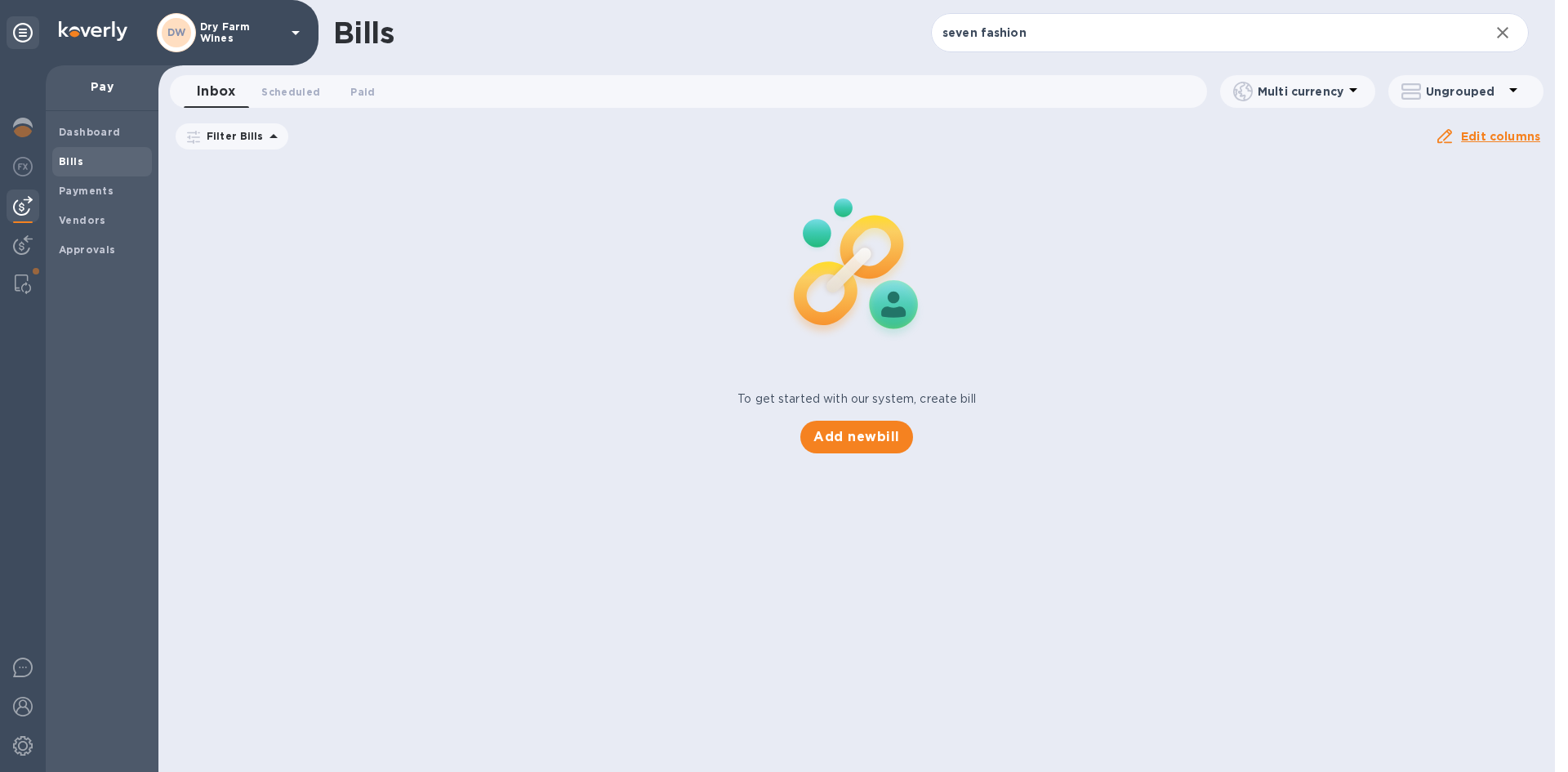
click at [73, 168] on span "Bills" at bounding box center [70, 162] width 25 height 16
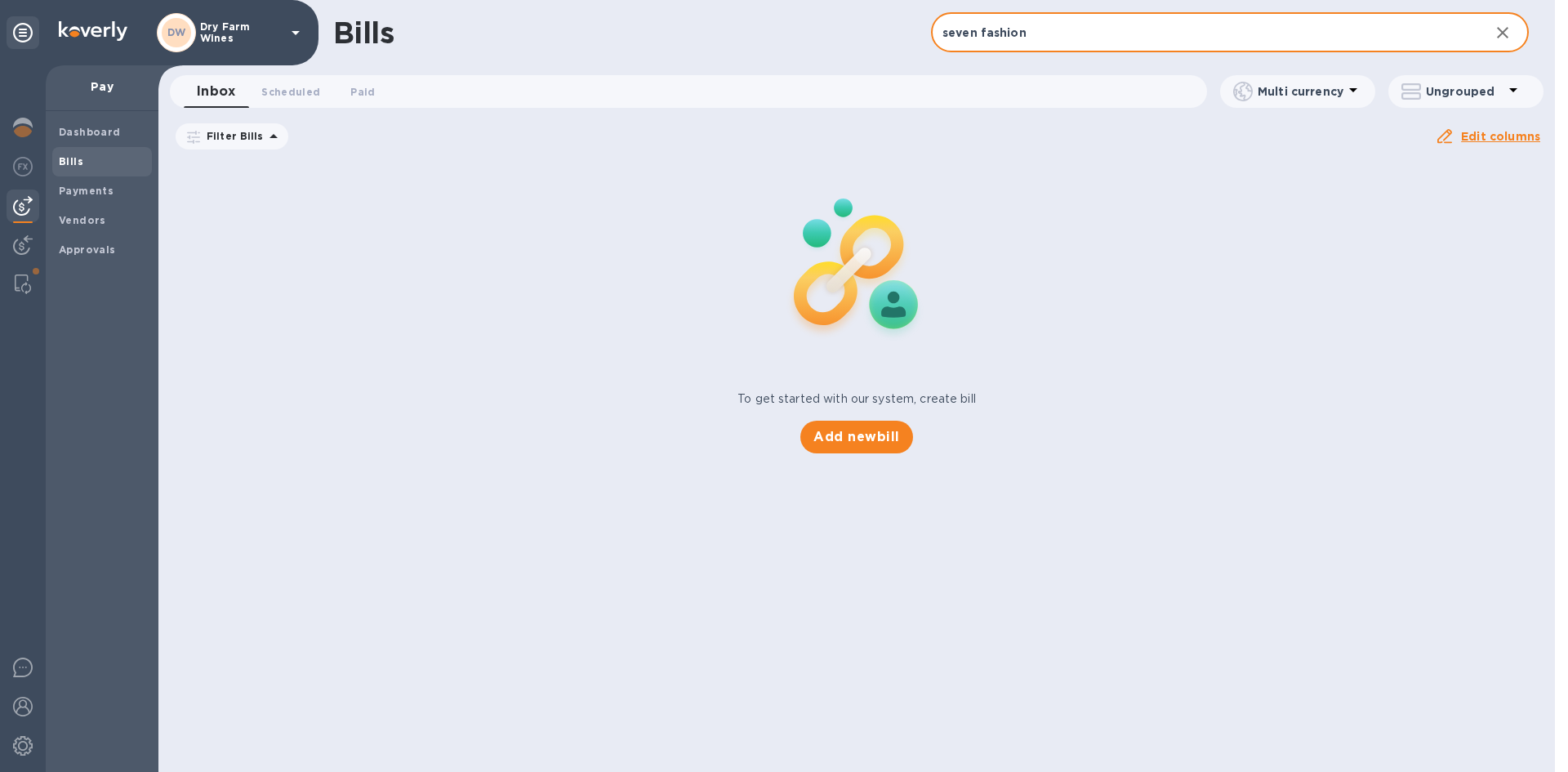
click at [998, 39] on input "seven fashion" at bounding box center [1203, 33] width 546 height 40
click at [1006, 35] on input "seven fashion" at bounding box center [1203, 33] width 546 height 40
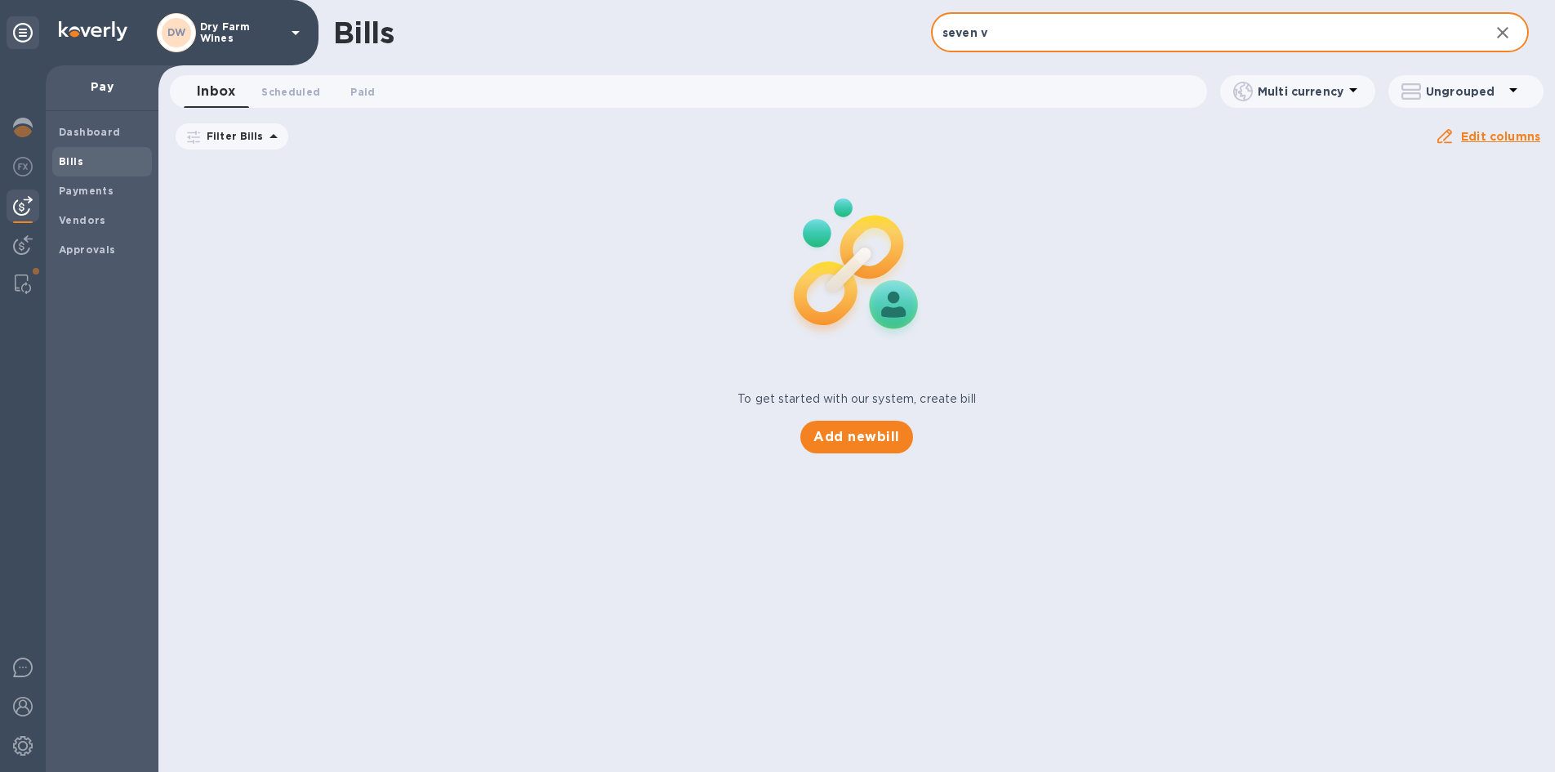
click at [1001, 38] on input "seven v" at bounding box center [1203, 33] width 546 height 40
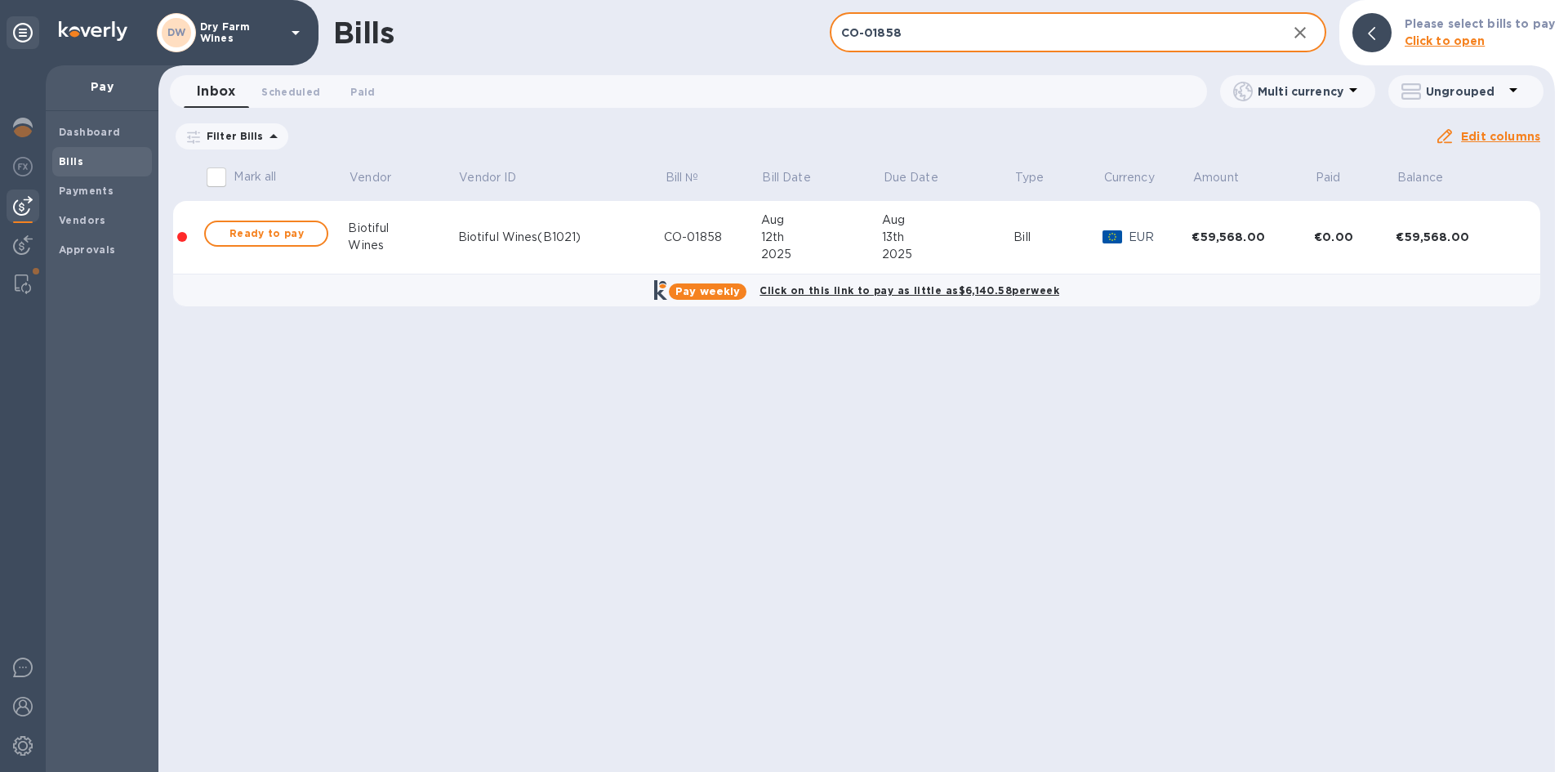
type input "CO-01858"
click at [309, 232] on span "Ready to pay" at bounding box center [266, 233] width 95 height 19
checkbox input "true"
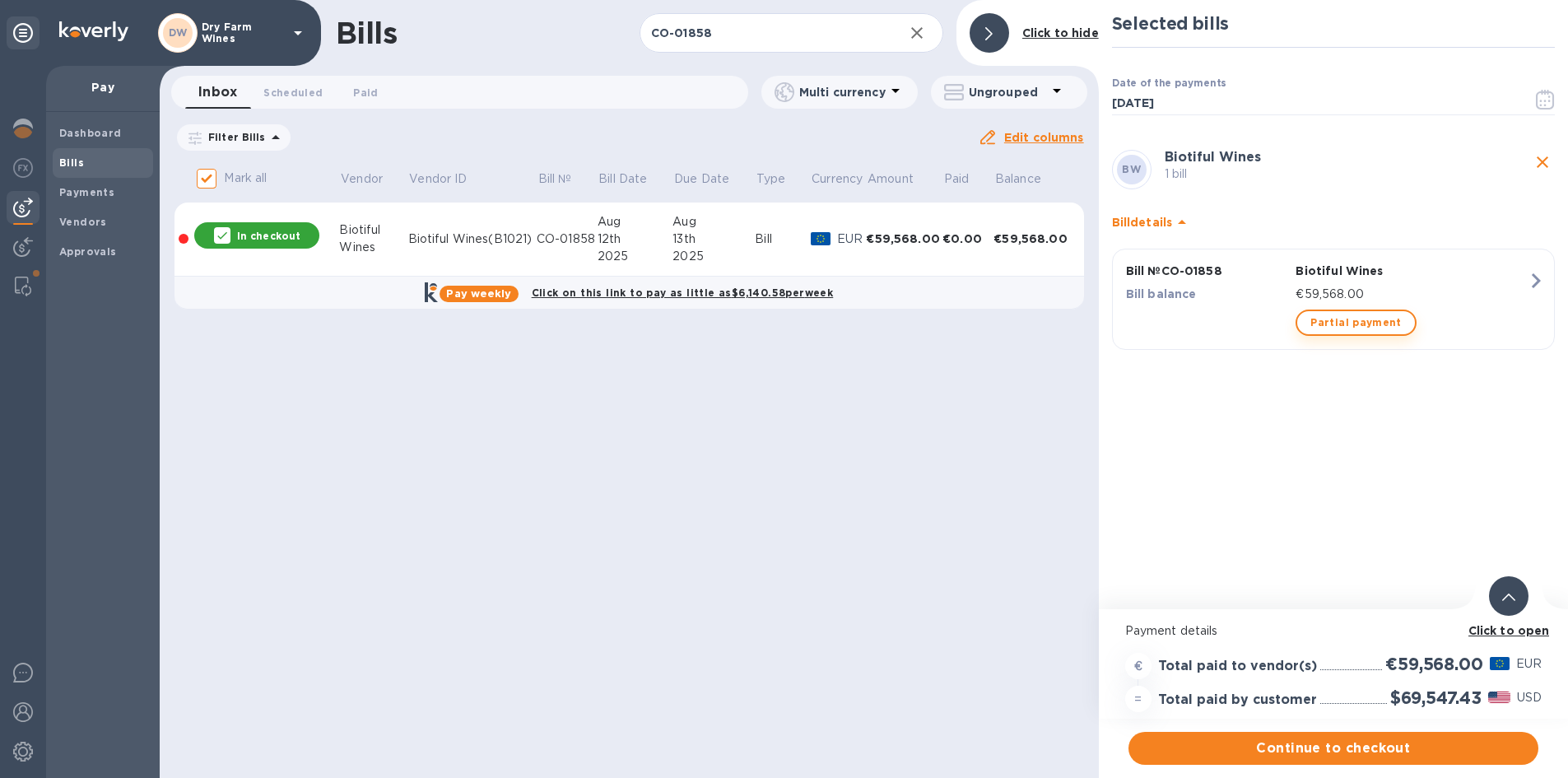
click at [1318, 316] on span "Partial payment" at bounding box center [1355, 322] width 90 height 19
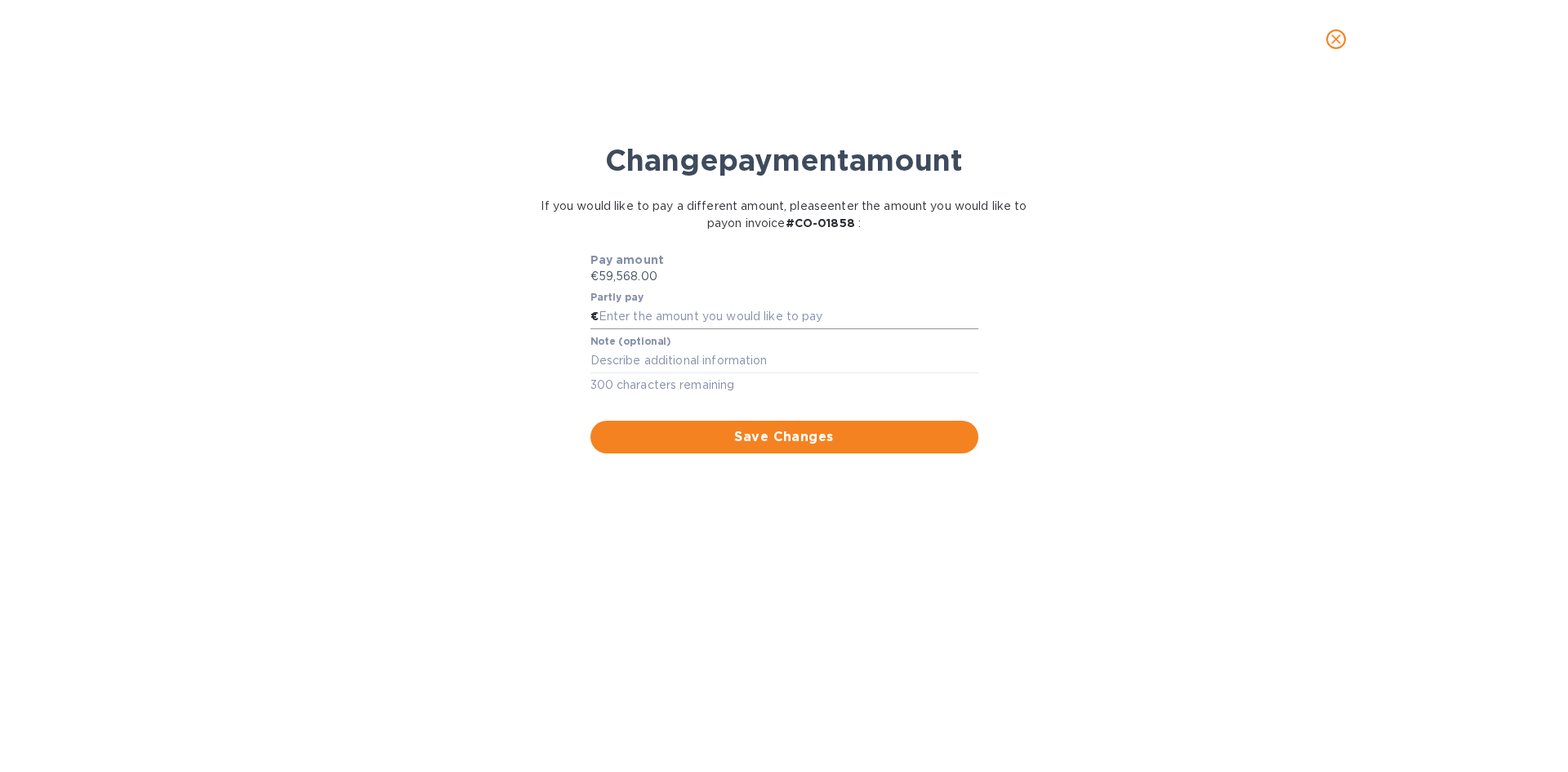
click at [853, 310] on input "text" at bounding box center [788, 316] width 379 height 25
paste input "29,784.00"
type input "29,784.00"
click at [810, 450] on button "Save Changes" at bounding box center [784, 437] width 388 height 33
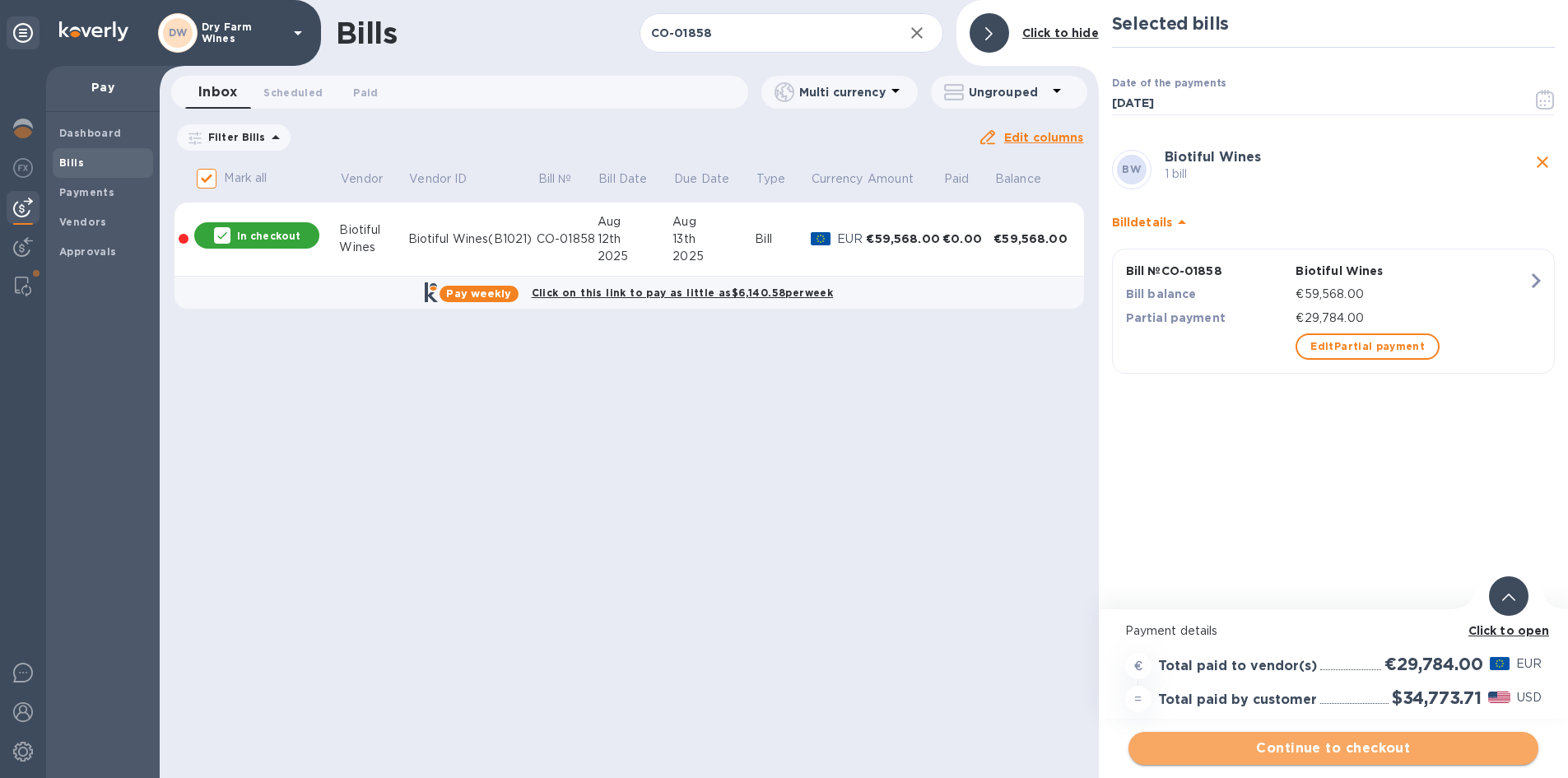
click at [1410, 740] on span "Continue to checkout" at bounding box center [1333, 748] width 383 height 19
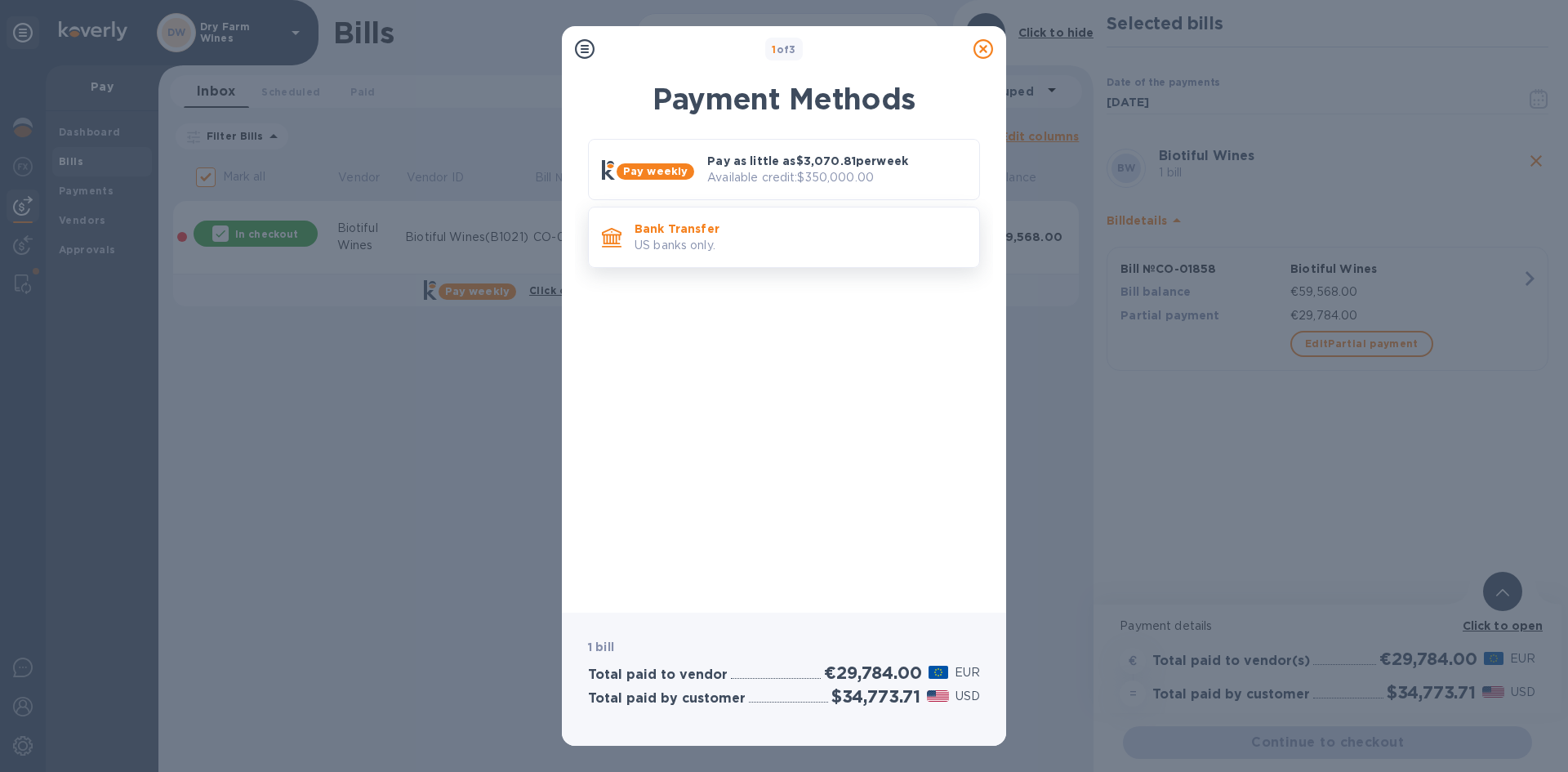
click at [828, 252] on p "US banks only." at bounding box center [800, 245] width 332 height 17
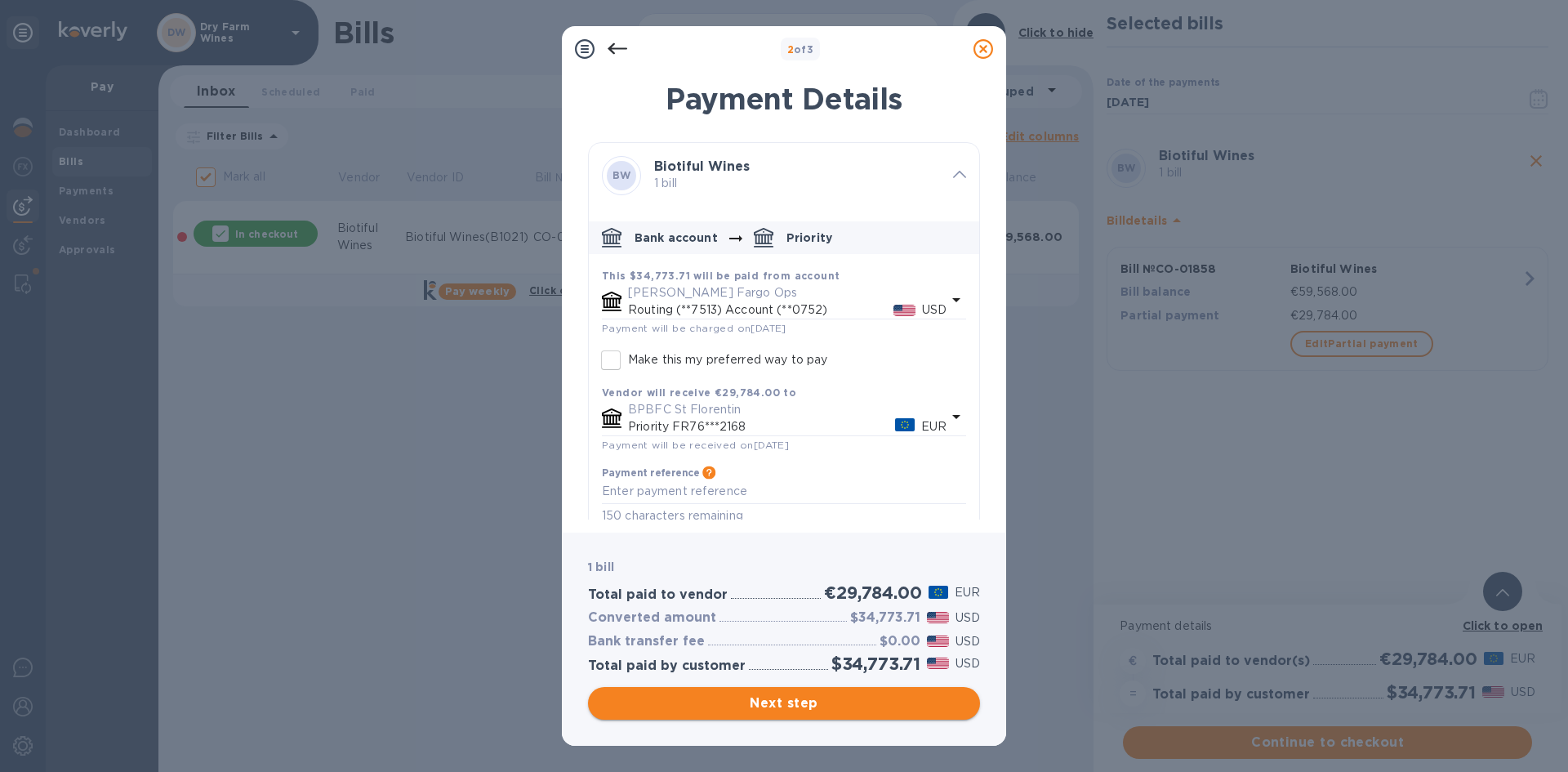
click at [795, 698] on span "Next step" at bounding box center [784, 702] width 366 height 19
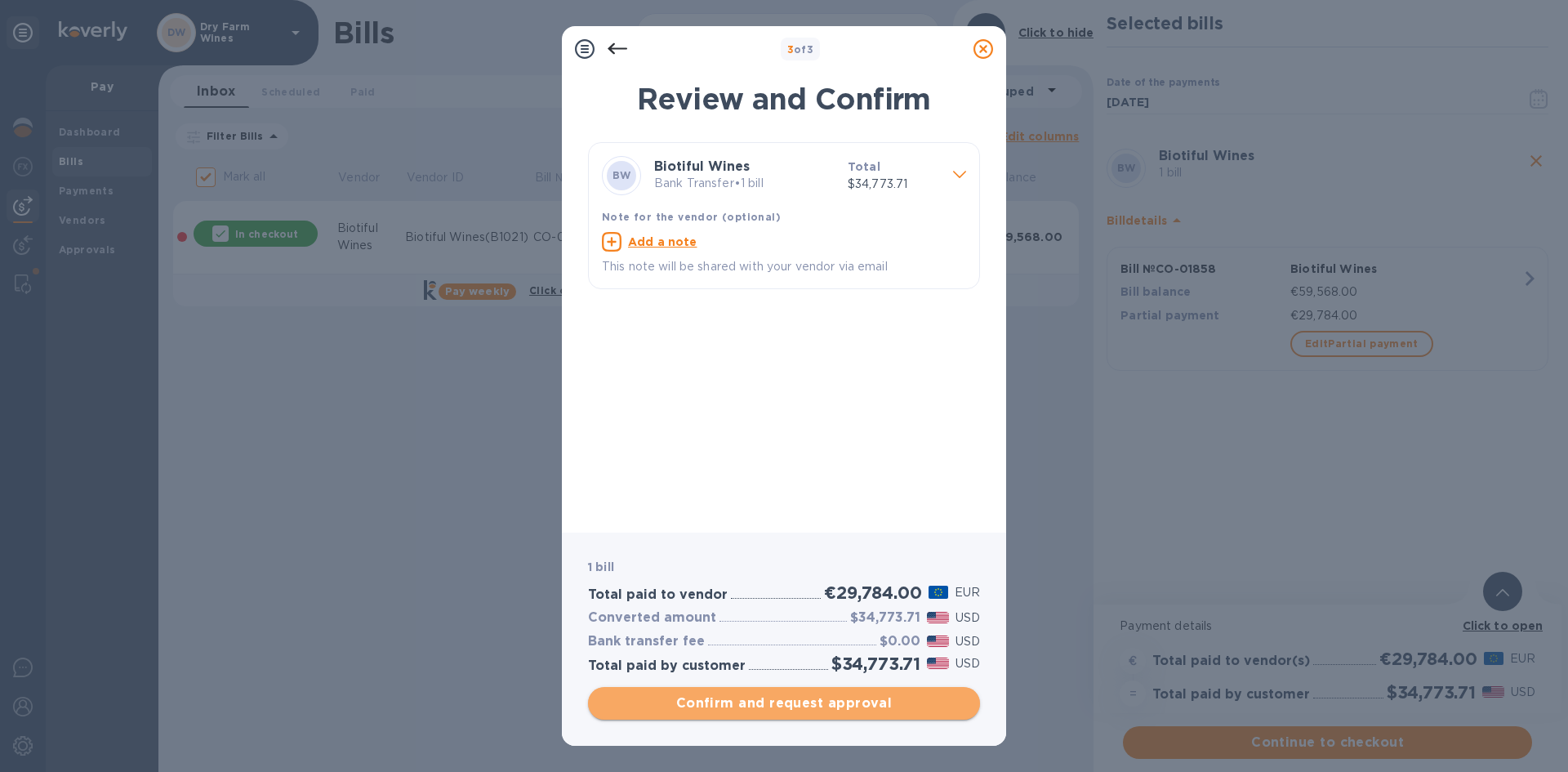
click at [795, 698] on span "Confirm and request approval" at bounding box center [784, 702] width 366 height 19
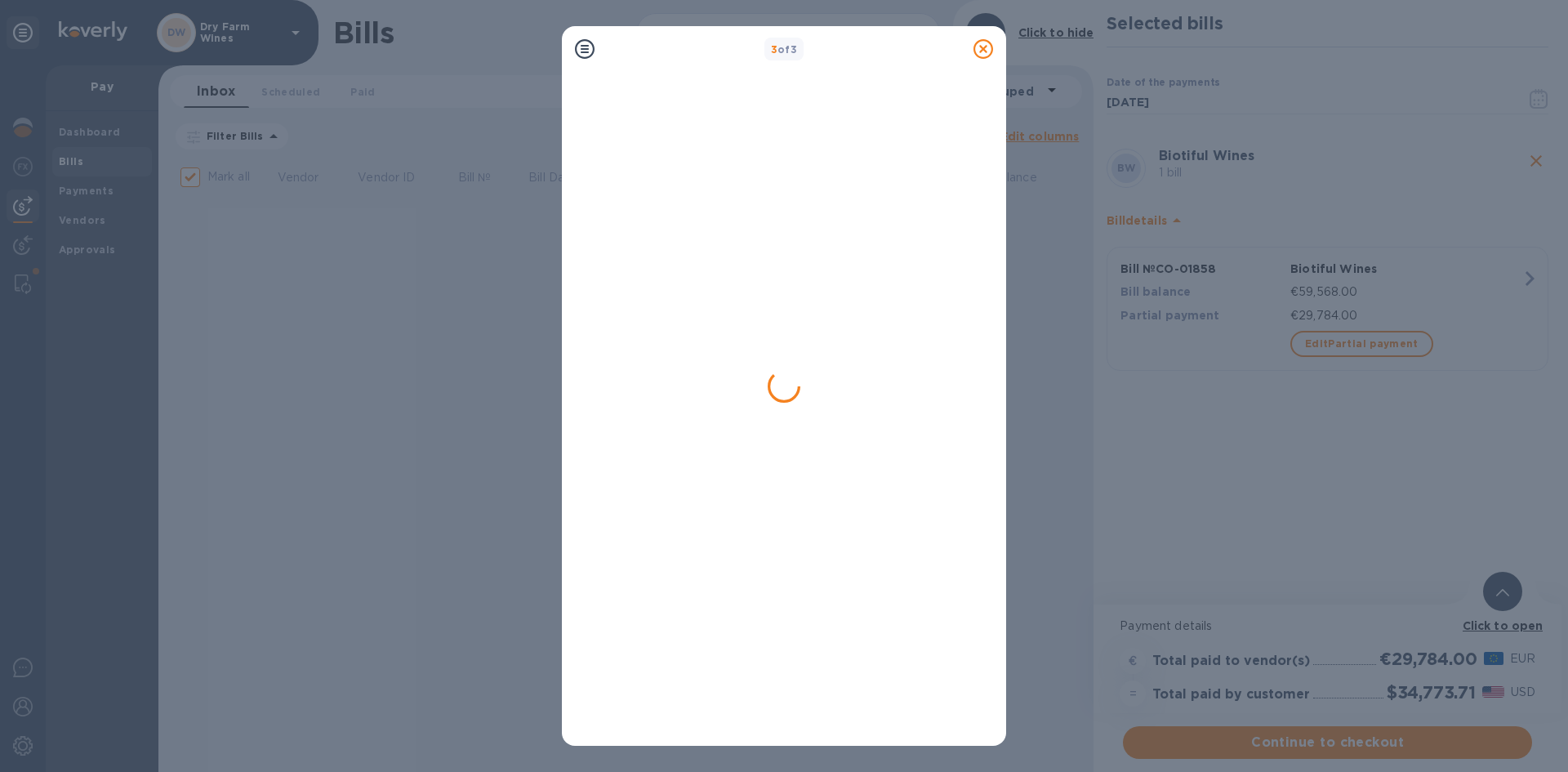
checkbox input "false"
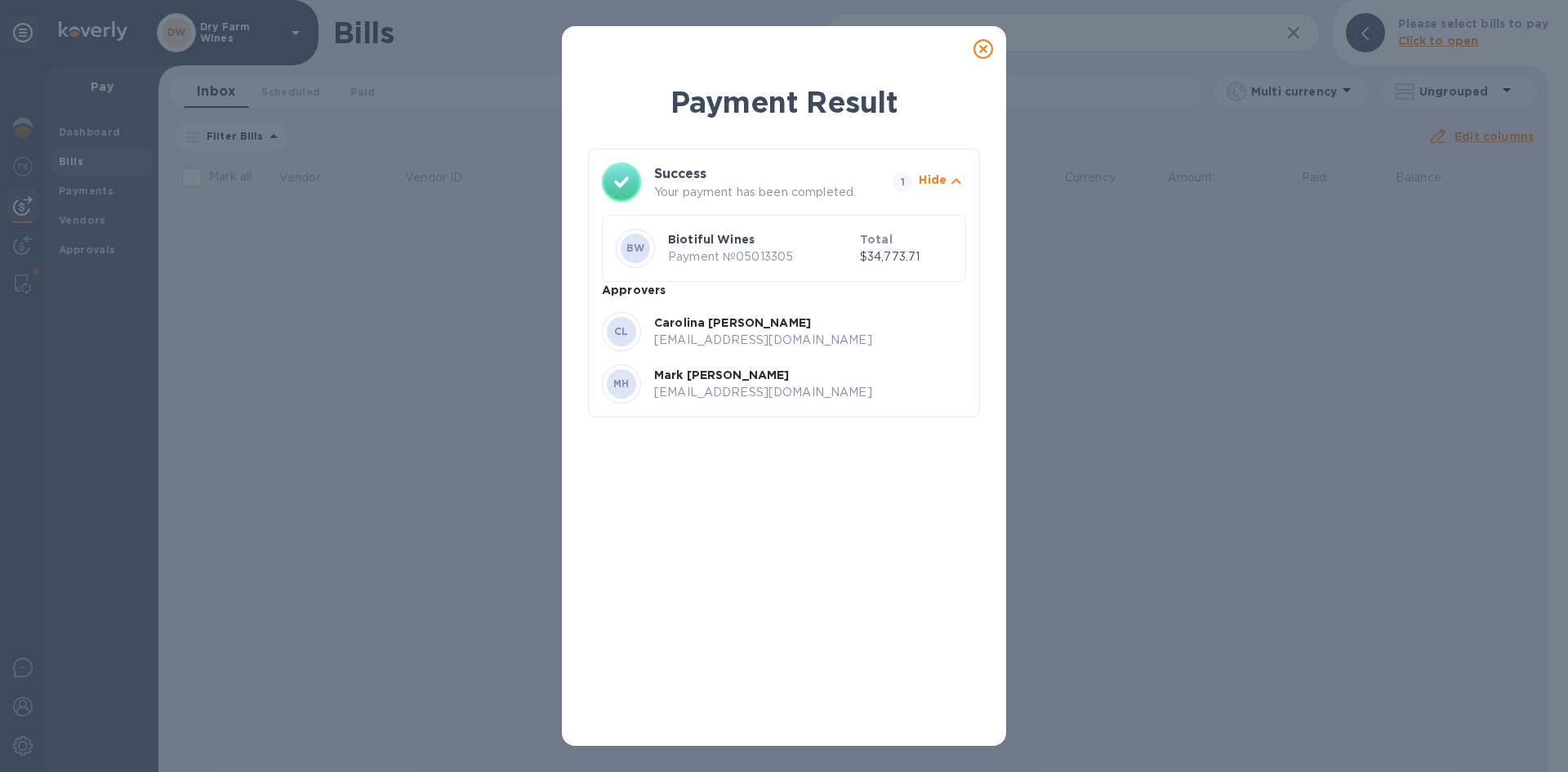
click at [987, 46] on icon at bounding box center [983, 48] width 19 height 19
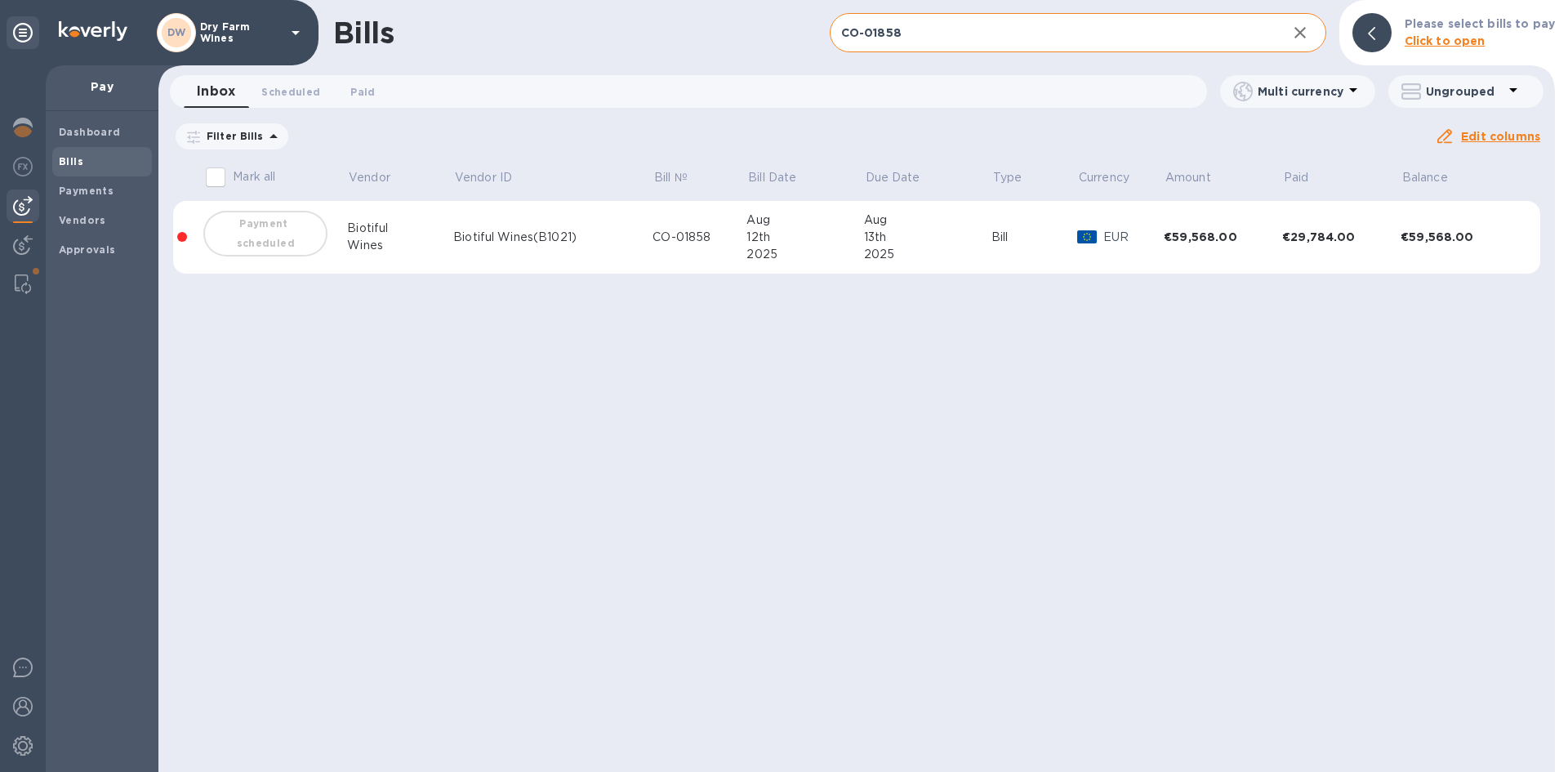
click at [944, 21] on input "CO-01858" at bounding box center [1052, 33] width 444 height 40
type input "C"
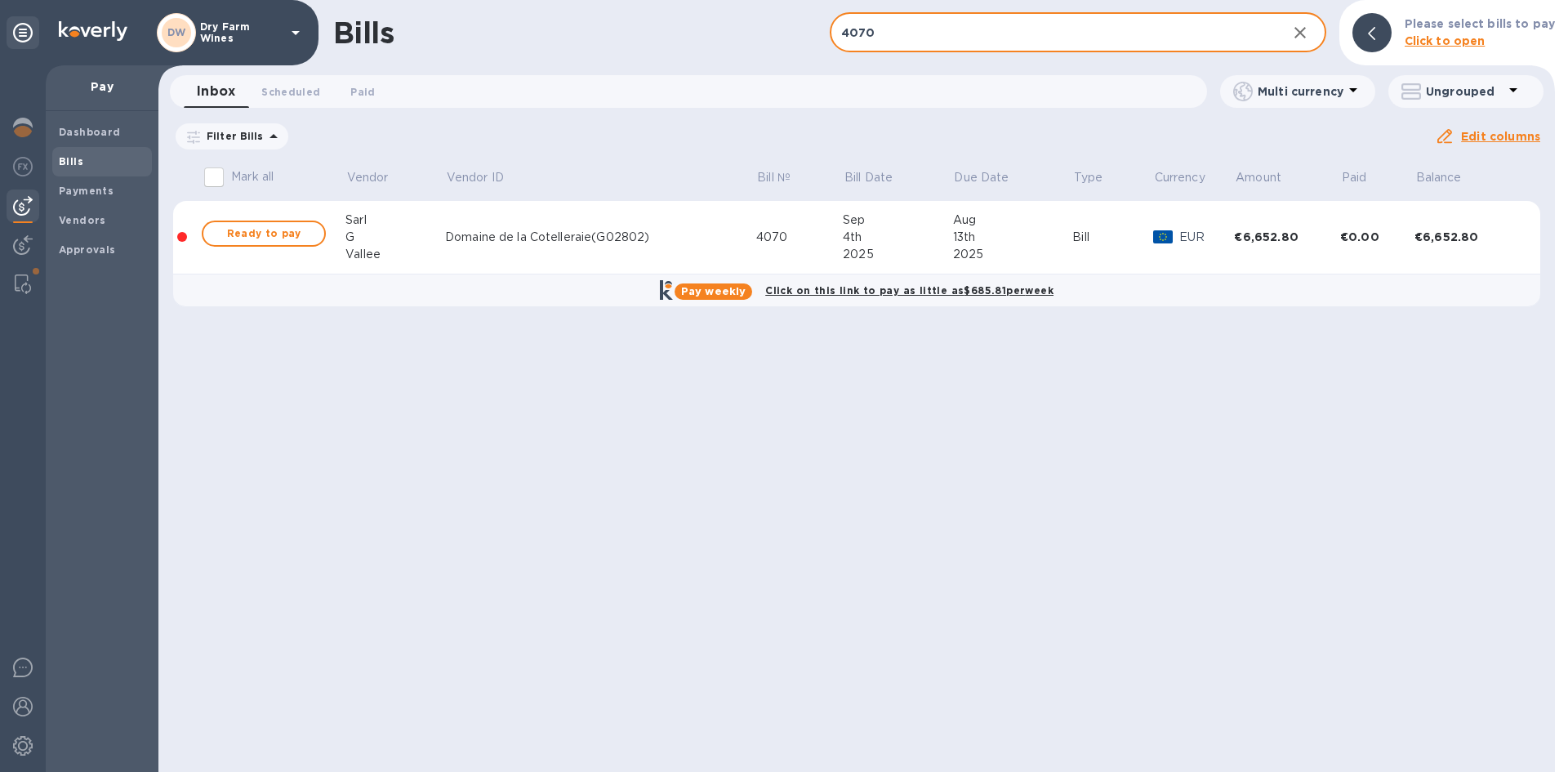
type input "4070"
click at [296, 240] on span "Ready to pay" at bounding box center [264, 233] width 95 height 19
checkbox input "true"
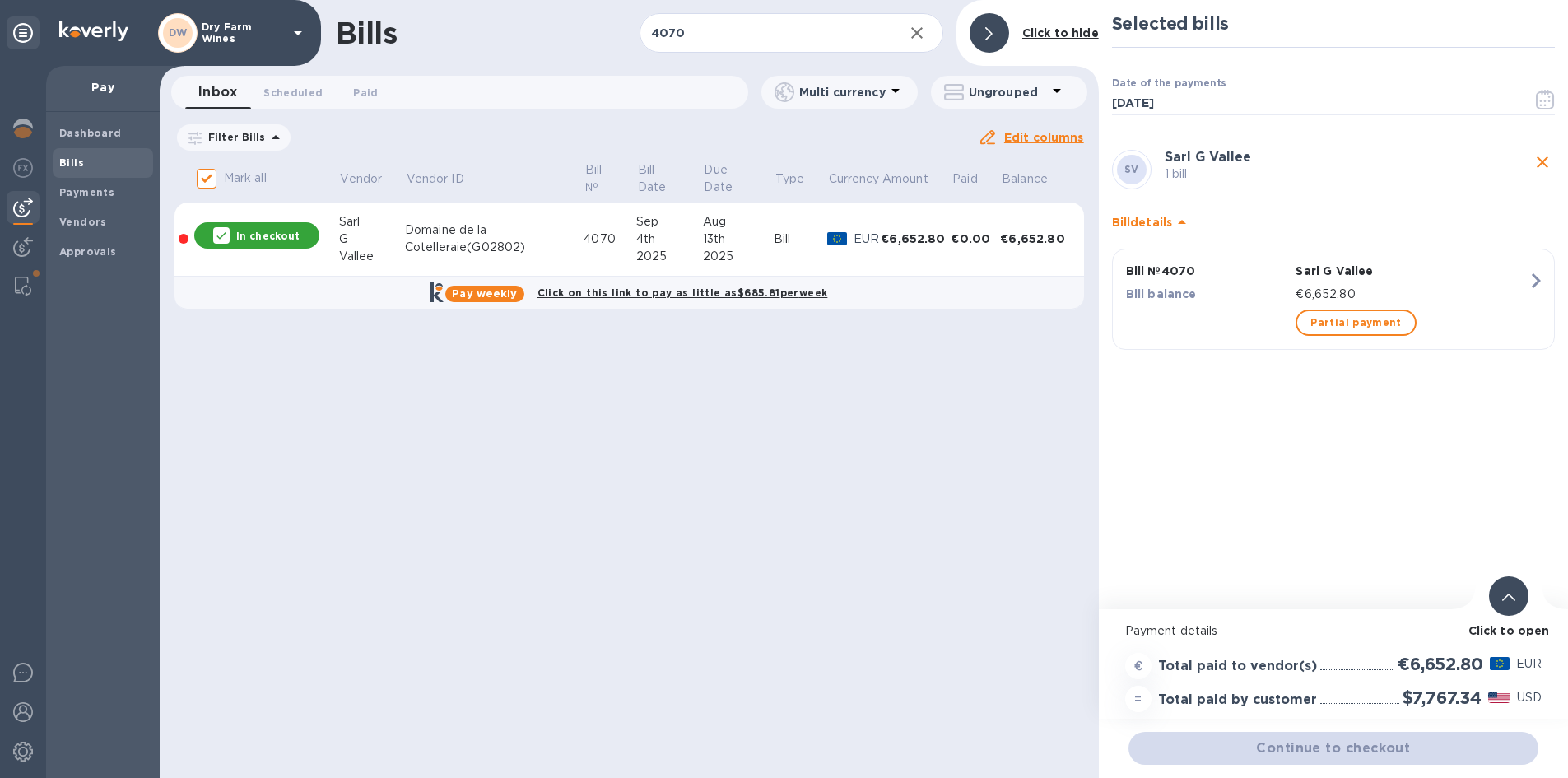
click at [1391, 283] on div "€6,652.80" at bounding box center [1411, 294] width 239 height 24
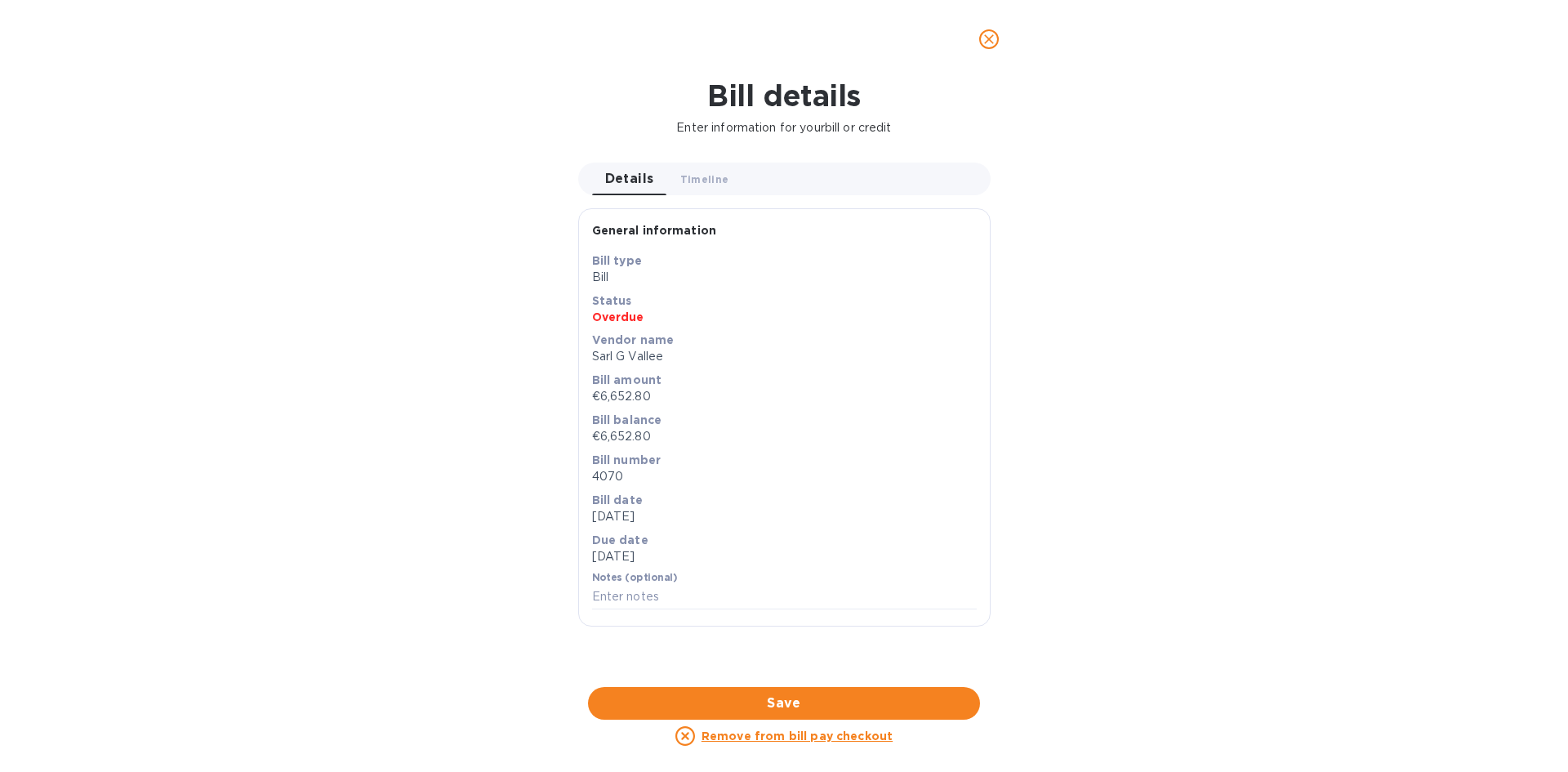
click at [983, 42] on icon "close" at bounding box center [989, 39] width 16 height 16
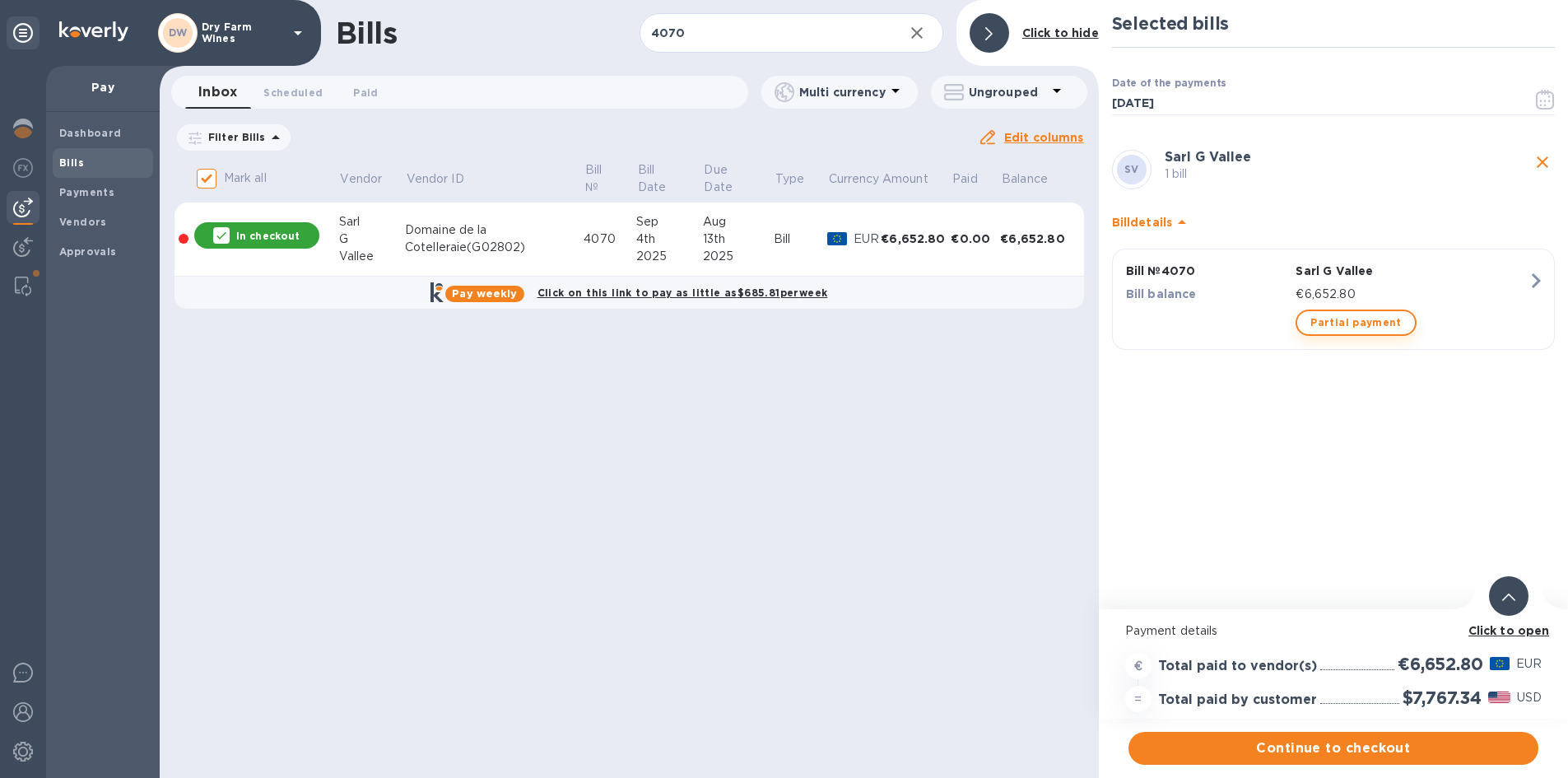
click at [1319, 324] on span "Partial payment" at bounding box center [1355, 322] width 90 height 19
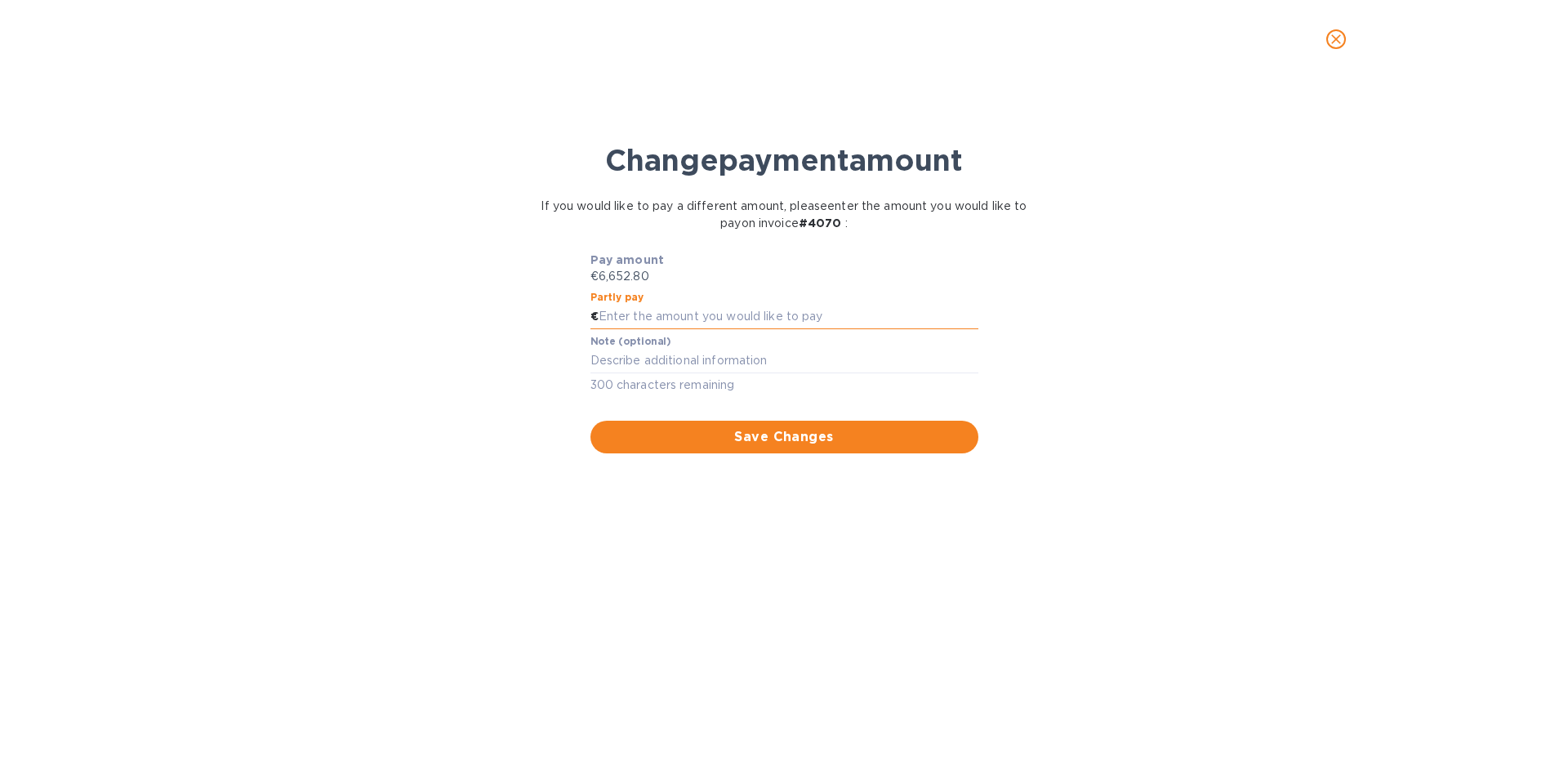
paste input "3,326.40"
type input "3,326.40"
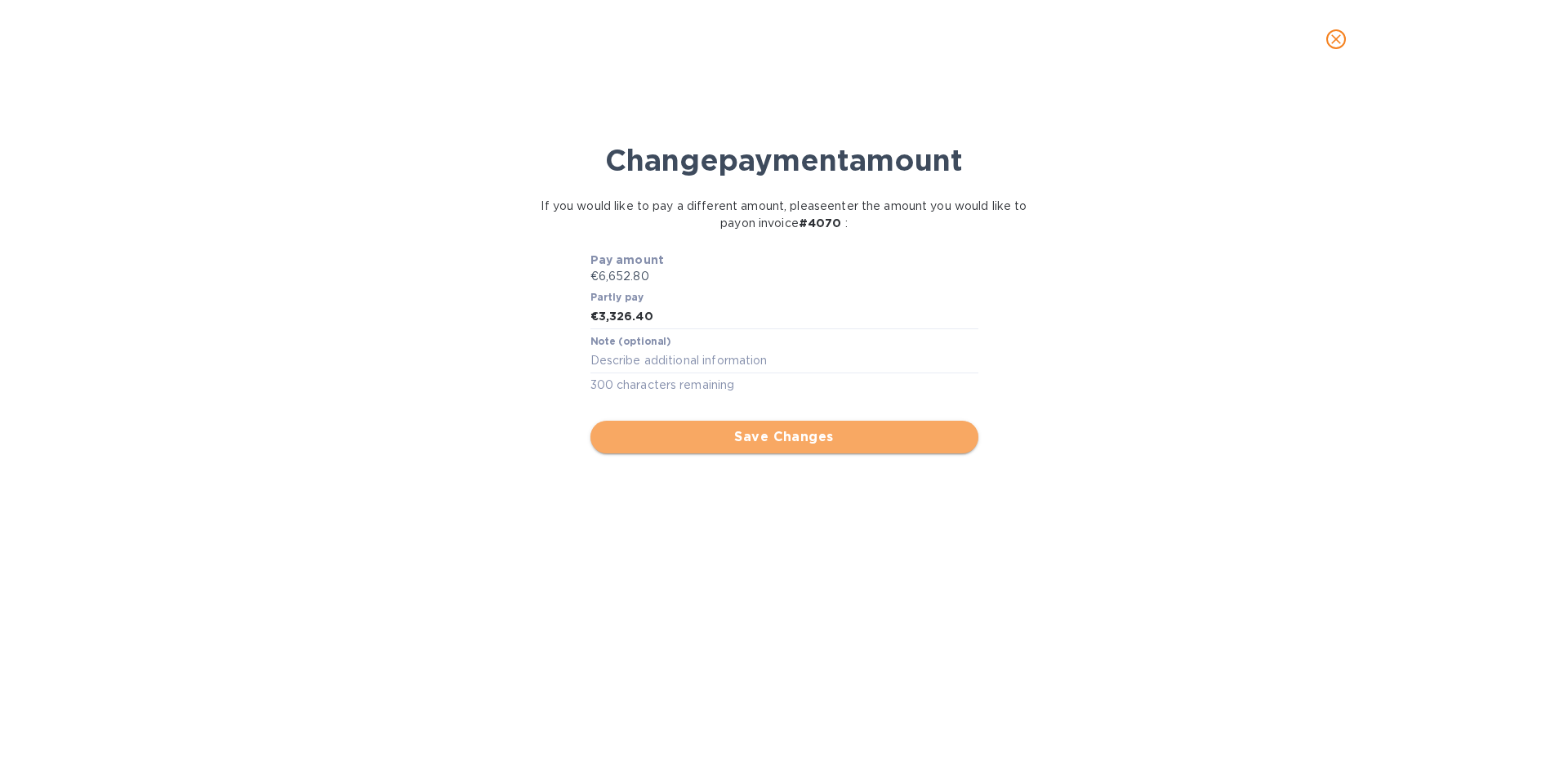
click at [698, 429] on span "Save Changes" at bounding box center [784, 436] width 362 height 19
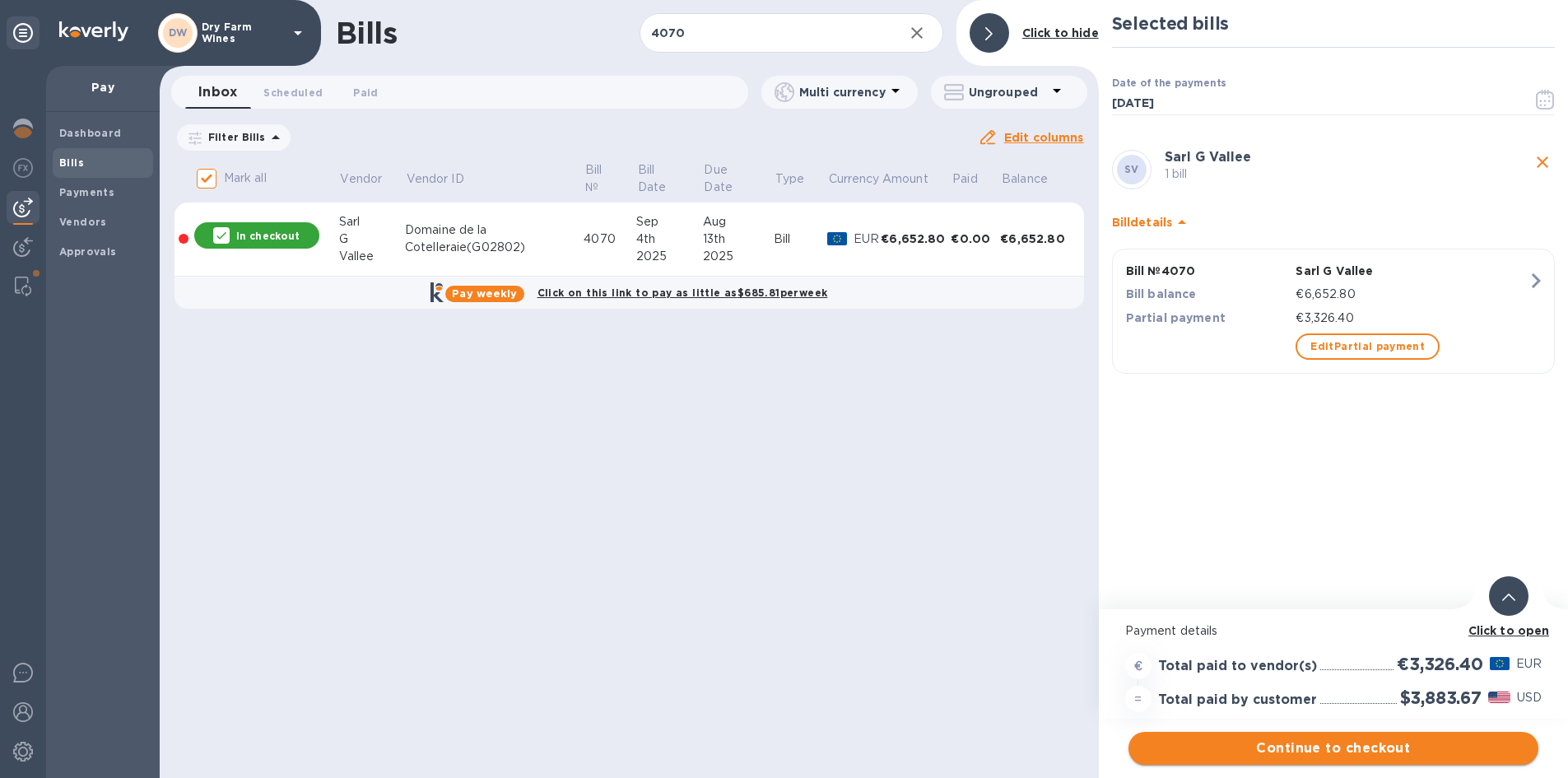
click at [1294, 743] on span "Continue to checkout" at bounding box center [1333, 748] width 383 height 19
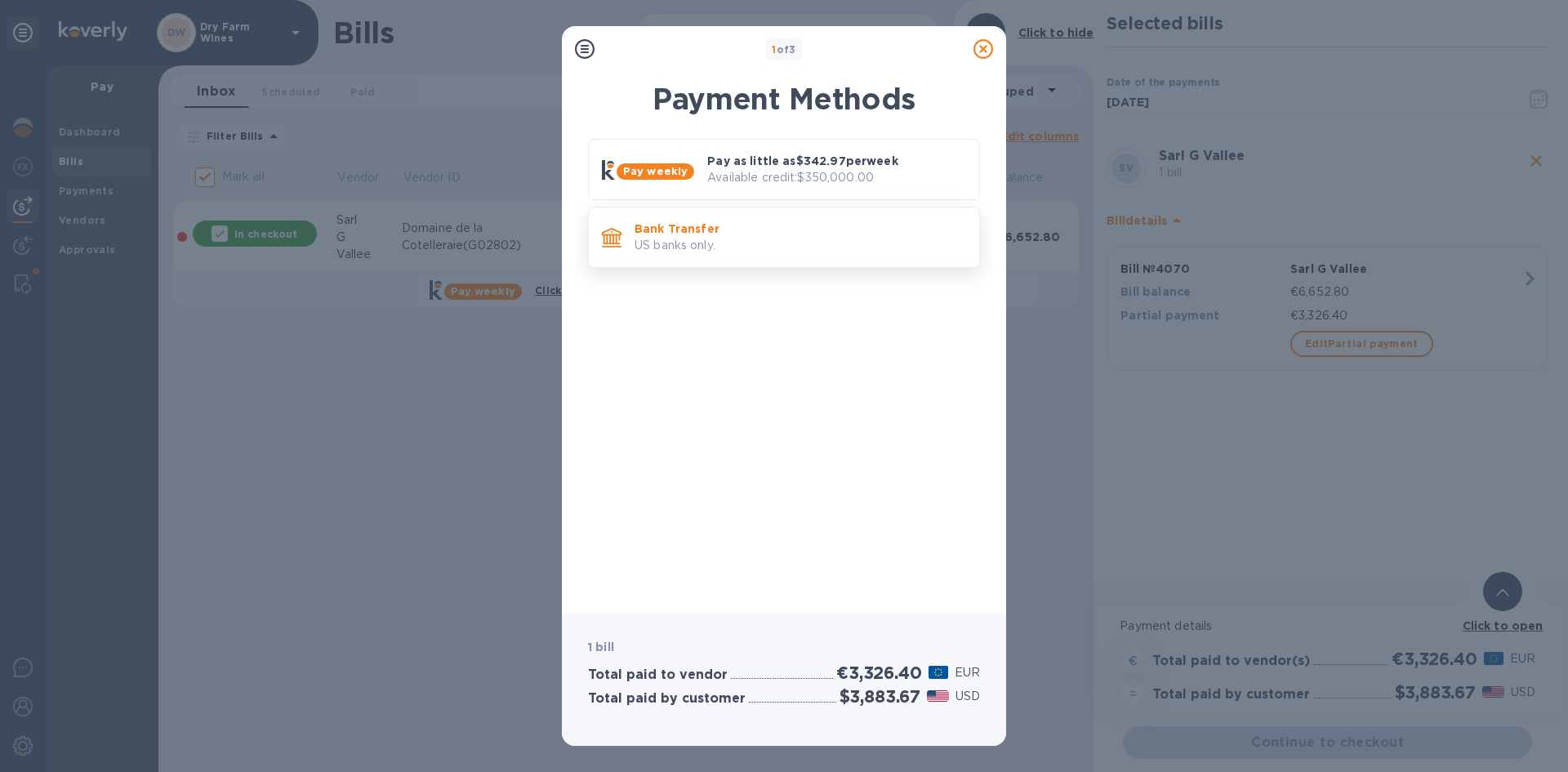
click at [721, 220] on div "Bank Transfer US banks only." at bounding box center [800, 237] width 345 height 47
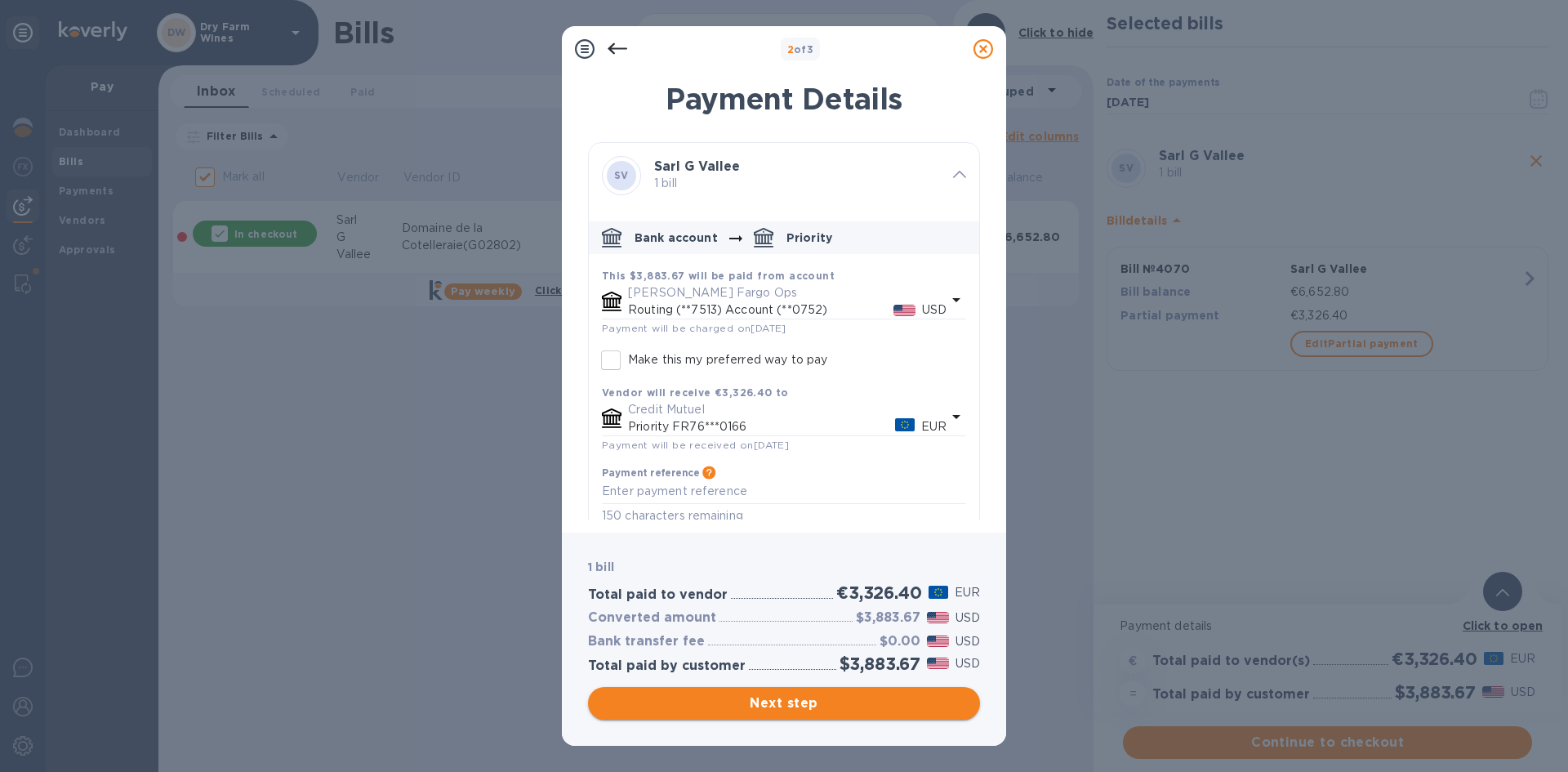
click at [784, 707] on span "Next step" at bounding box center [784, 702] width 366 height 19
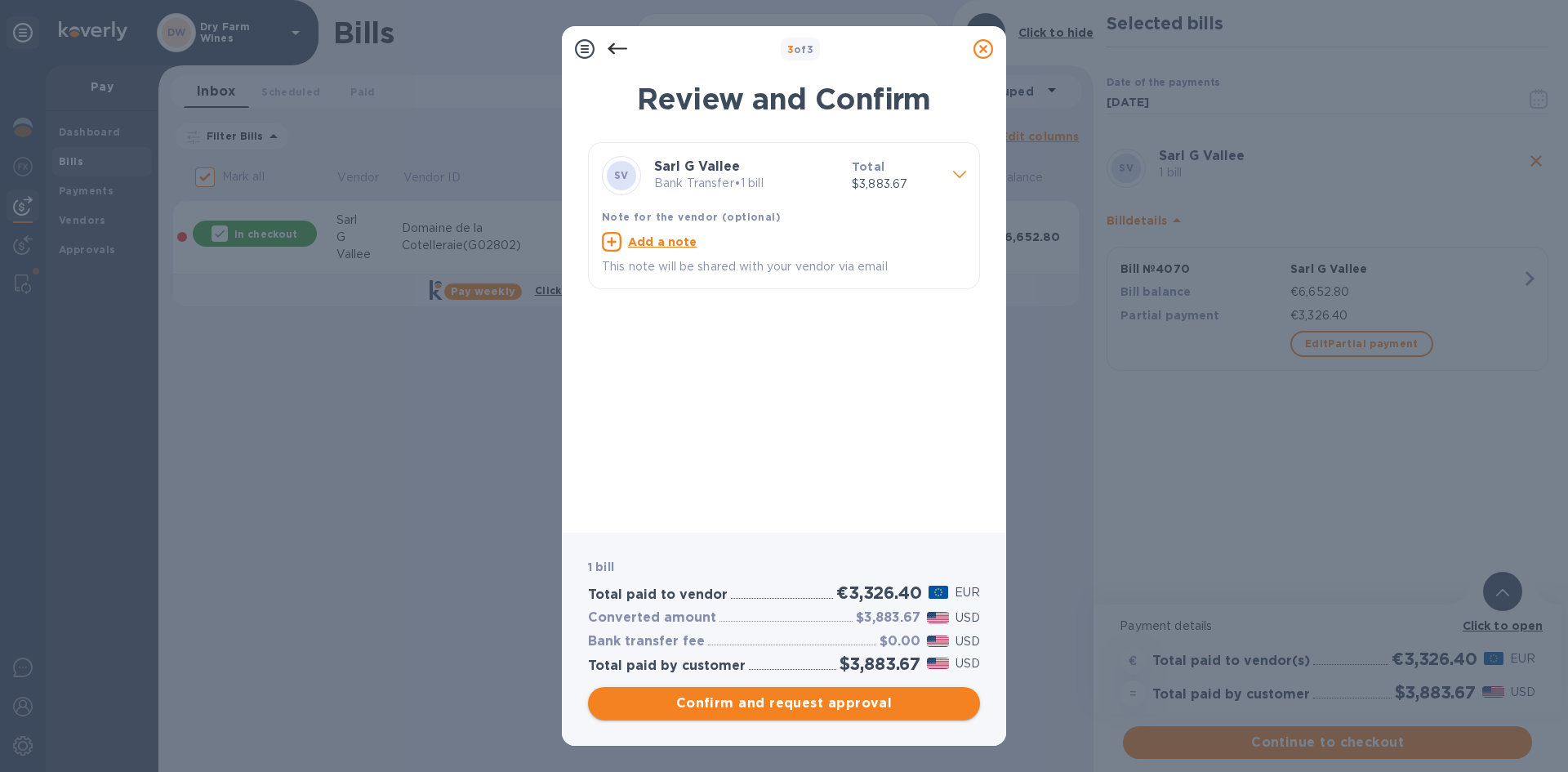
click at [784, 707] on span "Confirm and request approval" at bounding box center [784, 702] width 366 height 19
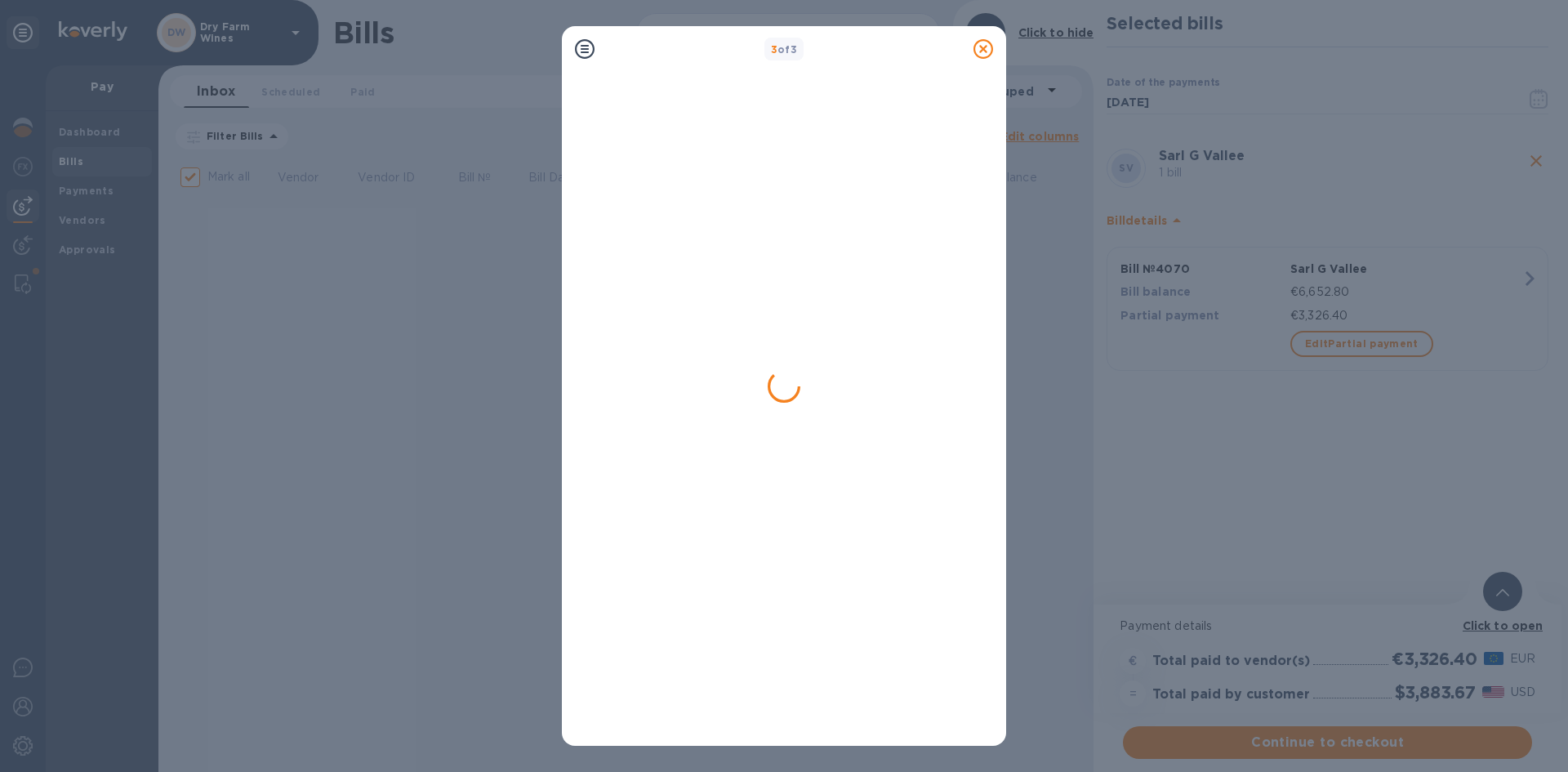
checkbox input "false"
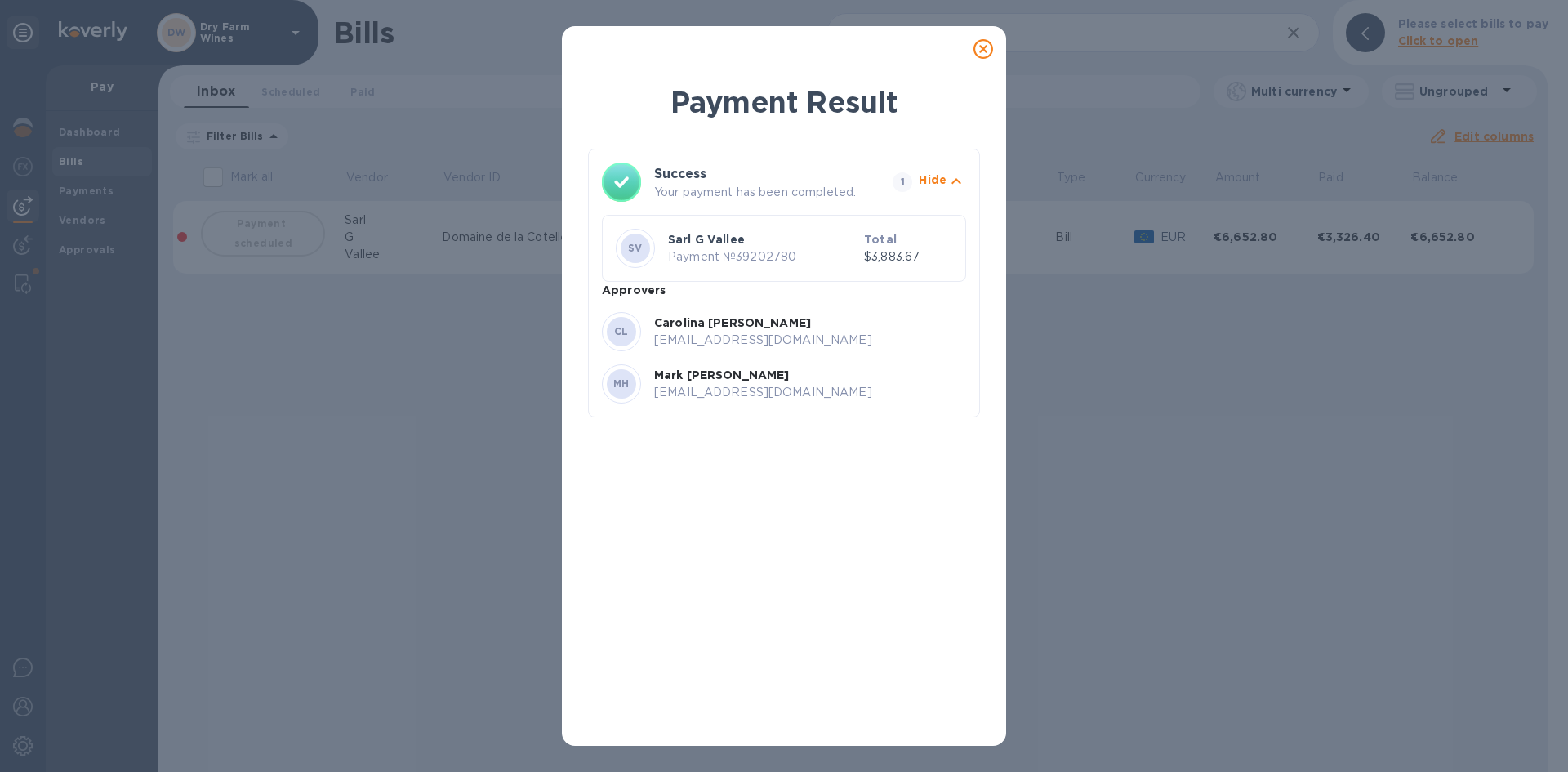
click at [981, 52] on icon at bounding box center [983, 48] width 19 height 19
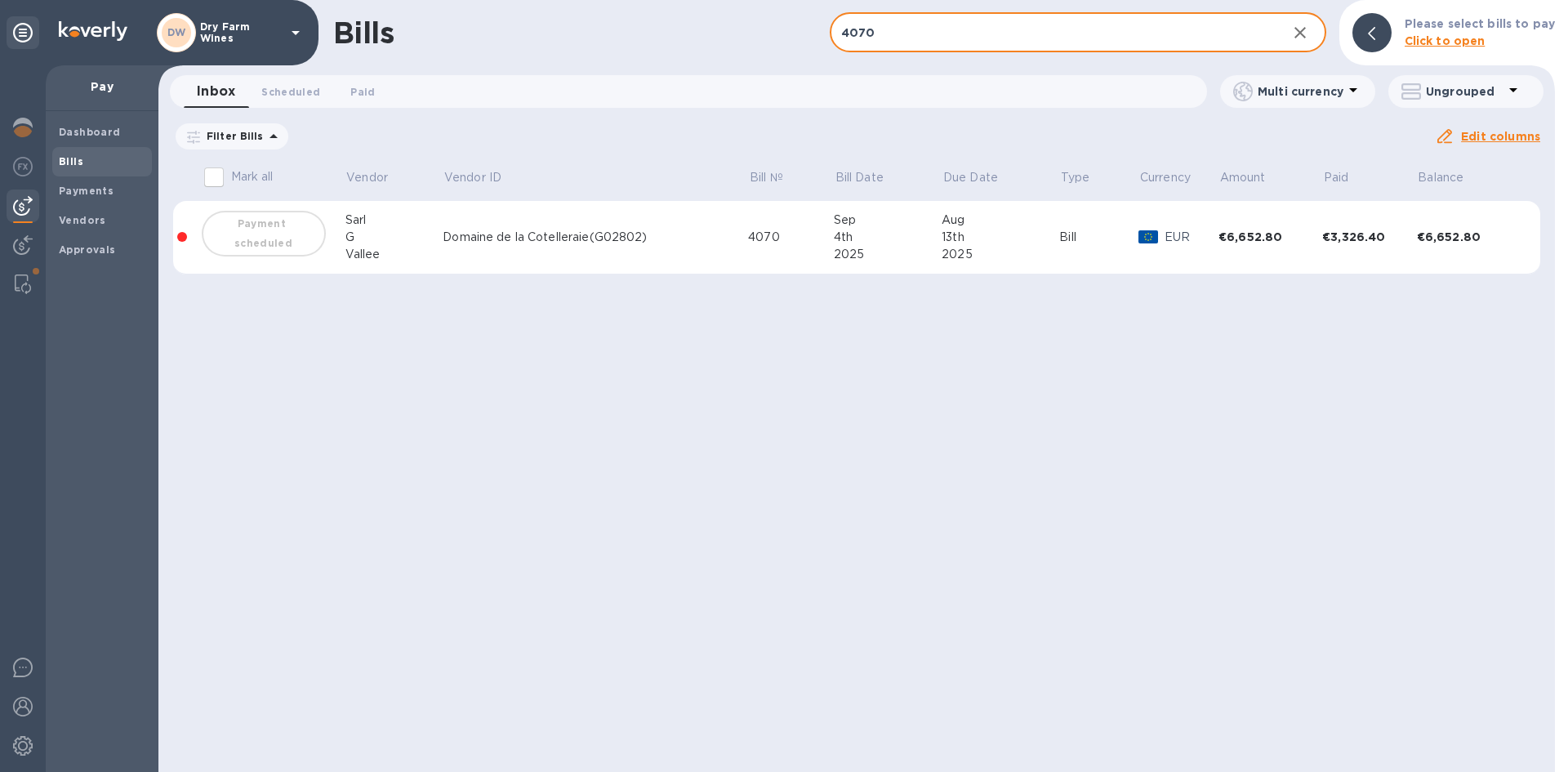
click at [930, 45] on input "4070" at bounding box center [1052, 33] width 444 height 40
paste input "1000313279"
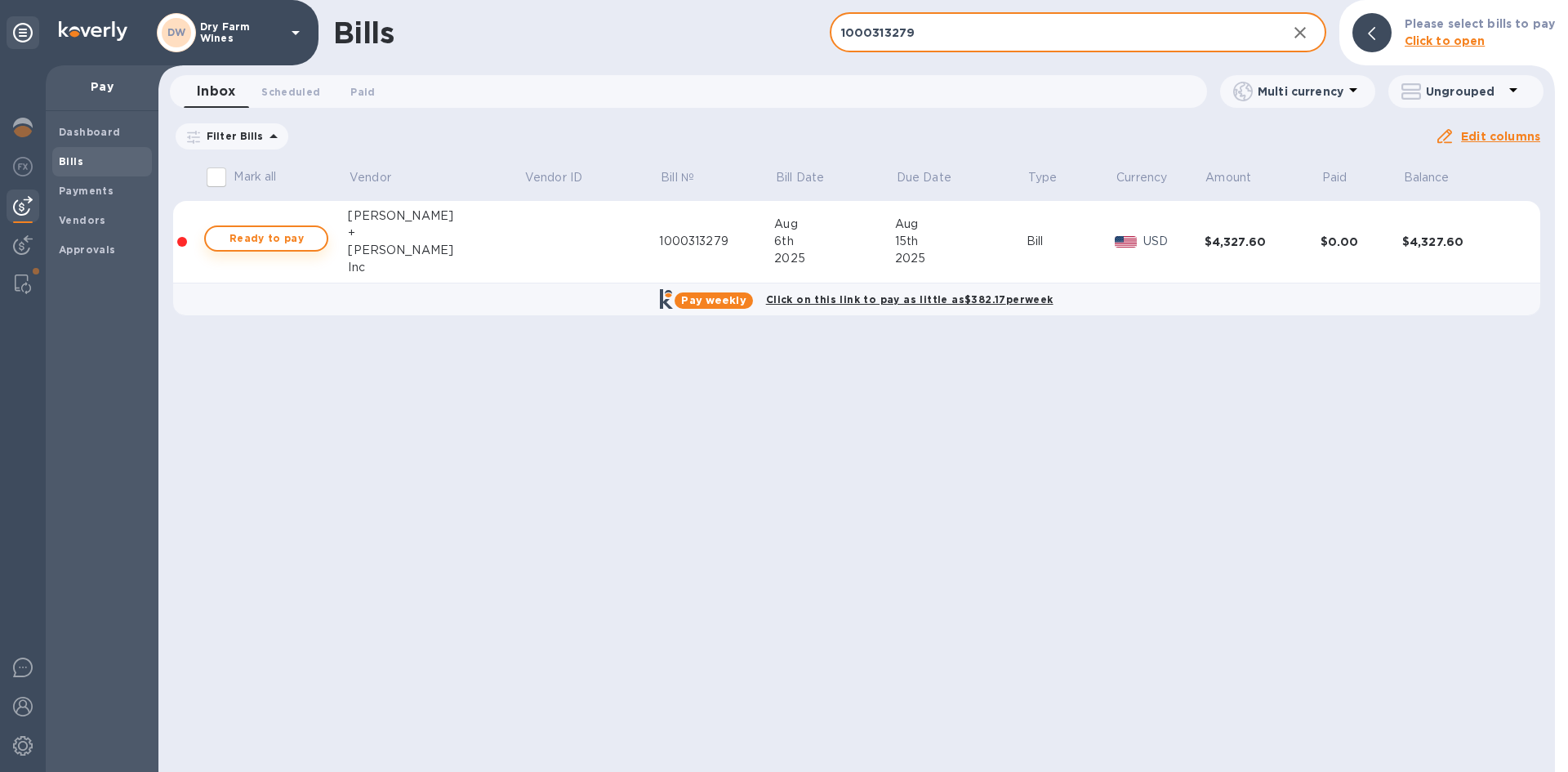
type input "1000313279"
click at [279, 233] on span "Ready to pay" at bounding box center [266, 238] width 95 height 19
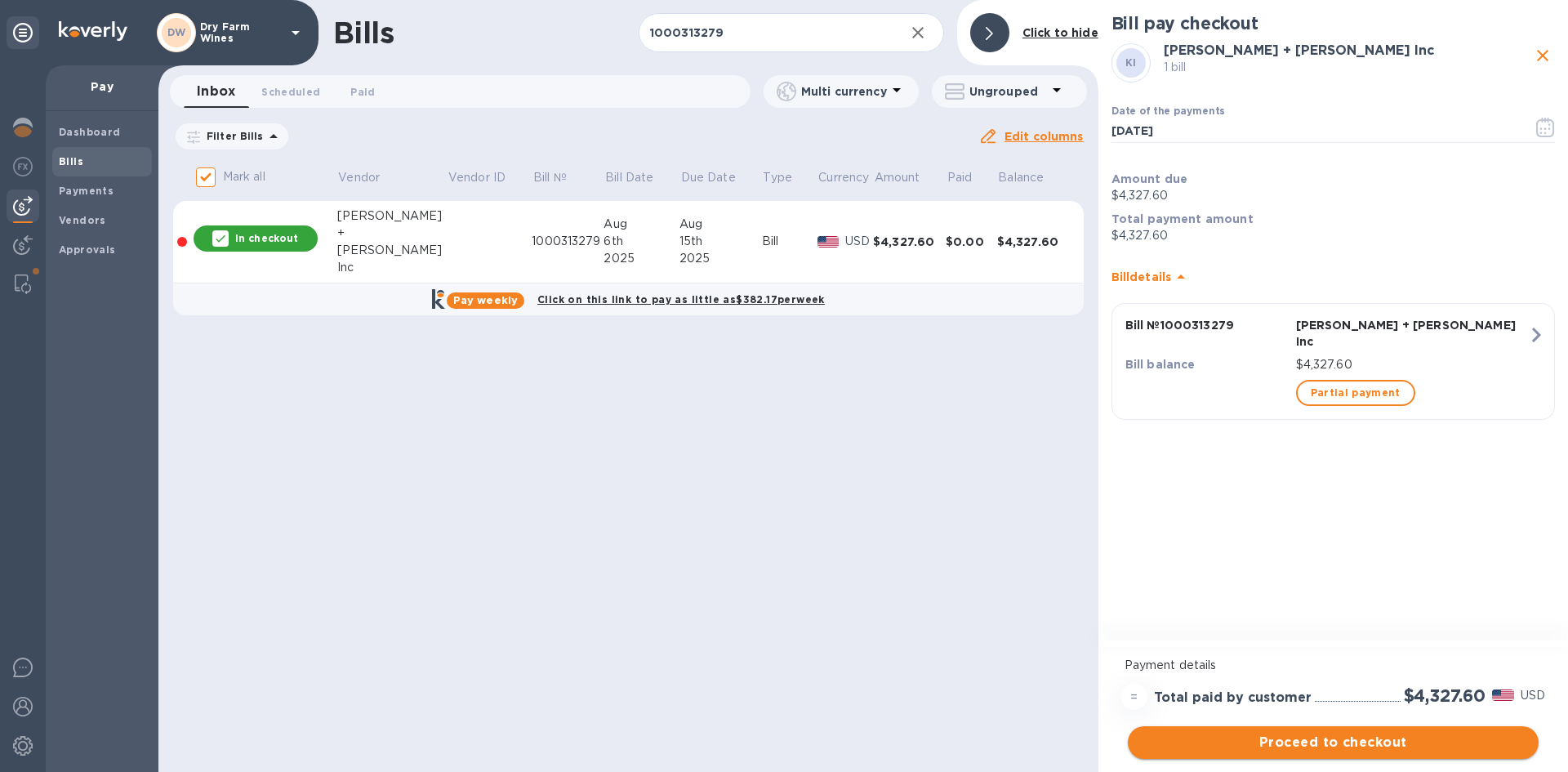
click at [1356, 739] on span "Proceed to checkout" at bounding box center [1333, 742] width 385 height 19
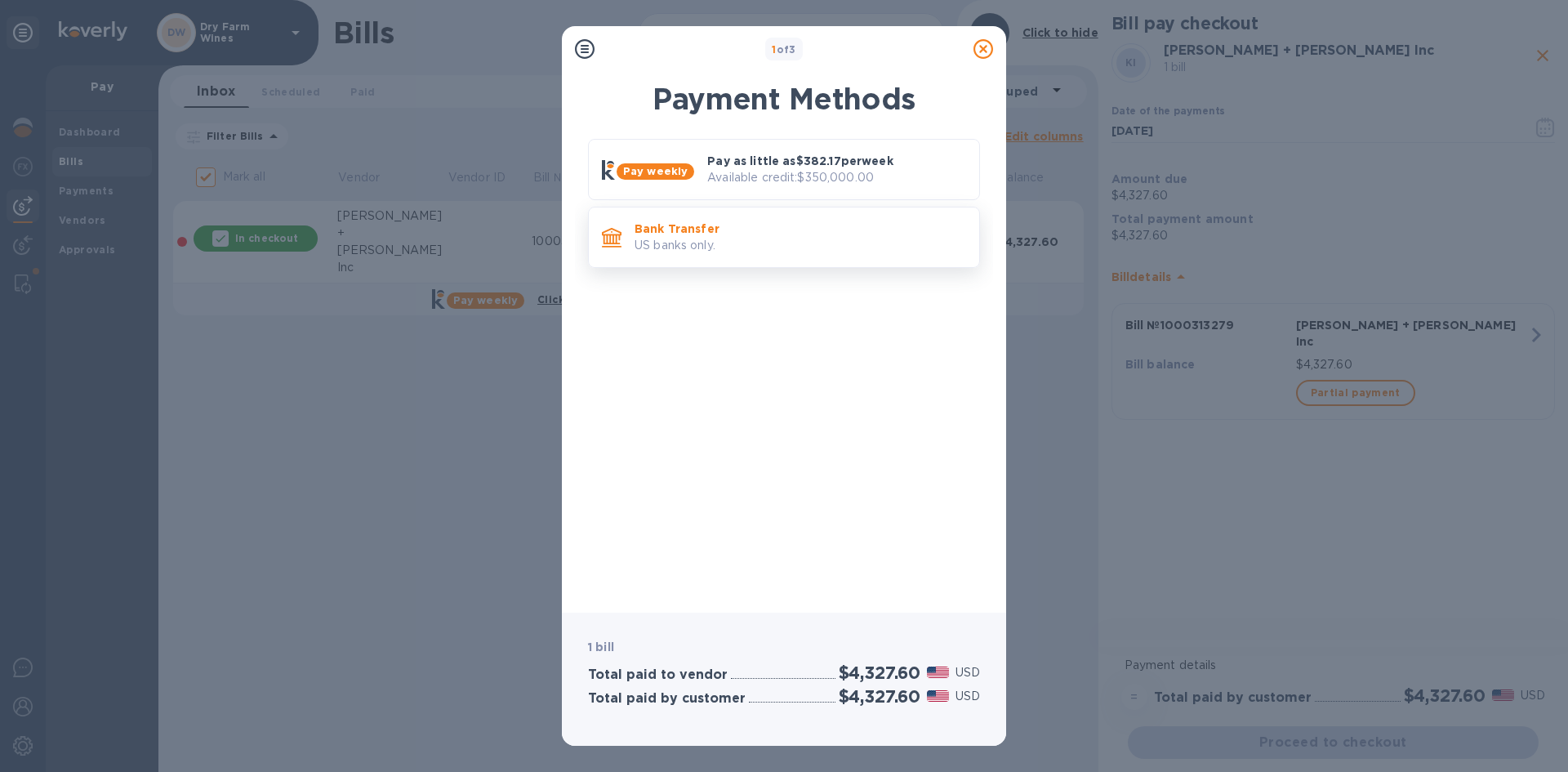
click at [750, 251] on p "US banks only." at bounding box center [800, 245] width 332 height 17
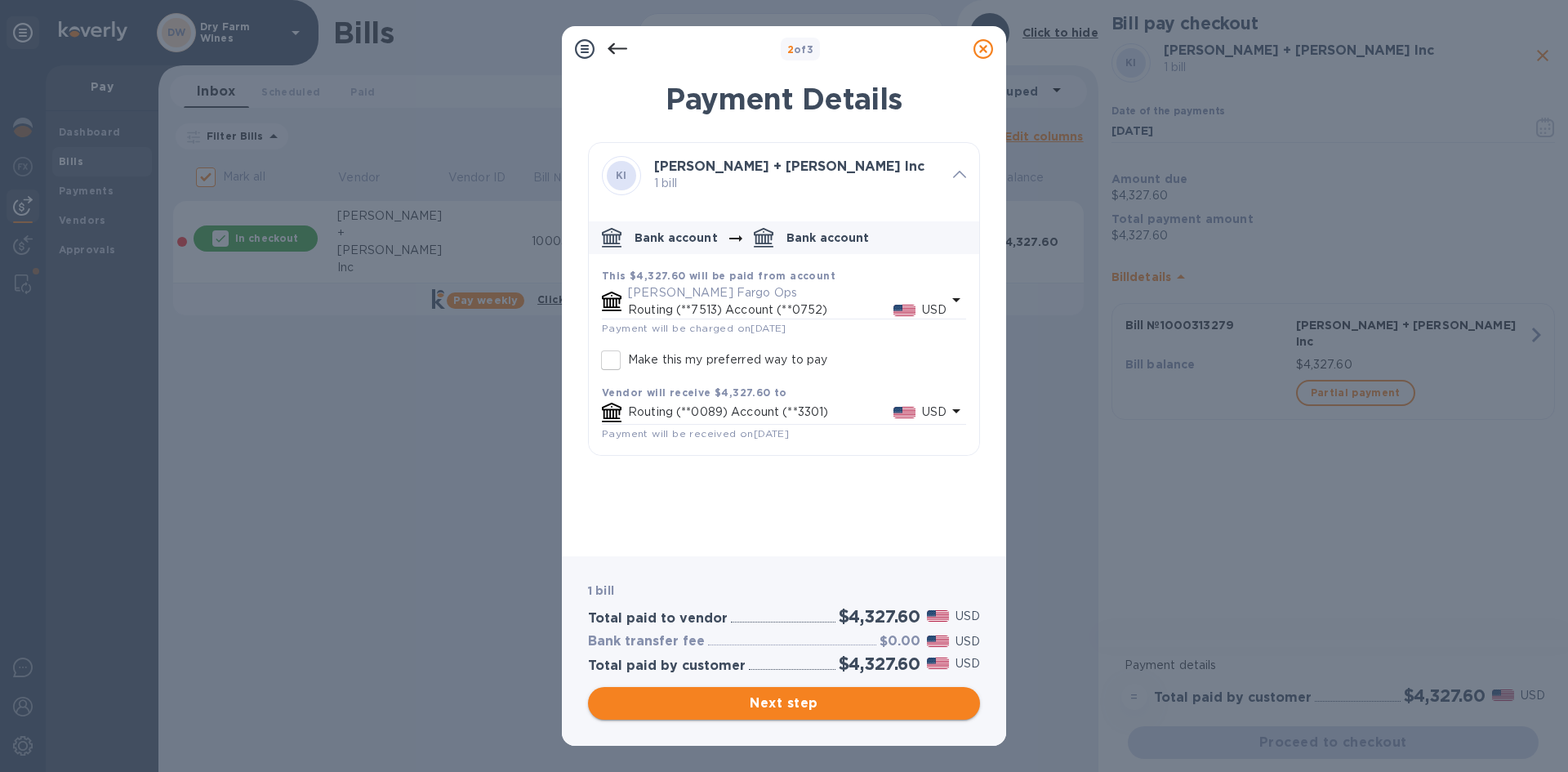
click at [721, 703] on span "Next step" at bounding box center [784, 702] width 366 height 19
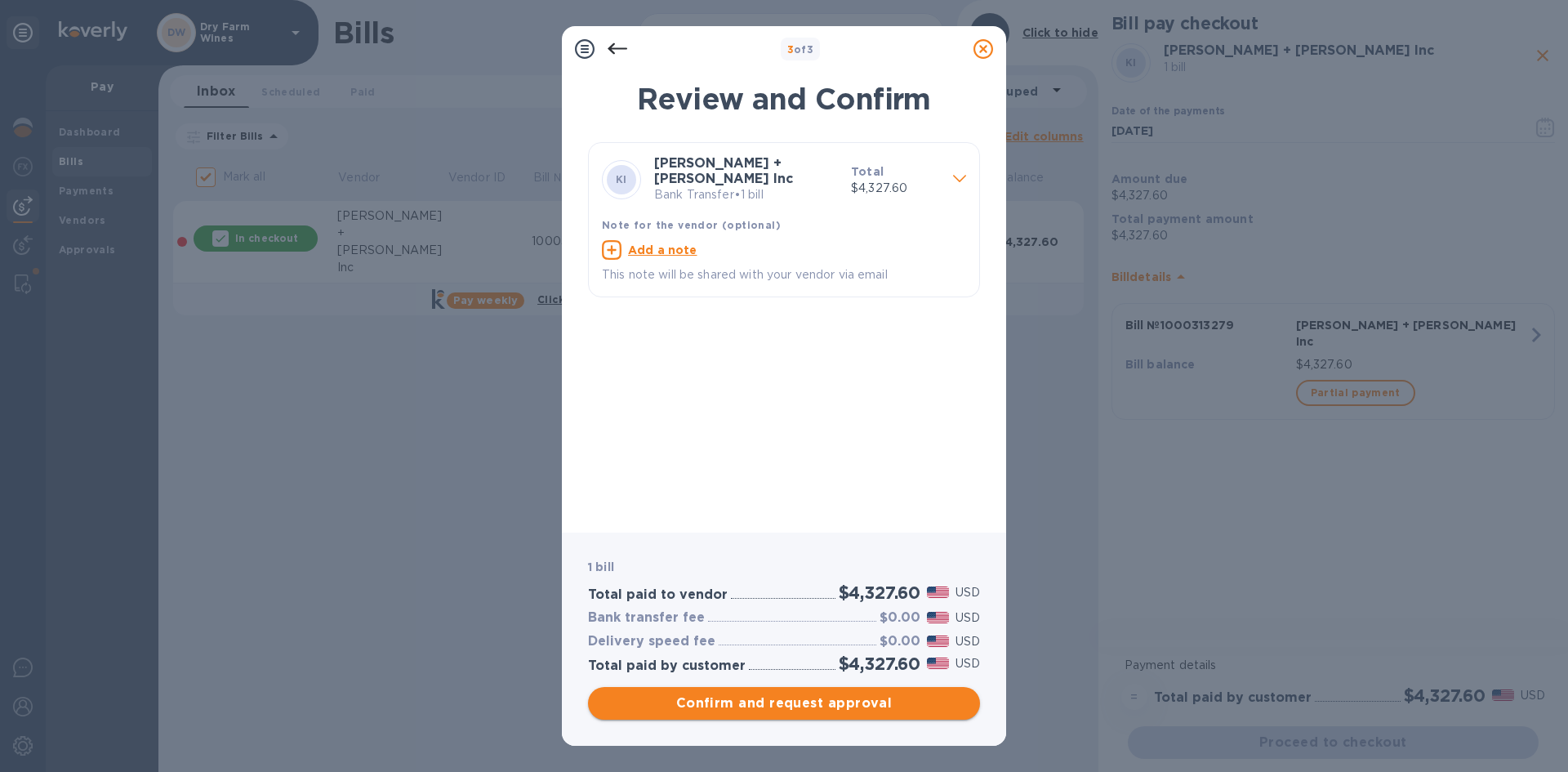
click at [718, 701] on span "Confirm and request approval" at bounding box center [784, 702] width 366 height 19
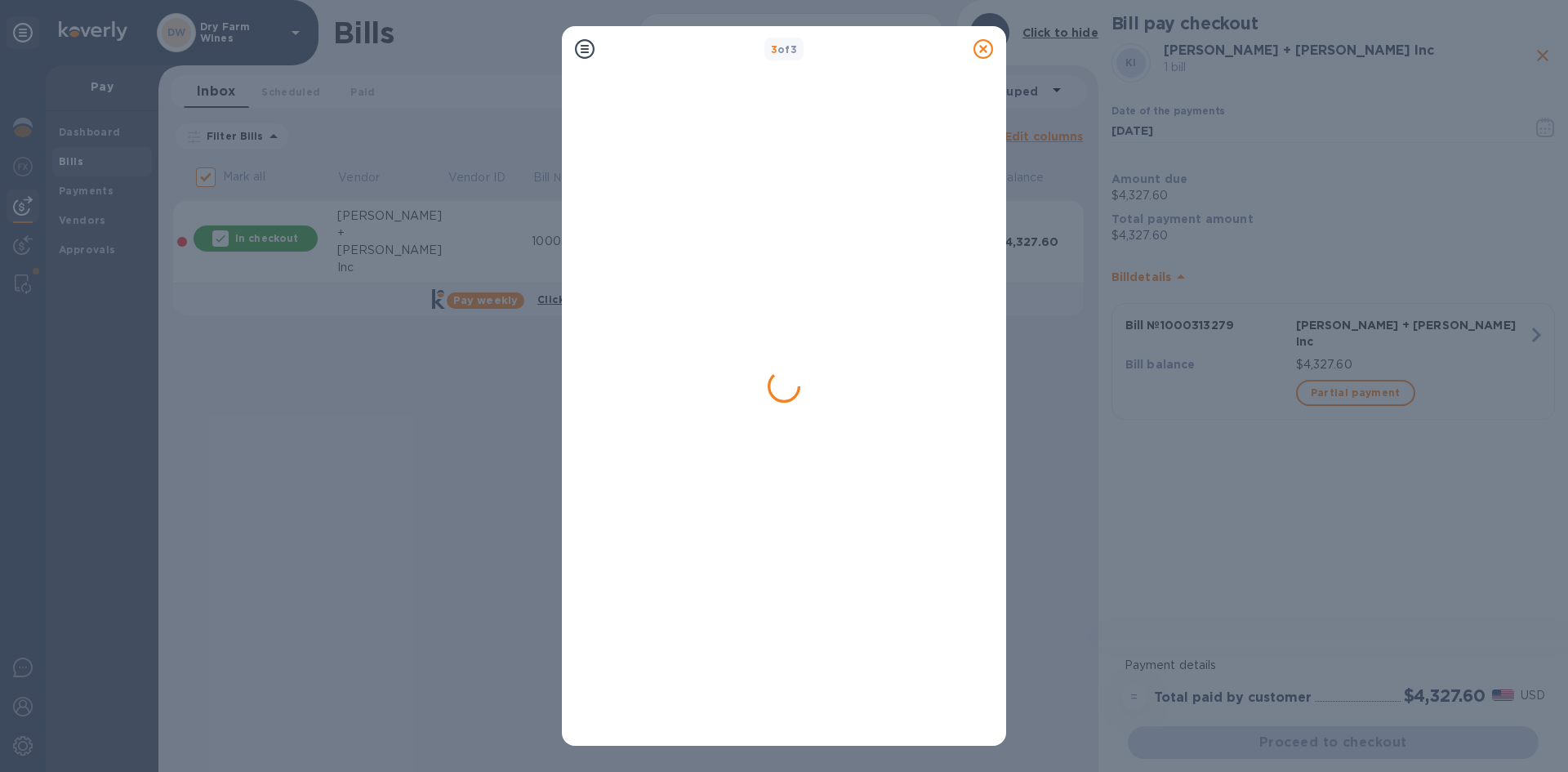
checkbox input "false"
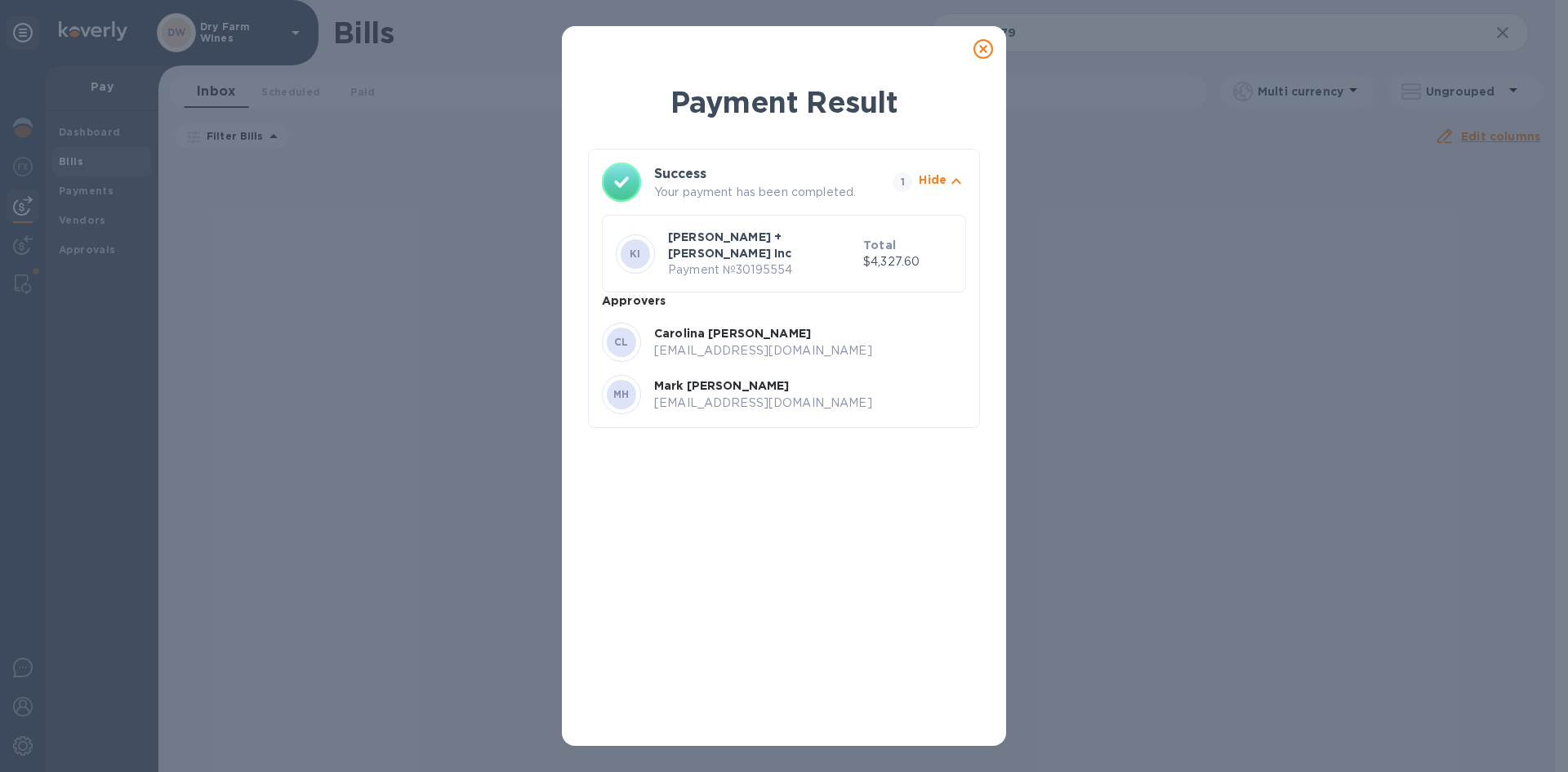
click at [983, 52] on icon at bounding box center [983, 48] width 19 height 19
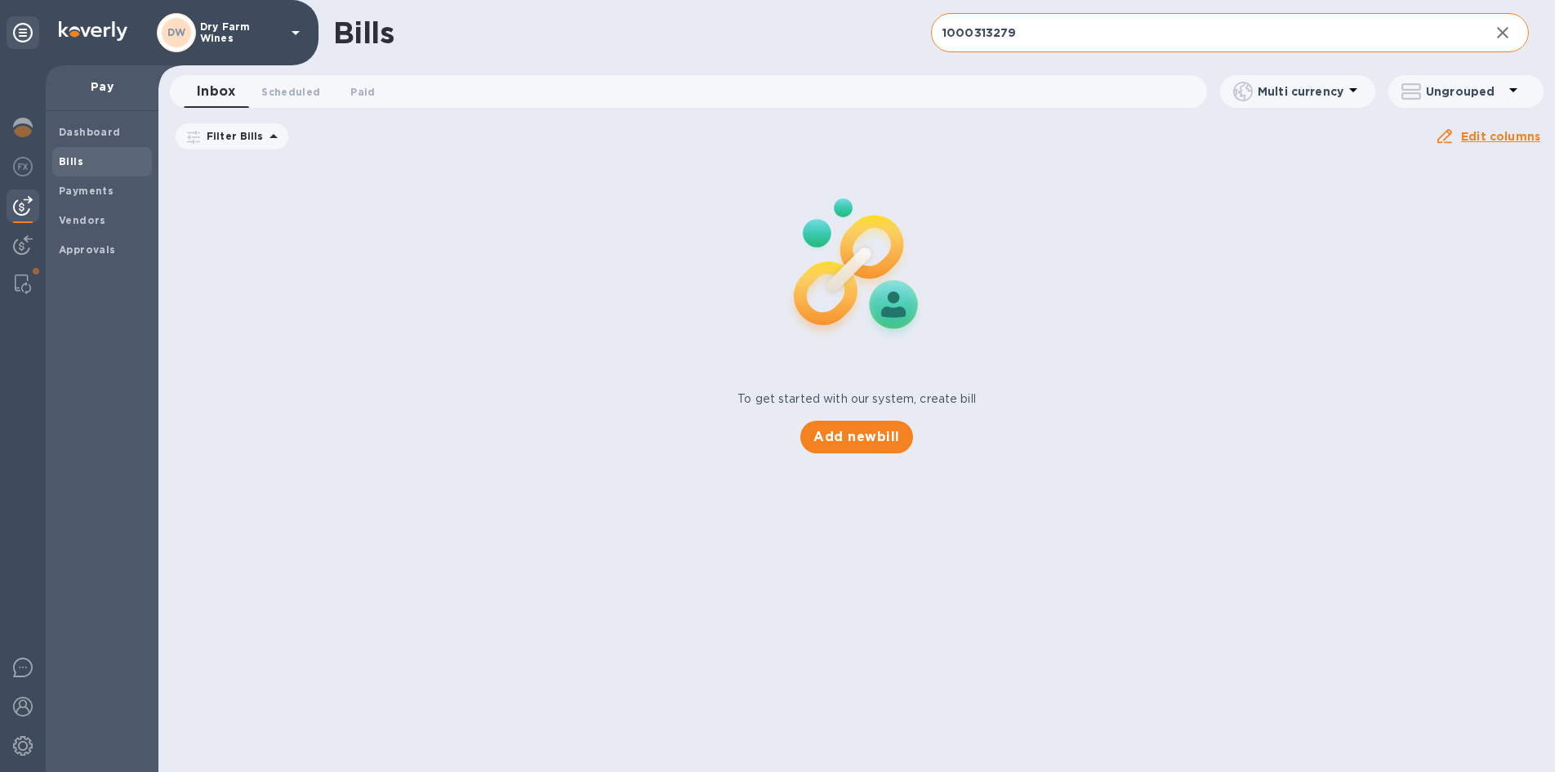
click at [1042, 28] on input "1000313279" at bounding box center [1203, 33] width 546 height 40
paste input "FVE014840"
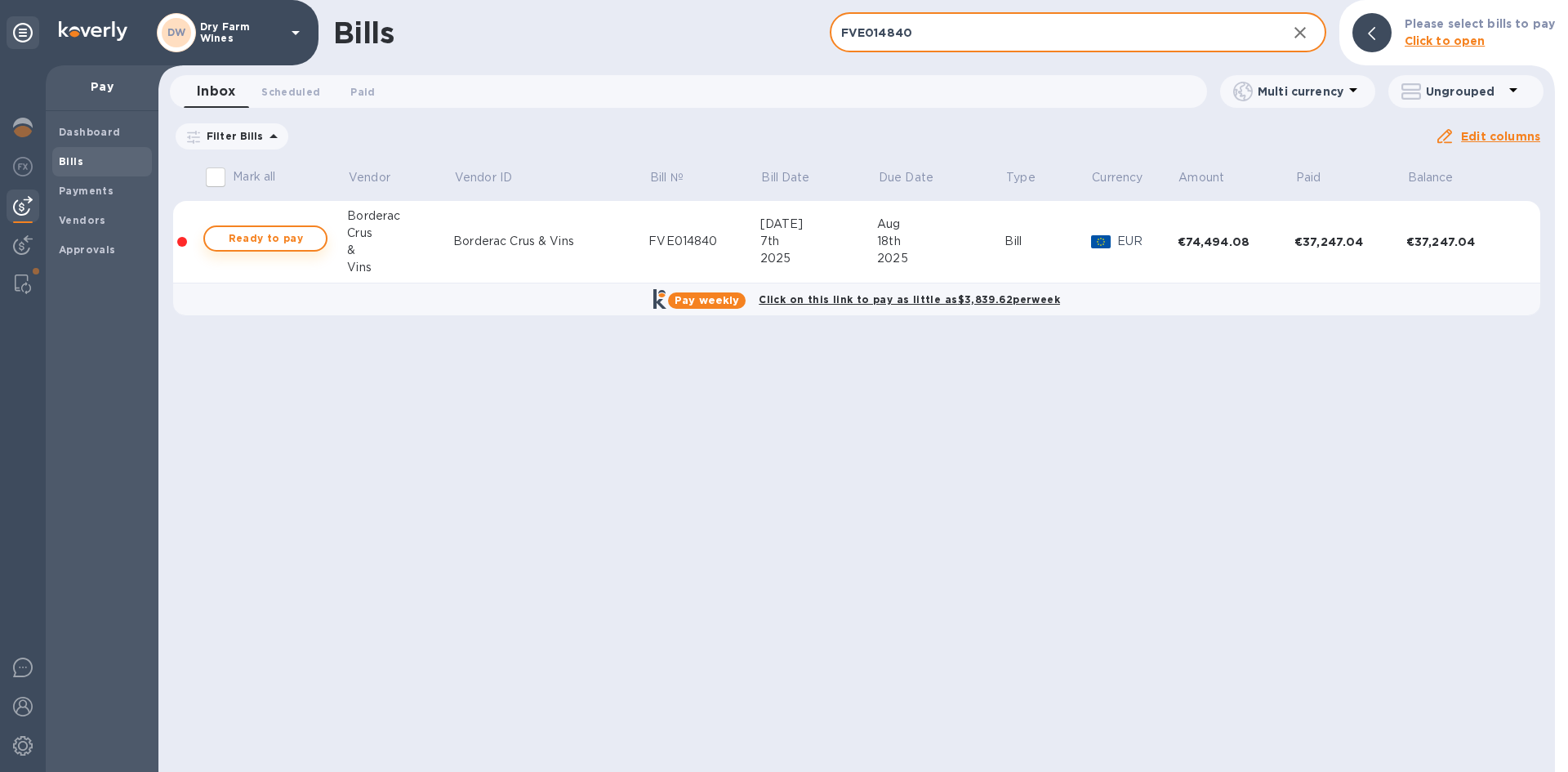
type input "FVE014840"
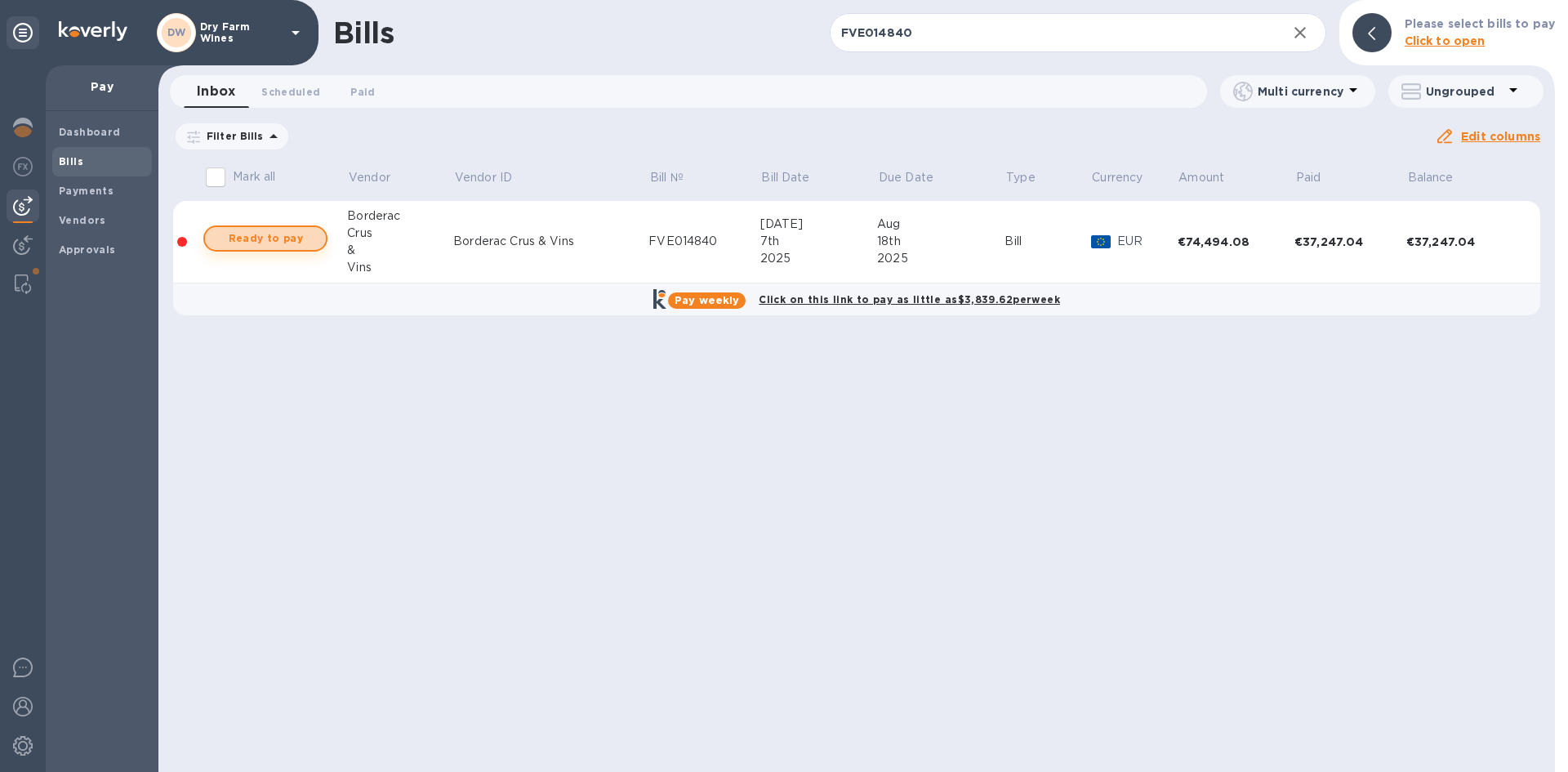
click at [233, 233] on span "Ready to pay" at bounding box center [266, 238] width 95 height 19
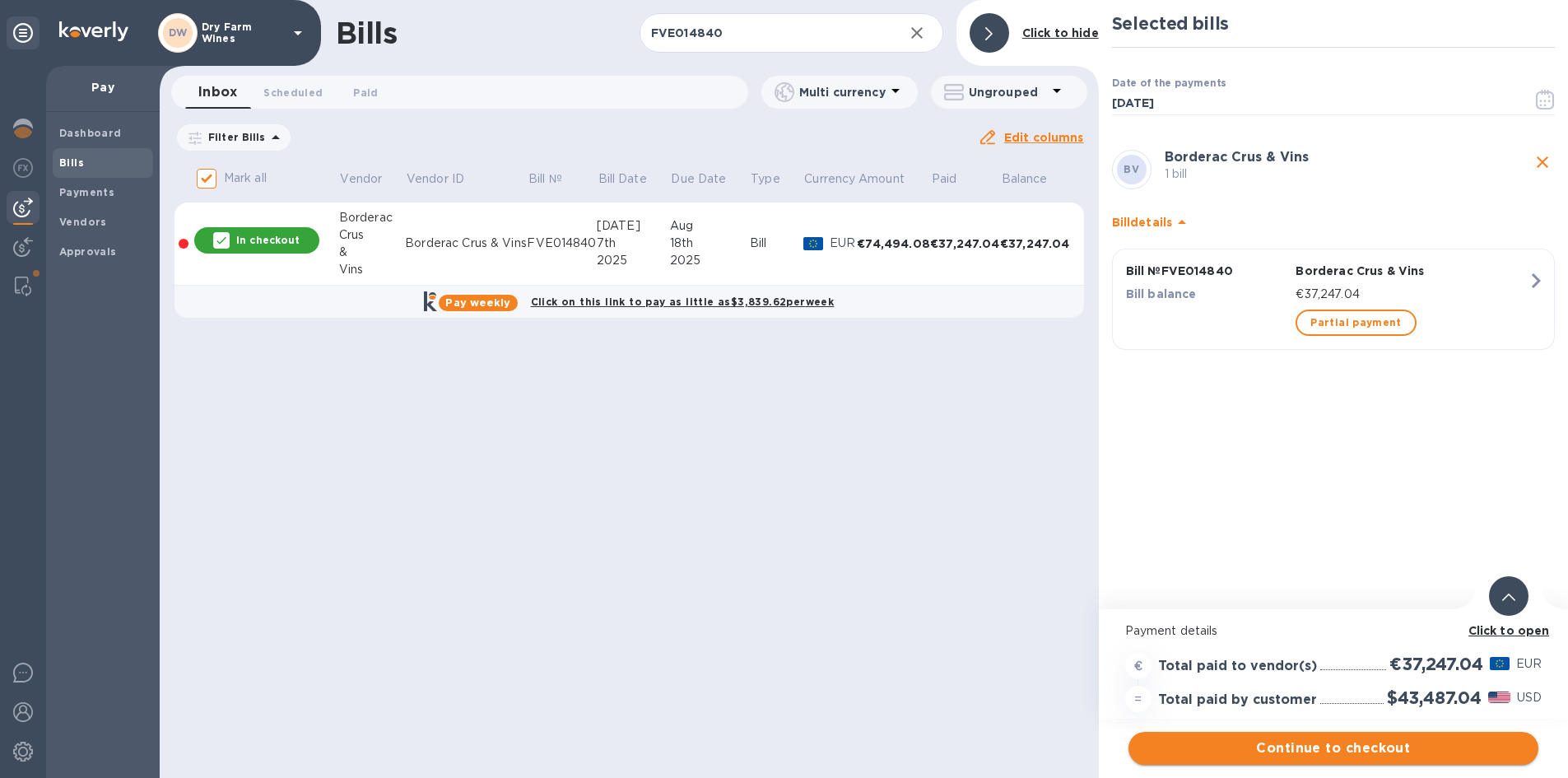
click at [1387, 745] on span "Continue to checkout" at bounding box center [1333, 748] width 383 height 19
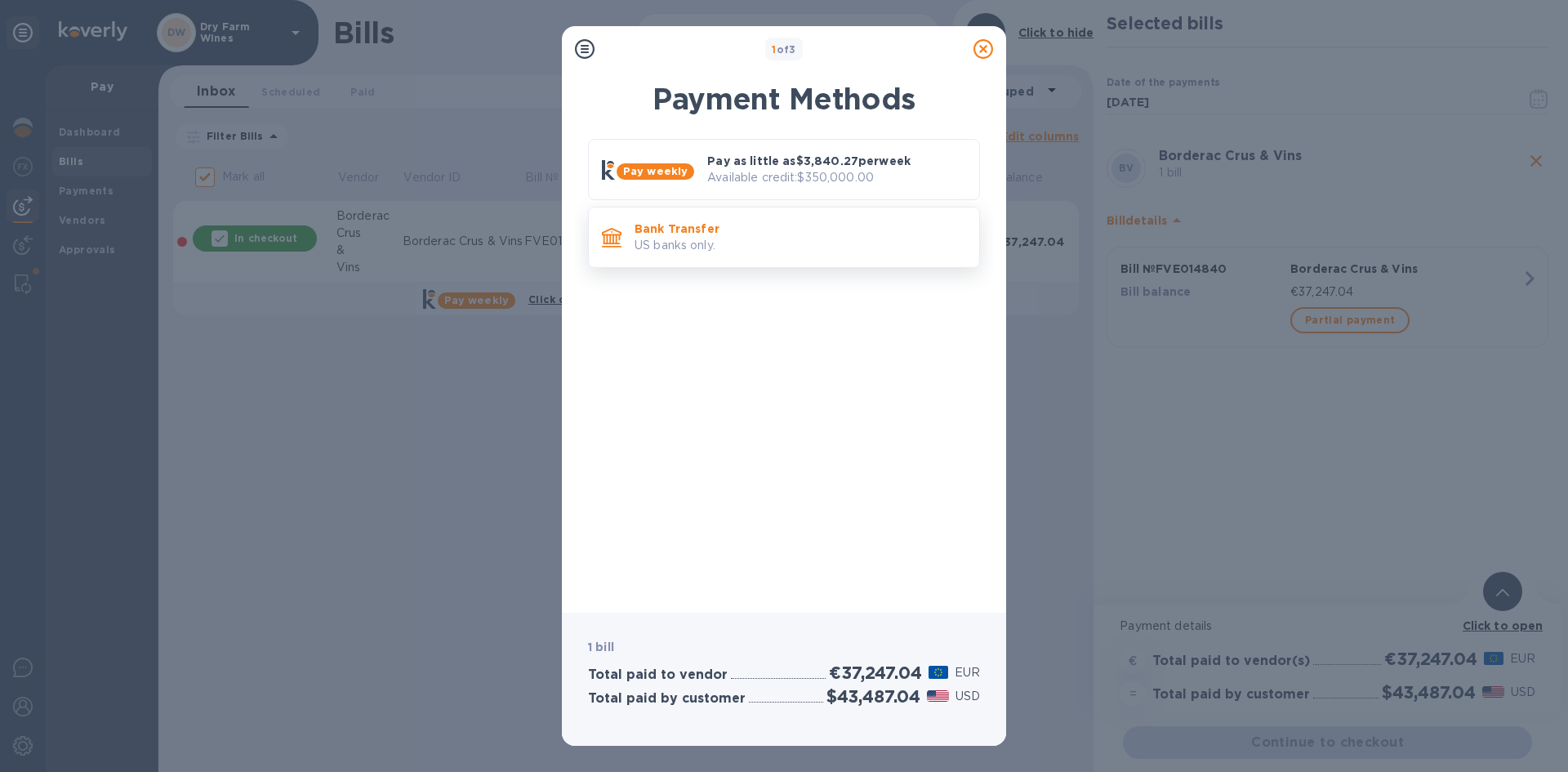
click at [765, 257] on div "Bank Transfer US banks only." at bounding box center [800, 237] width 345 height 47
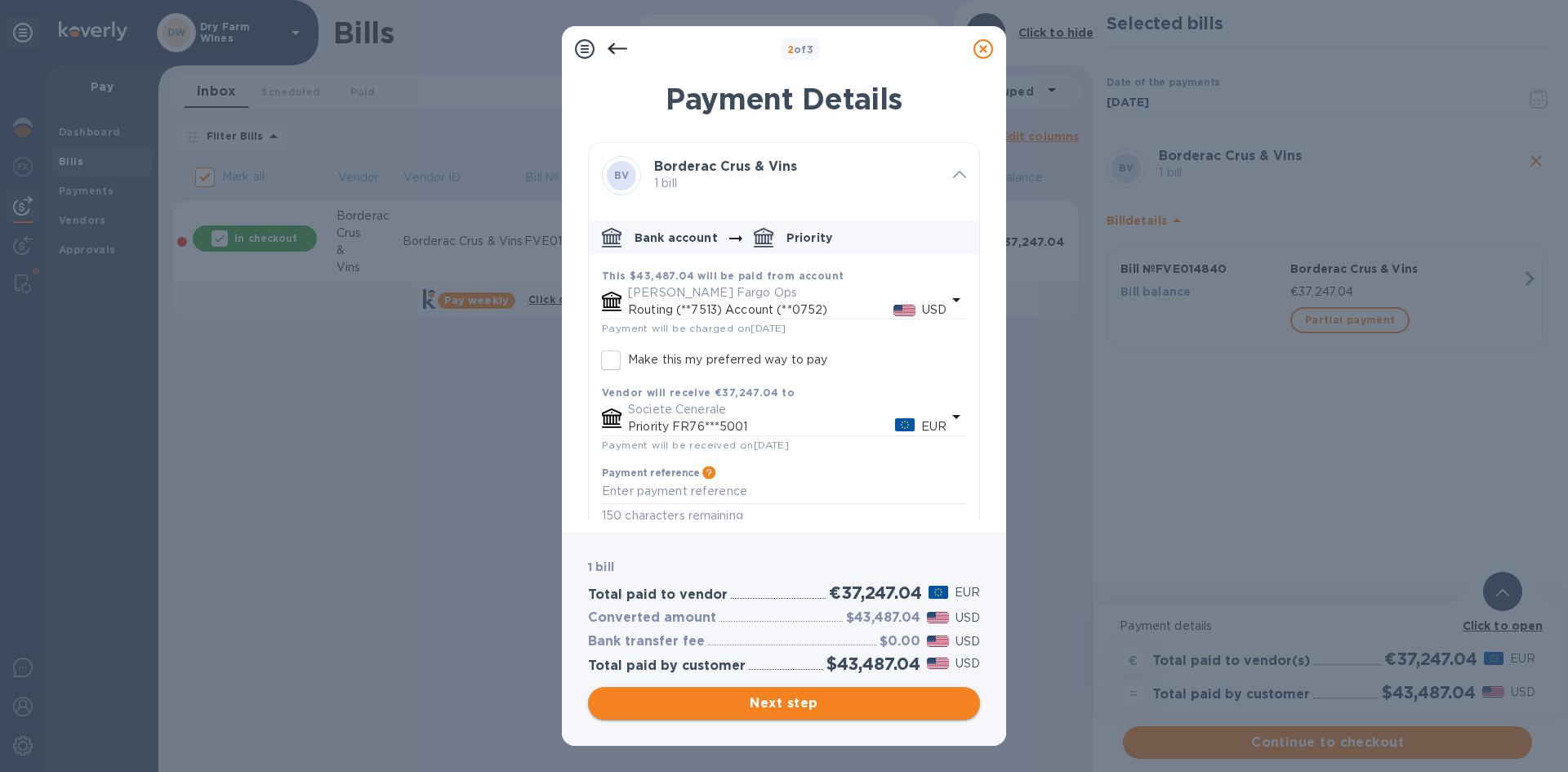
click at [842, 692] on button "Next step" at bounding box center [784, 703] width 392 height 33
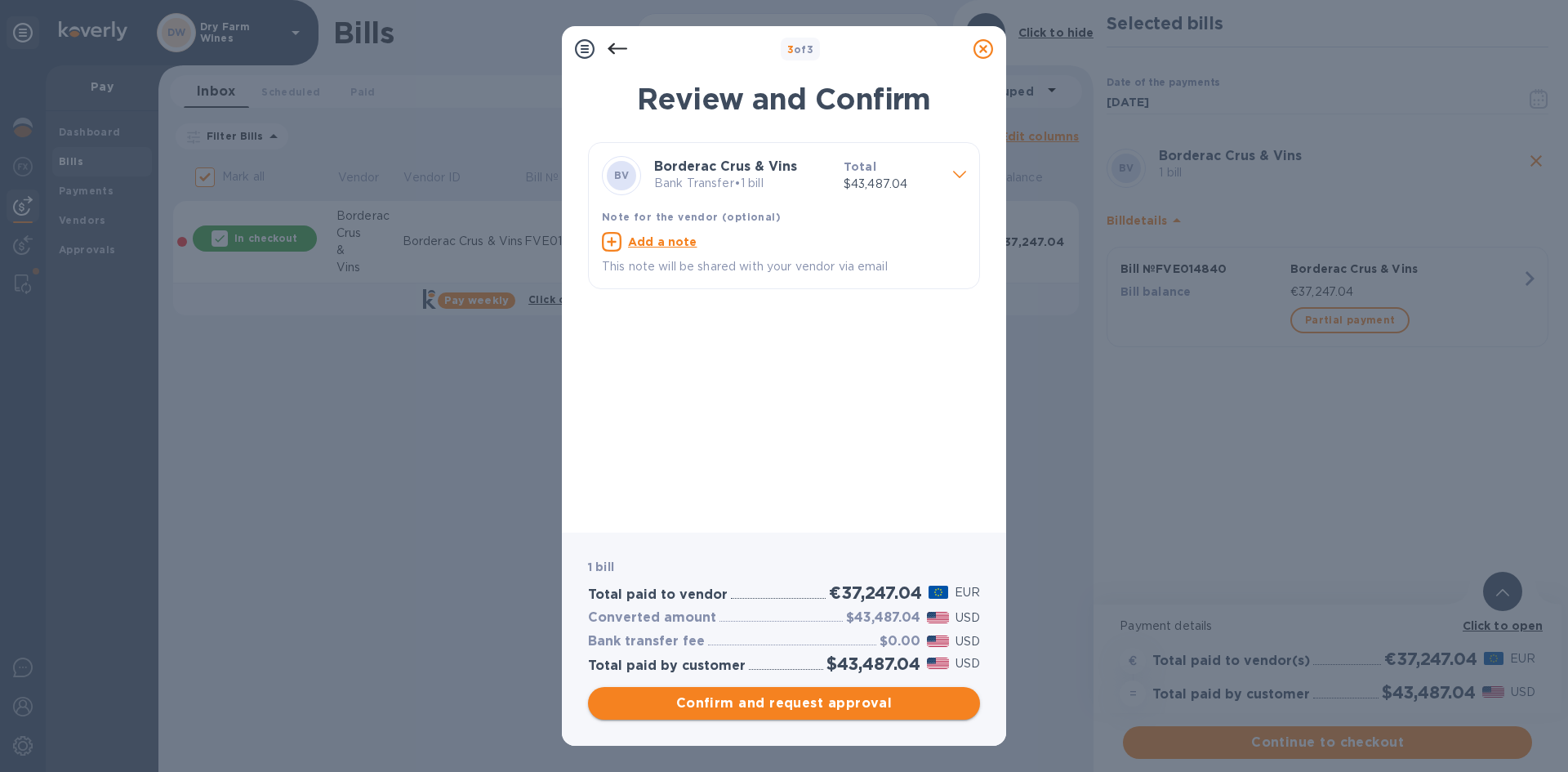
click at [846, 701] on span "Confirm and request approval" at bounding box center [784, 702] width 366 height 19
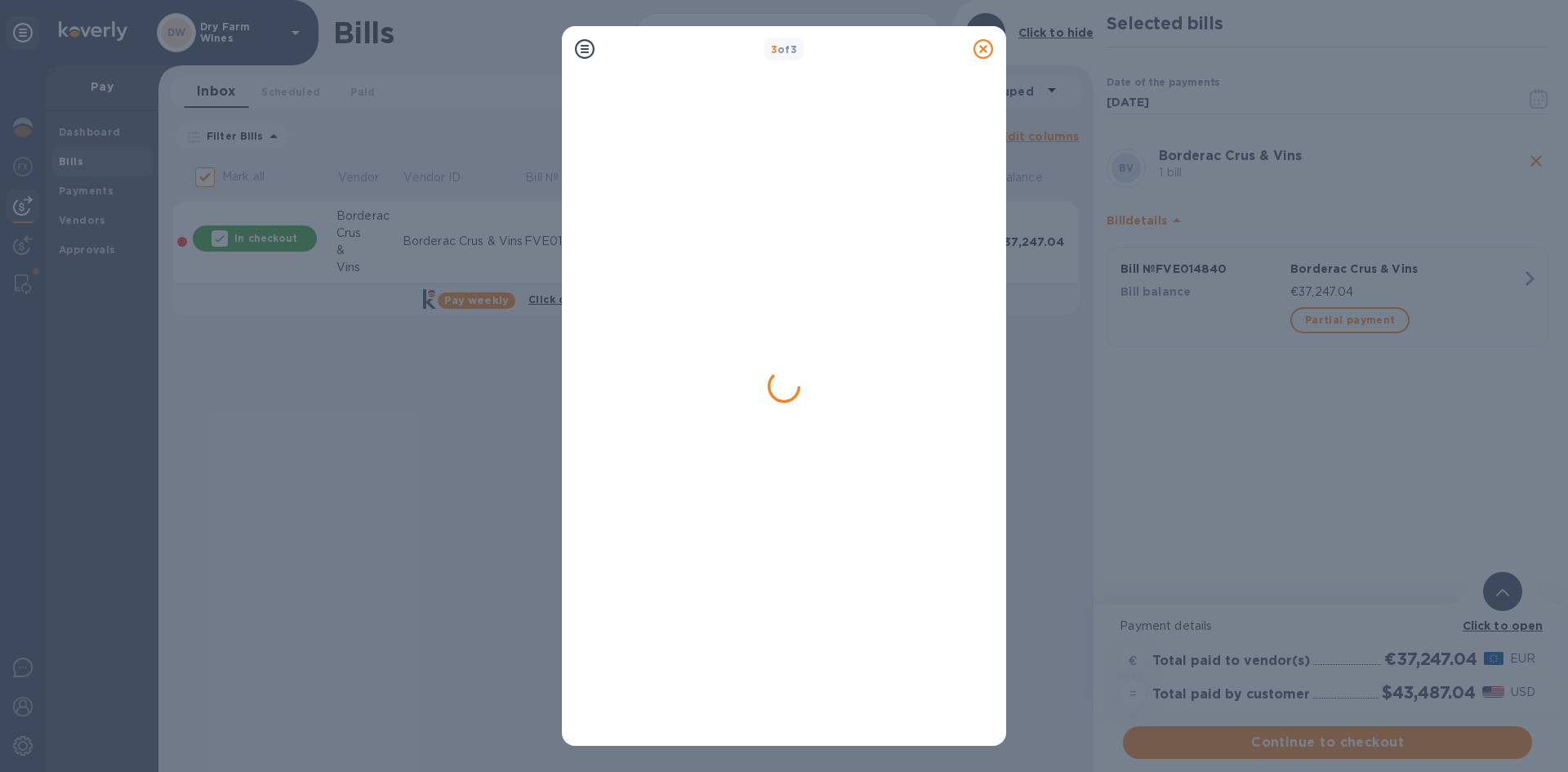
checkbox input "false"
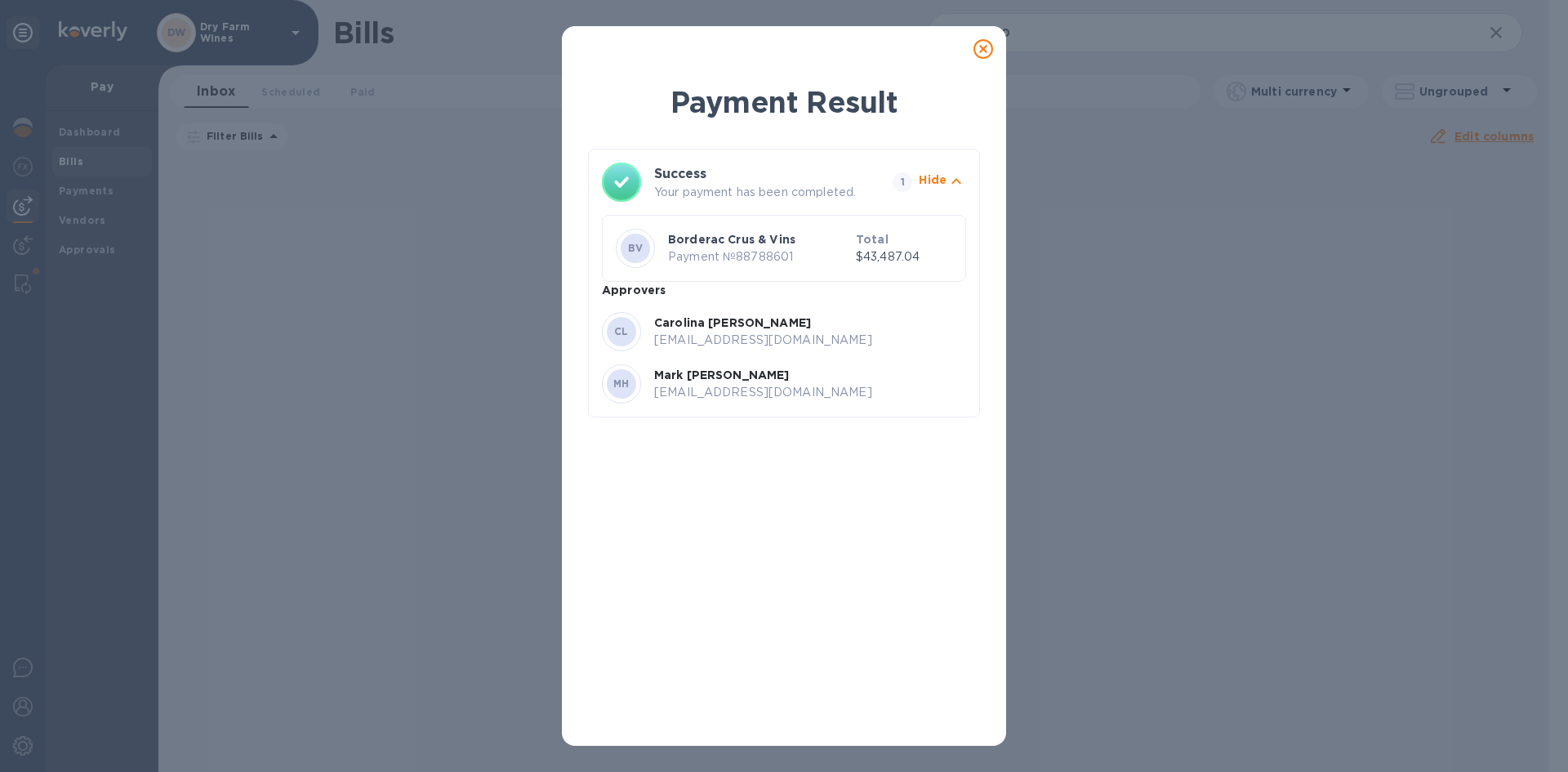
click at [987, 50] on icon at bounding box center [983, 48] width 19 height 19
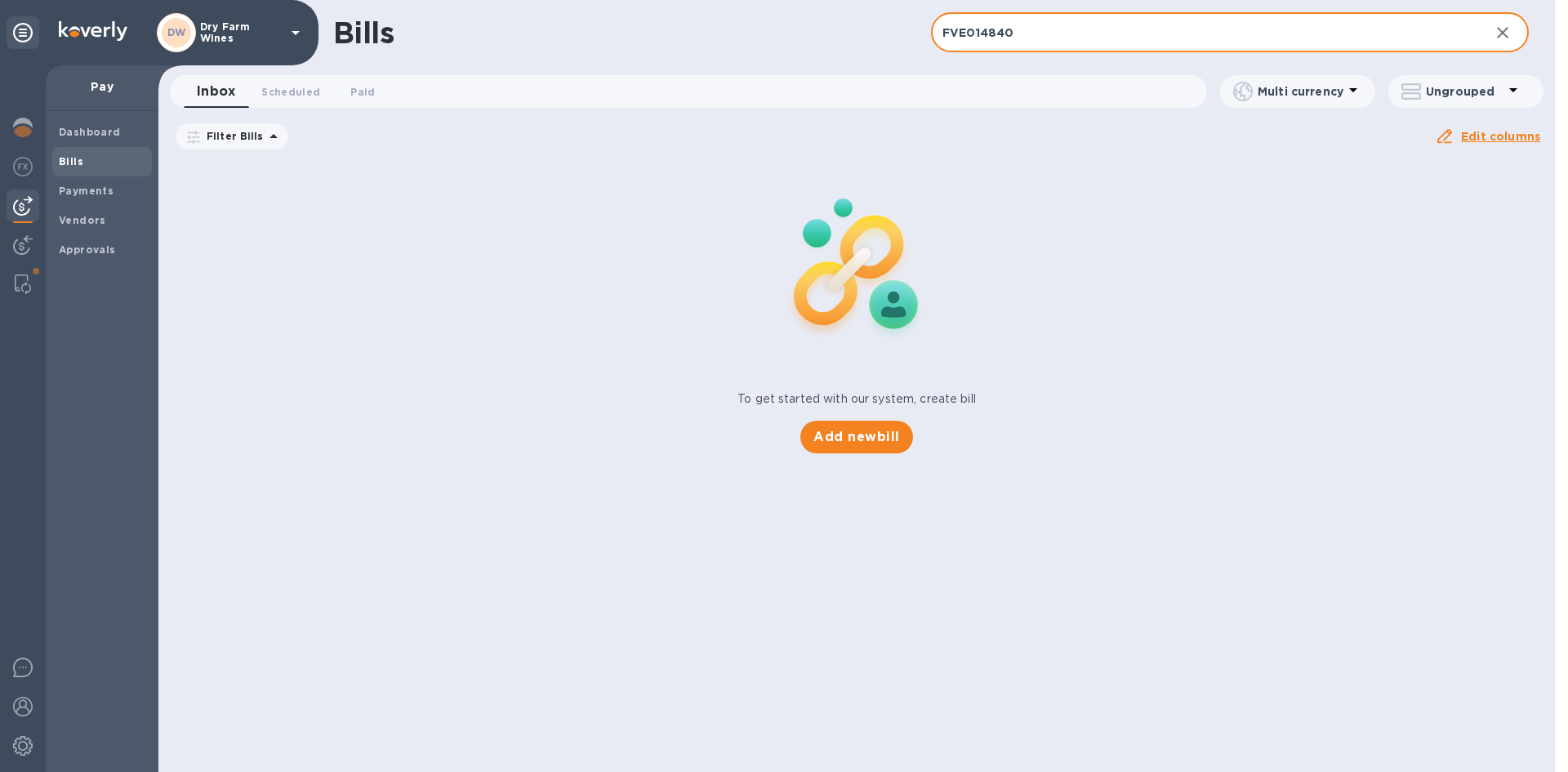
click at [998, 35] on input "FVE014840" at bounding box center [1203, 33] width 546 height 40
paste input "8.20.25"
type input "8.20.25"
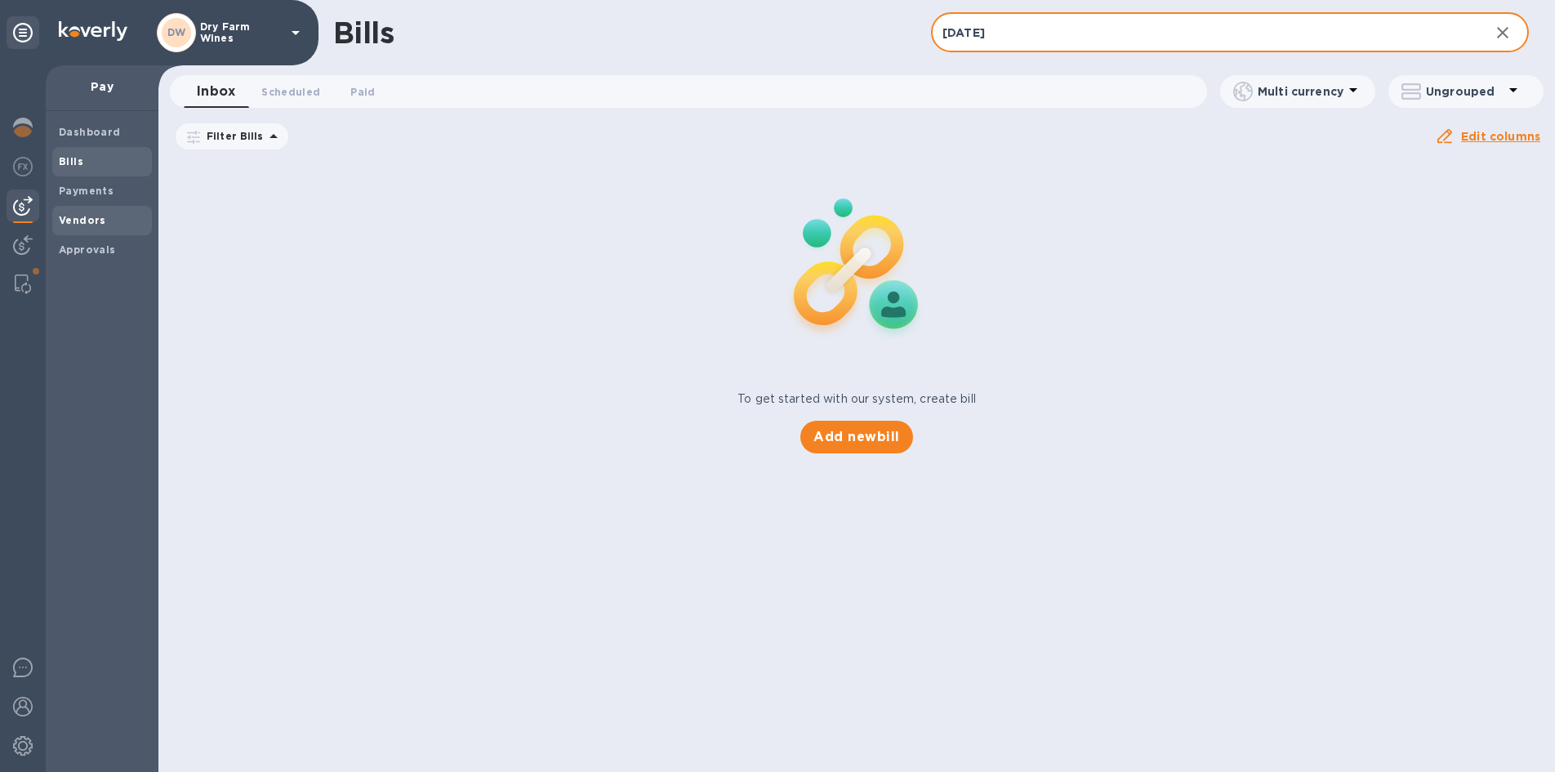
click at [120, 212] on span "Vendors" at bounding box center [101, 220] width 87 height 16
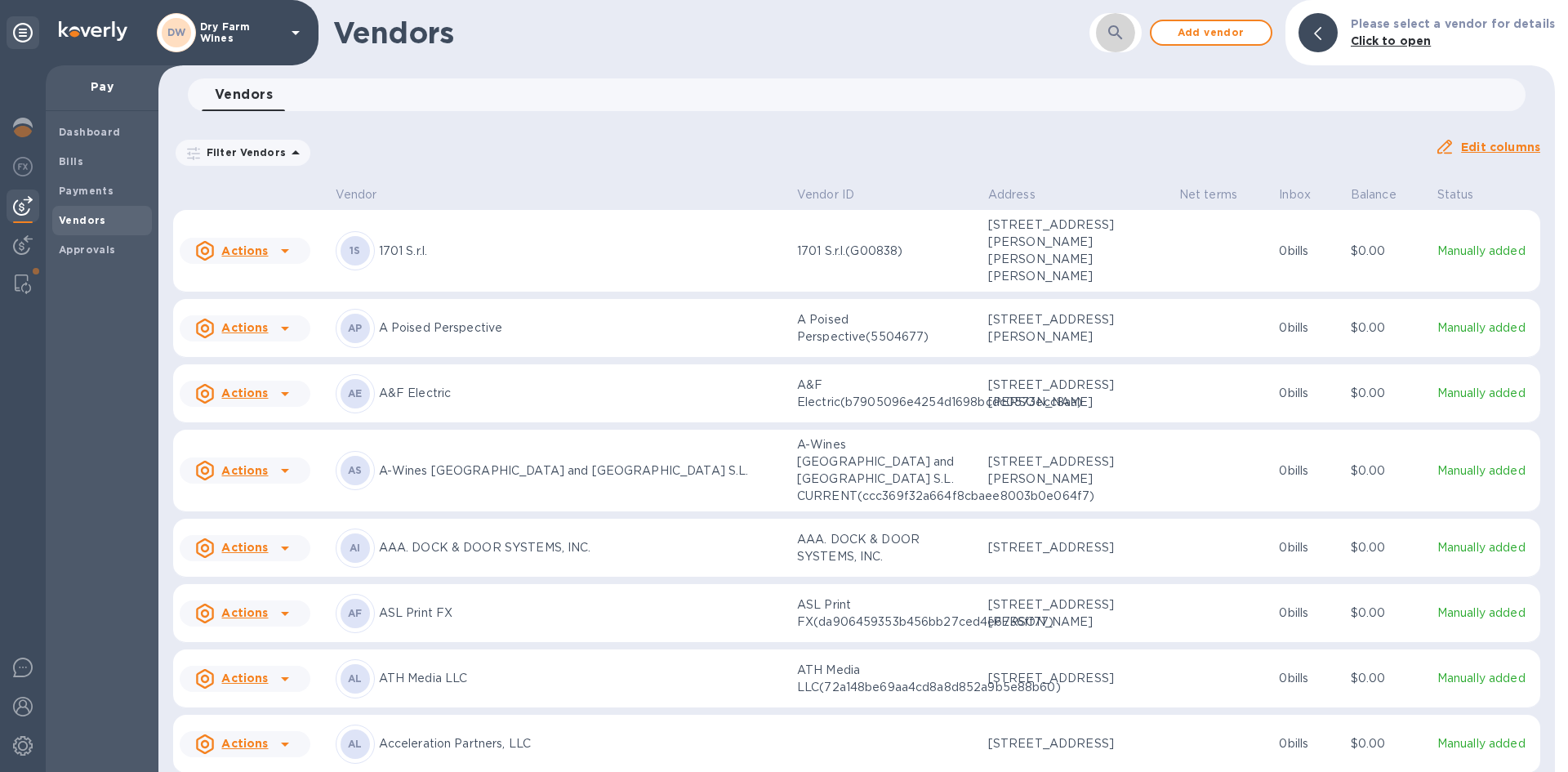
click at [1110, 33] on button "button" at bounding box center [1115, 32] width 39 height 39
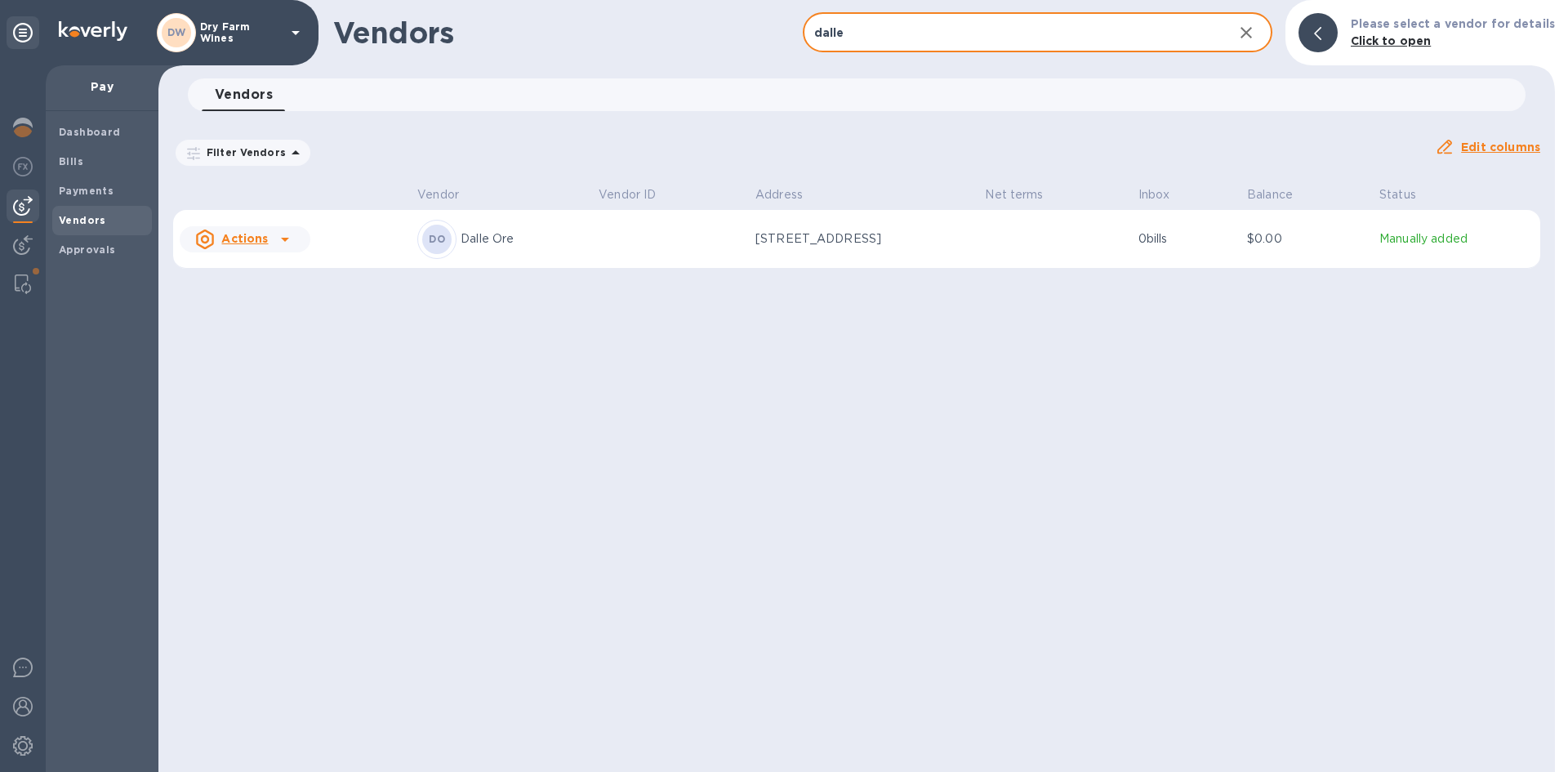
type input "Dalle Ore"
click at [495, 239] on p "Dalle Ore" at bounding box center [523, 239] width 125 height 17
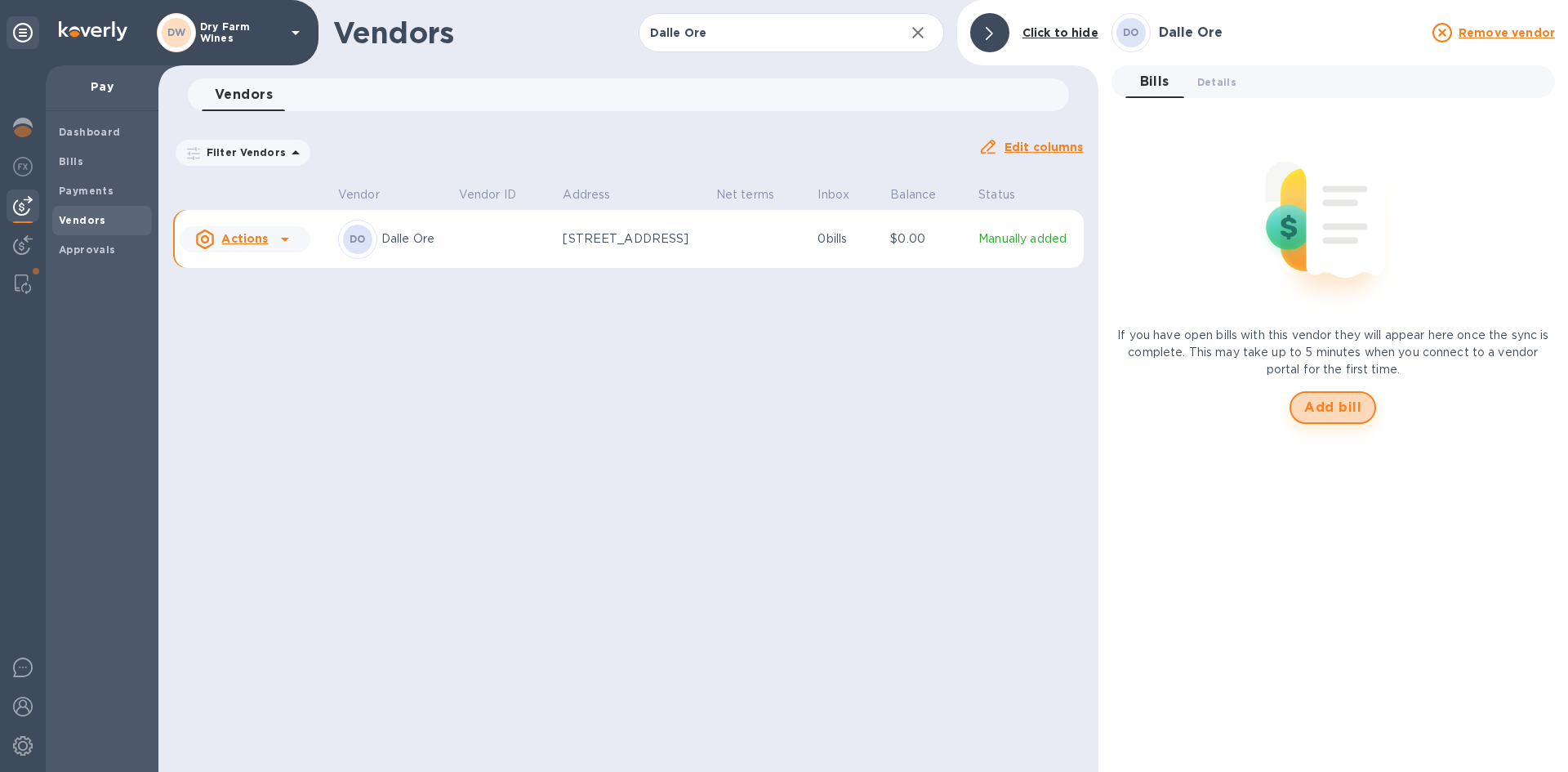
click at [1327, 407] on span "Add bill" at bounding box center [1333, 407] width 58 height 19
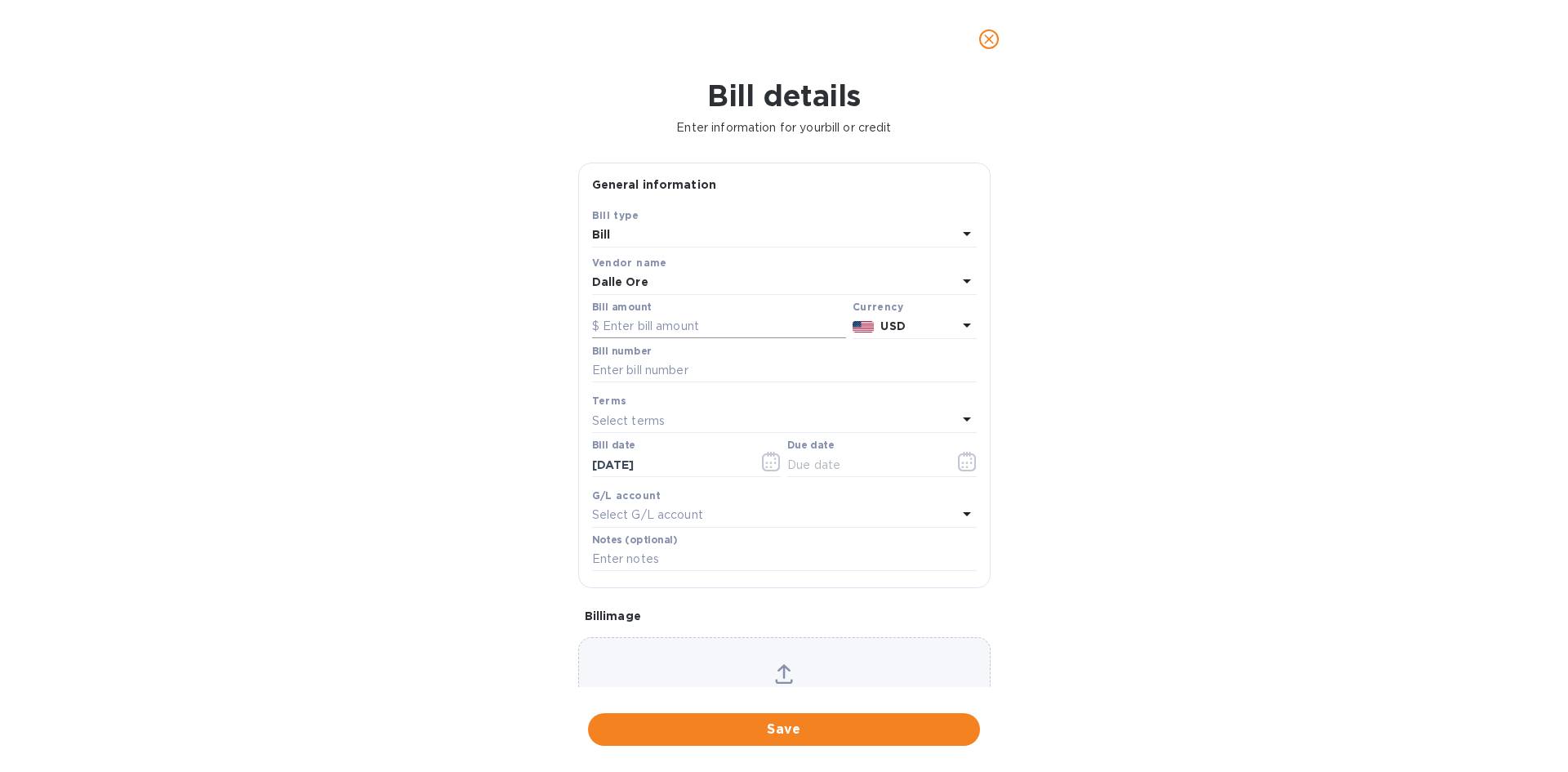
click at [633, 327] on input "text" at bounding box center [720, 327] width 254 height 25
click at [629, 327] on input "text" at bounding box center [720, 327] width 254 height 25
type input "672.00"
click at [880, 325] on b "USD" at bounding box center [892, 326] width 25 height 13
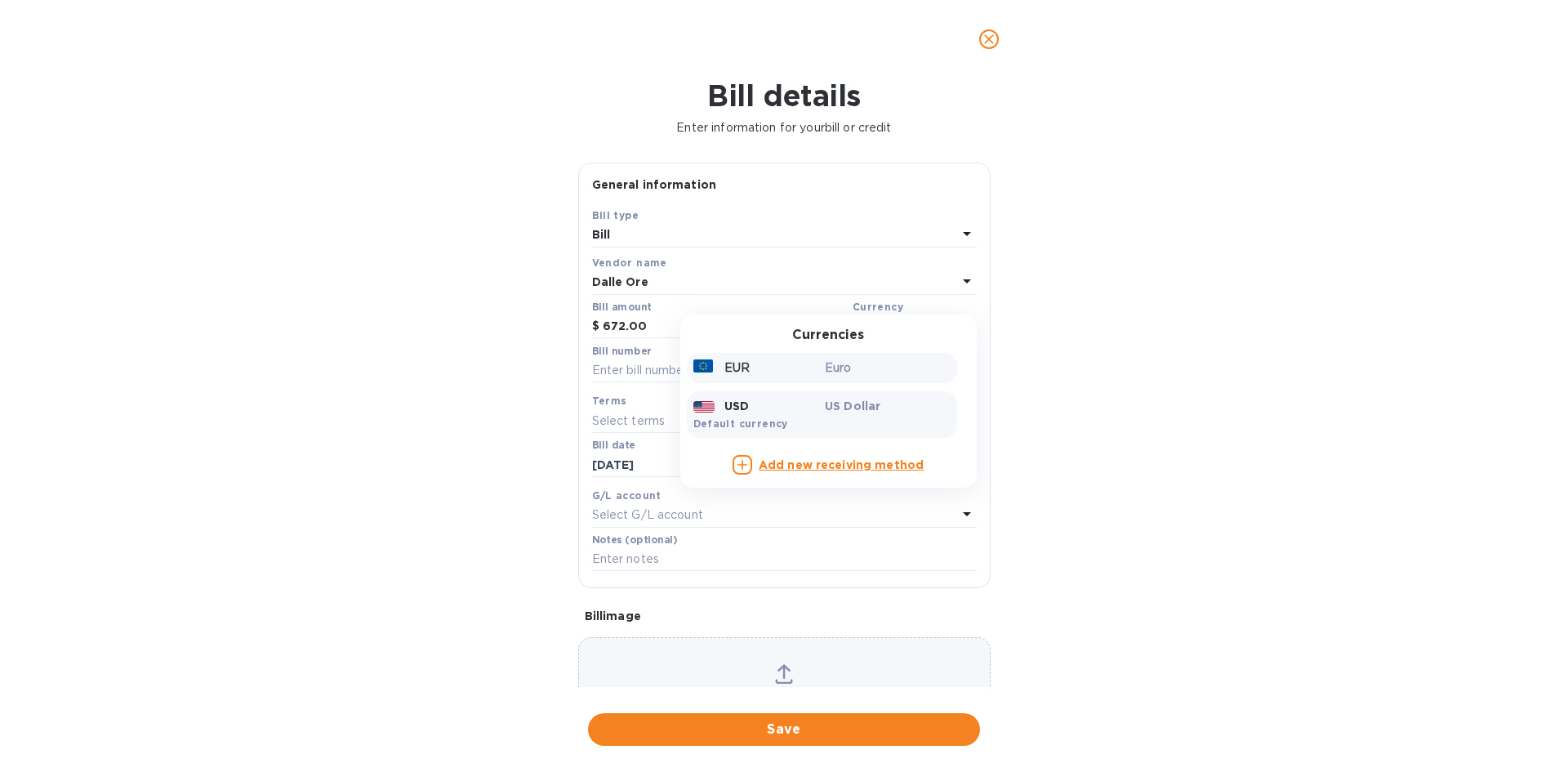
click at [811, 358] on div "EUR" at bounding box center [756, 368] width 133 height 24
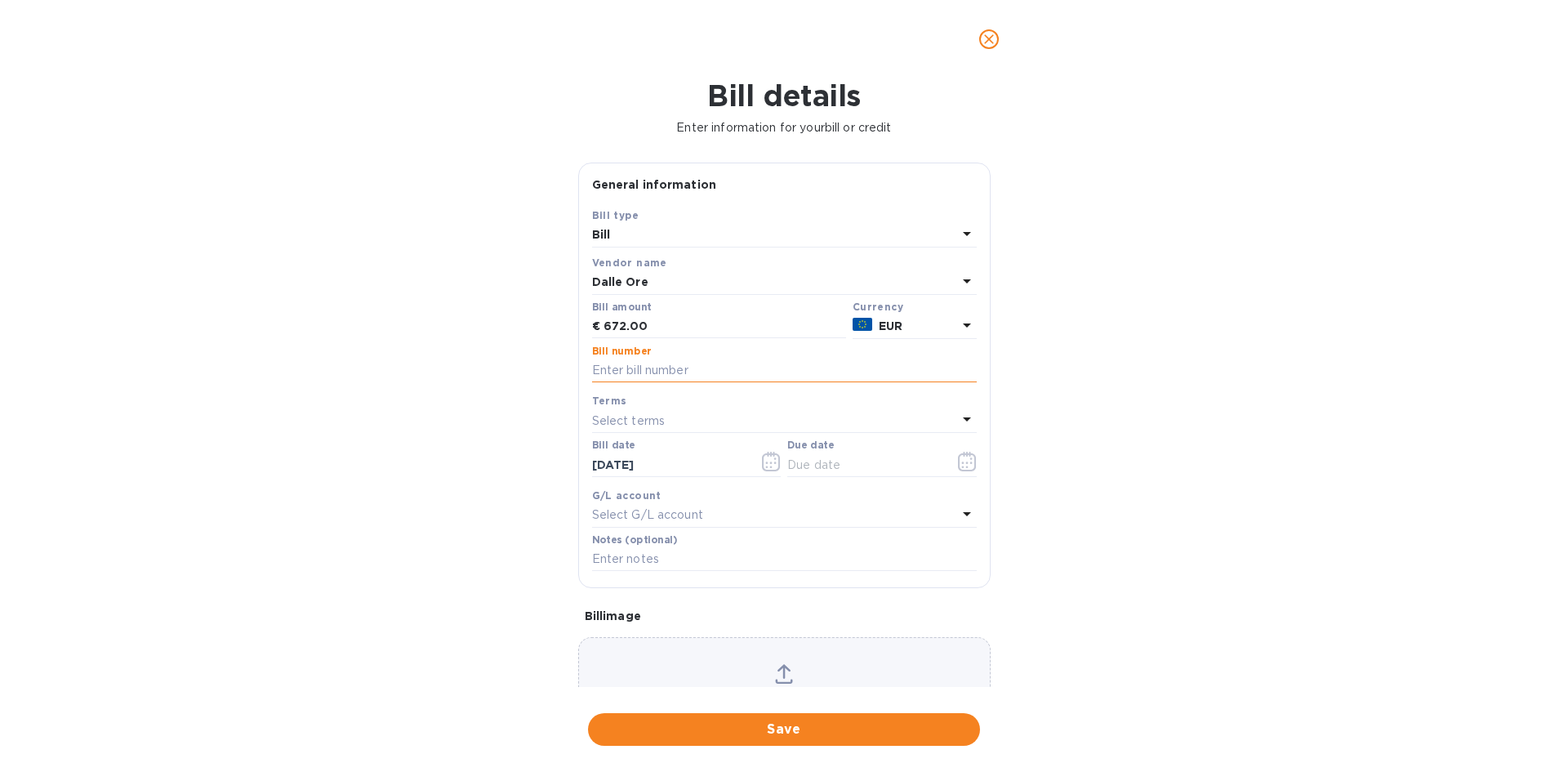
click at [679, 371] on input "text" at bounding box center [784, 370] width 385 height 25
type input "8.20.25"
click at [808, 455] on input "text" at bounding box center [864, 465] width 155 height 25
click at [958, 462] on icon "button" at bounding box center [967, 461] width 18 height 19
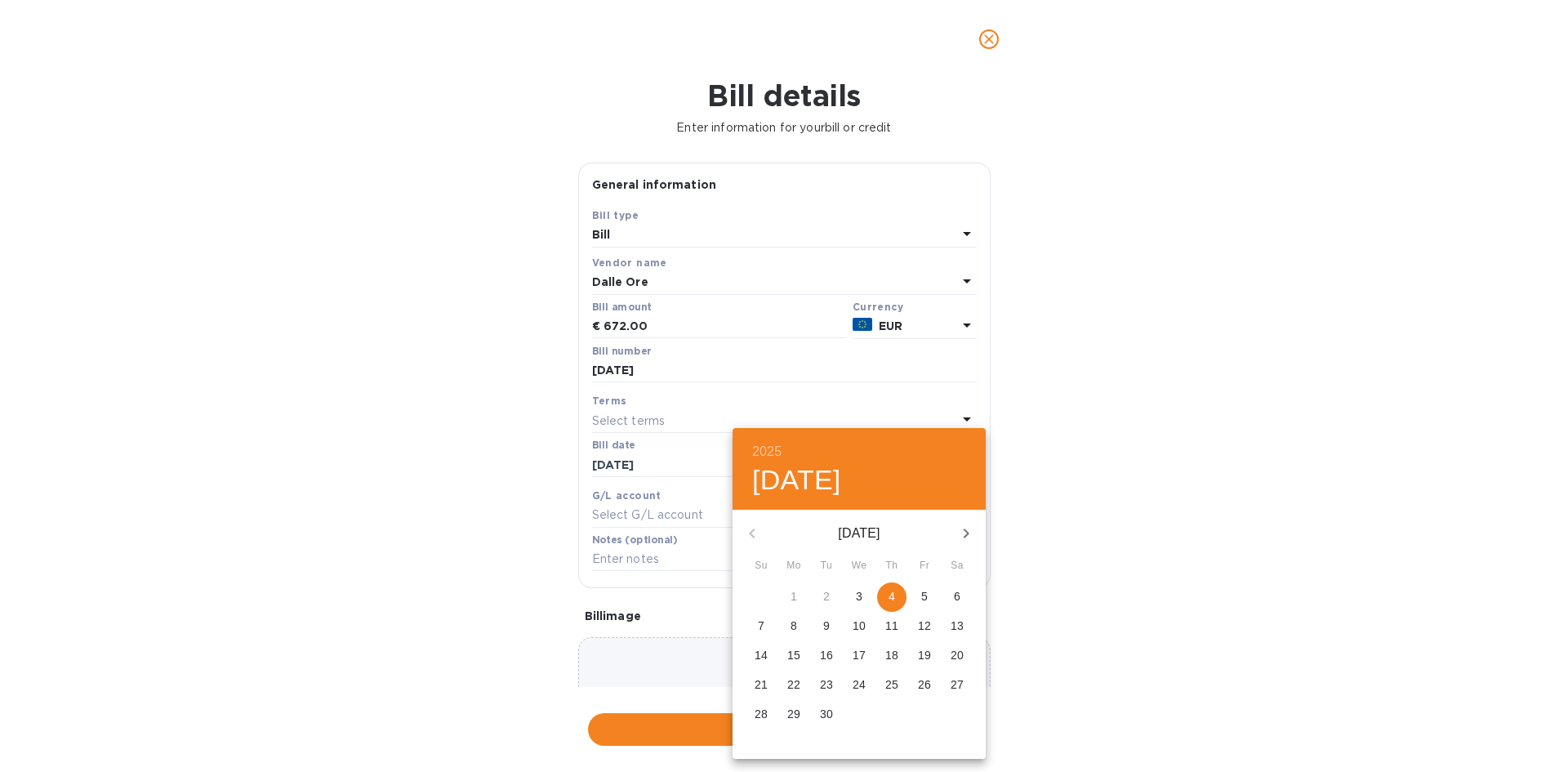
click at [895, 603] on span "4" at bounding box center [891, 596] width 29 height 16
type input "09/04/2025"
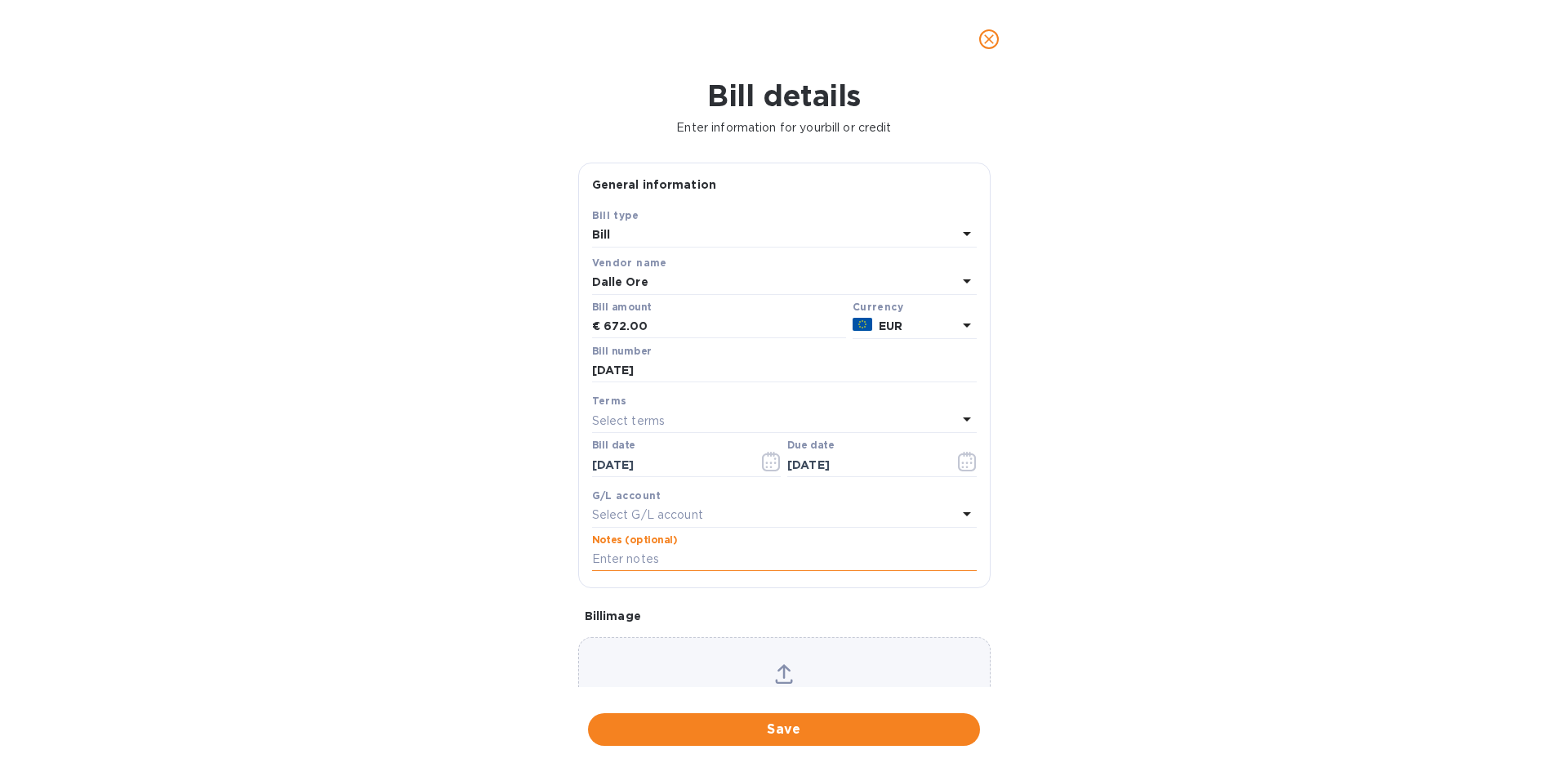
click at [625, 555] on input "text" at bounding box center [784, 560] width 385 height 25
paste input "5% Tariff Reduction Reimbursed, Dalle Ore did not approve."
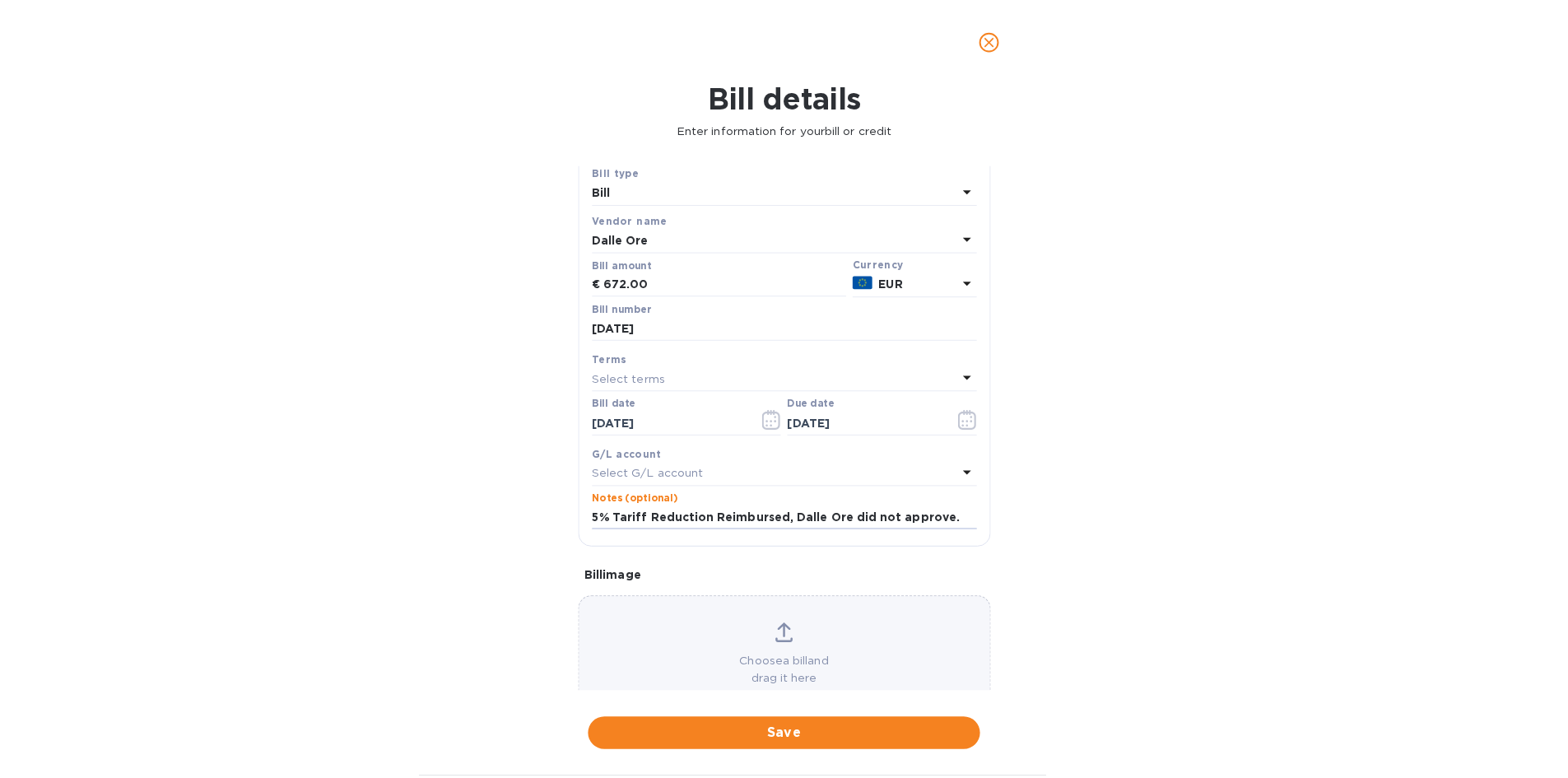
scroll to position [88, 0]
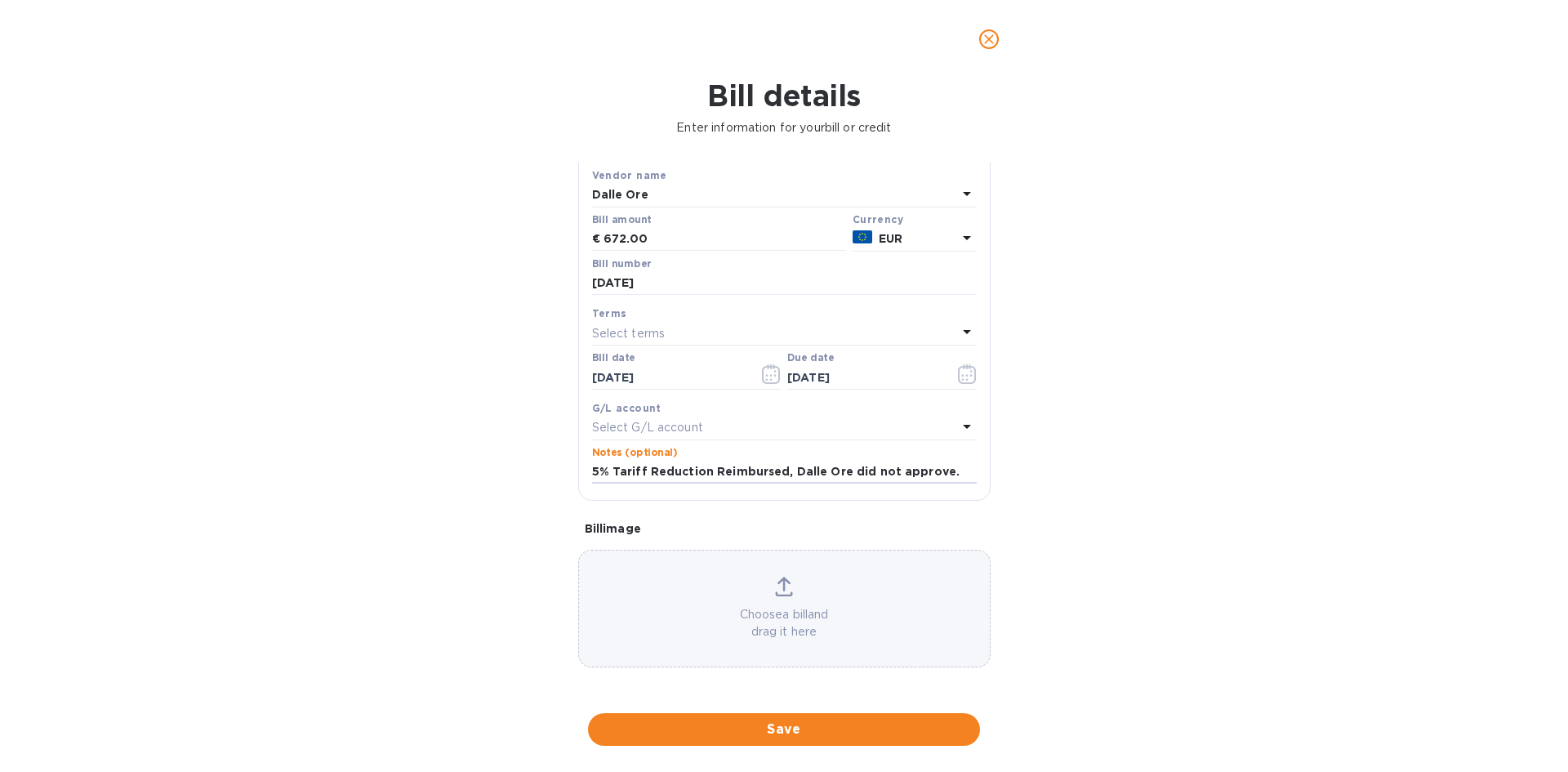
type input "5% Tariff Reduction Reimbursed, Dalle Ore did not approve."
click at [796, 725] on span "Save" at bounding box center [784, 729] width 366 height 19
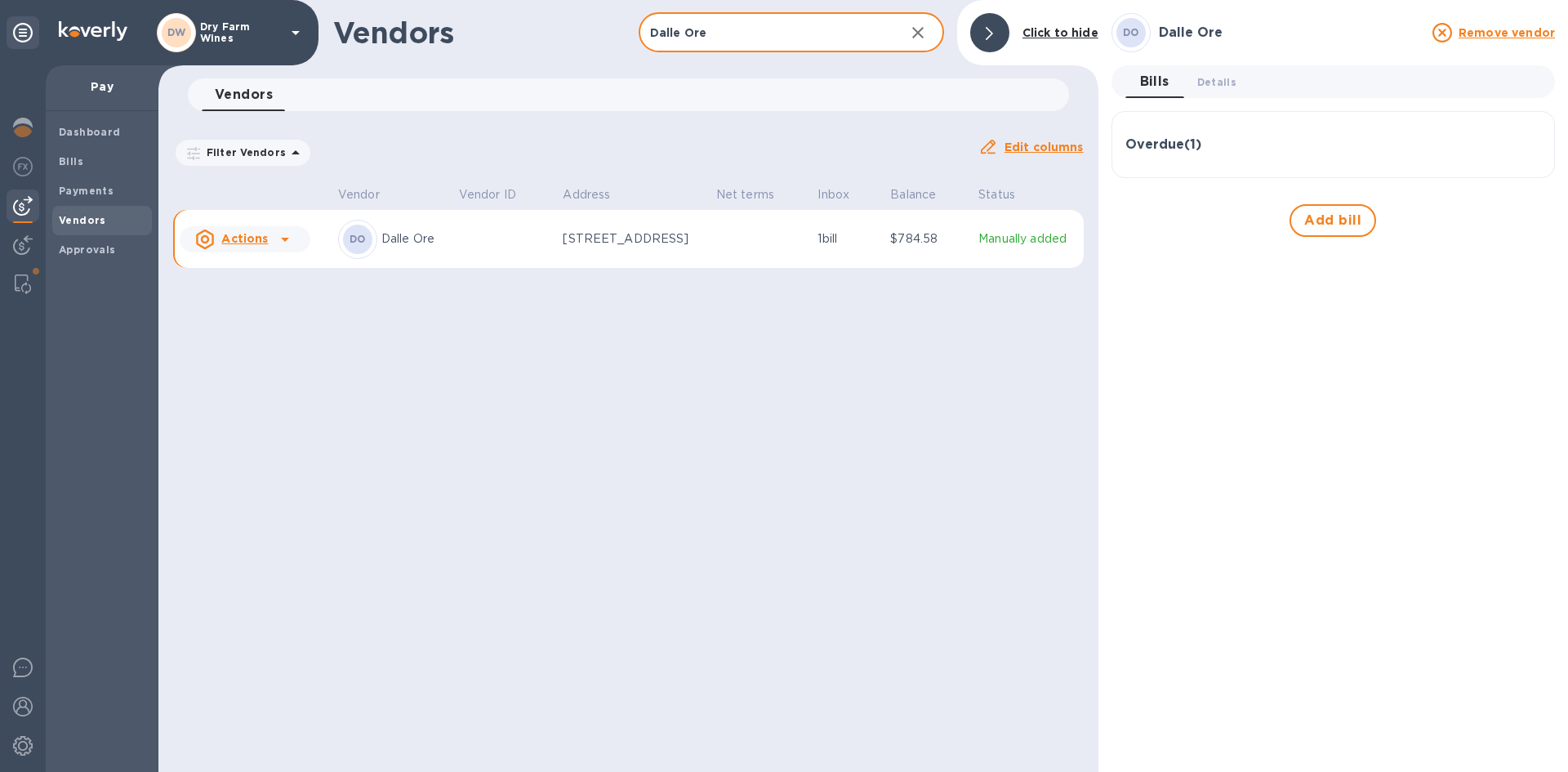
click at [814, 38] on input "Dalle Ore" at bounding box center [765, 33] width 253 height 40
click at [82, 166] on span "Bills" at bounding box center [101, 162] width 87 height 16
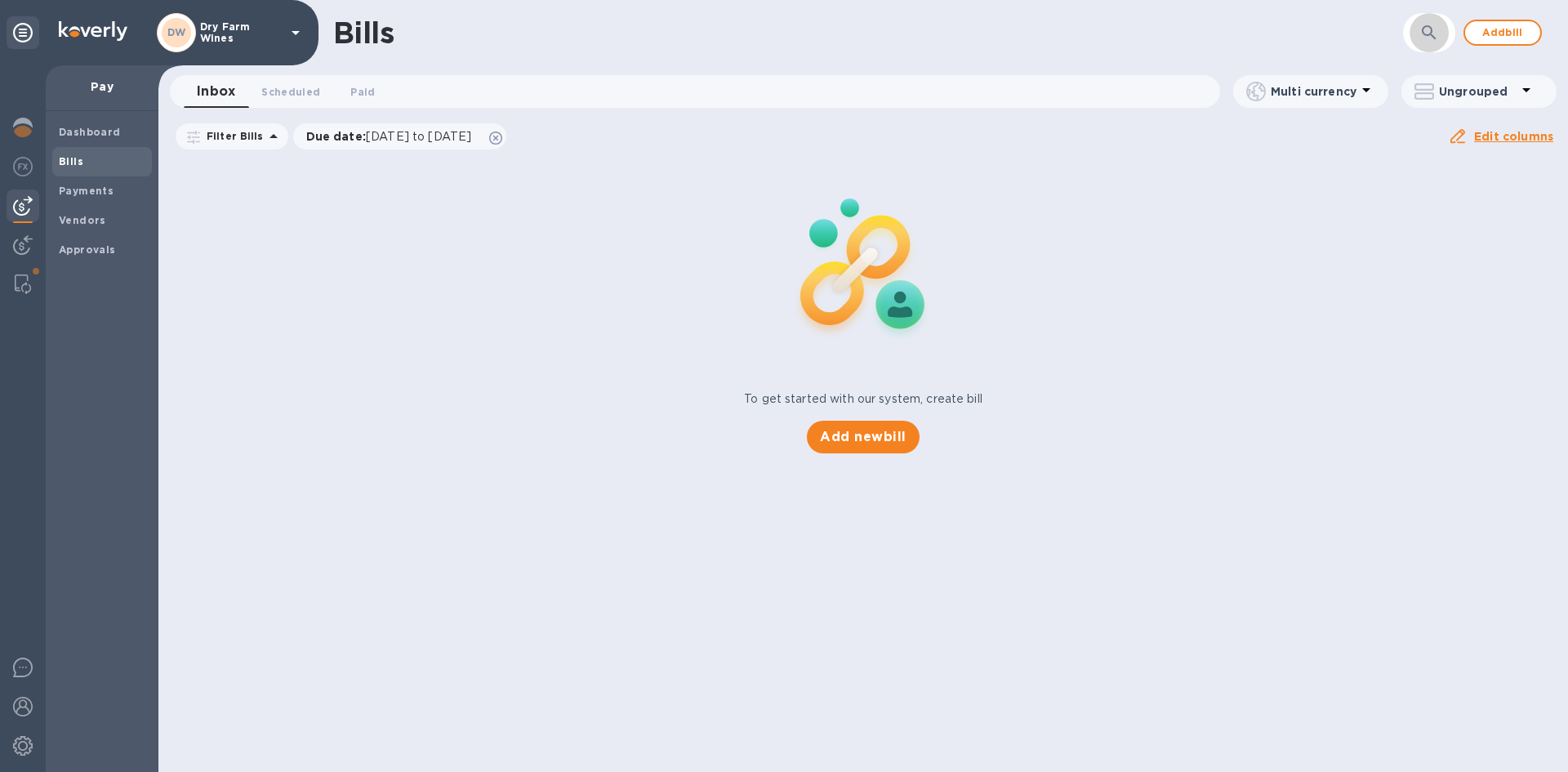
click at [1420, 33] on icon "button" at bounding box center [1429, 32] width 19 height 19
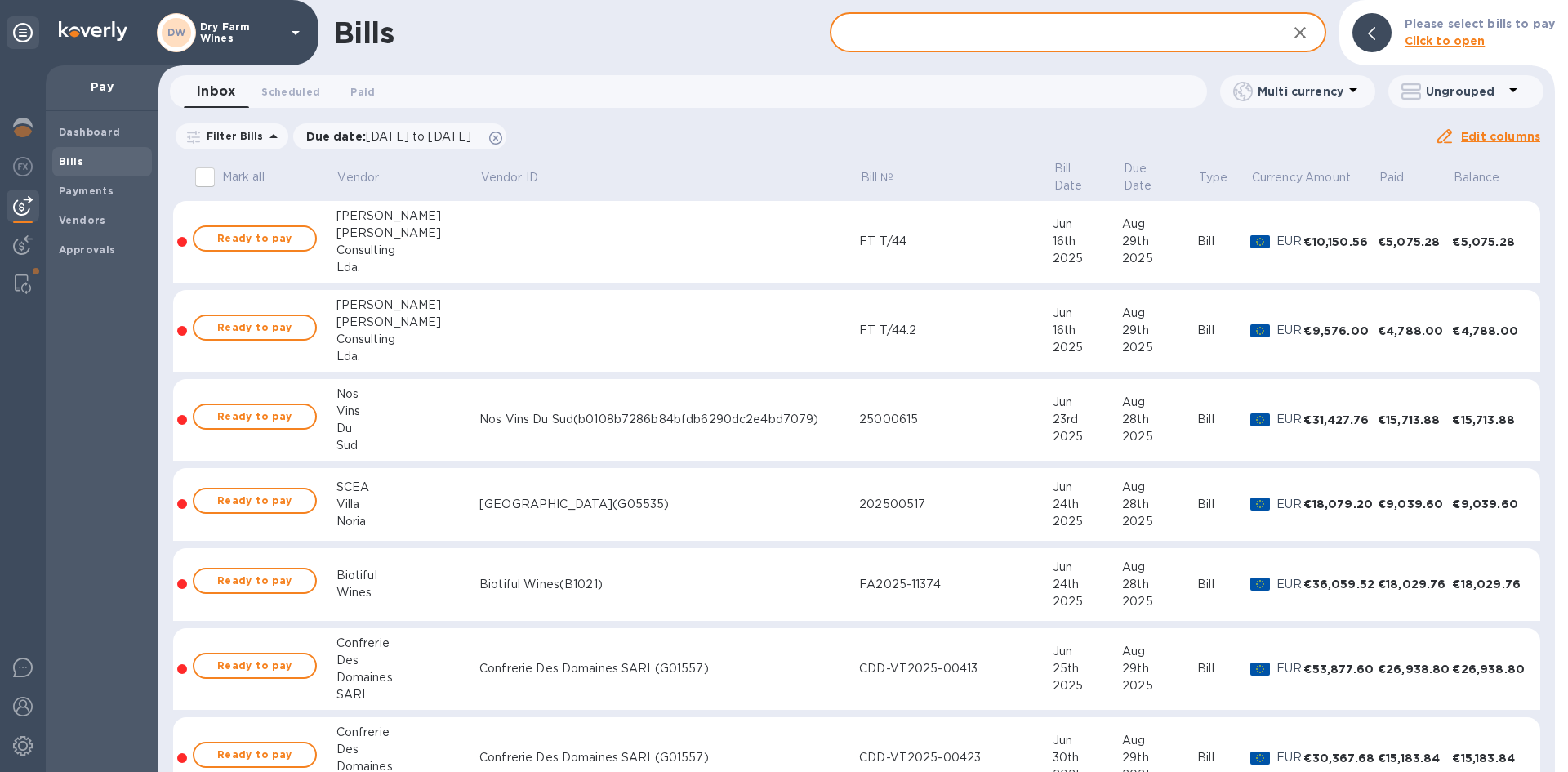
paste input "FT T/44.2"
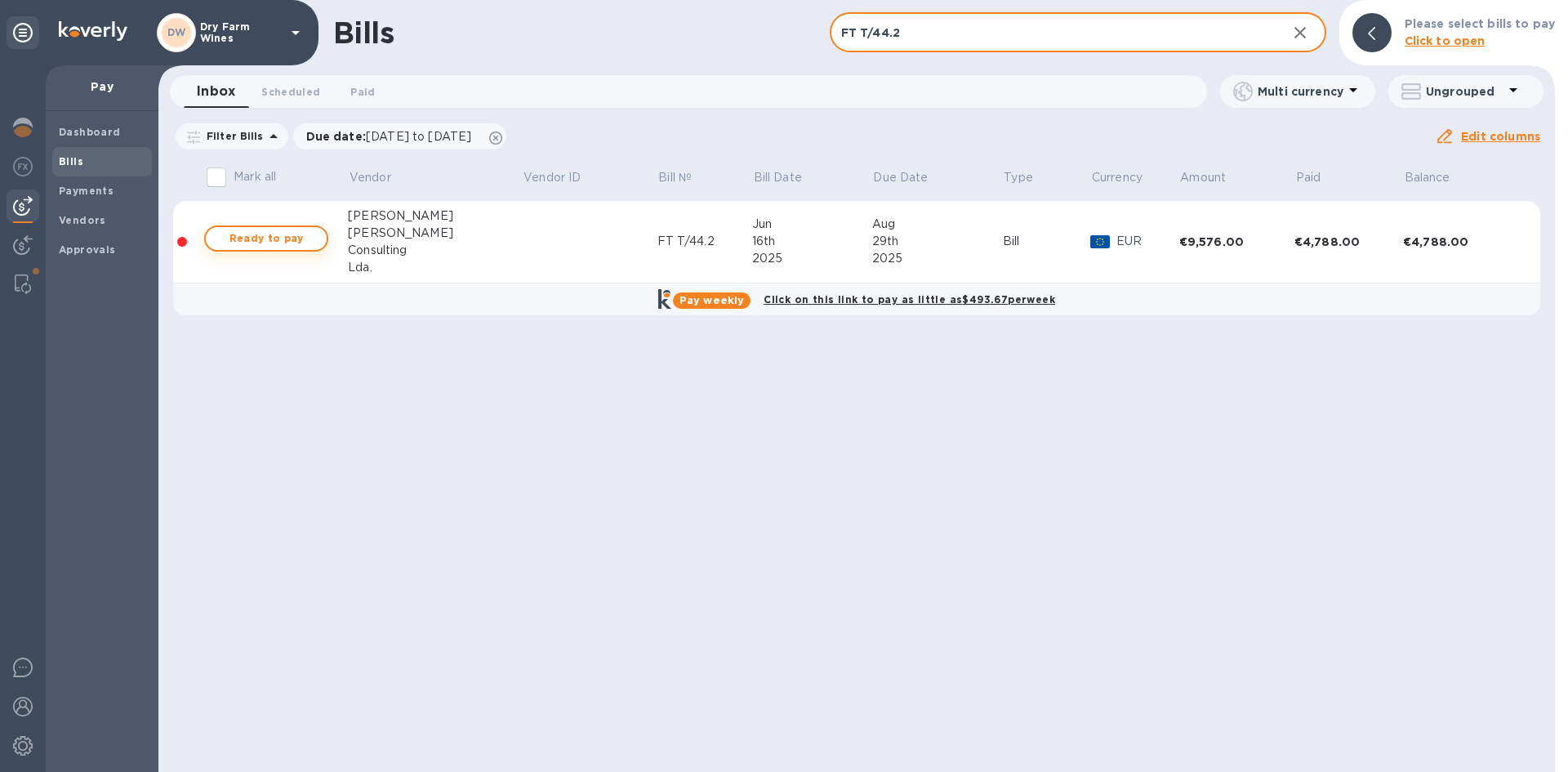
type input "FT T/44.2"
click at [258, 235] on span "Ready to pay" at bounding box center [266, 238] width 95 height 19
checkbox input "true"
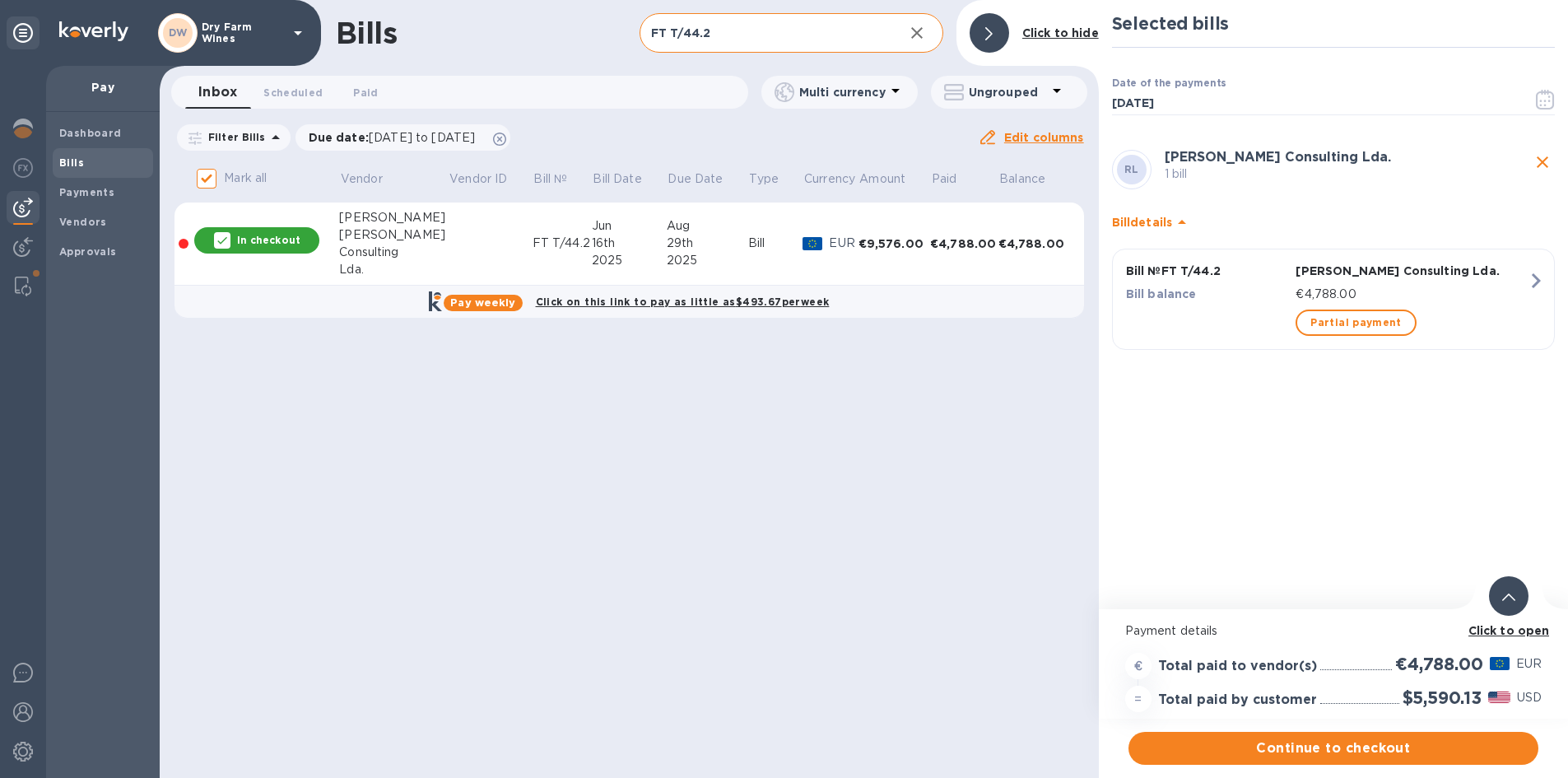
scroll to position [12, 0]
click at [1307, 738] on span "Continue to checkout" at bounding box center [1333, 748] width 383 height 19
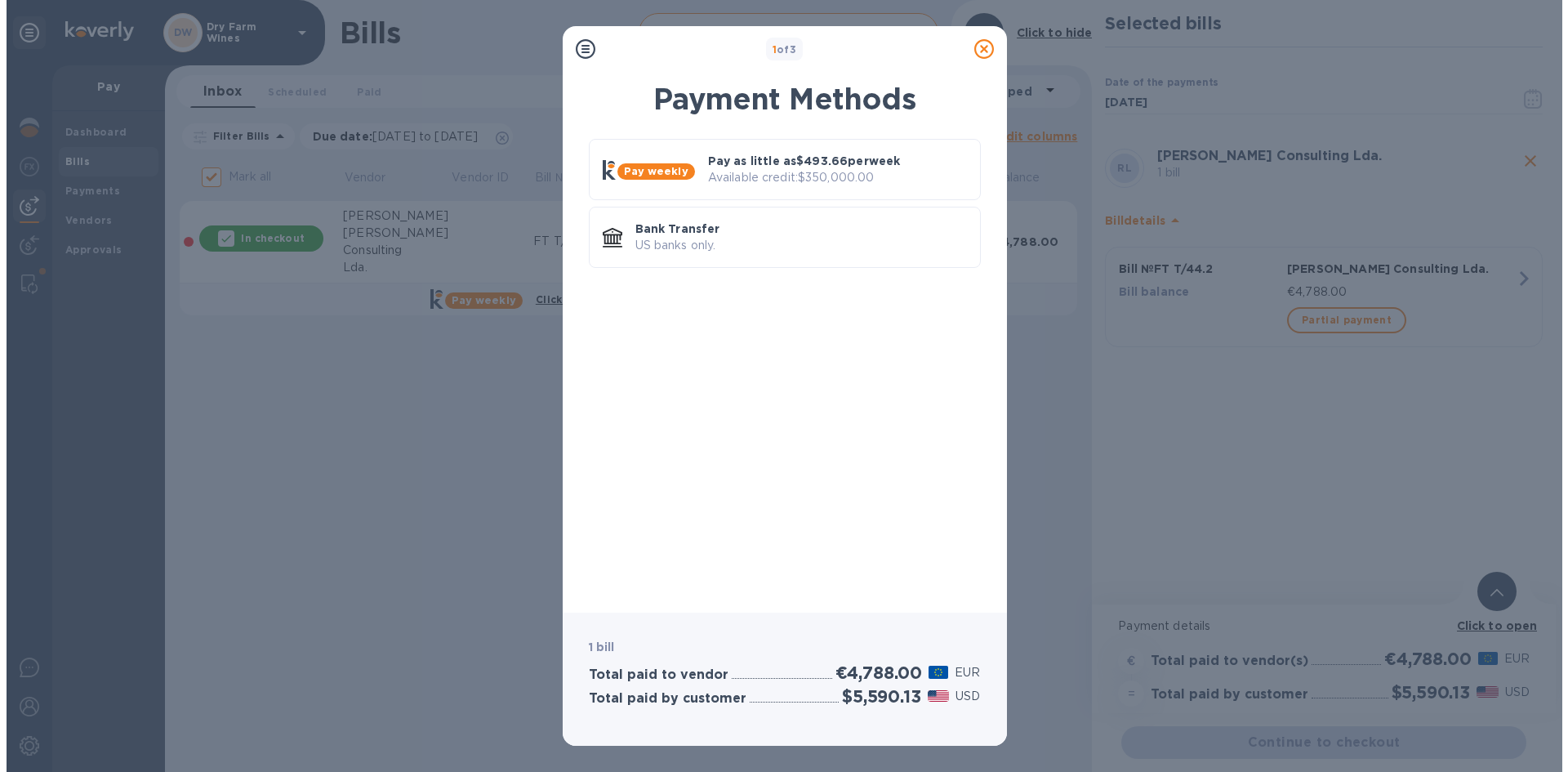
scroll to position [0, 0]
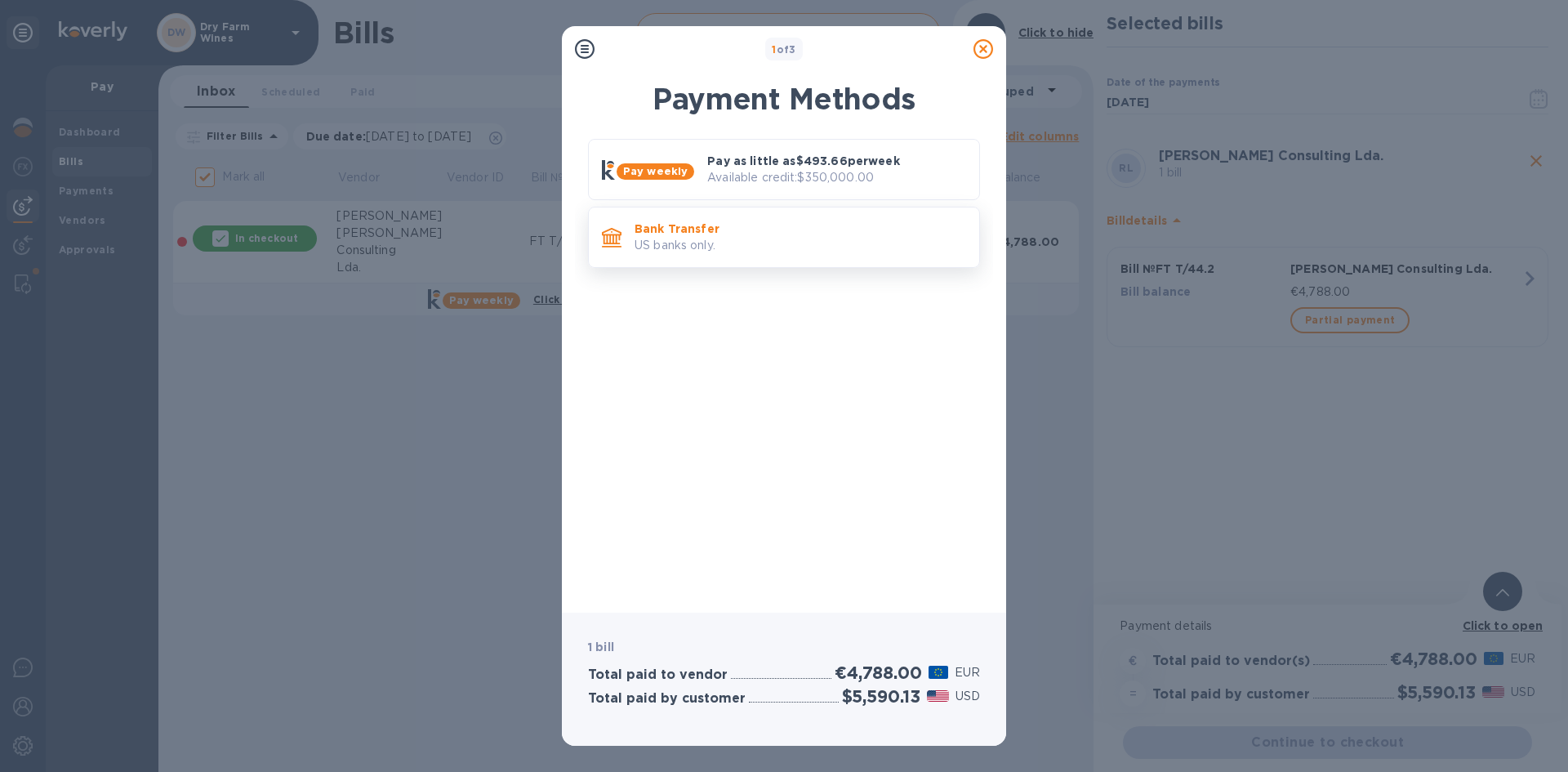
click at [785, 254] on p "US banks only." at bounding box center [800, 245] width 332 height 17
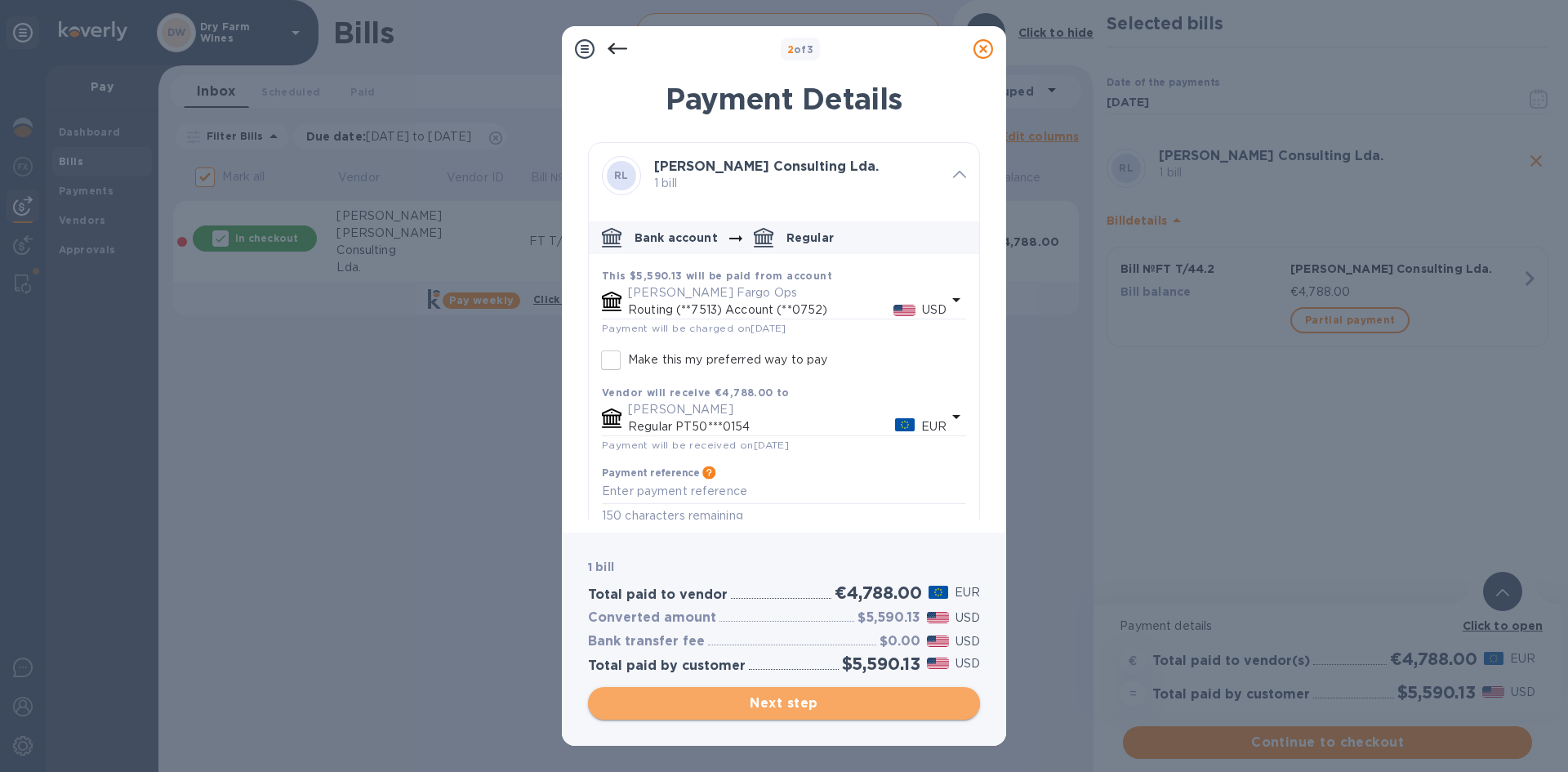
click at [773, 711] on span "Next step" at bounding box center [784, 702] width 366 height 19
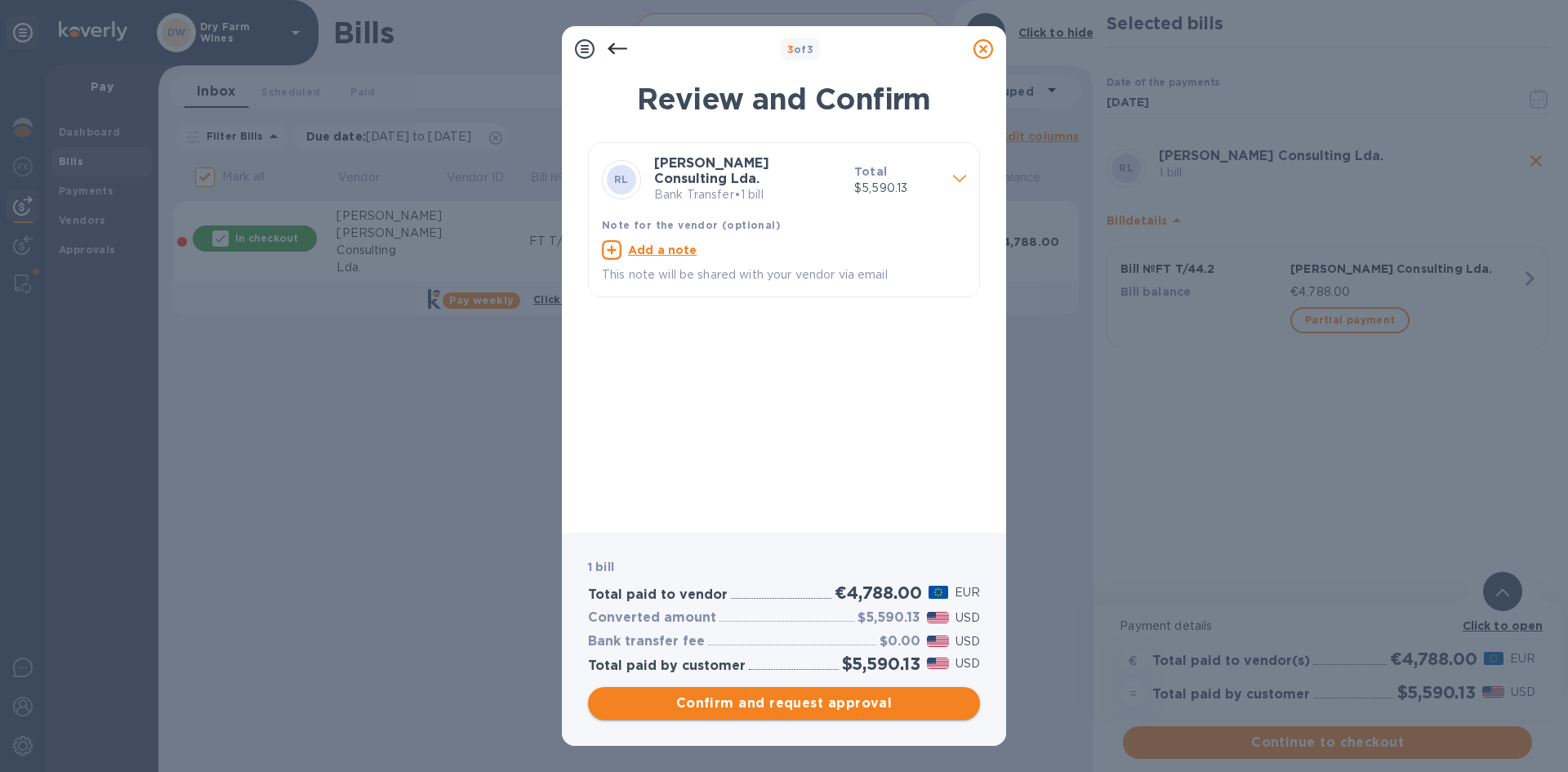
click at [773, 711] on span "Confirm and request approval" at bounding box center [784, 702] width 366 height 19
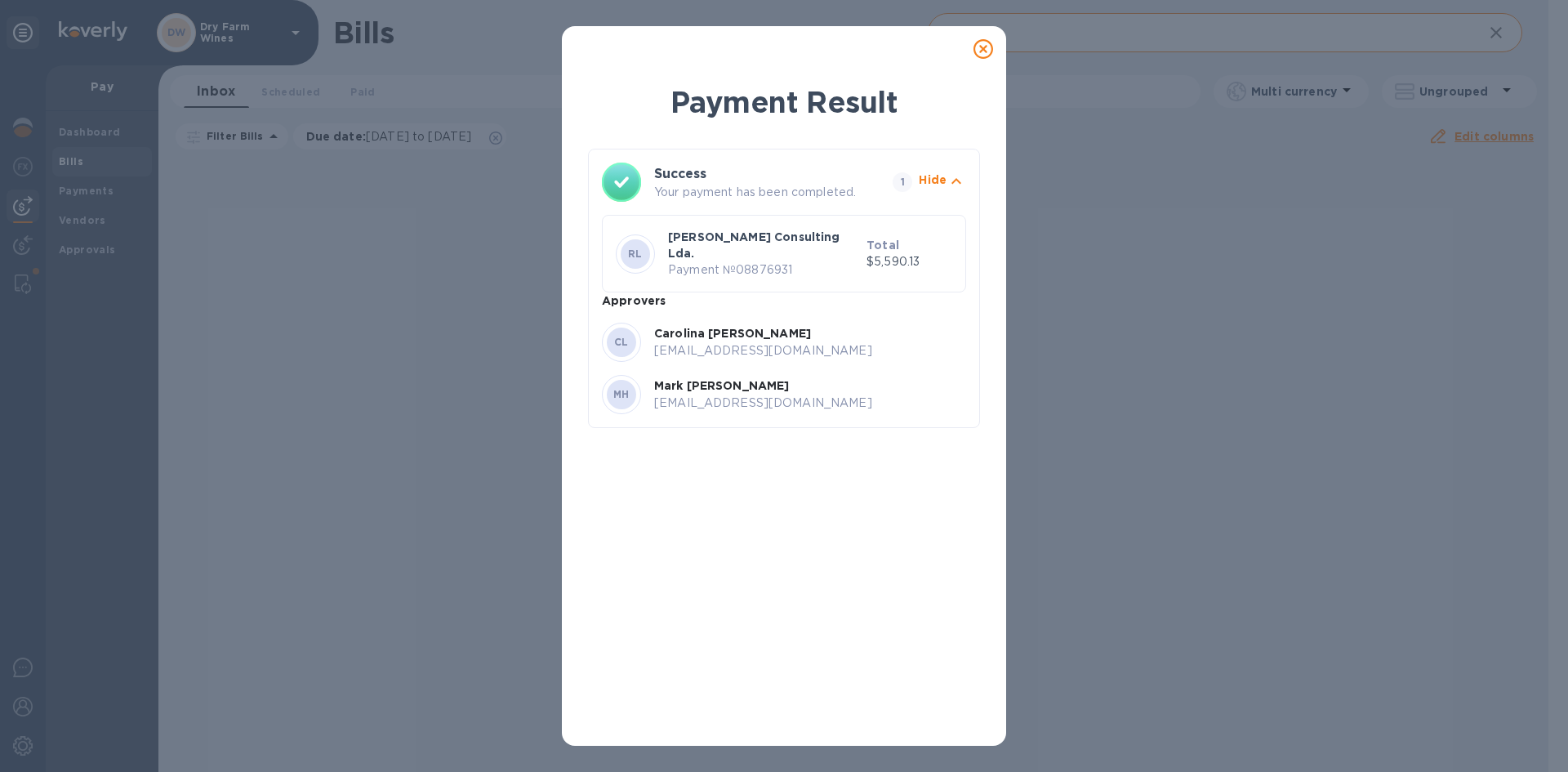
click at [984, 48] on icon at bounding box center [983, 48] width 19 height 19
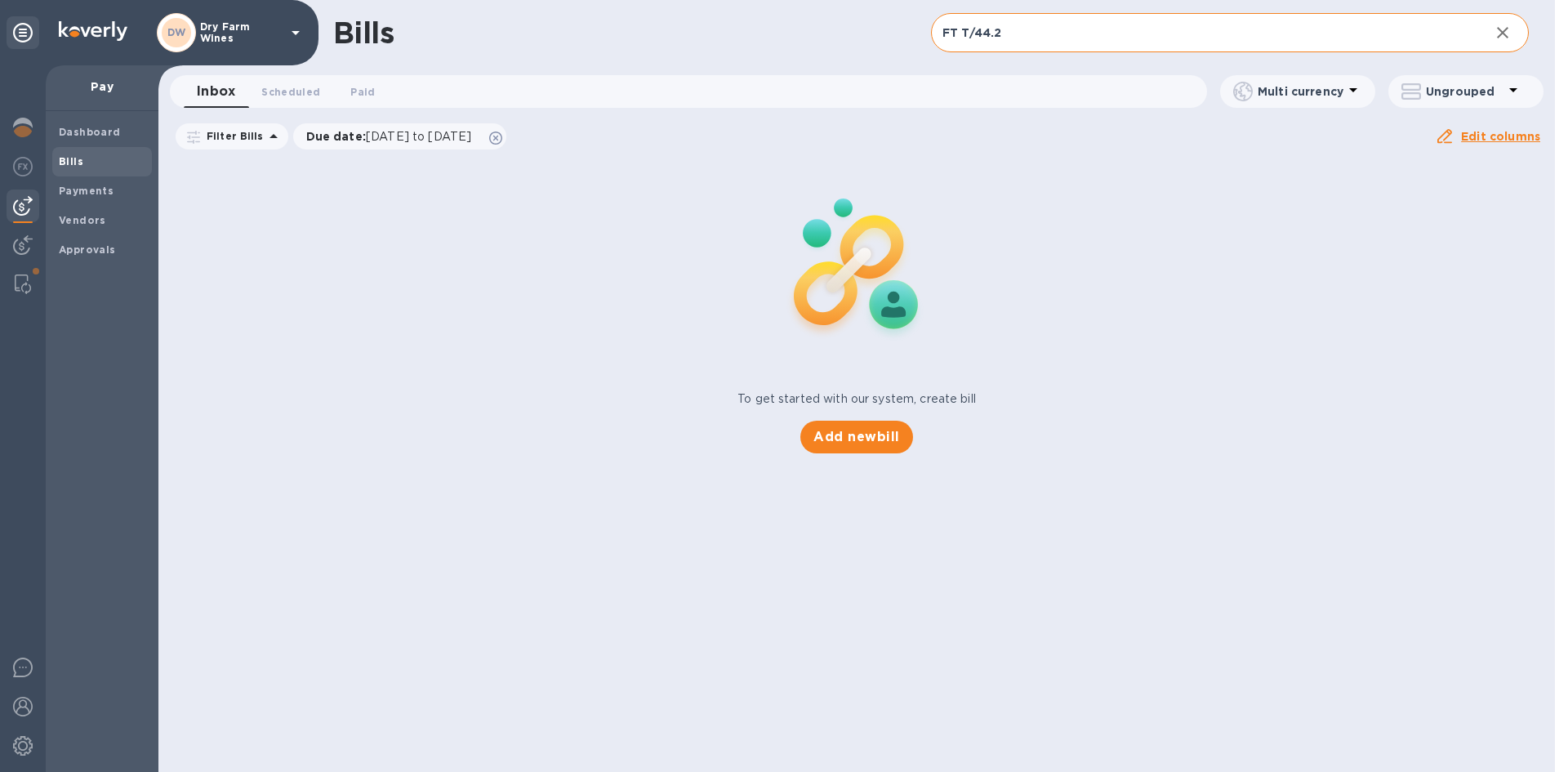
click at [1060, 31] on input "FT T/44.2" at bounding box center [1203, 33] width 546 height 40
paste input "text"
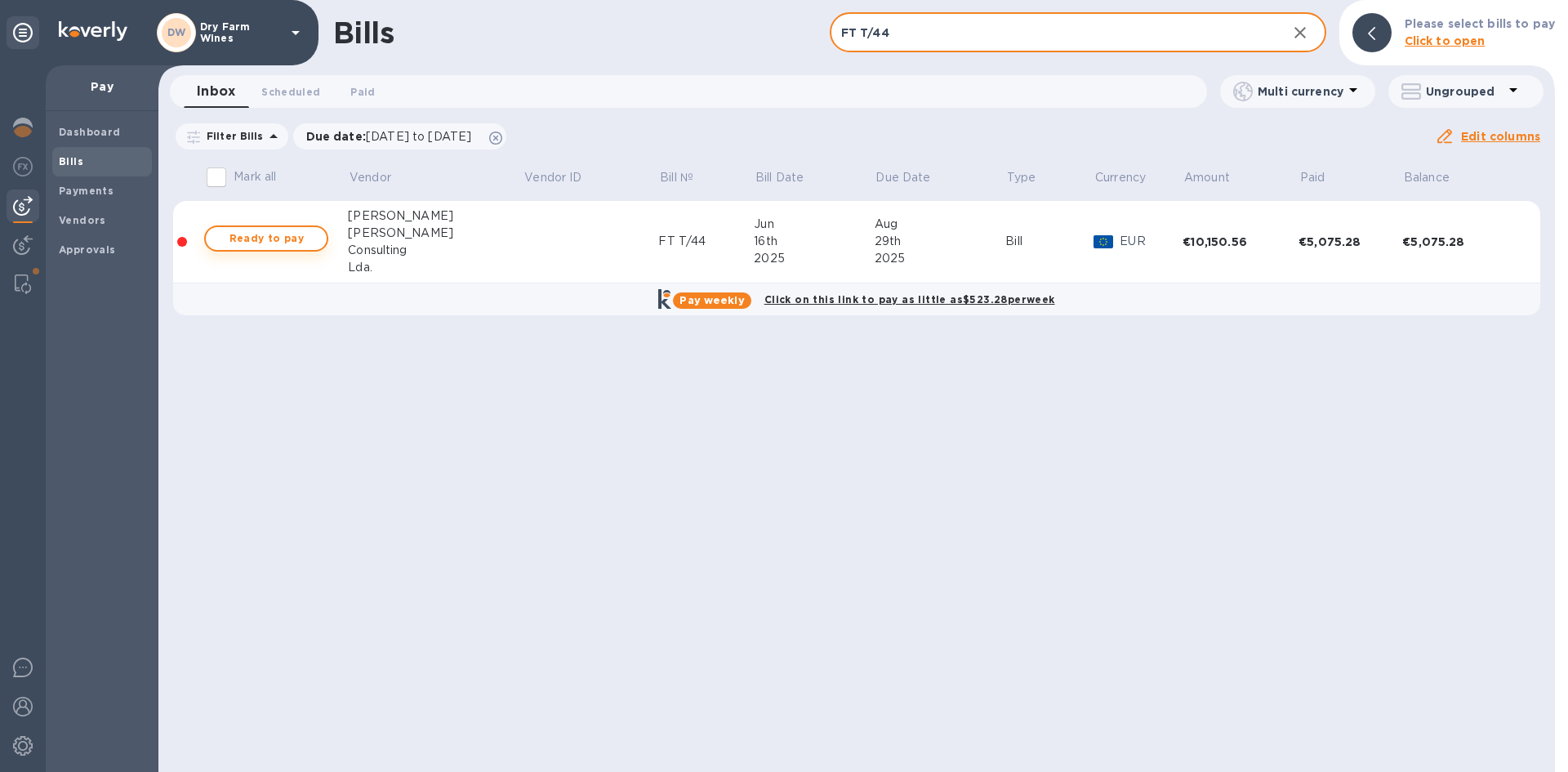
type input "FT T/44"
click at [312, 233] on span "Ready to pay" at bounding box center [266, 238] width 95 height 19
checkbox input "true"
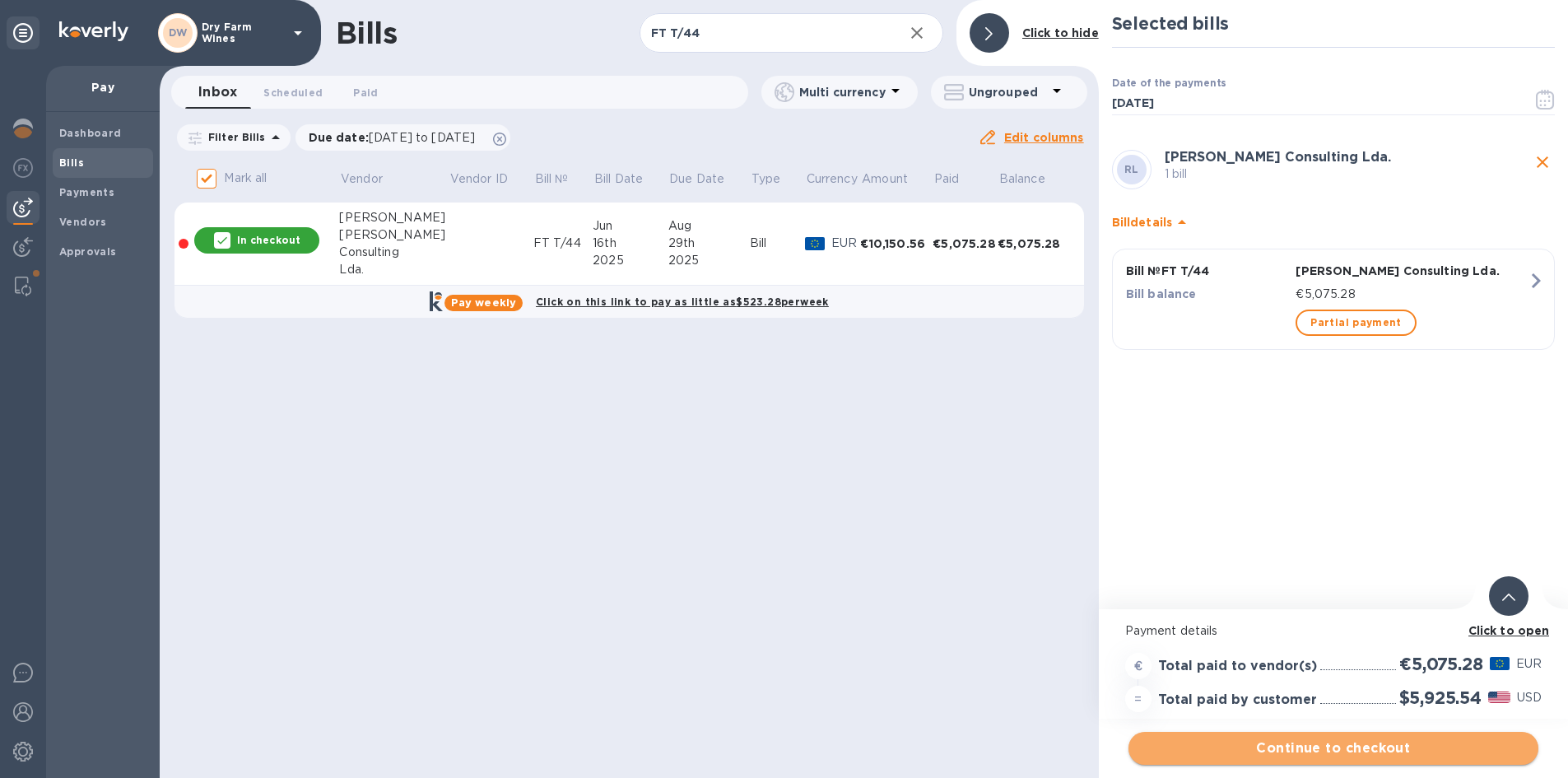
click at [1368, 745] on span "Continue to checkout" at bounding box center [1333, 748] width 383 height 19
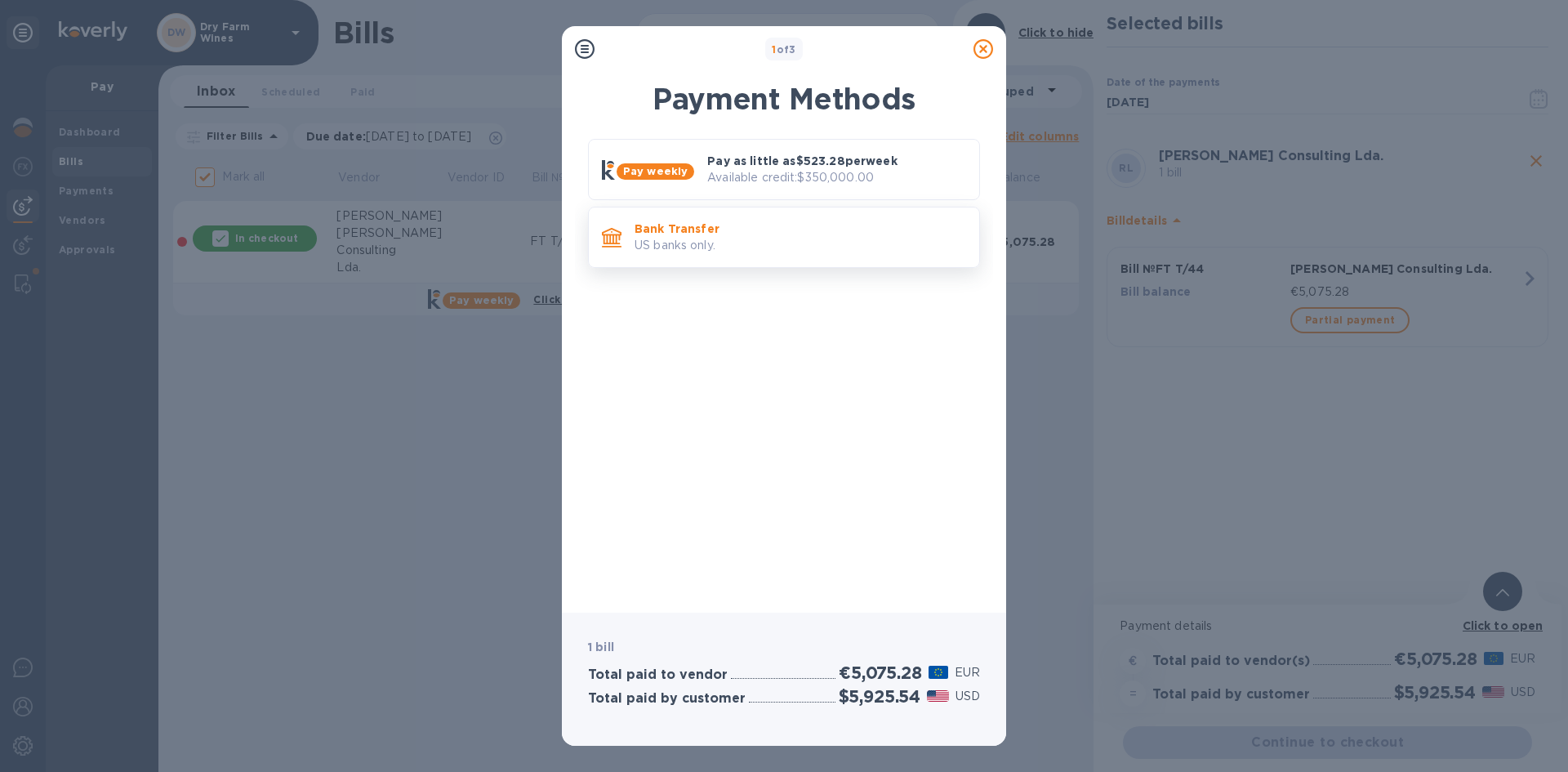
click at [742, 243] on p "US banks only." at bounding box center [800, 245] width 332 height 17
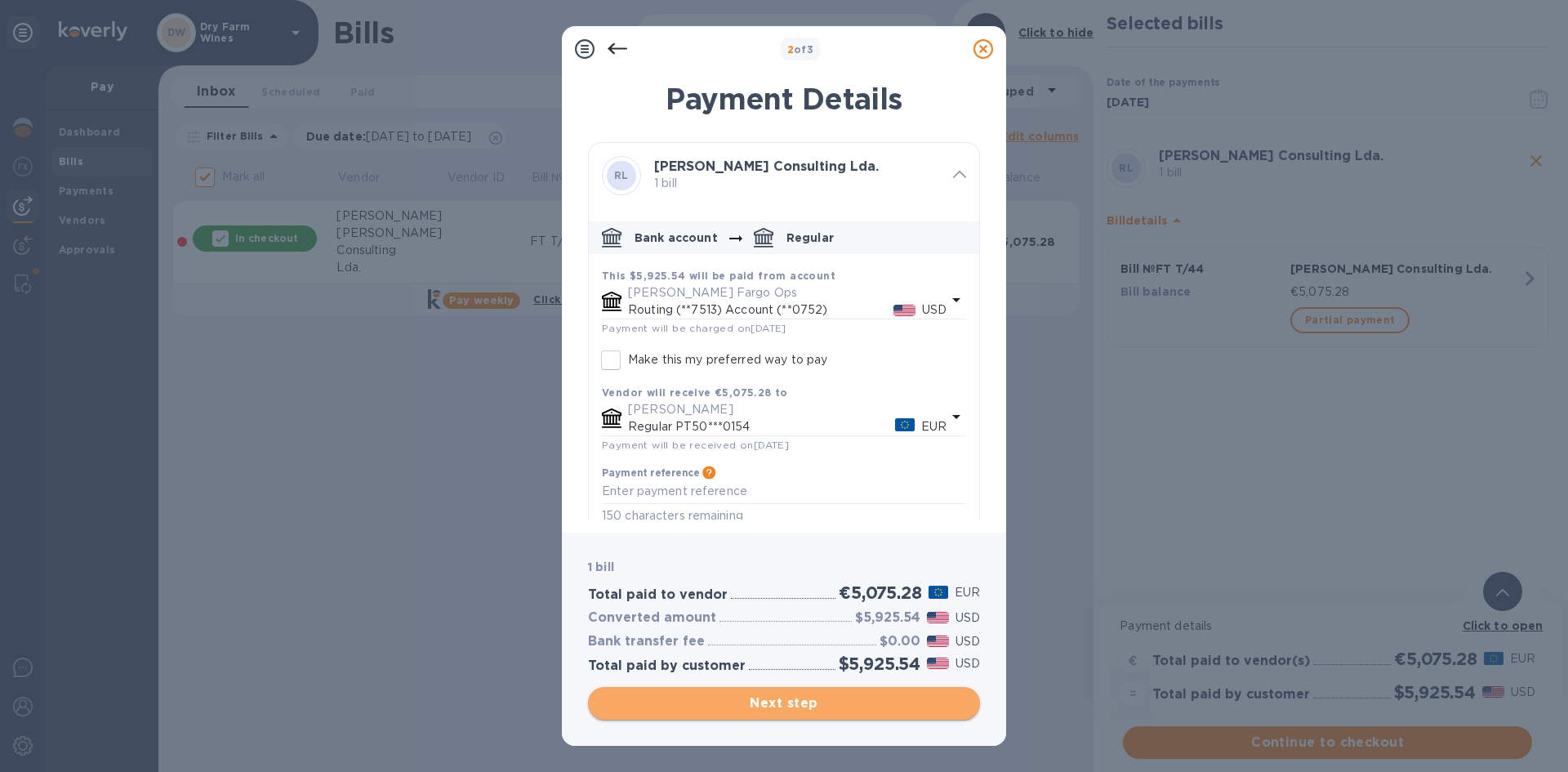
click at [760, 698] on span "Next step" at bounding box center [784, 702] width 366 height 19
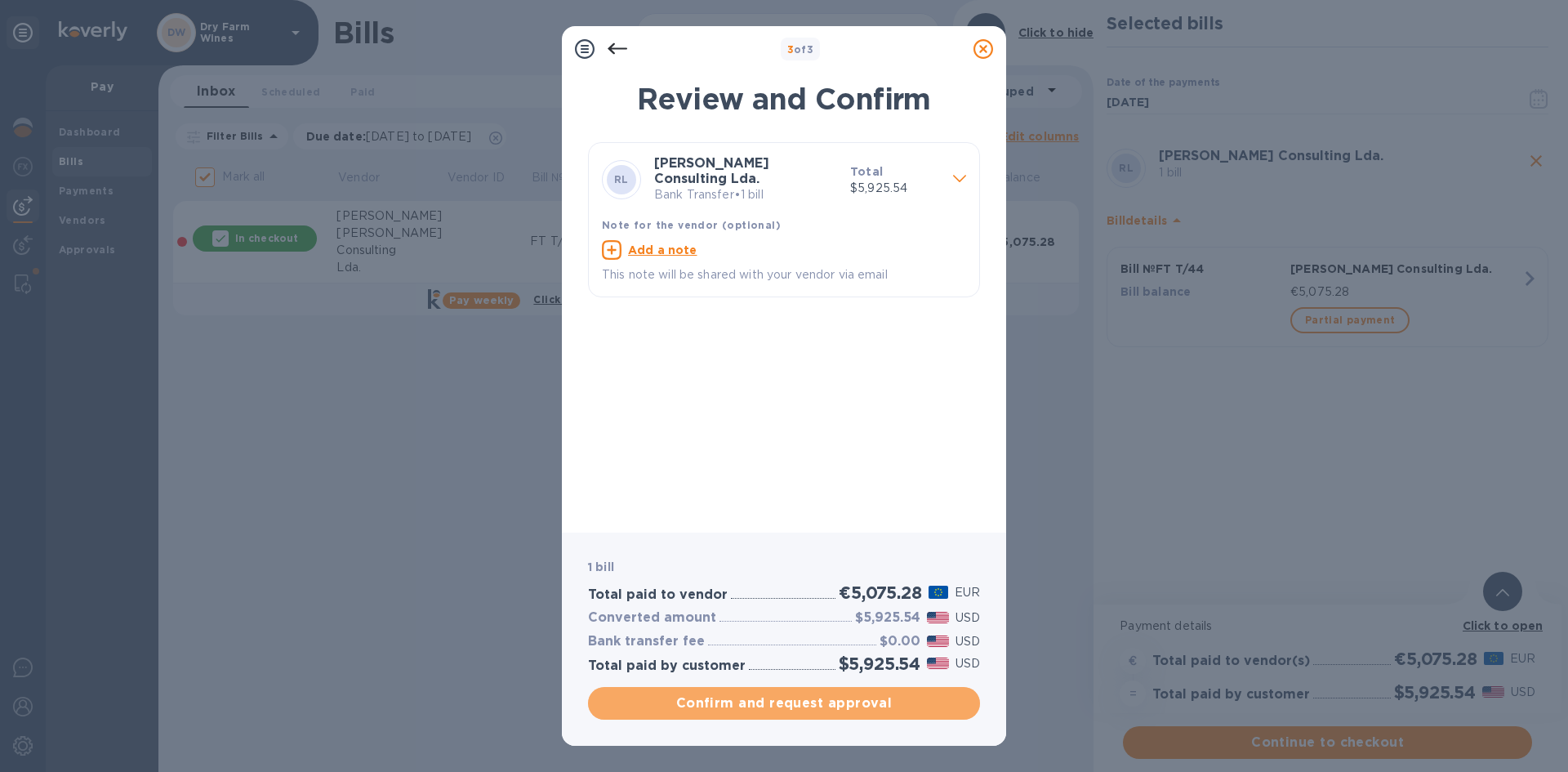
click at [760, 693] on span "Confirm and request approval" at bounding box center [784, 702] width 366 height 19
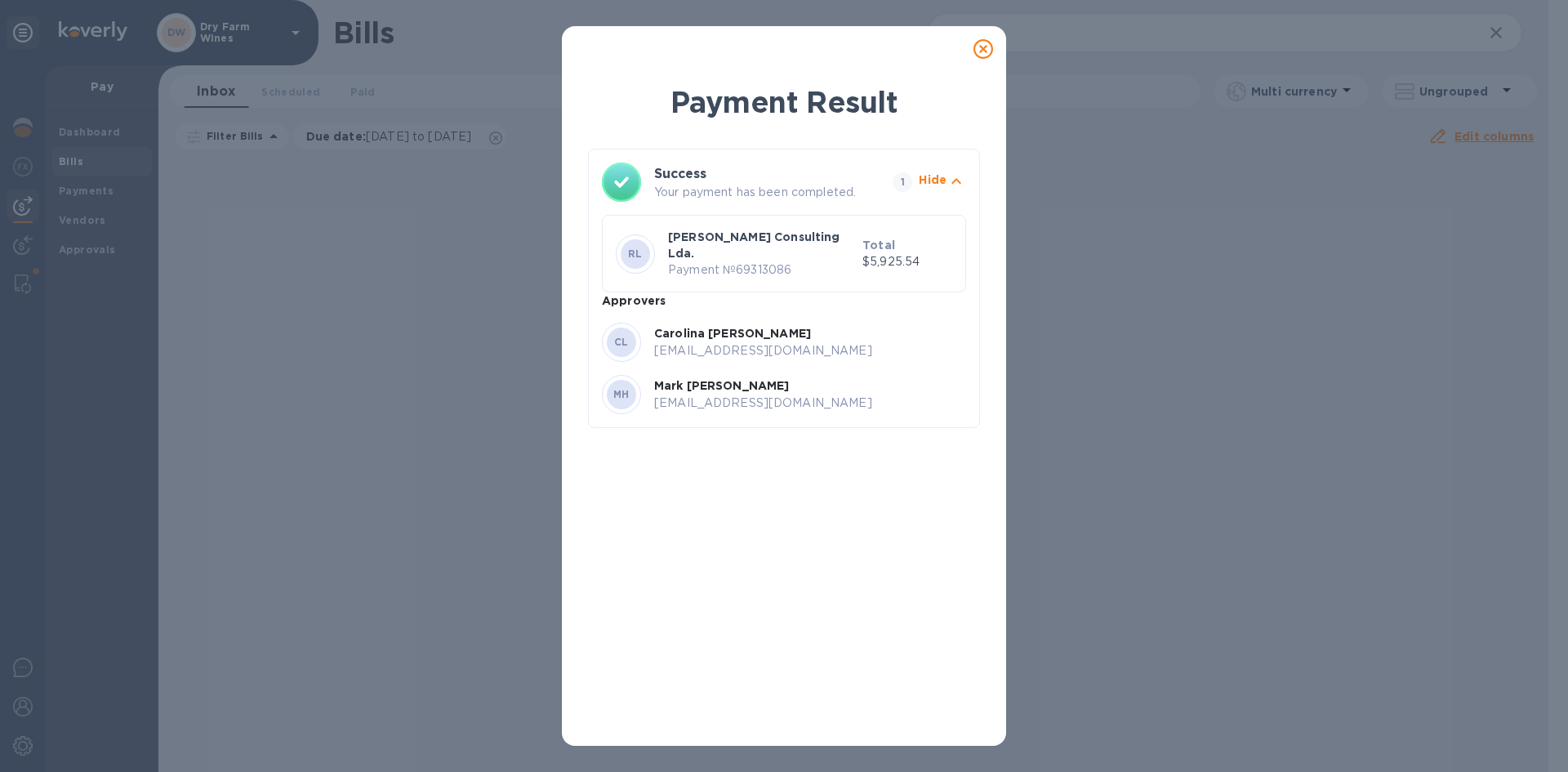
click at [978, 50] on icon at bounding box center [983, 48] width 19 height 19
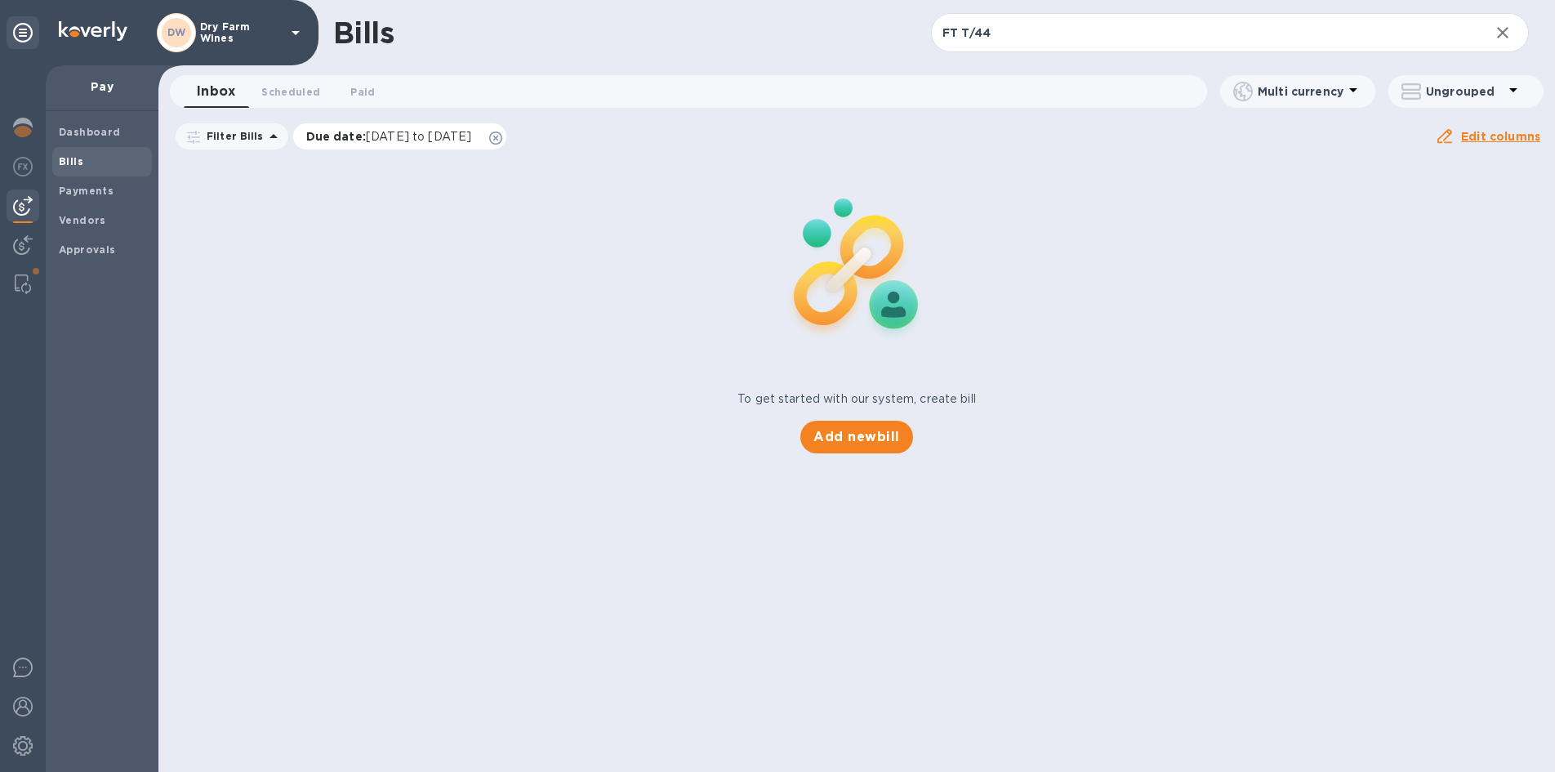
drag, startPoint x: 534, startPoint y: 135, endPoint x: 583, endPoint y: 78, distance: 75.2
click at [502, 134] on icon at bounding box center [496, 138] width 13 height 13
click at [974, 27] on input "FT T/44" at bounding box center [1203, 33] width 546 height 40
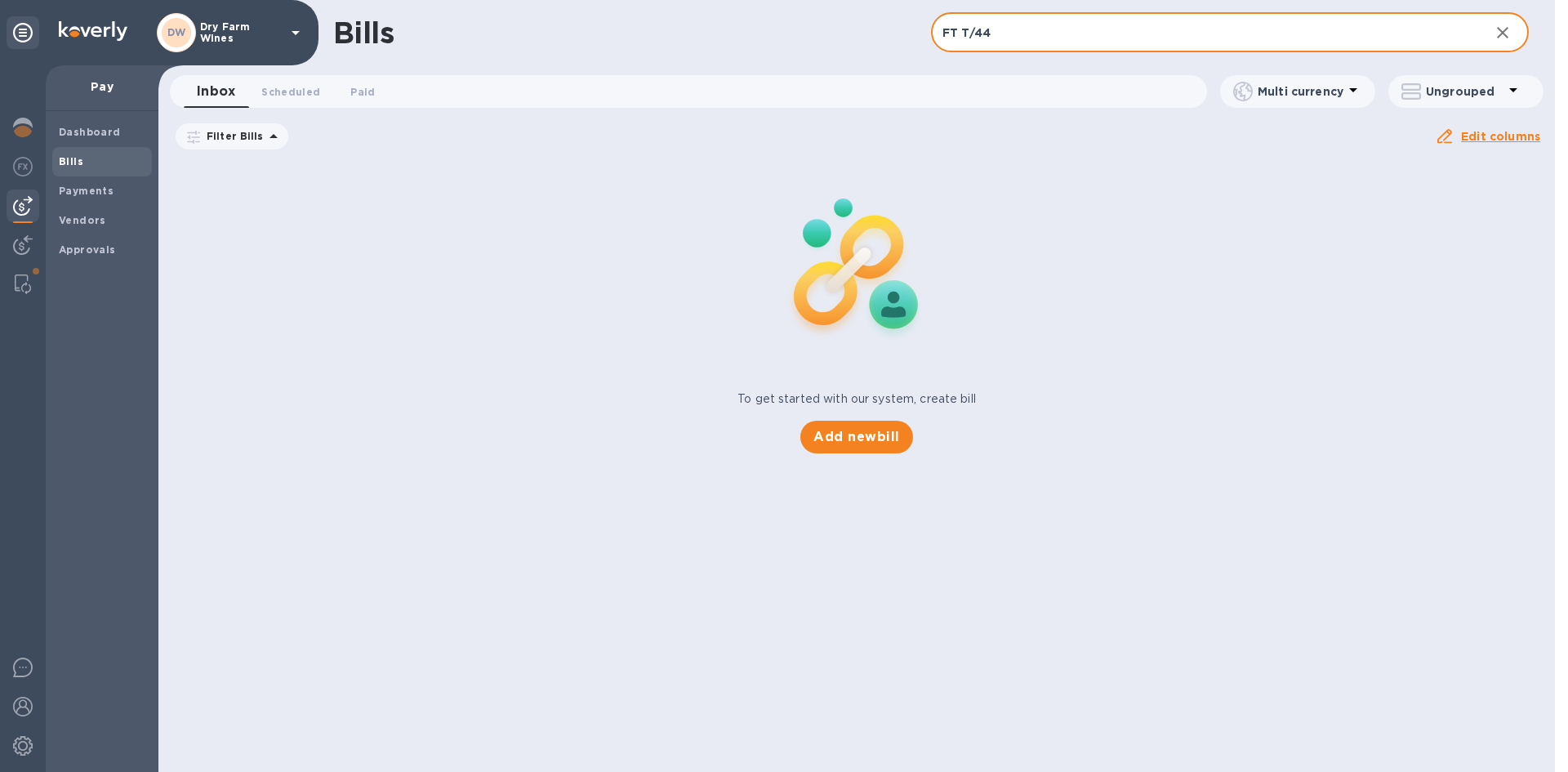
click at [974, 27] on input "FT T/44" at bounding box center [1203, 33] width 546 height 40
paste input "26/08/2025"
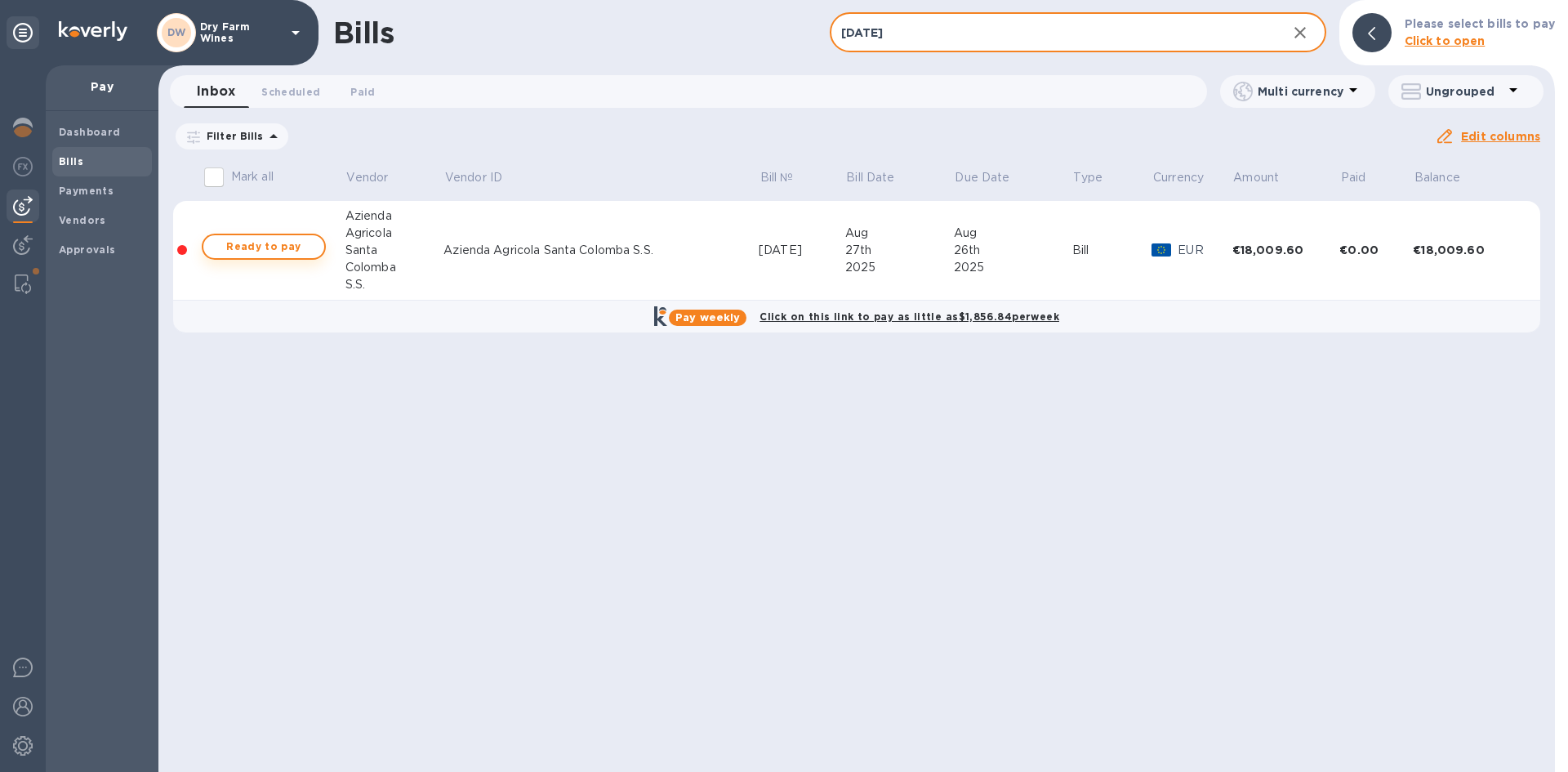
type input "26/08/2025"
click at [287, 245] on span "Ready to pay" at bounding box center [264, 246] width 95 height 19
checkbox input "true"
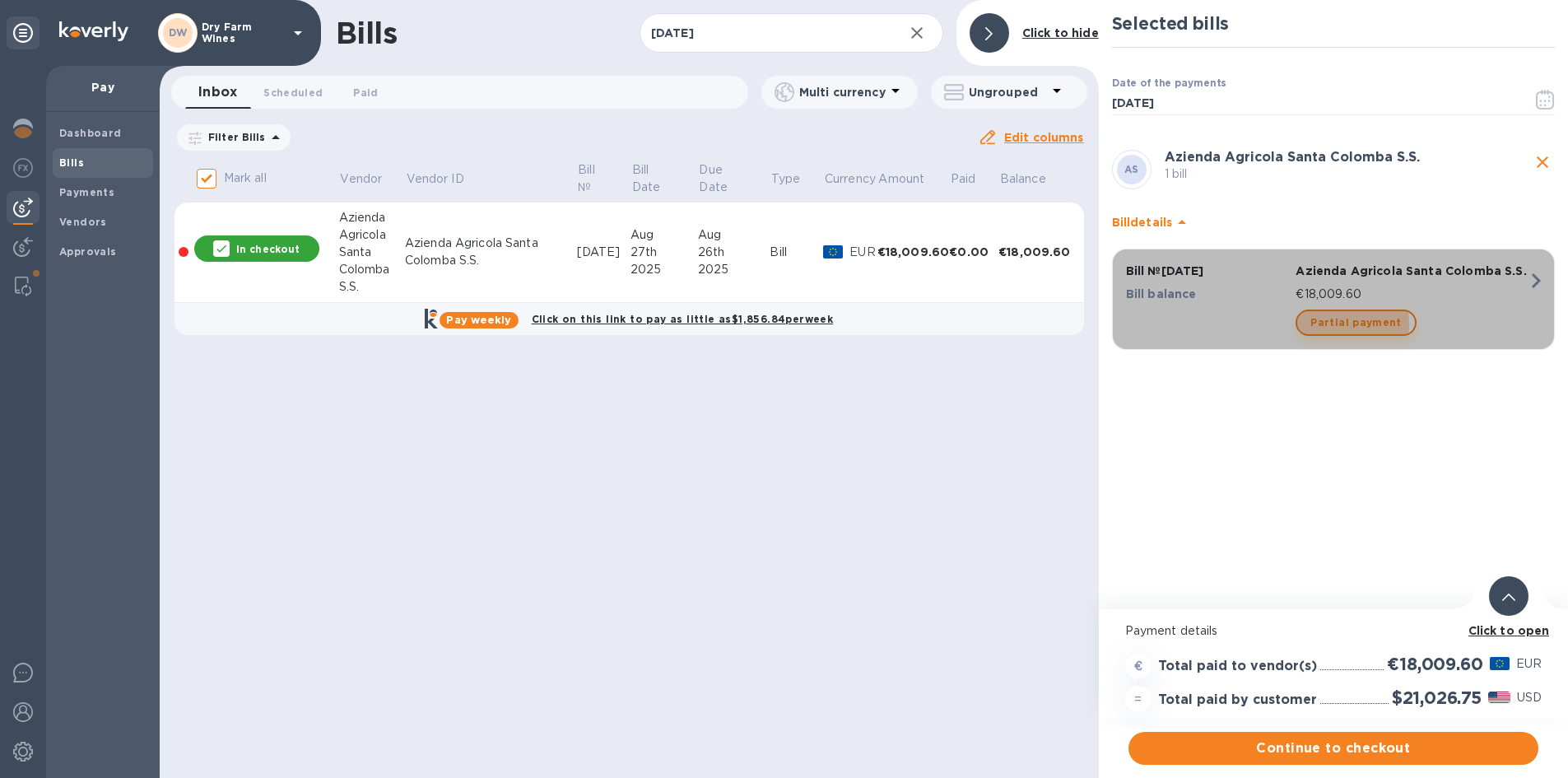
click at [1316, 324] on span "Partial payment" at bounding box center [1355, 322] width 90 height 19
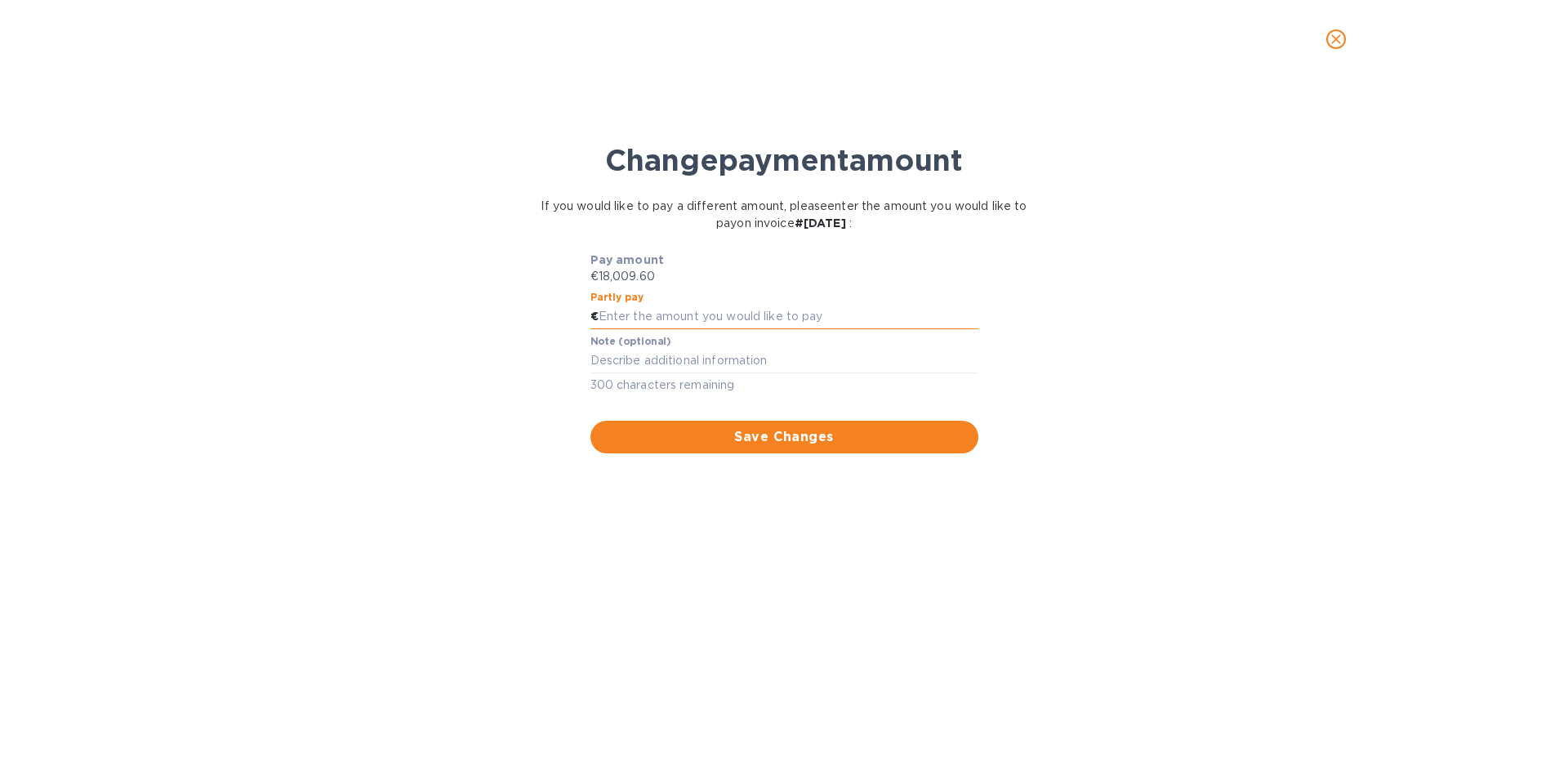
paste input "9,004.80"
type input "9,004.80"
click at [666, 364] on textarea at bounding box center [784, 360] width 388 height 14
type textarea "First Half"
click at [671, 426] on button "Save Changes" at bounding box center [784, 437] width 388 height 33
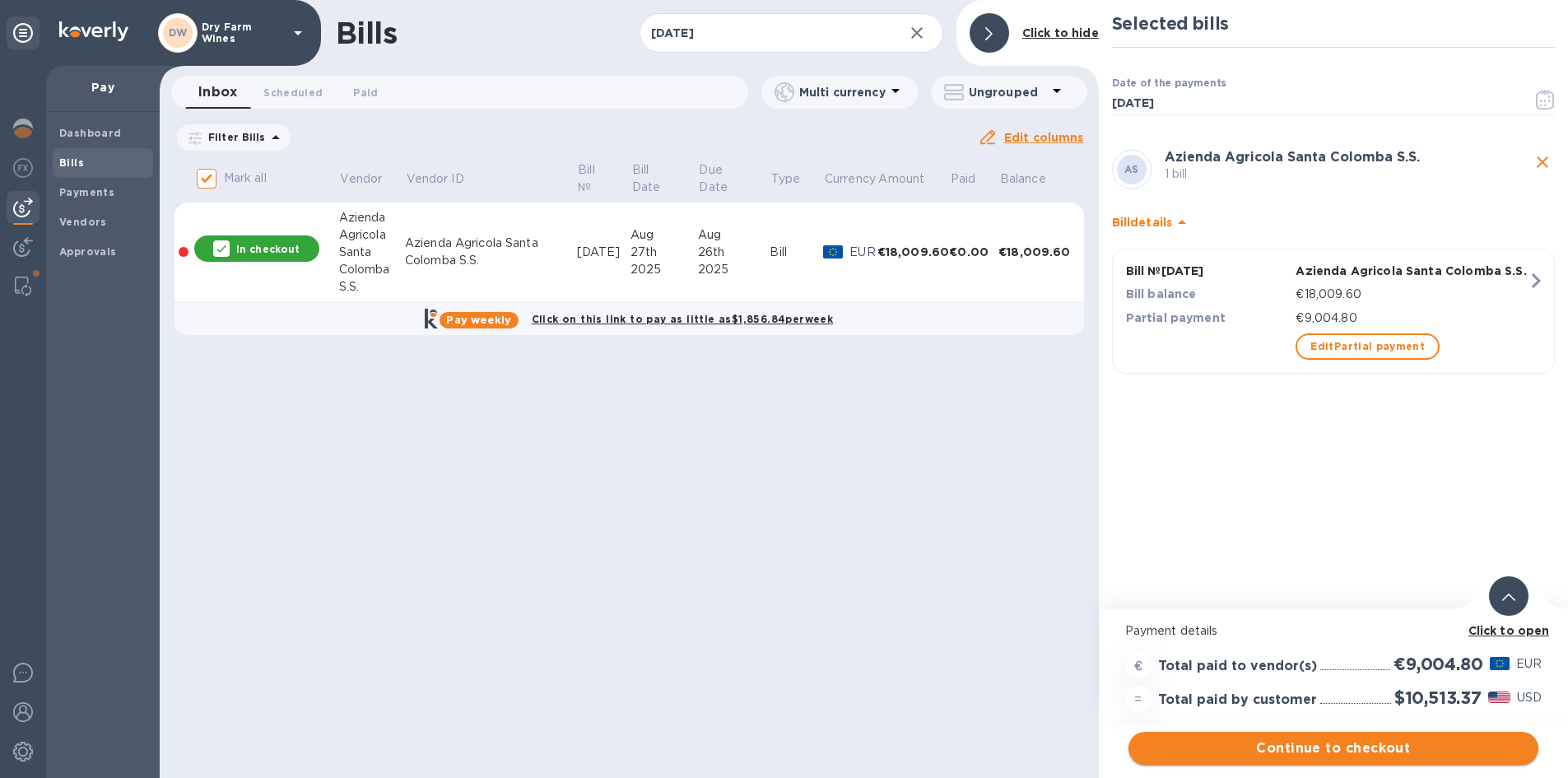
click at [1346, 737] on button "Continue to checkout" at bounding box center [1333, 749] width 410 height 33
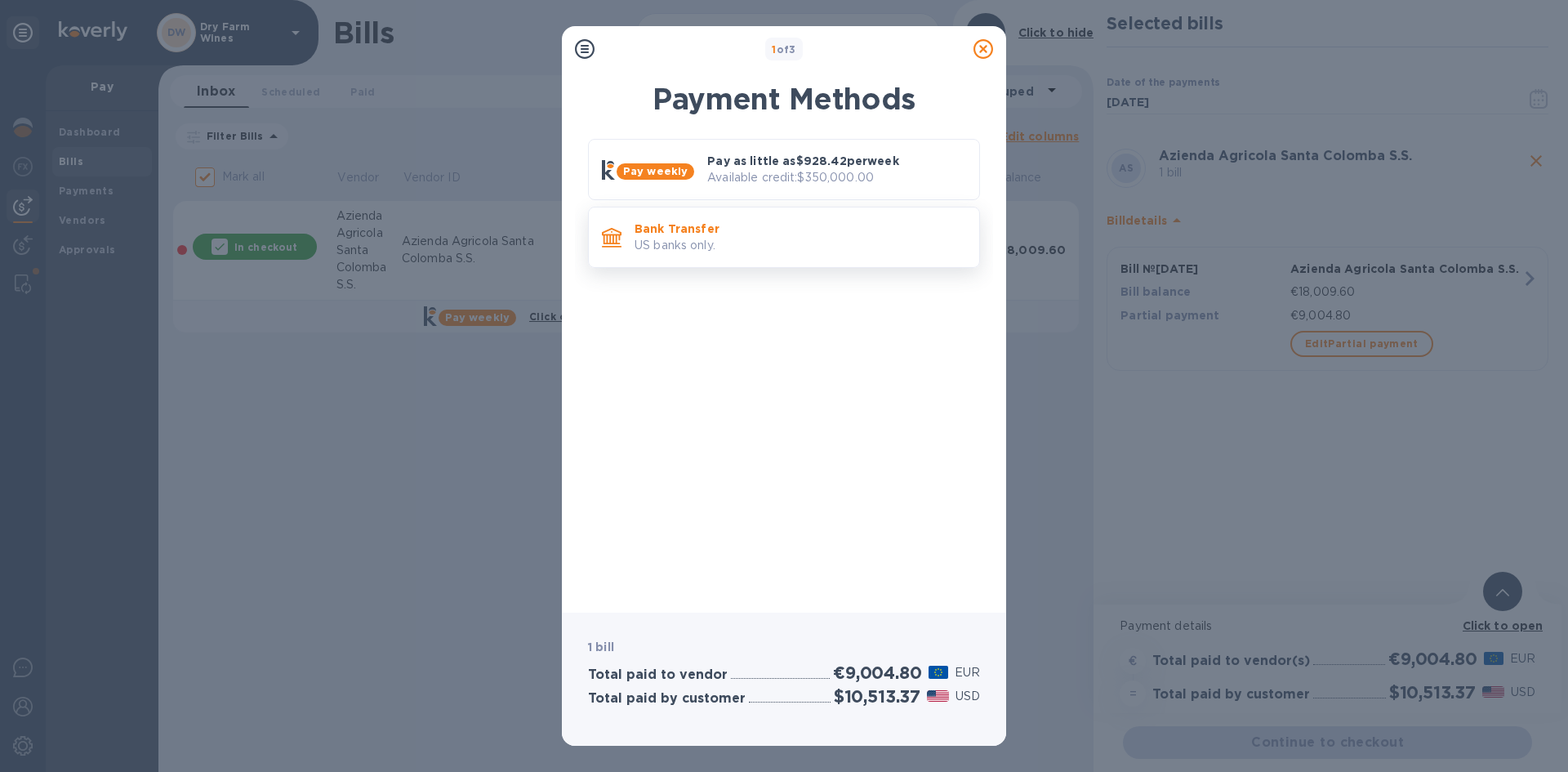
click at [823, 234] on p "Bank Transfer" at bounding box center [800, 229] width 332 height 16
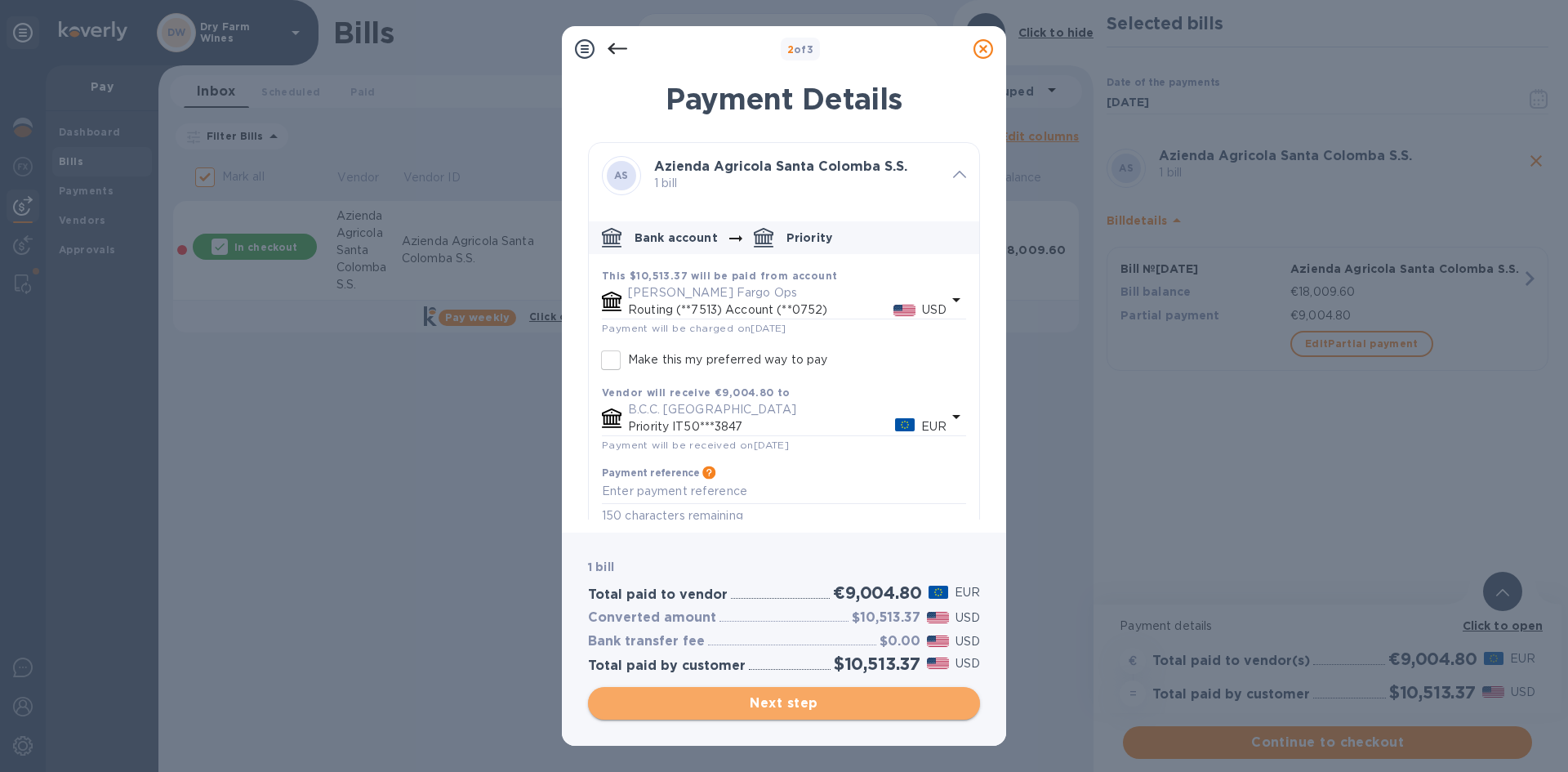
click at [772, 694] on span "Next step" at bounding box center [784, 702] width 366 height 19
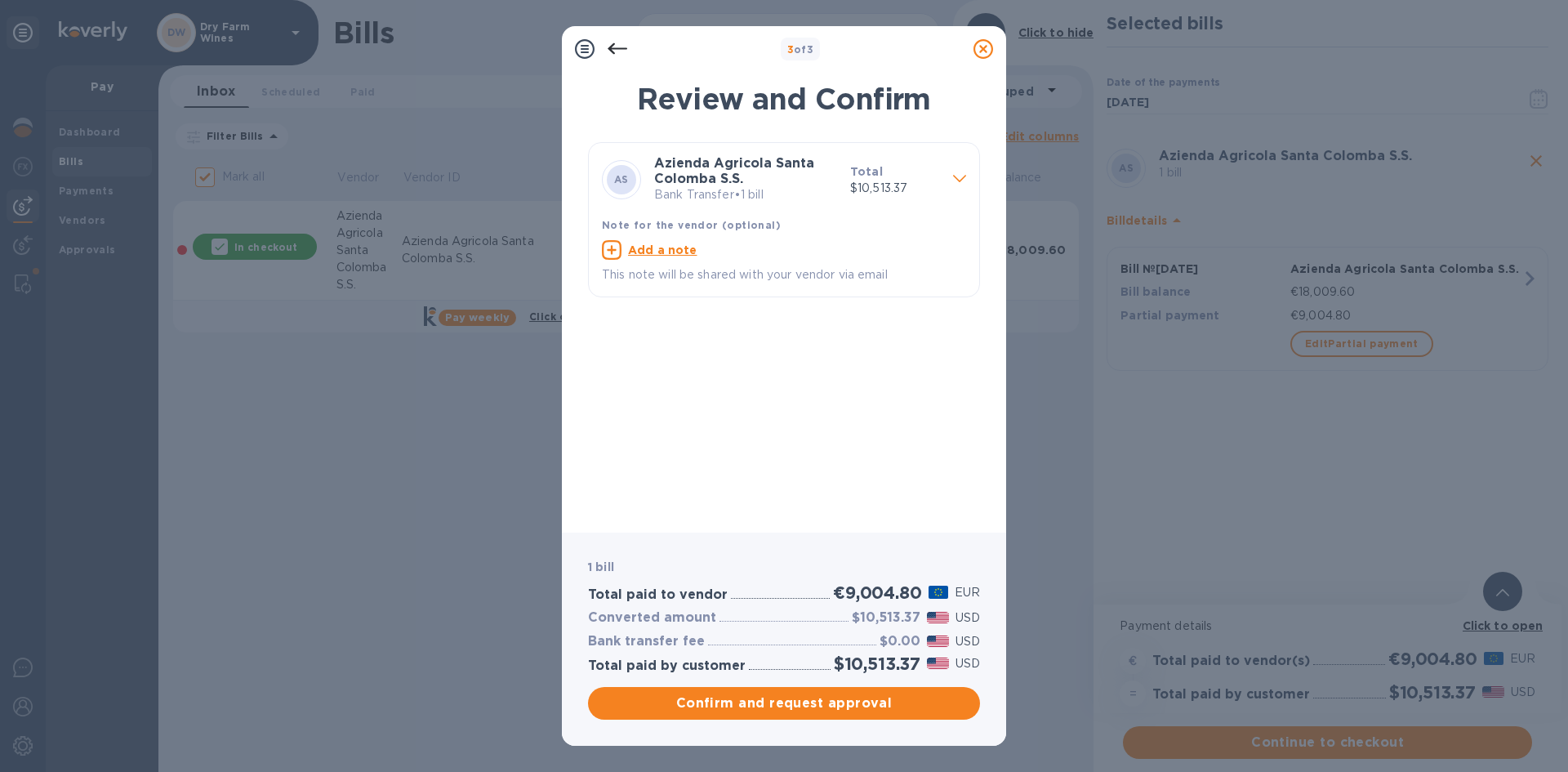
click at [772, 693] on span "Confirm and request approval" at bounding box center [784, 702] width 366 height 19
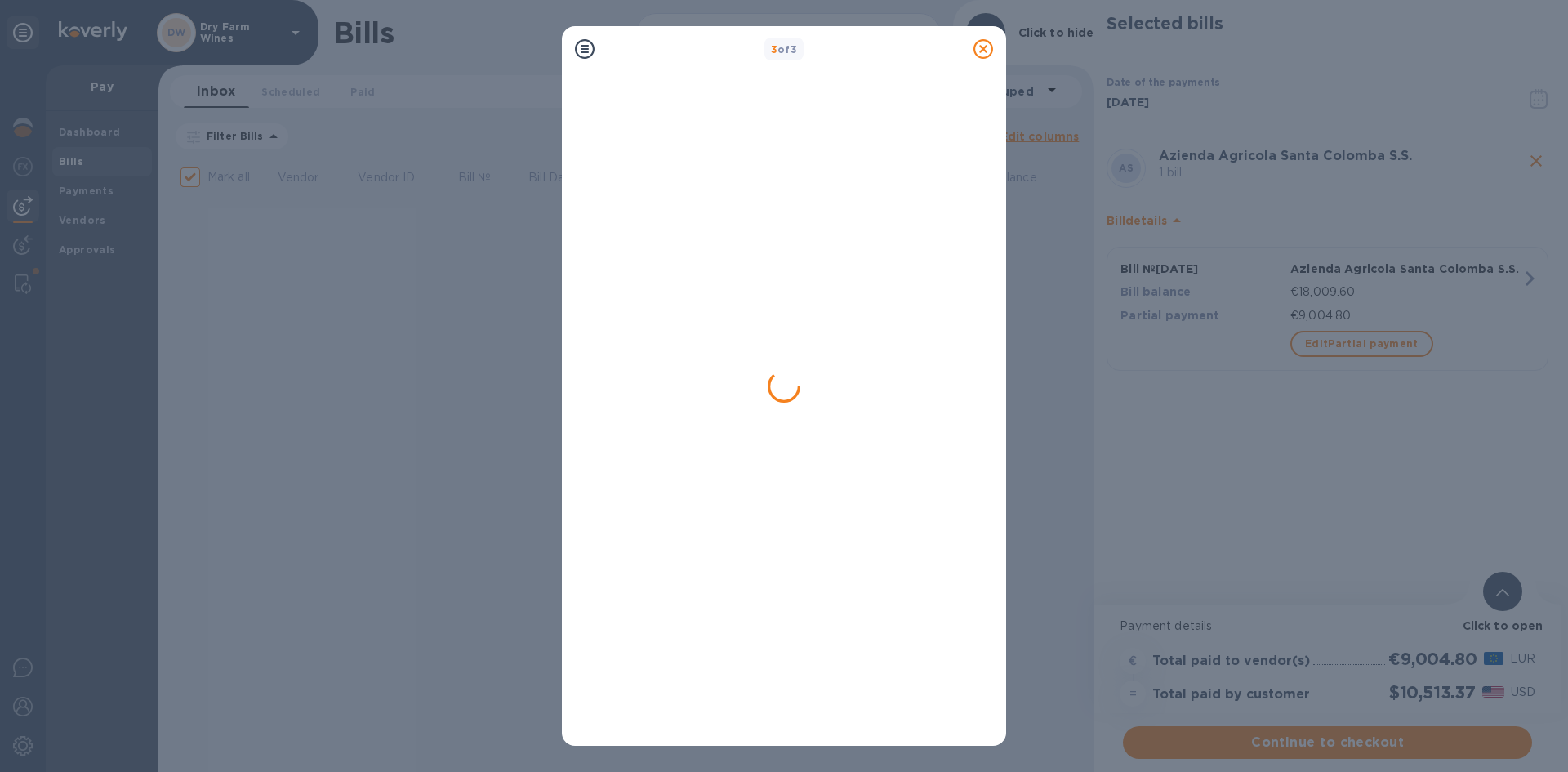
checkbox input "false"
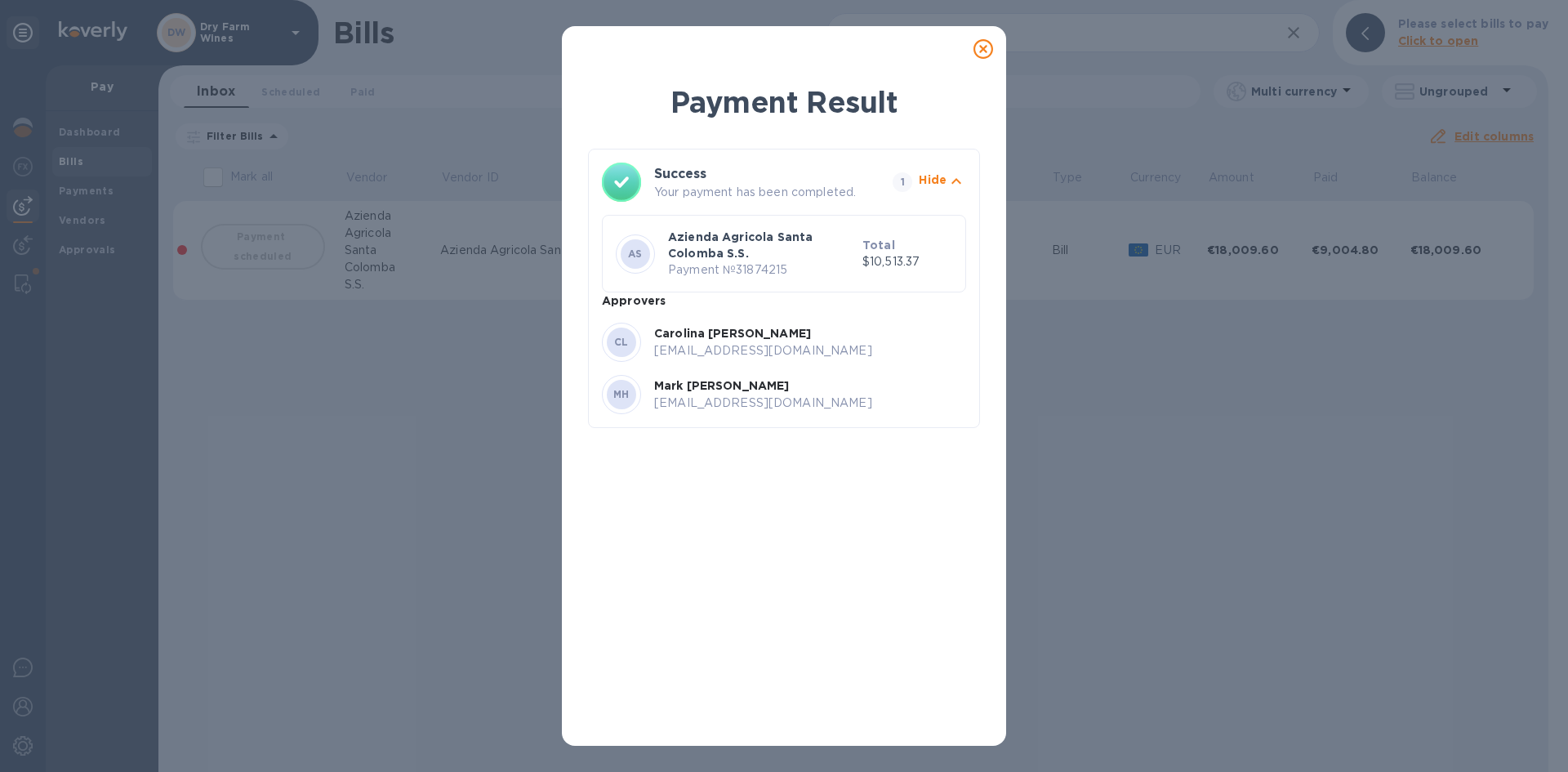
click at [994, 48] on div at bounding box center [984, 49] width 33 height 33
click at [984, 48] on icon at bounding box center [983, 48] width 19 height 19
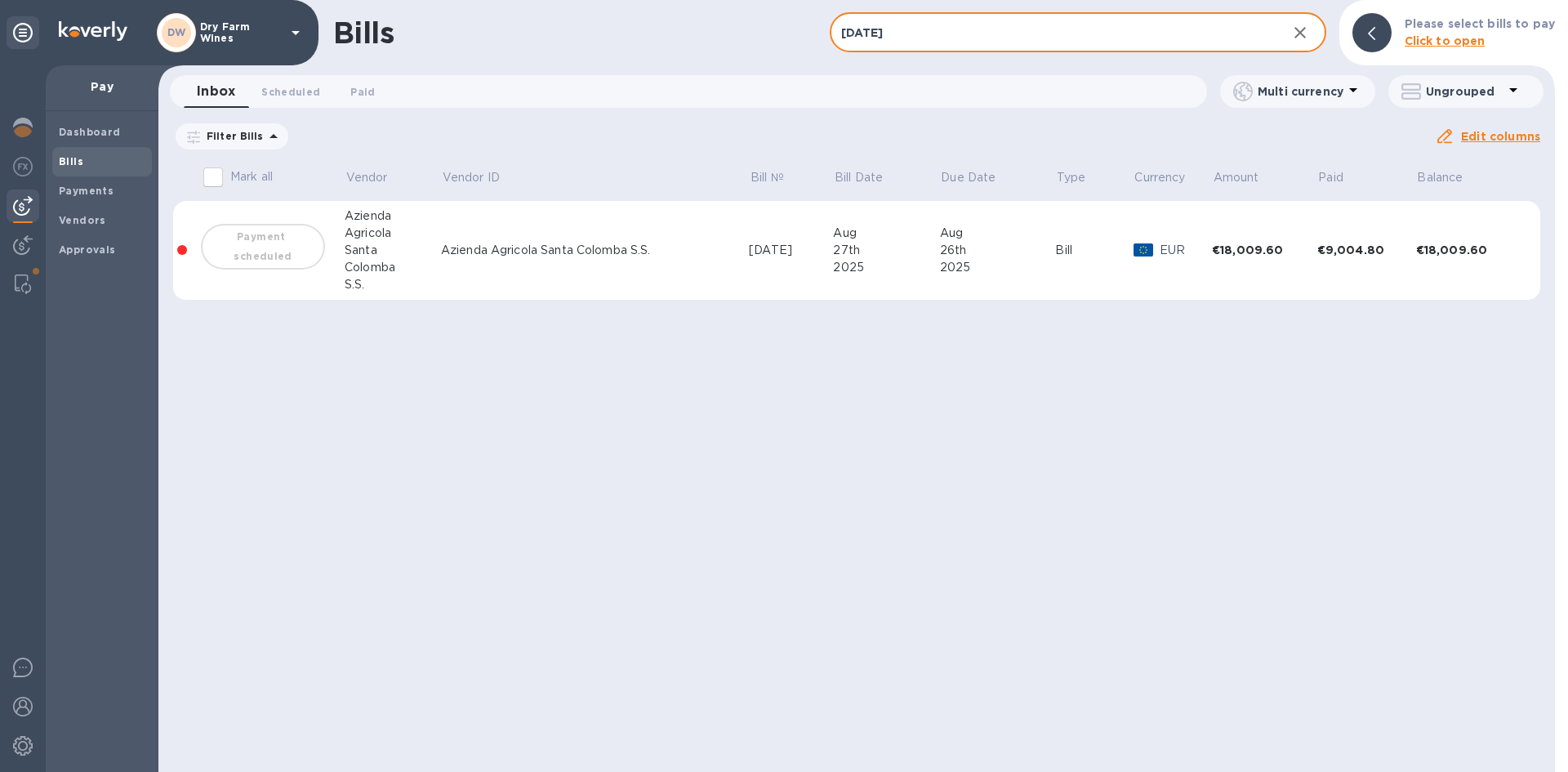
click at [922, 44] on input "26/08/2025" at bounding box center [1052, 33] width 444 height 40
paste input "13070"
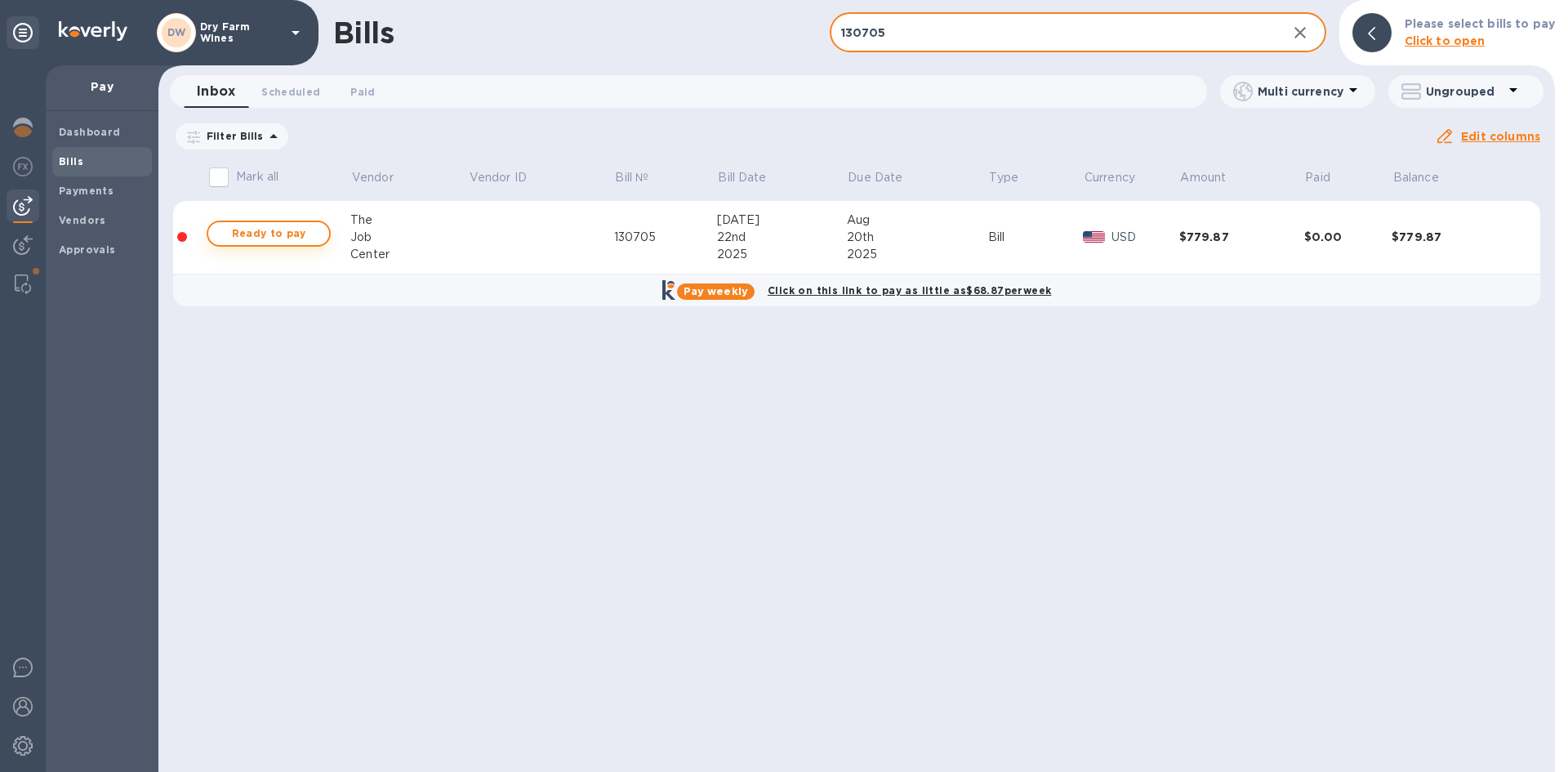
type input "130705"
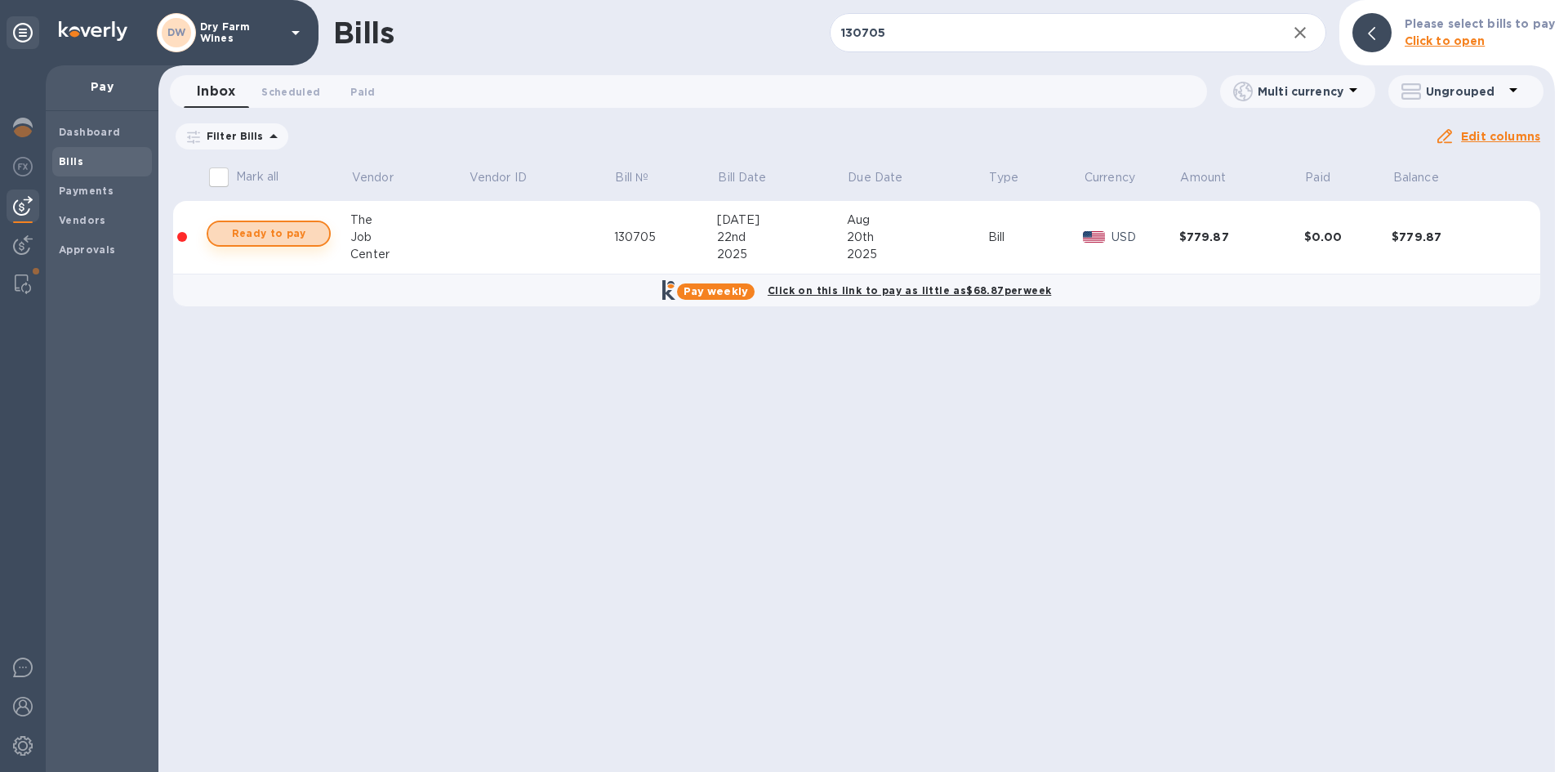
click at [274, 229] on span "Ready to pay" at bounding box center [269, 233] width 95 height 19
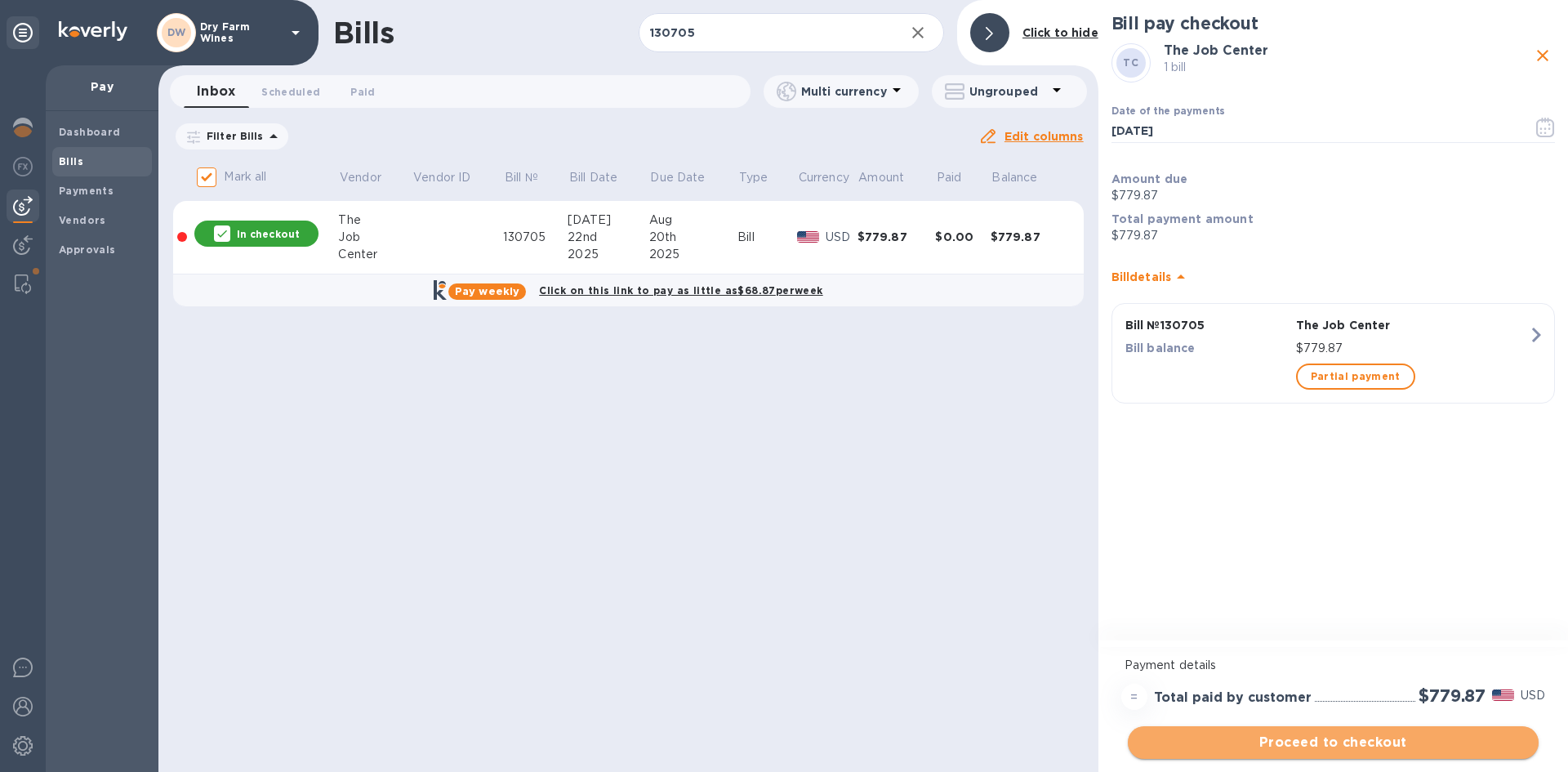
click at [1324, 741] on span "Proceed to checkout" at bounding box center [1333, 742] width 385 height 19
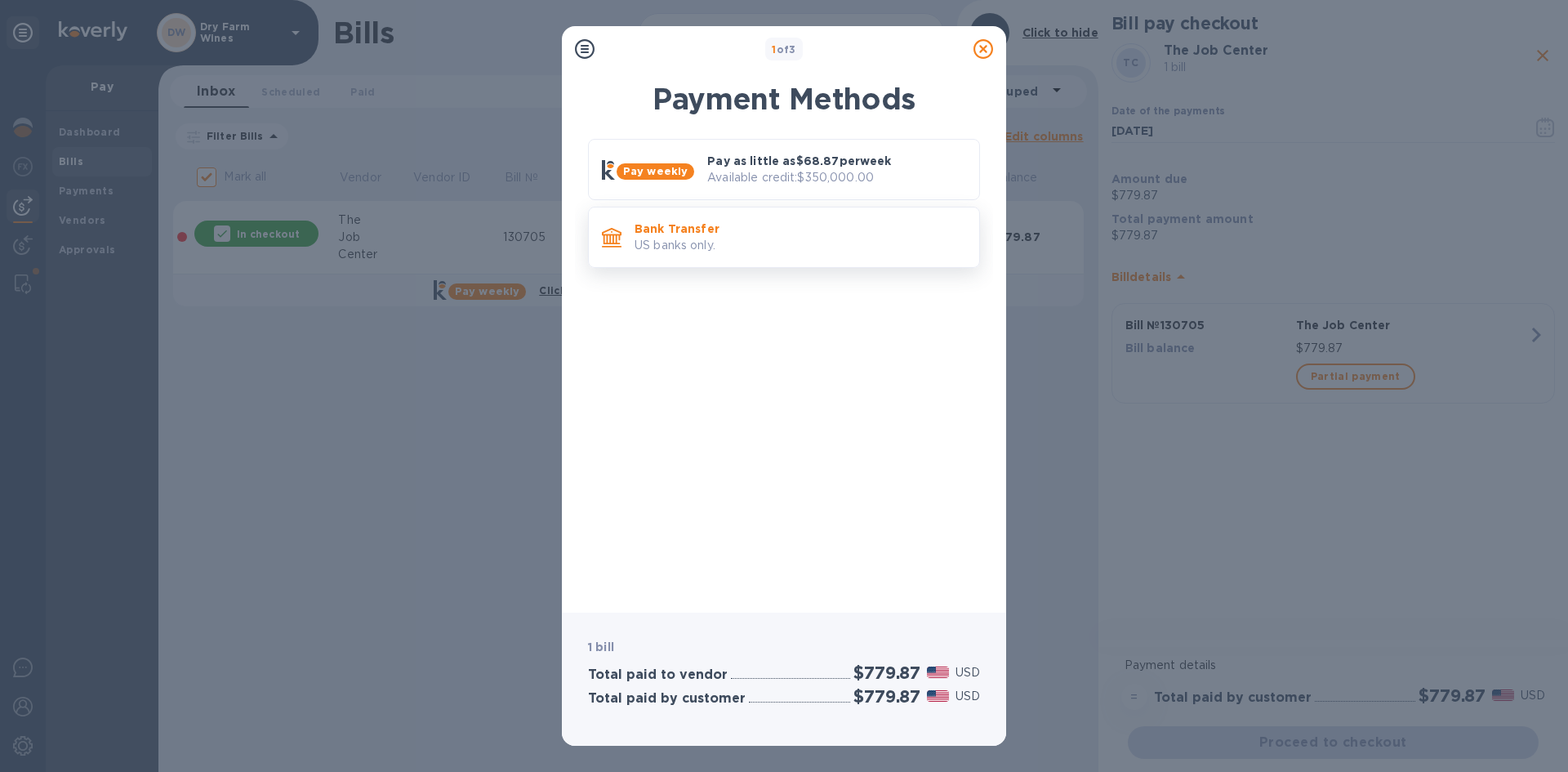
click at [746, 249] on p "US banks only." at bounding box center [800, 245] width 332 height 17
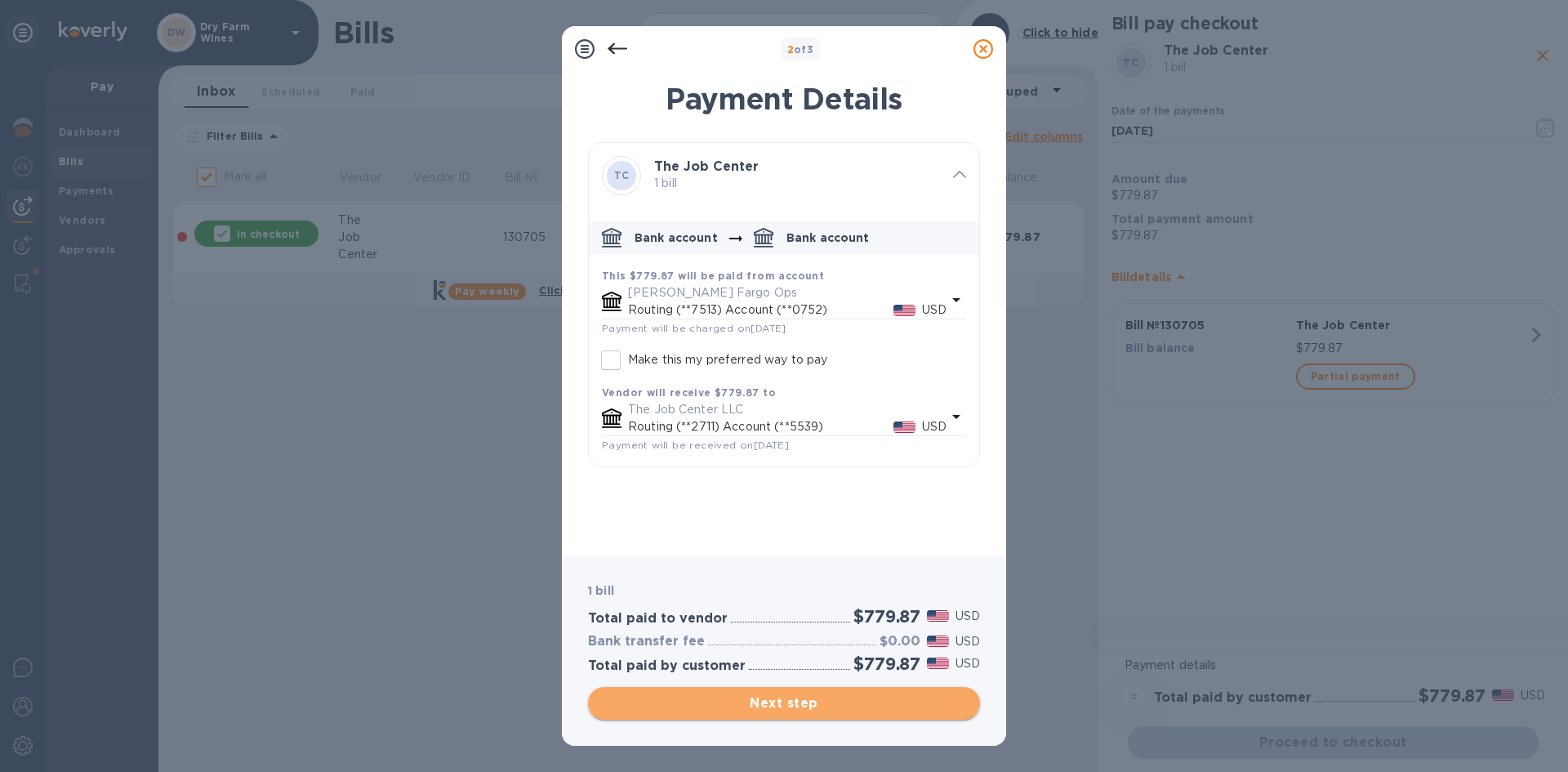
click at [846, 704] on span "Next step" at bounding box center [784, 702] width 366 height 19
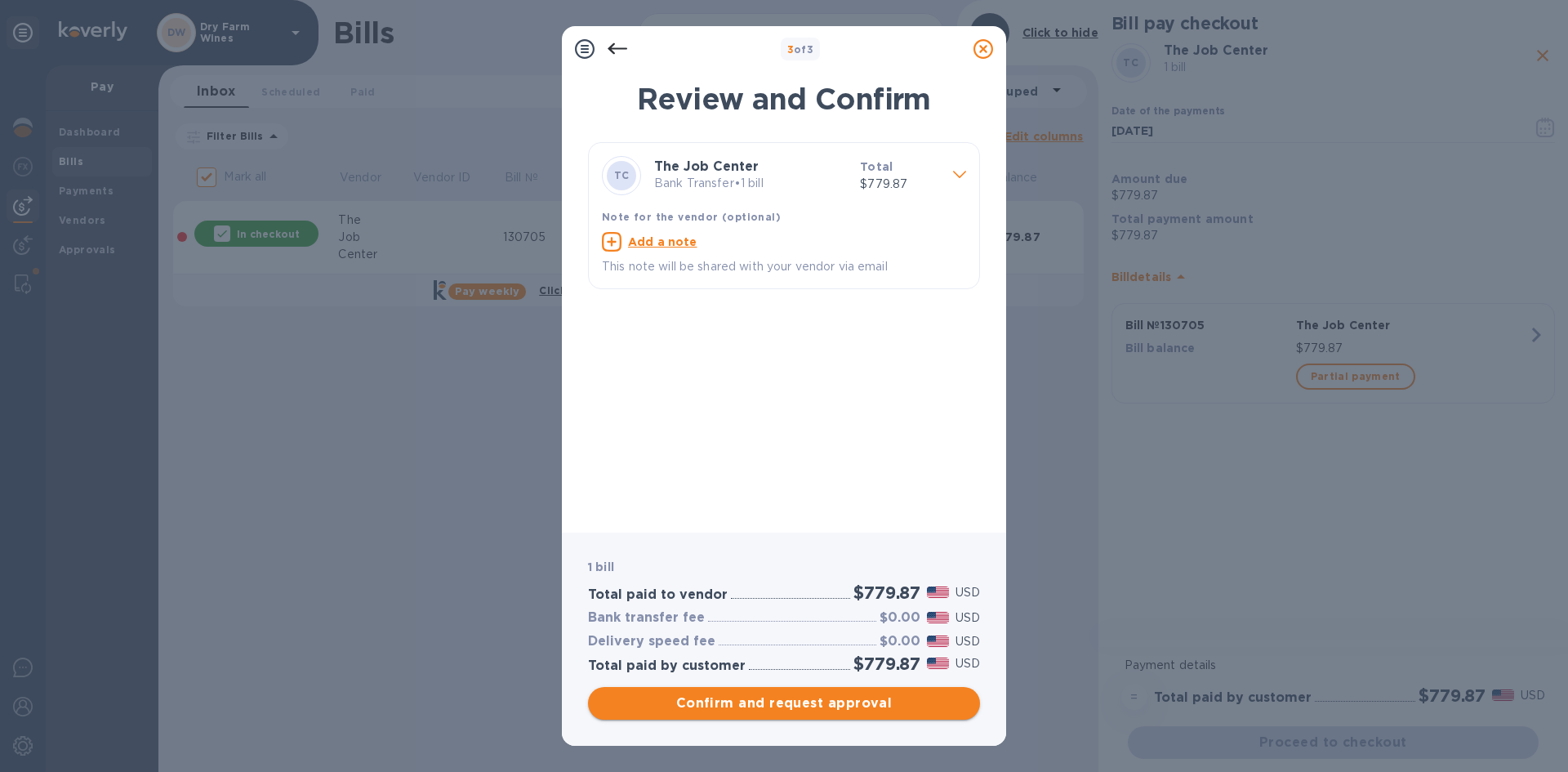
click at [764, 703] on span "Confirm and request approval" at bounding box center [784, 702] width 366 height 19
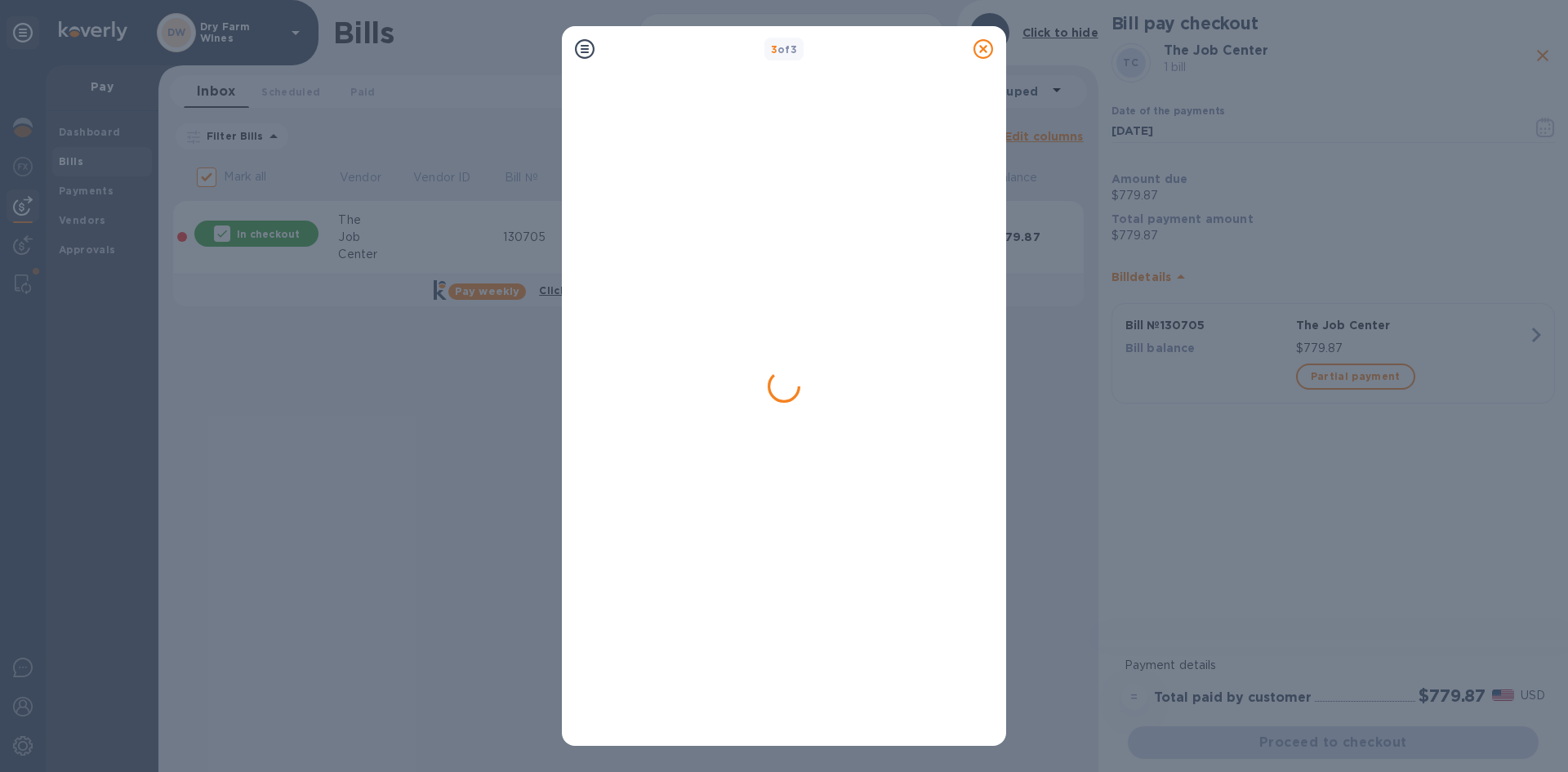
checkbox input "false"
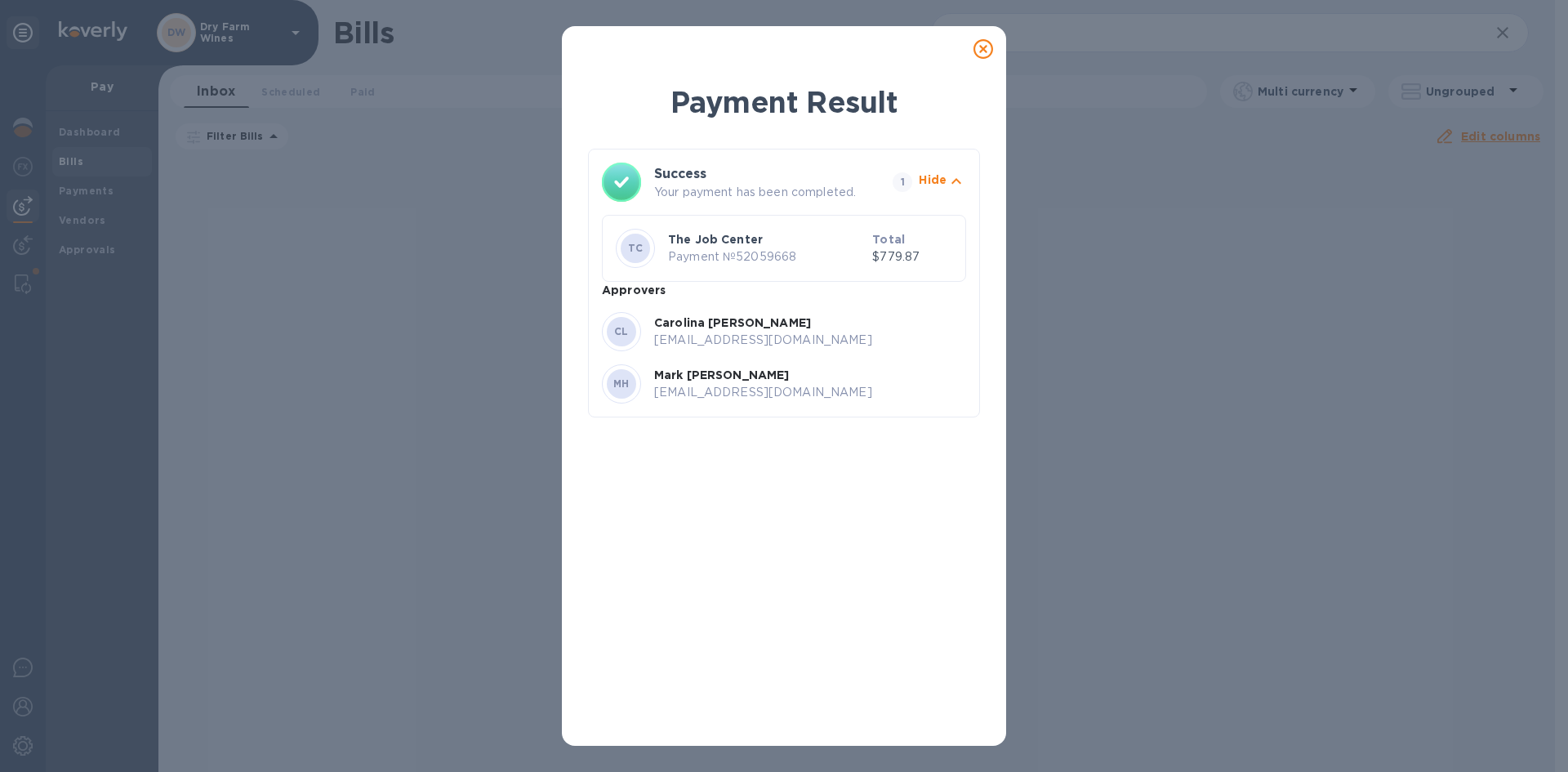
click at [982, 52] on icon at bounding box center [983, 48] width 19 height 19
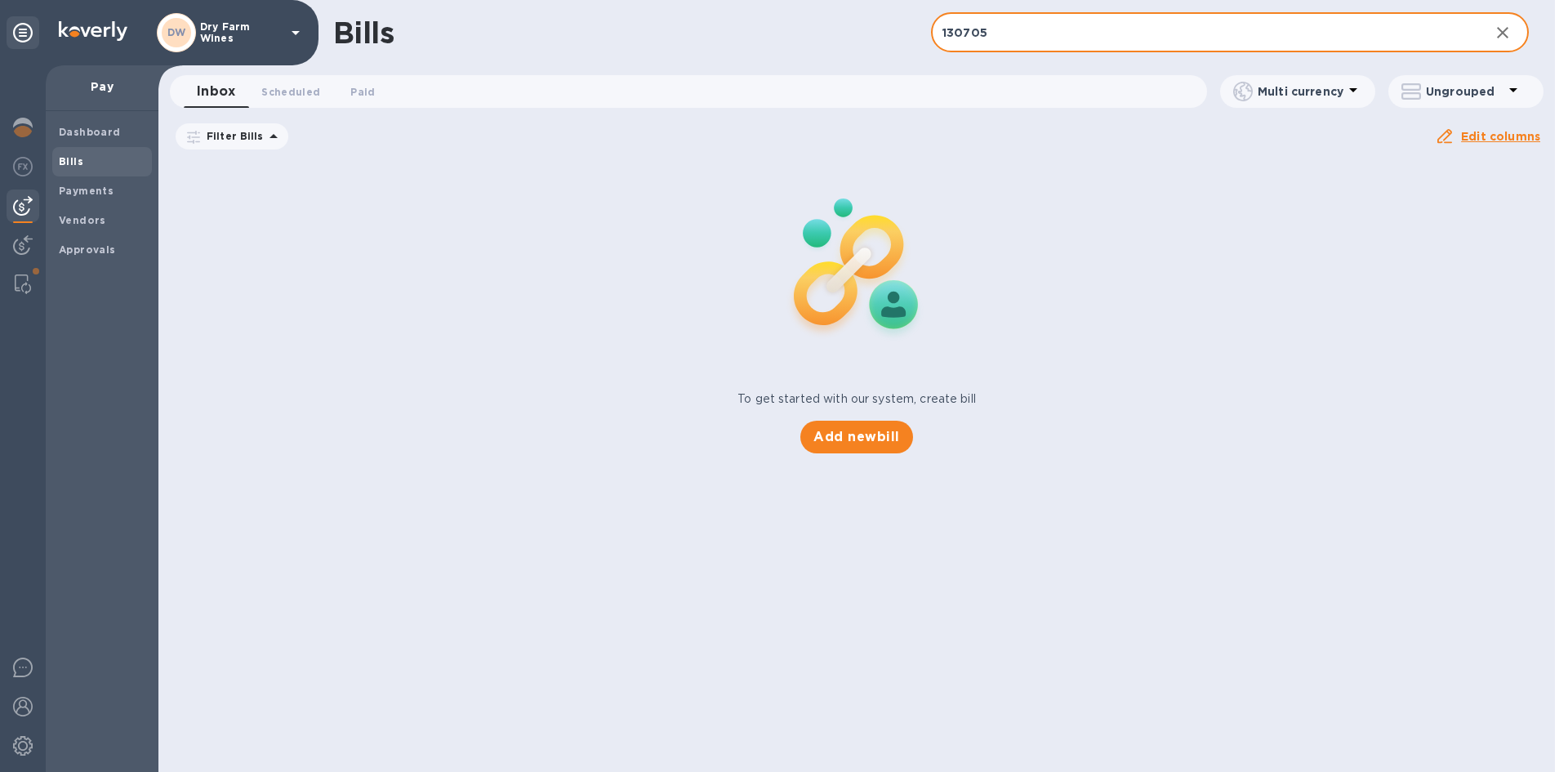
click at [985, 39] on input "130705" at bounding box center [1203, 33] width 546 height 40
paste input "1026"
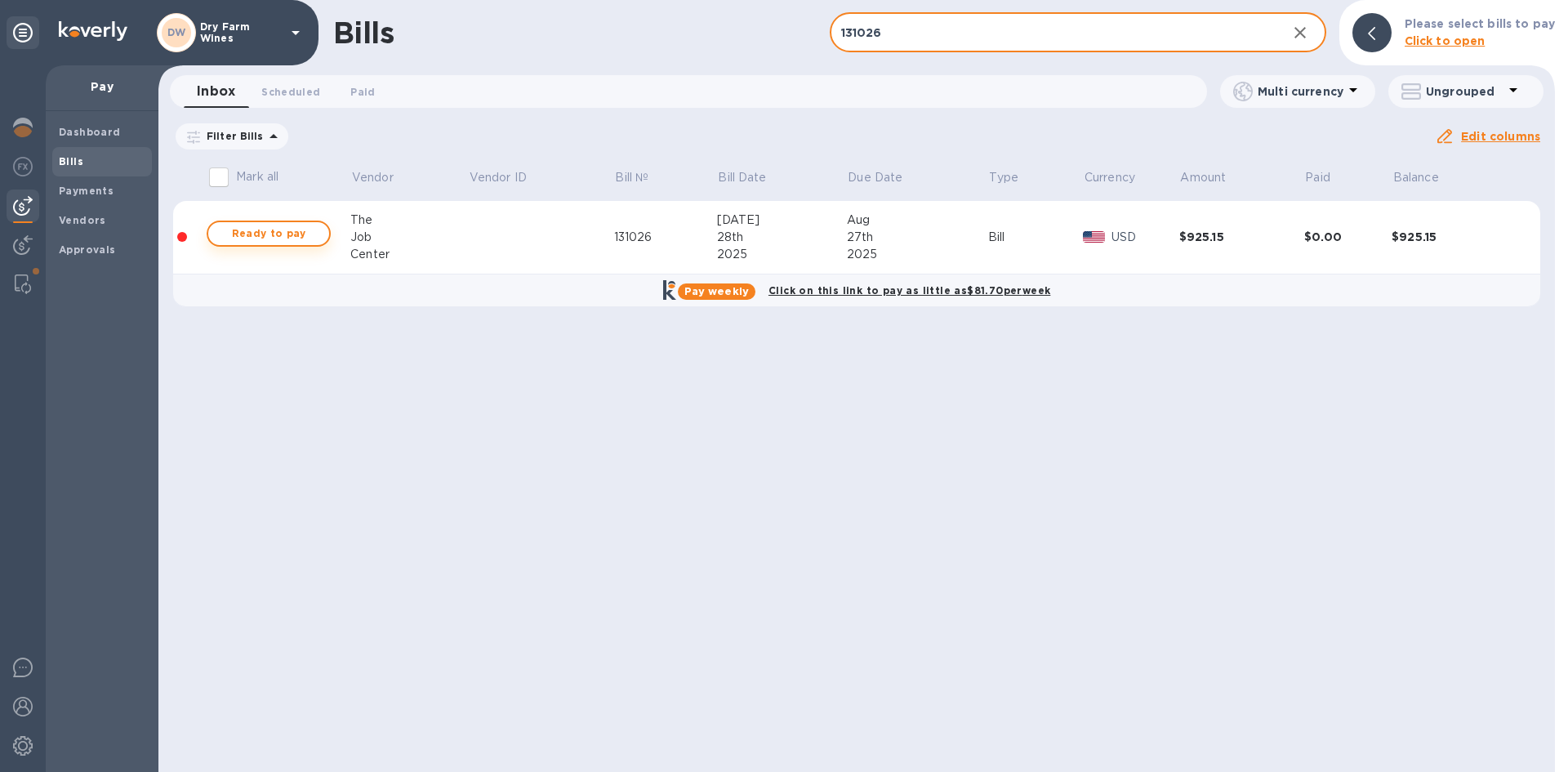
type input "131026"
click at [274, 239] on span "Ready to pay" at bounding box center [269, 233] width 95 height 19
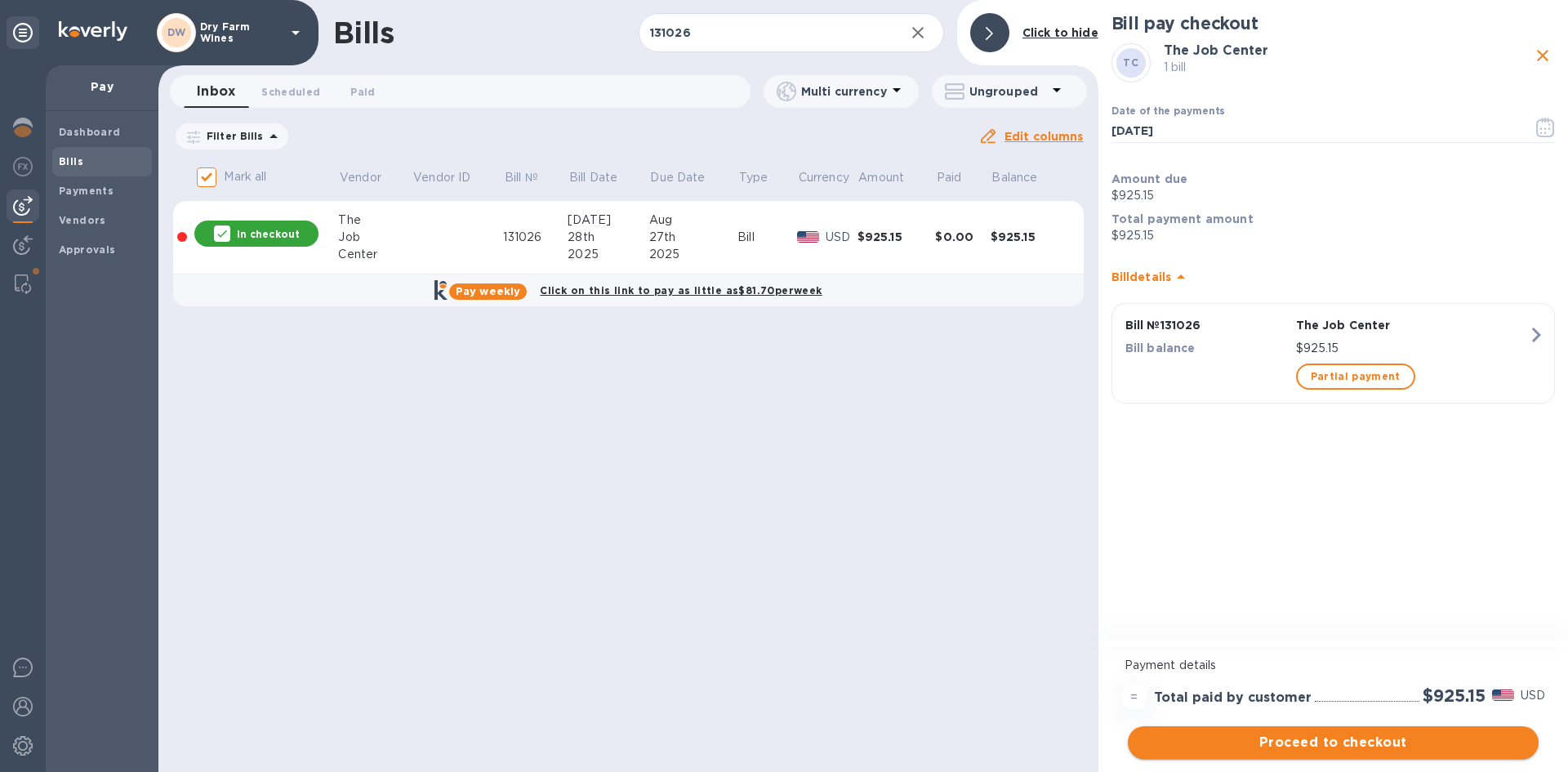
click at [1382, 738] on span "Proceed to checkout" at bounding box center [1333, 742] width 385 height 19
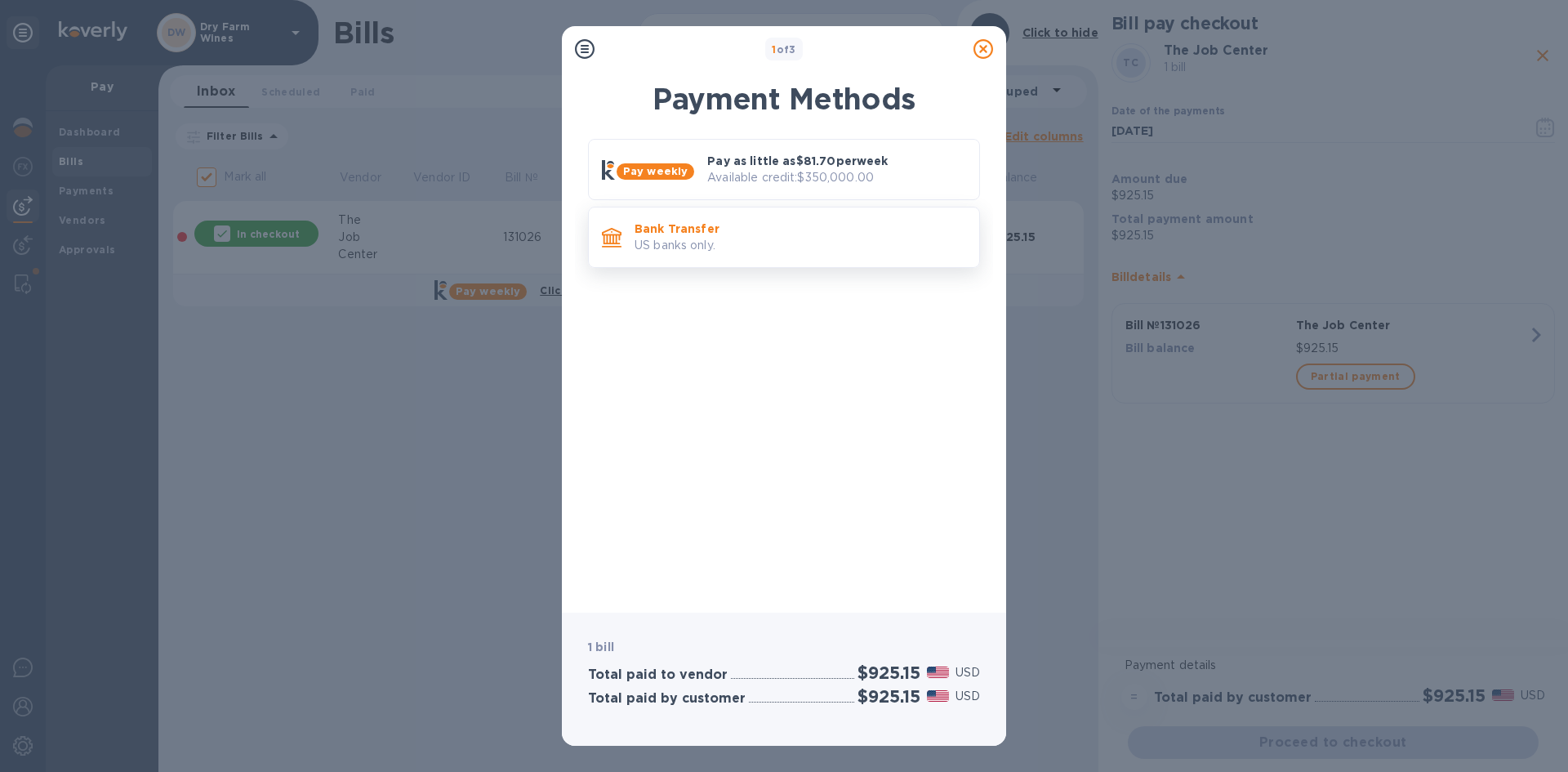
click at [816, 212] on div "Bank Transfer US banks only." at bounding box center [784, 237] width 392 height 61
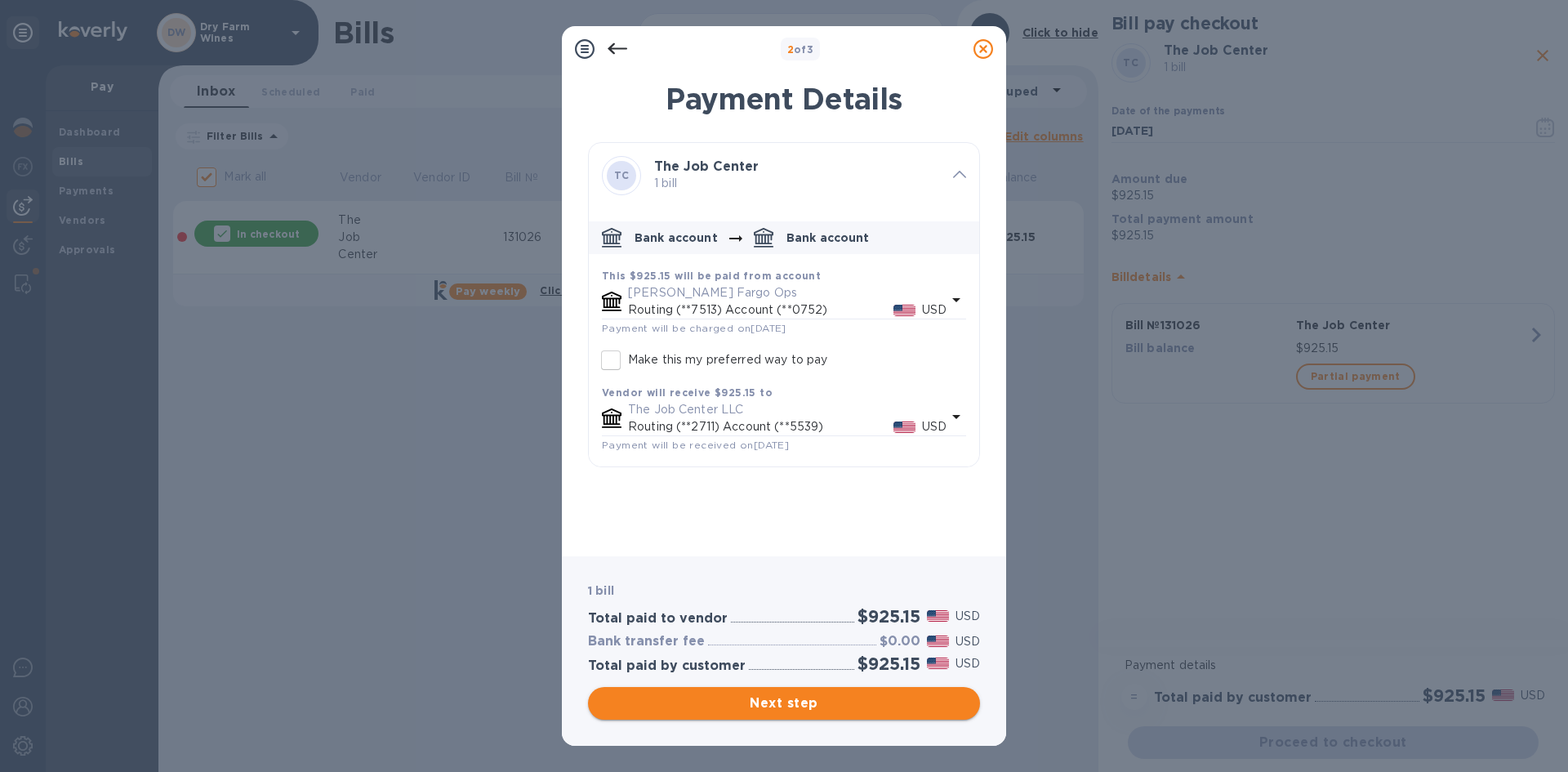
click at [800, 692] on button "Next step" at bounding box center [784, 703] width 392 height 33
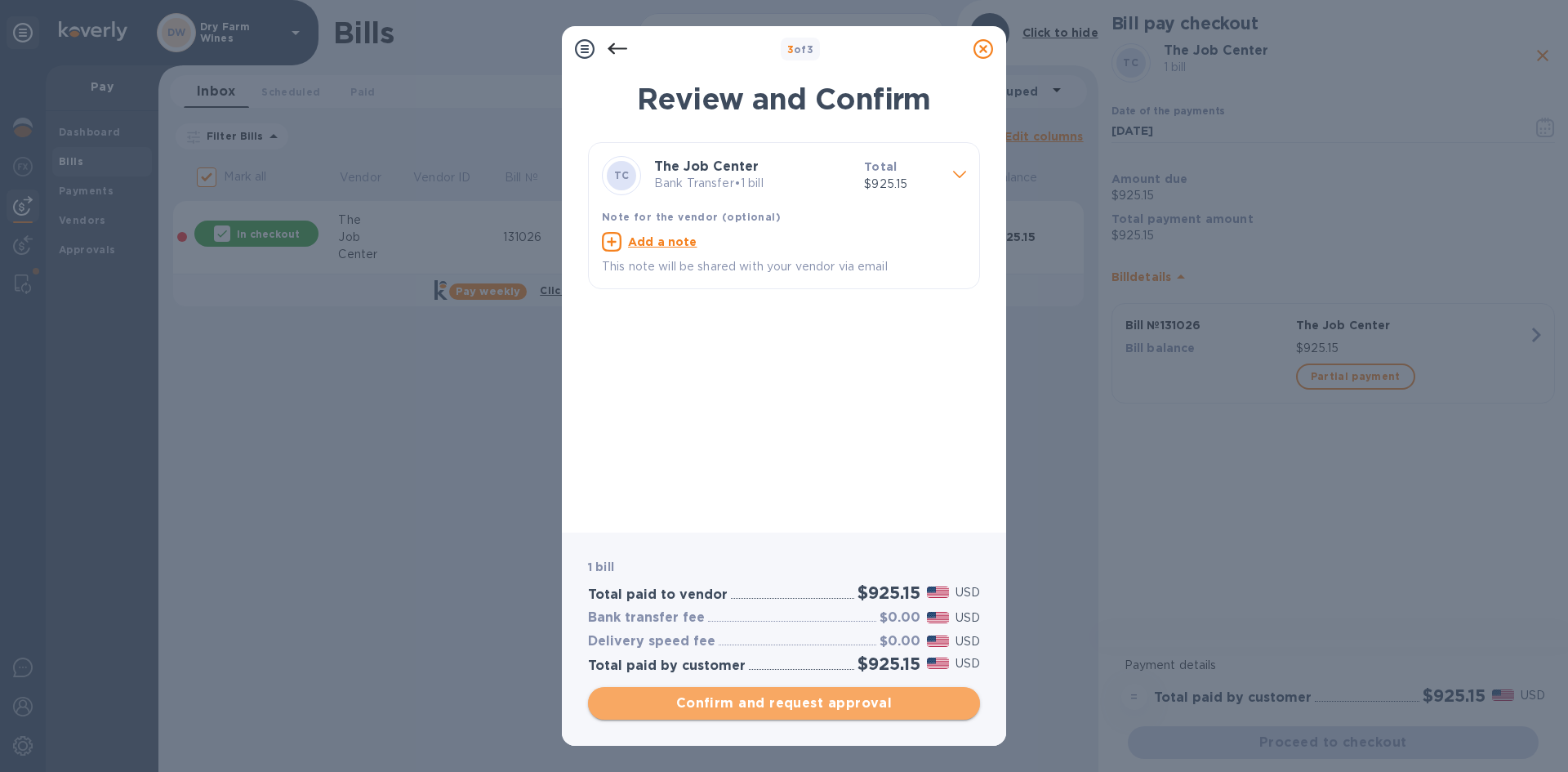
click at [800, 692] on button "Confirm and request approval" at bounding box center [784, 703] width 392 height 33
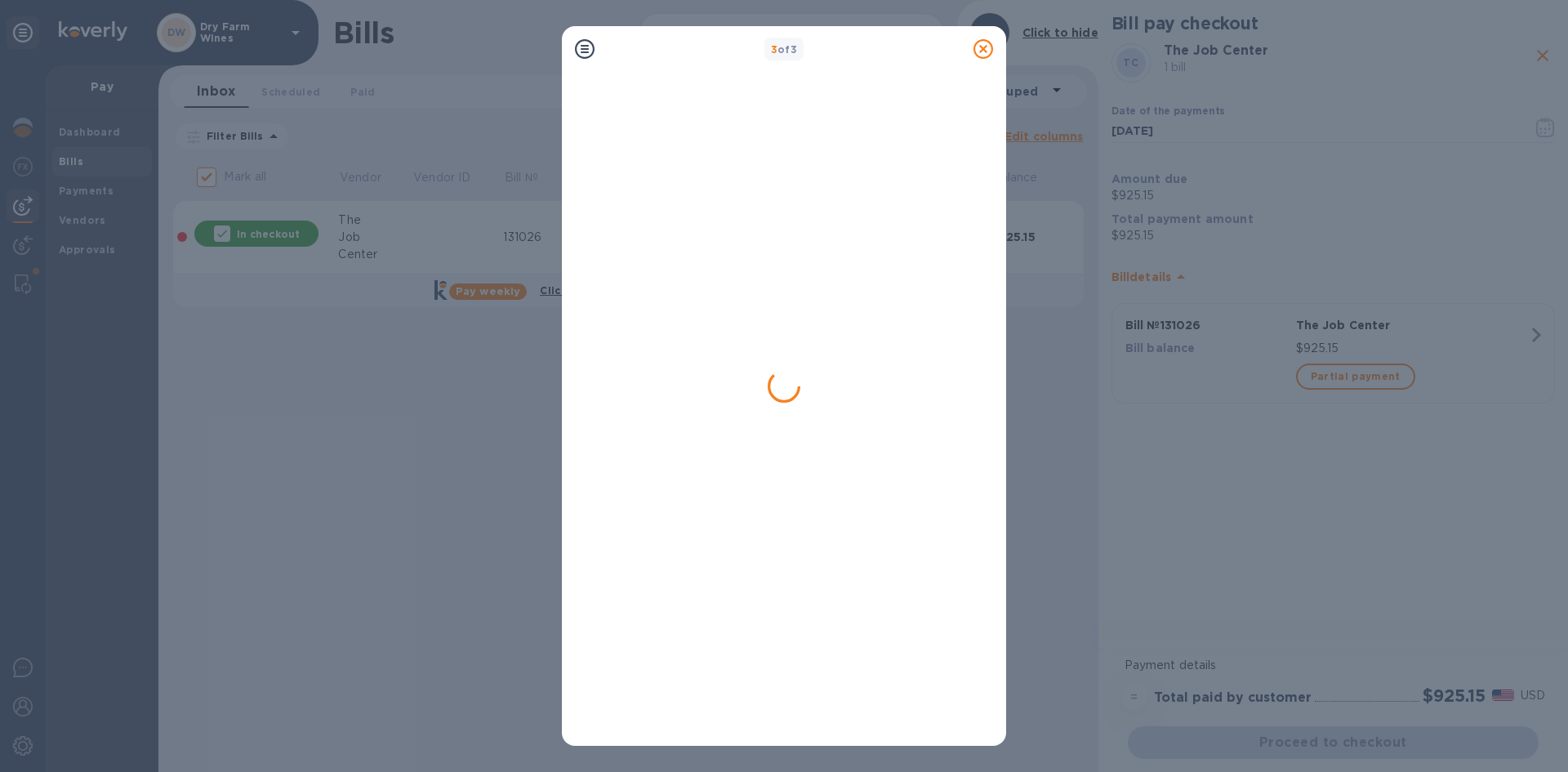
checkbox input "false"
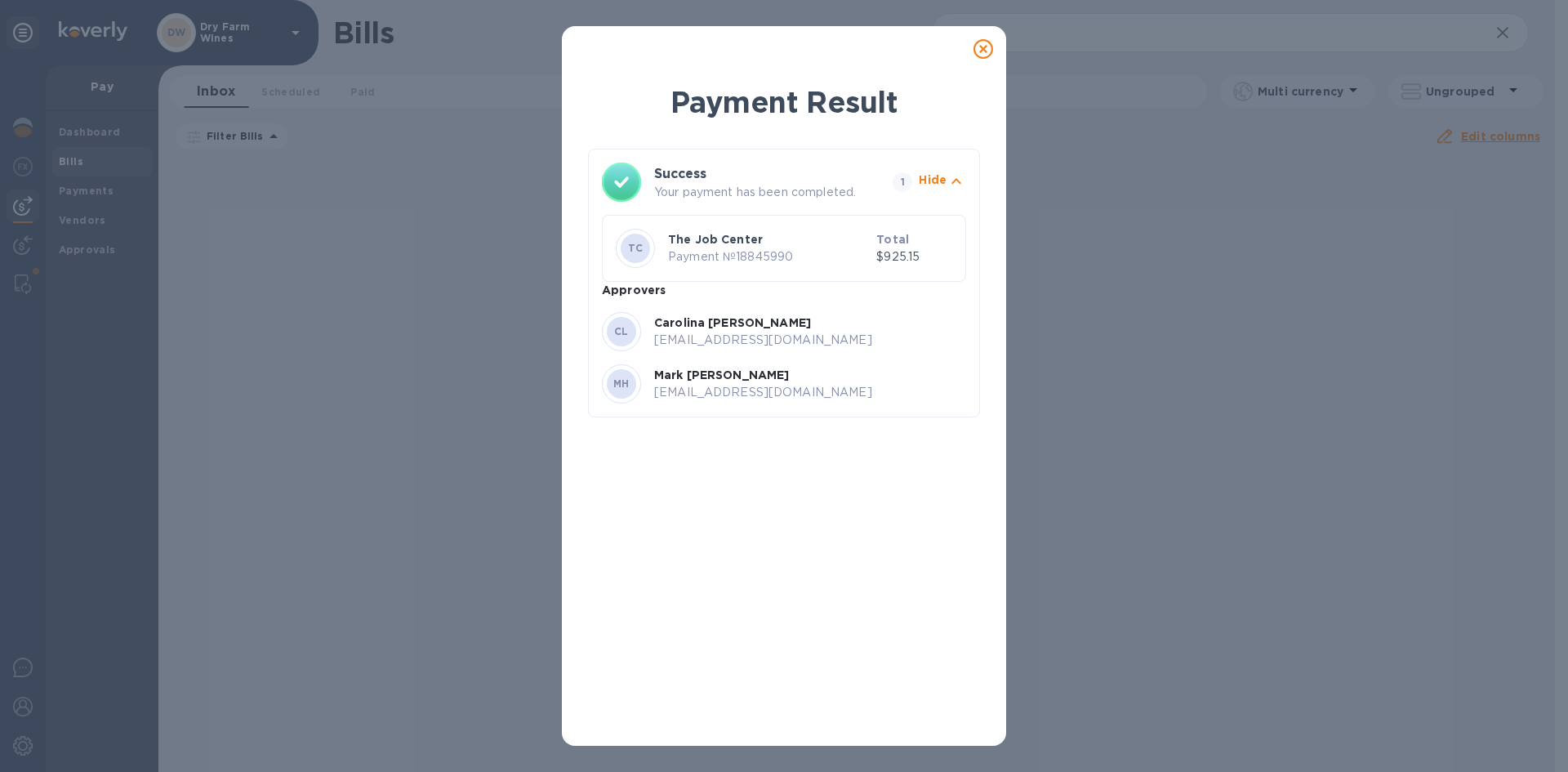
click at [986, 45] on icon at bounding box center [983, 48] width 19 height 19
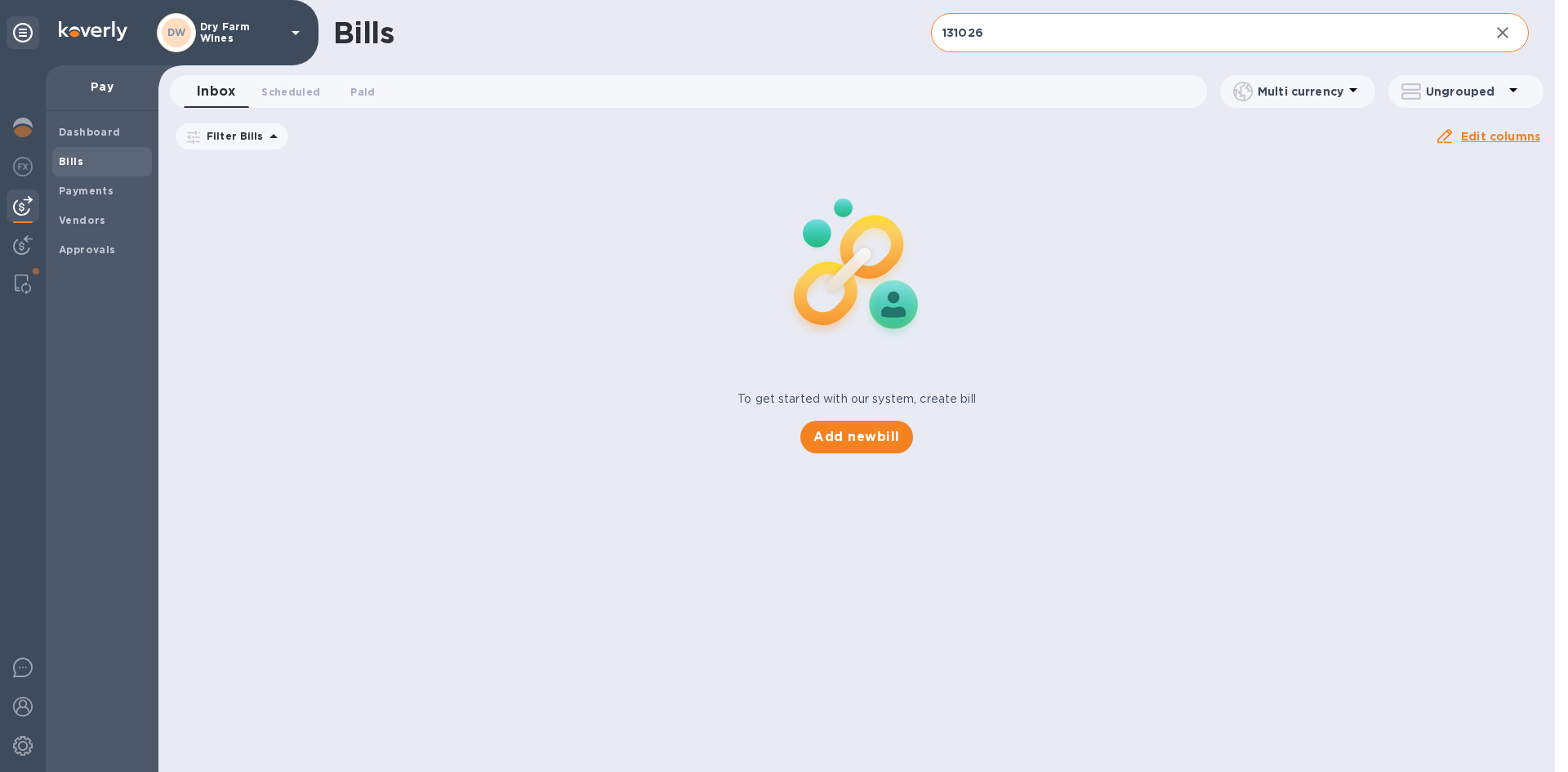
click at [954, 27] on input "131026" at bounding box center [1203, 33] width 546 height 40
paste input "44078"
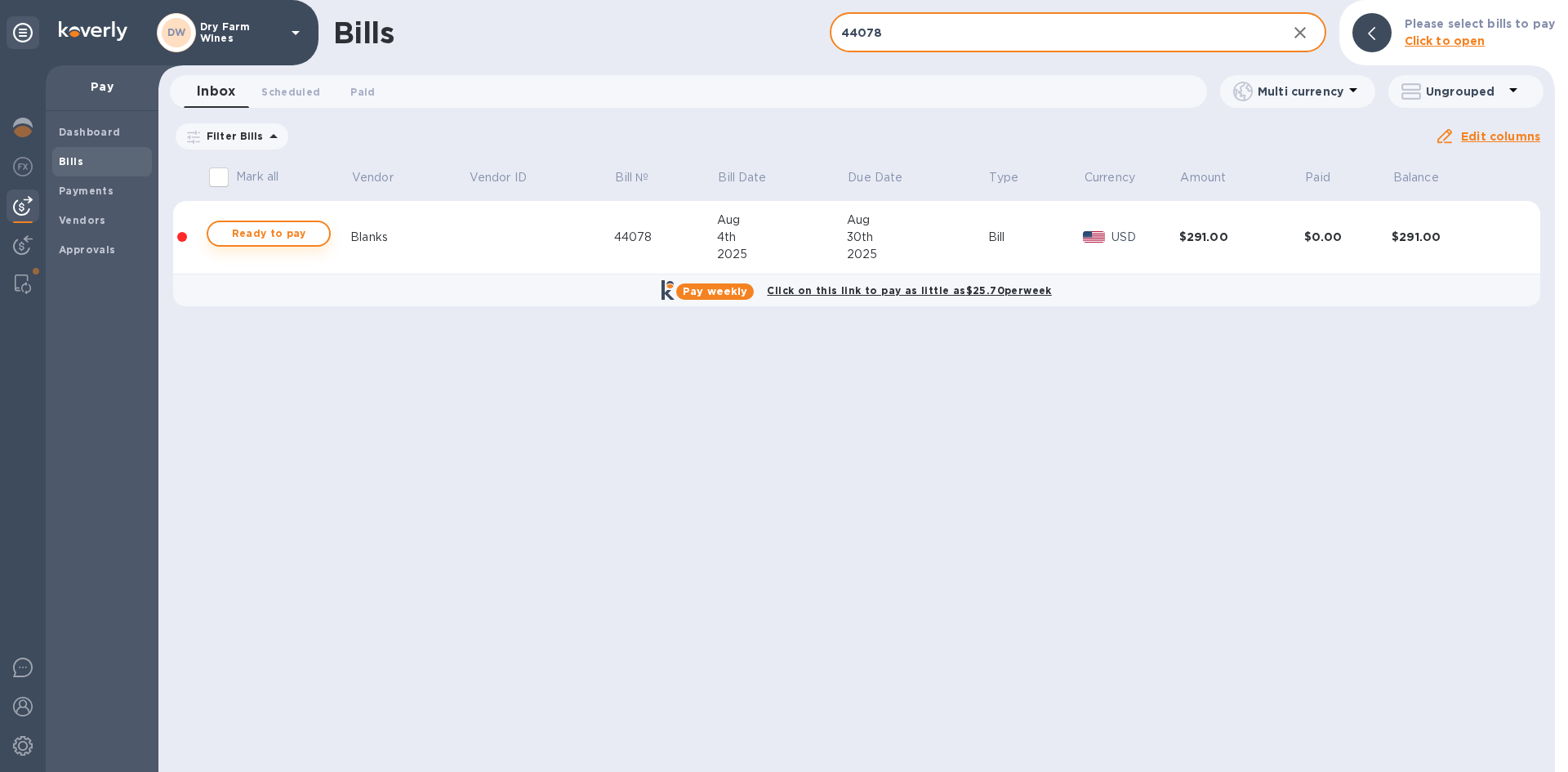
type input "44078"
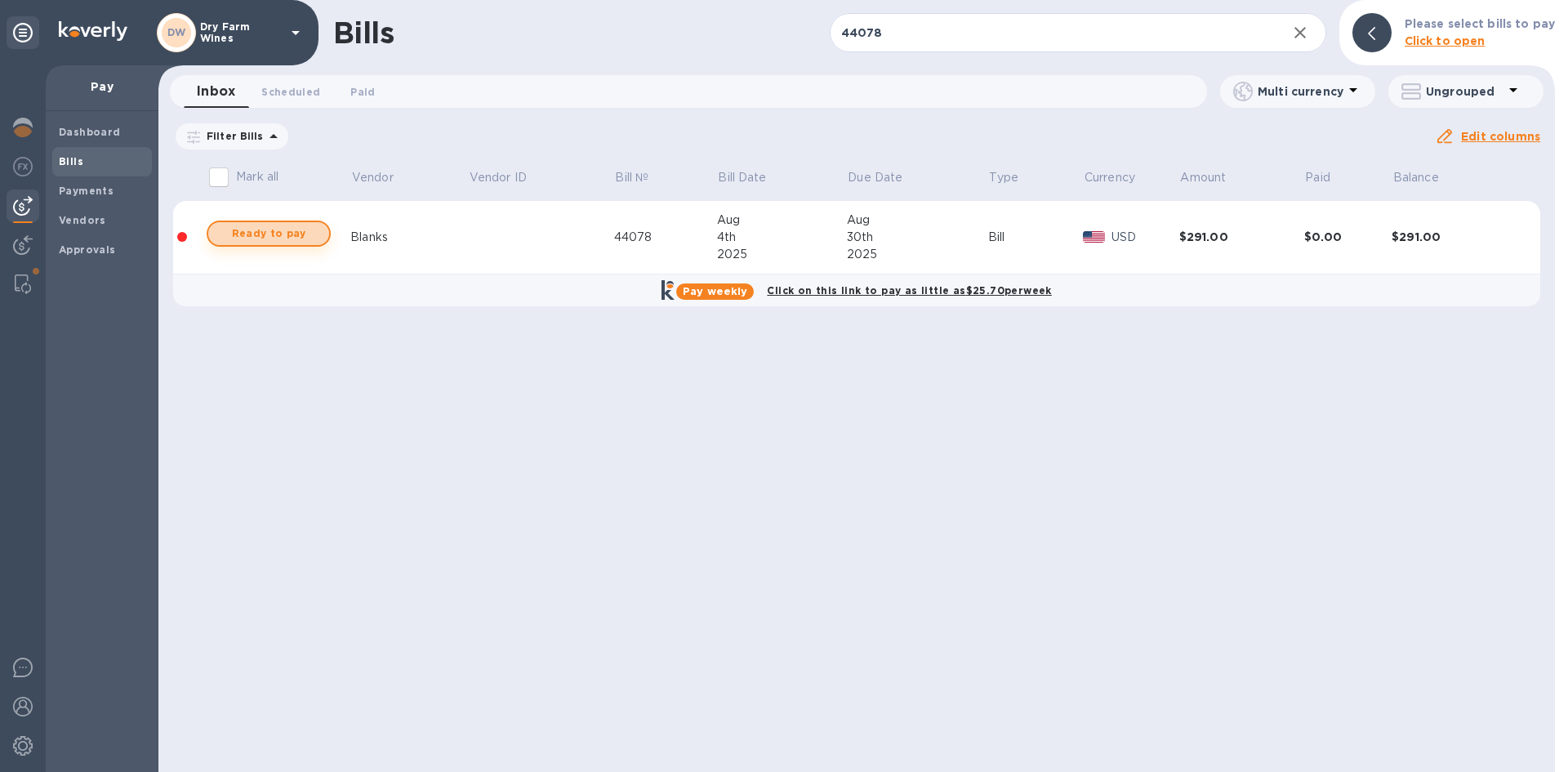
click at [276, 234] on span "Ready to pay" at bounding box center [269, 233] width 95 height 19
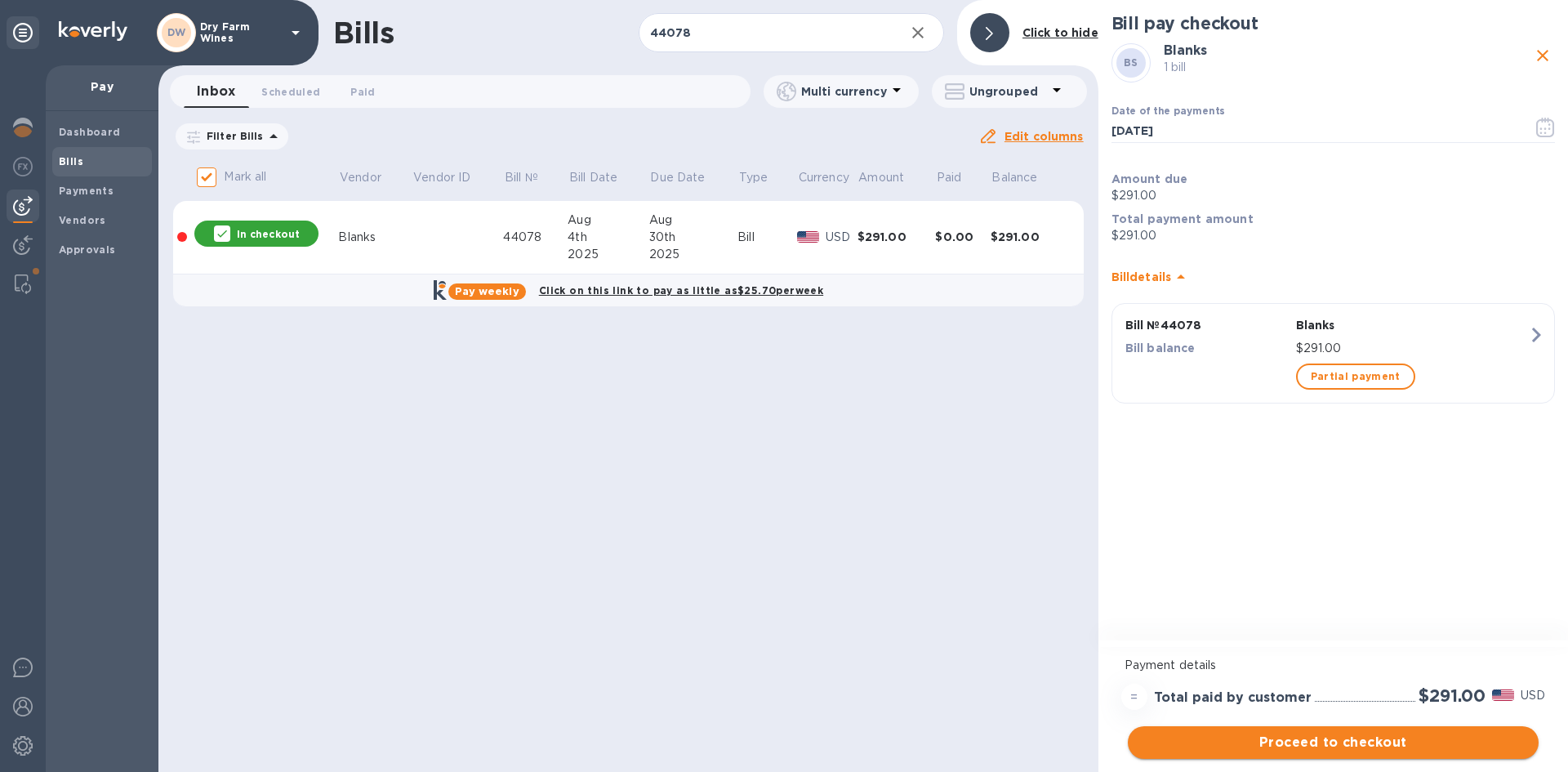
click at [1321, 734] on span "Proceed to checkout" at bounding box center [1333, 742] width 385 height 19
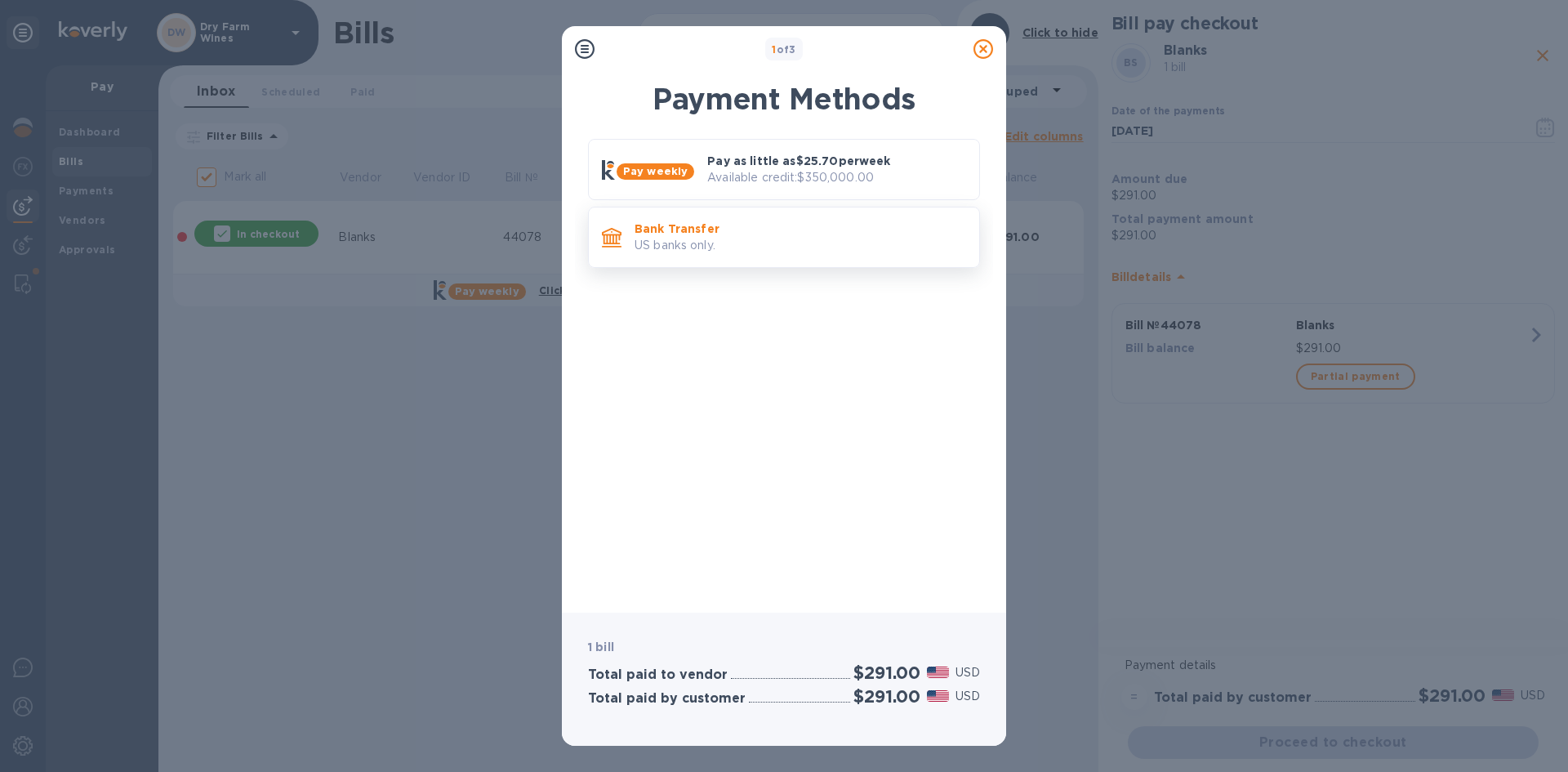
click at [815, 254] on p "US banks only." at bounding box center [800, 245] width 332 height 17
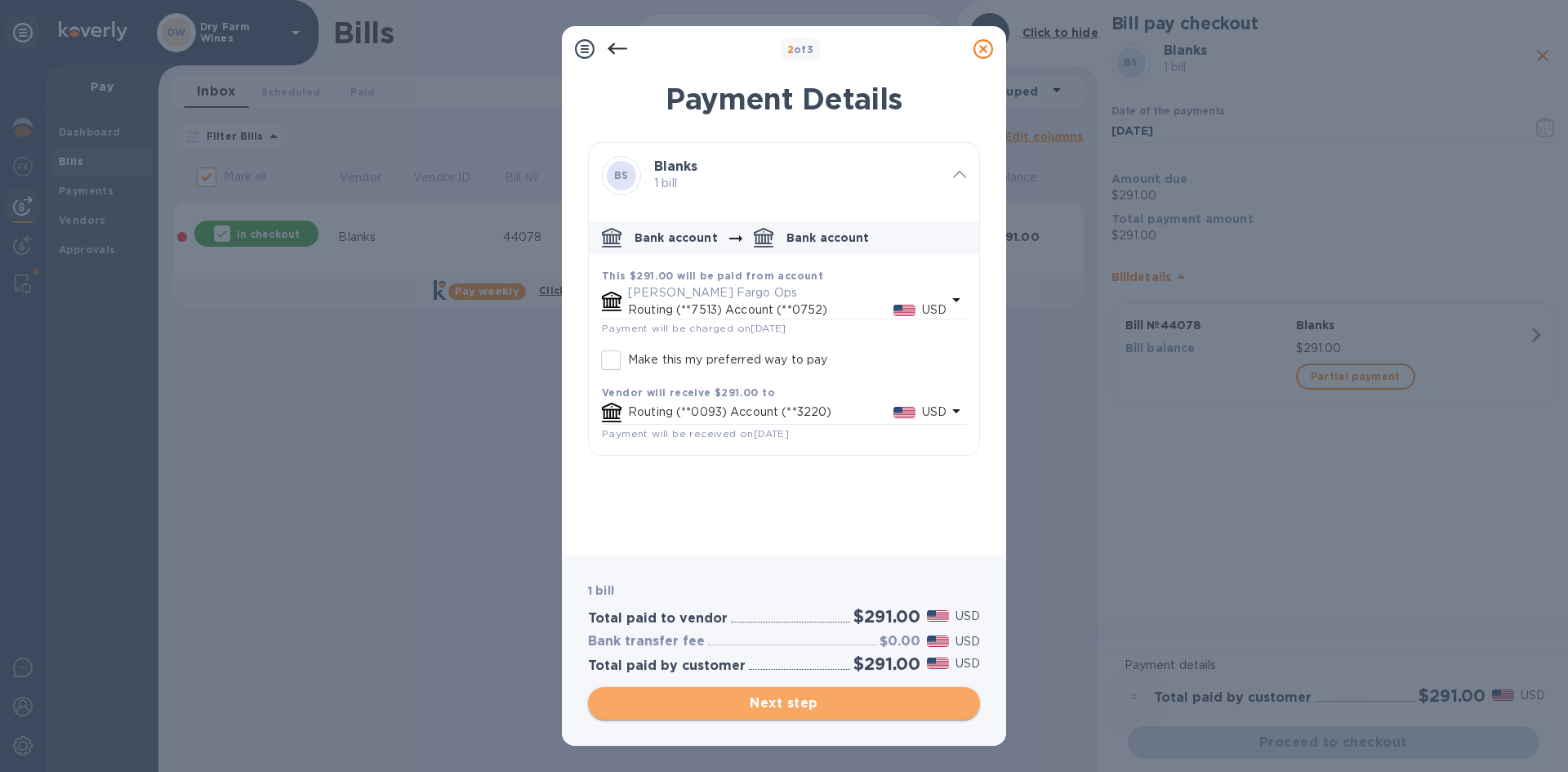
click at [767, 708] on span "Next step" at bounding box center [784, 702] width 366 height 19
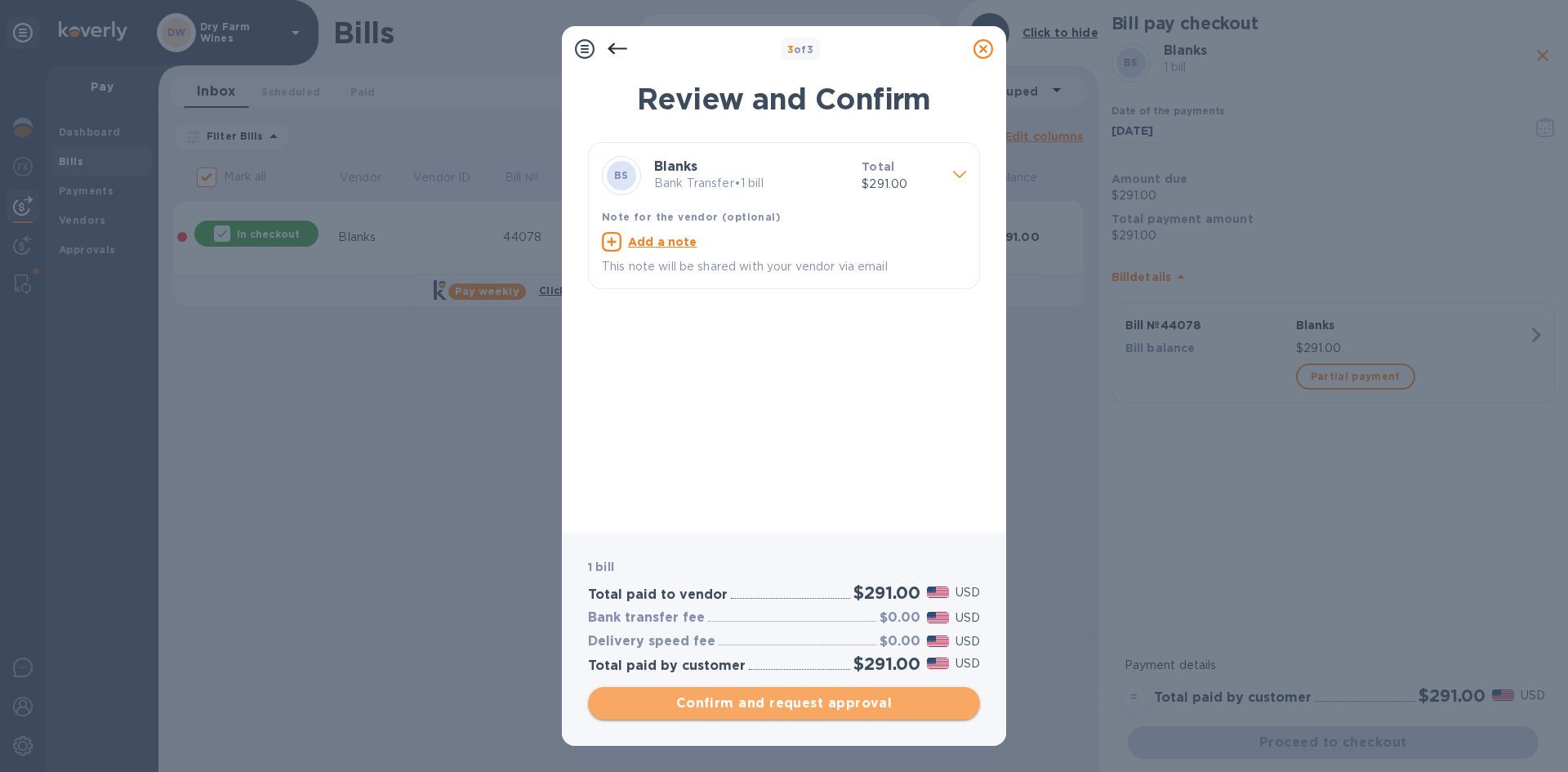
click at [754, 693] on span "Confirm and request approval" at bounding box center [784, 702] width 366 height 19
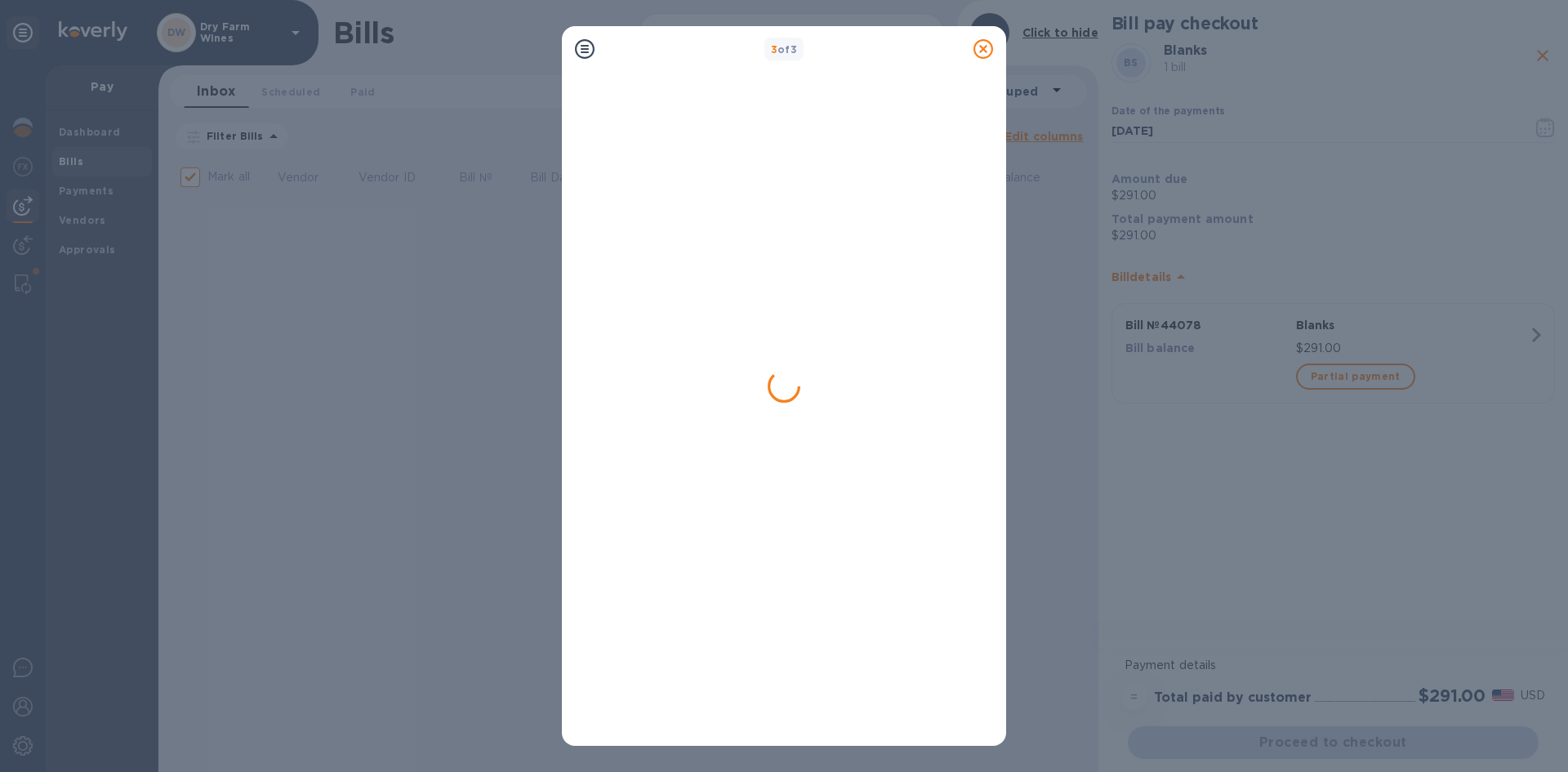
checkbox input "false"
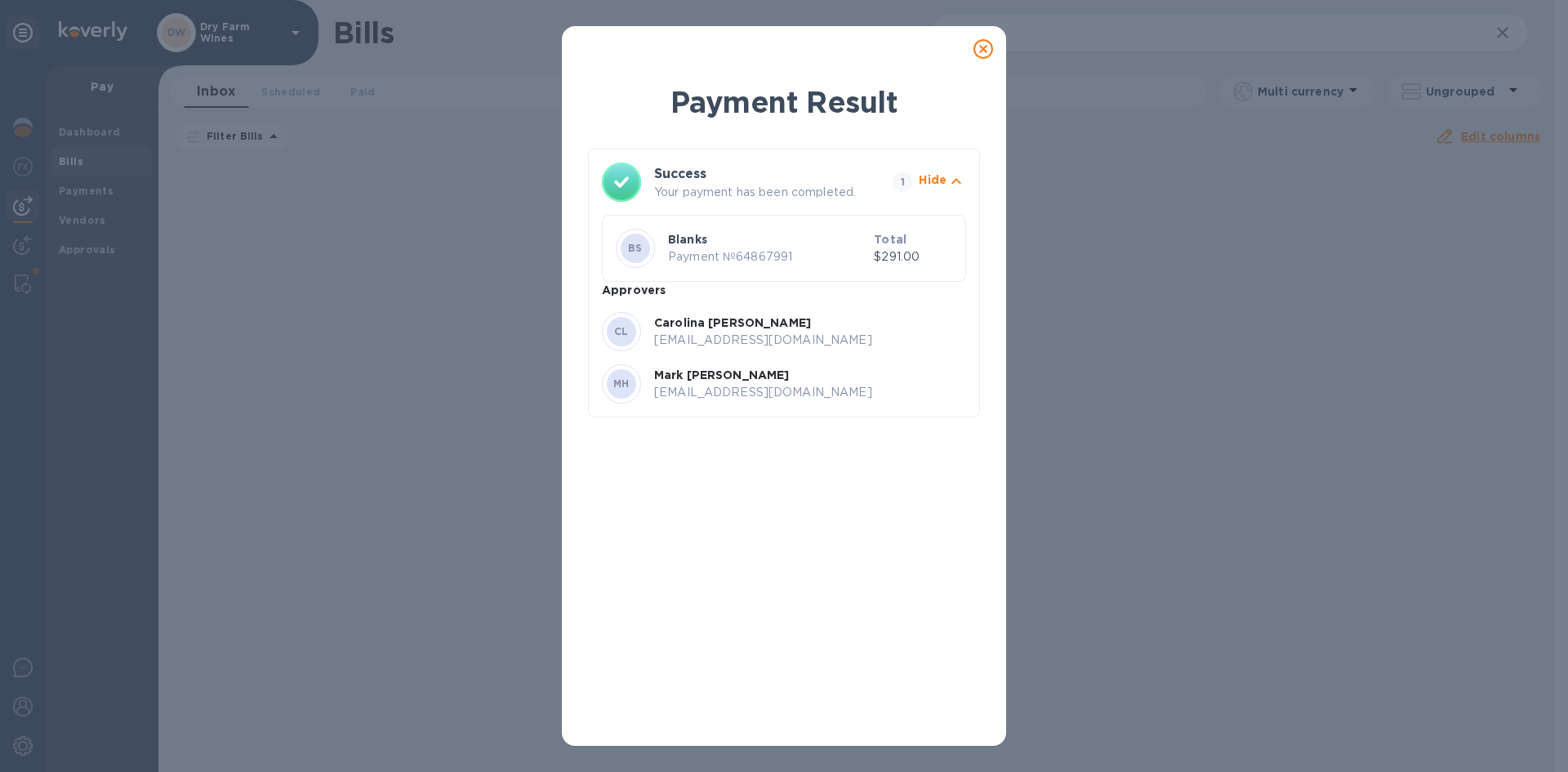
click at [977, 51] on icon at bounding box center [983, 48] width 19 height 19
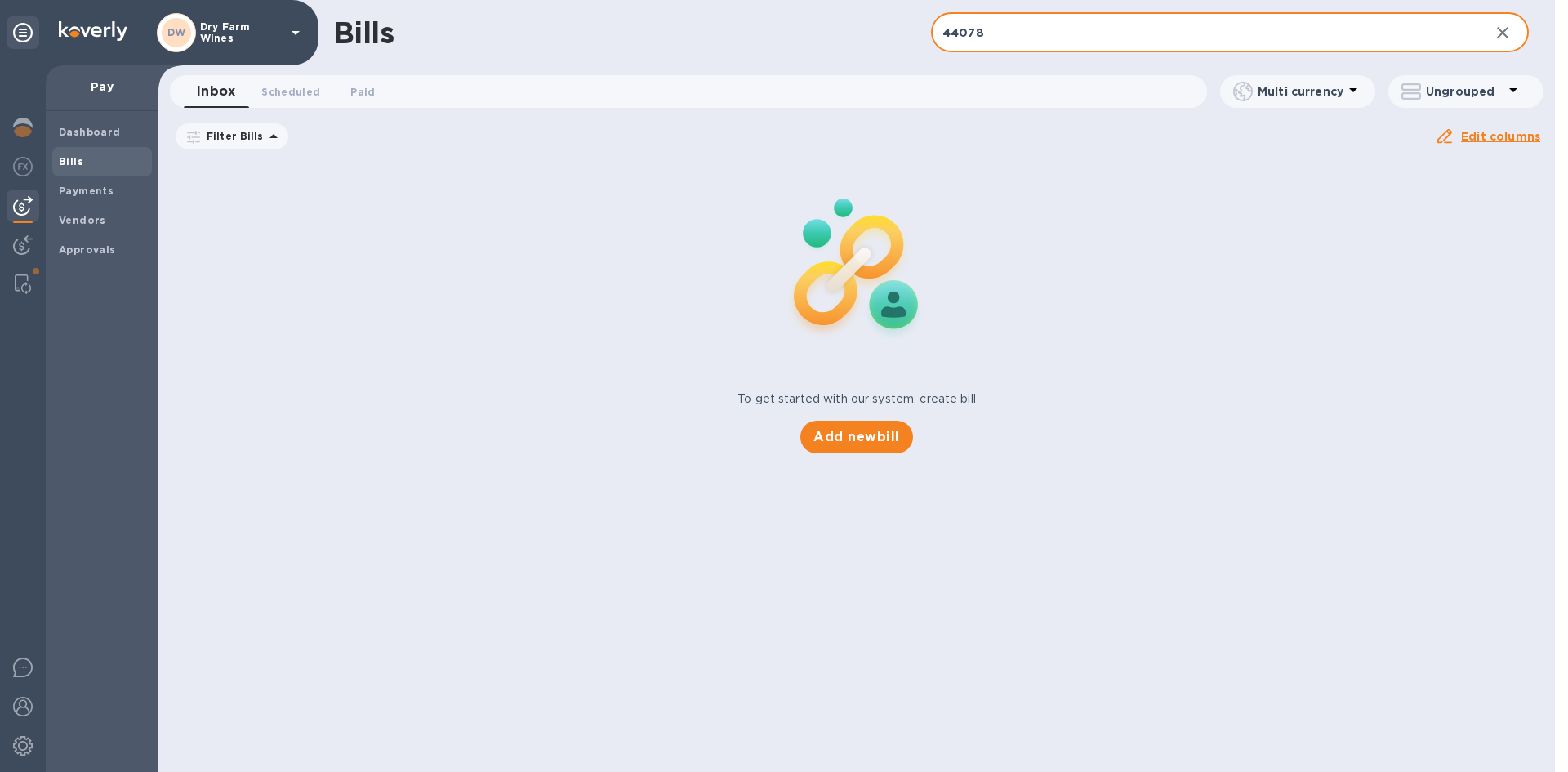
click at [1045, 37] on input "44078" at bounding box center [1203, 33] width 546 height 40
paste input "76746"
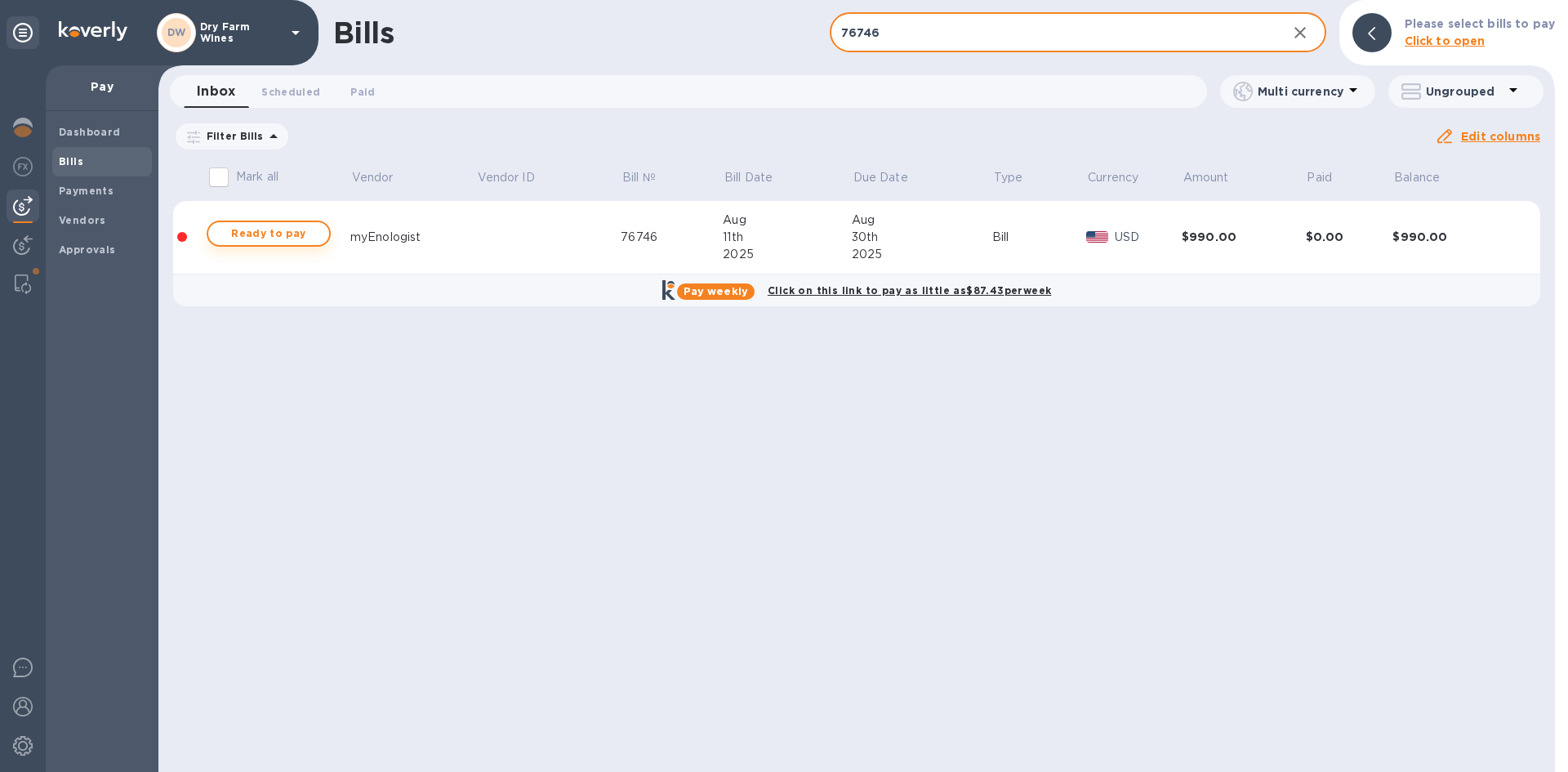
type input "76746"
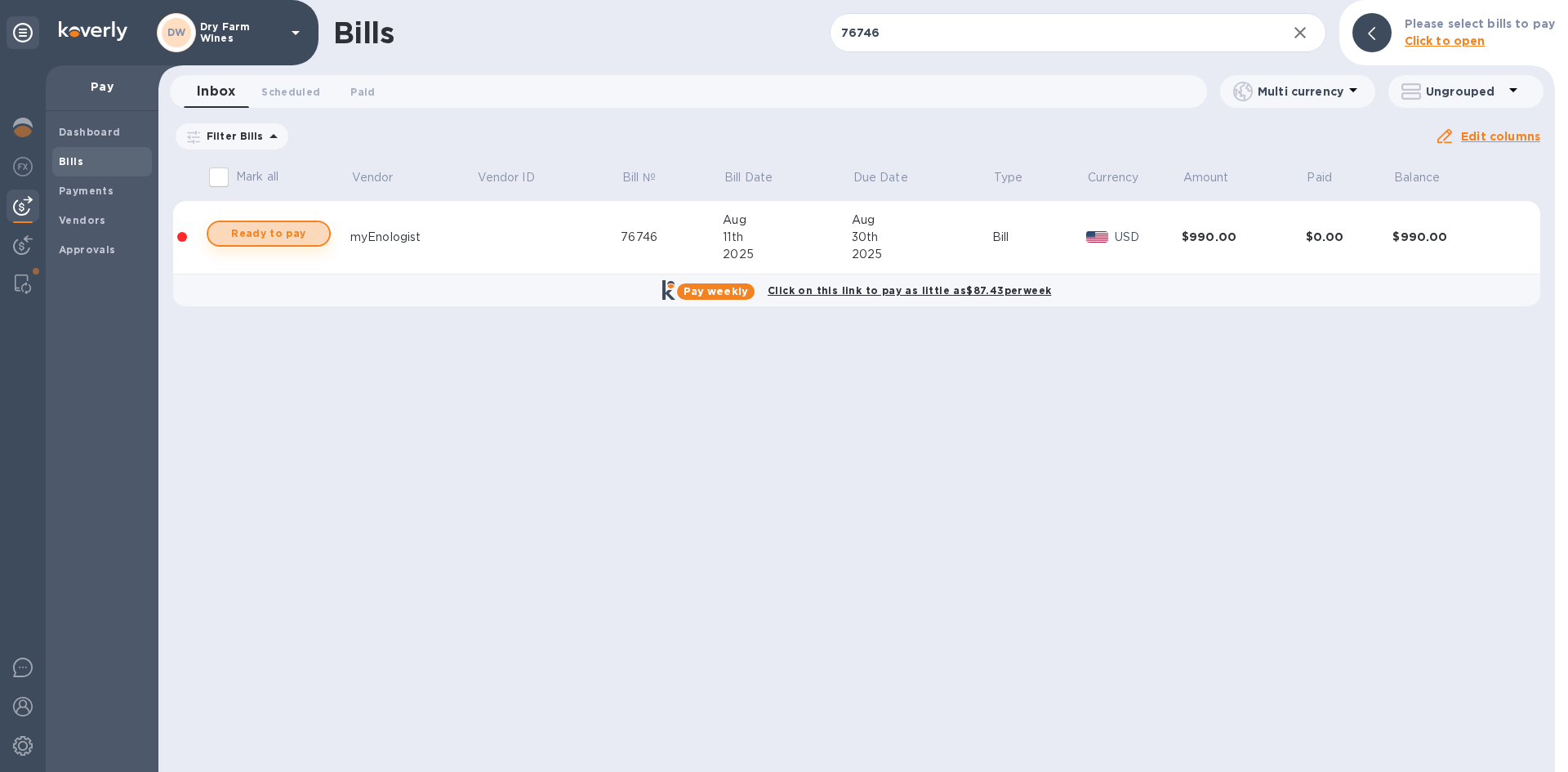
click at [298, 235] on span "Ready to pay" at bounding box center [269, 233] width 95 height 19
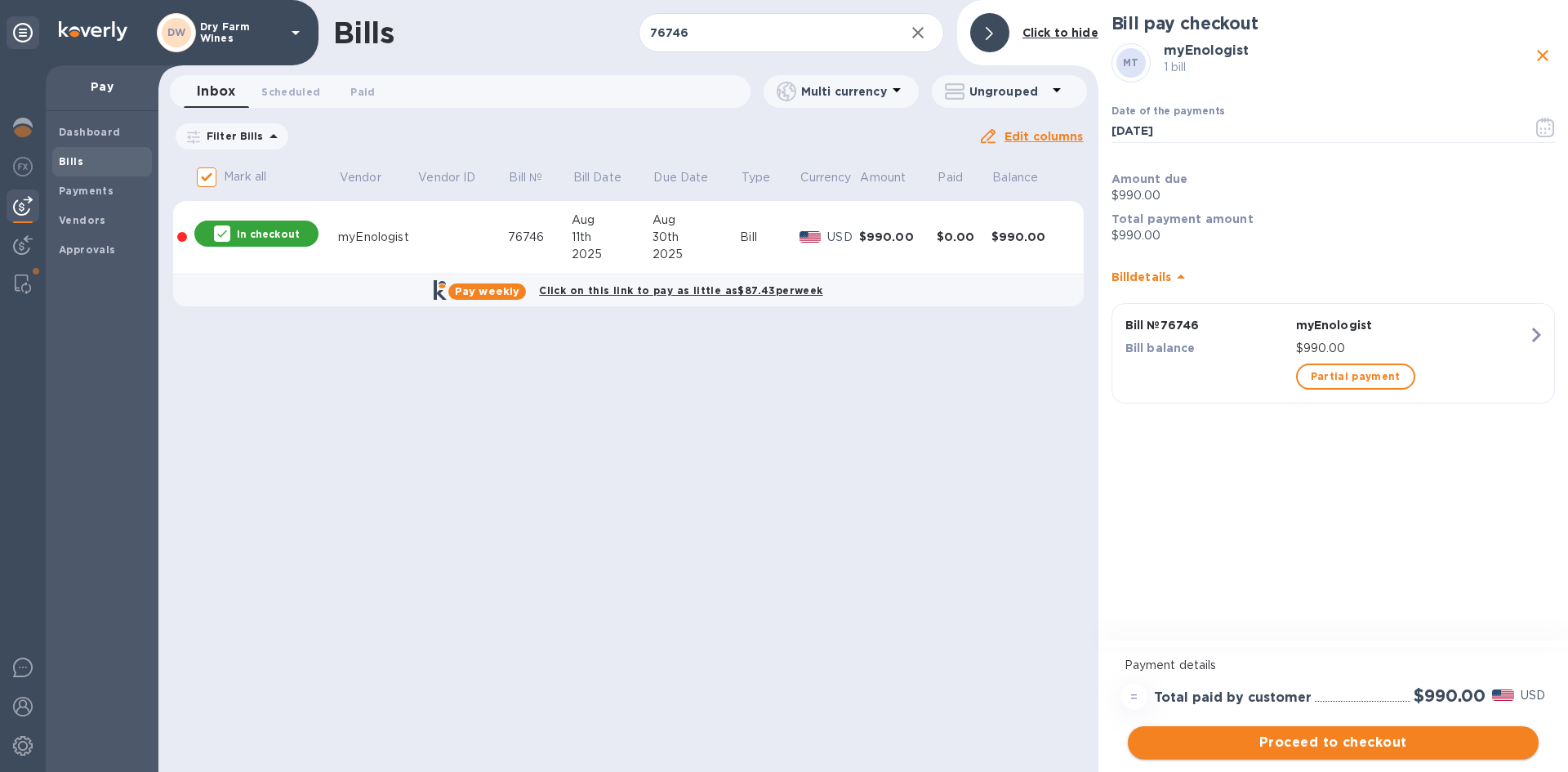
click at [1371, 741] on span "Proceed to checkout" at bounding box center [1333, 742] width 385 height 19
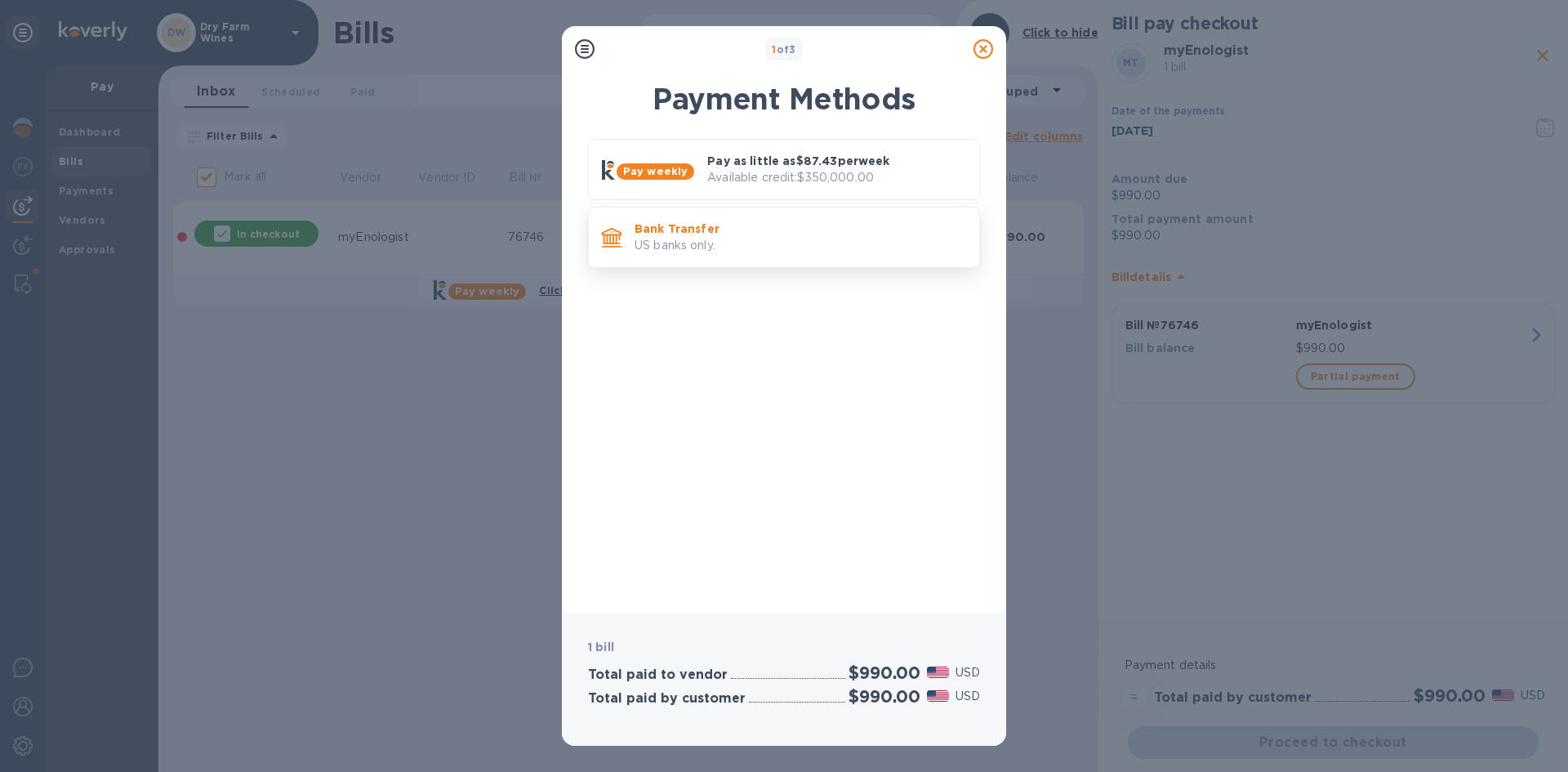
click at [816, 245] on p "US banks only." at bounding box center [800, 245] width 332 height 17
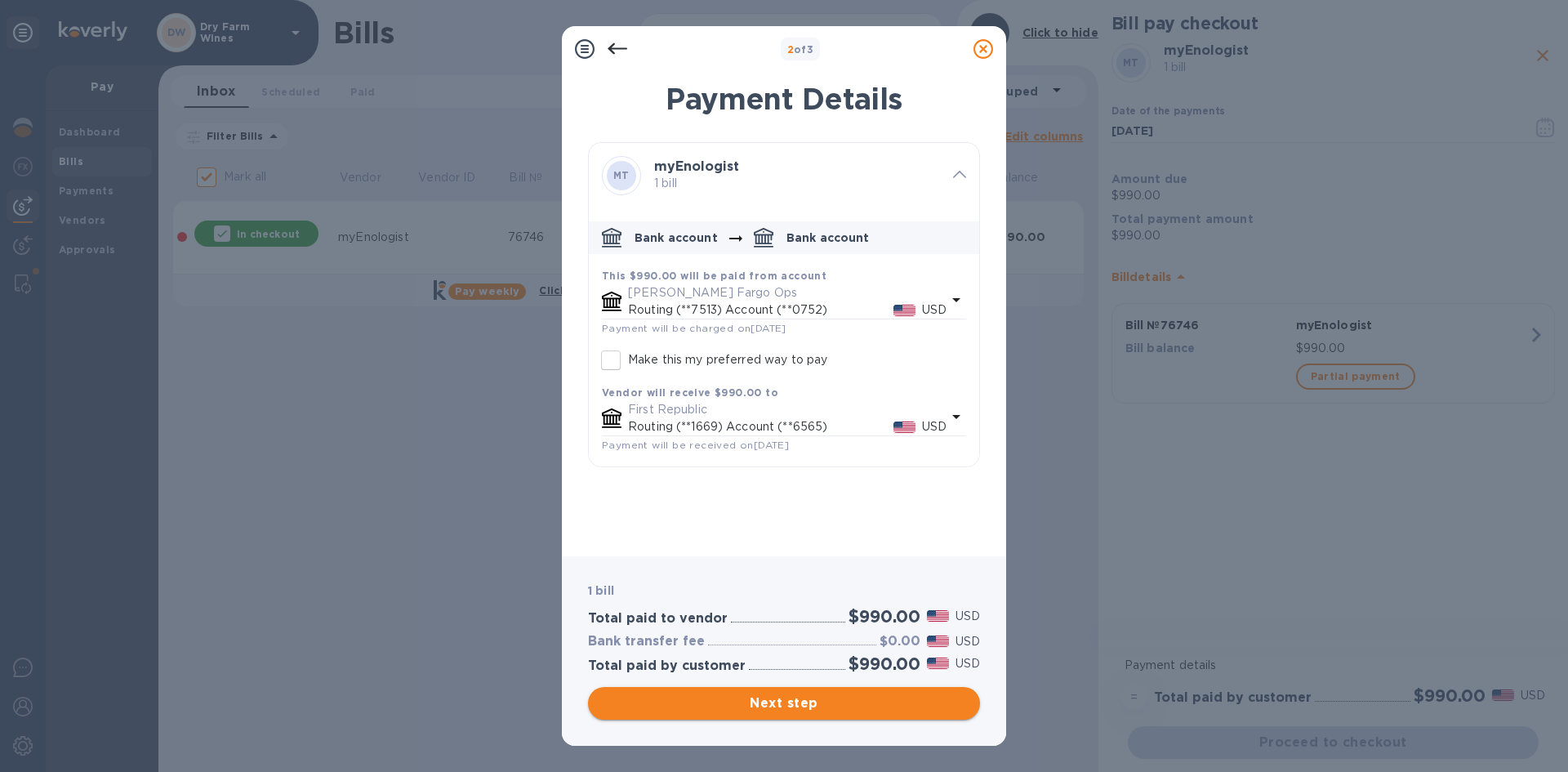
click at [816, 693] on button "Next step" at bounding box center [784, 703] width 392 height 33
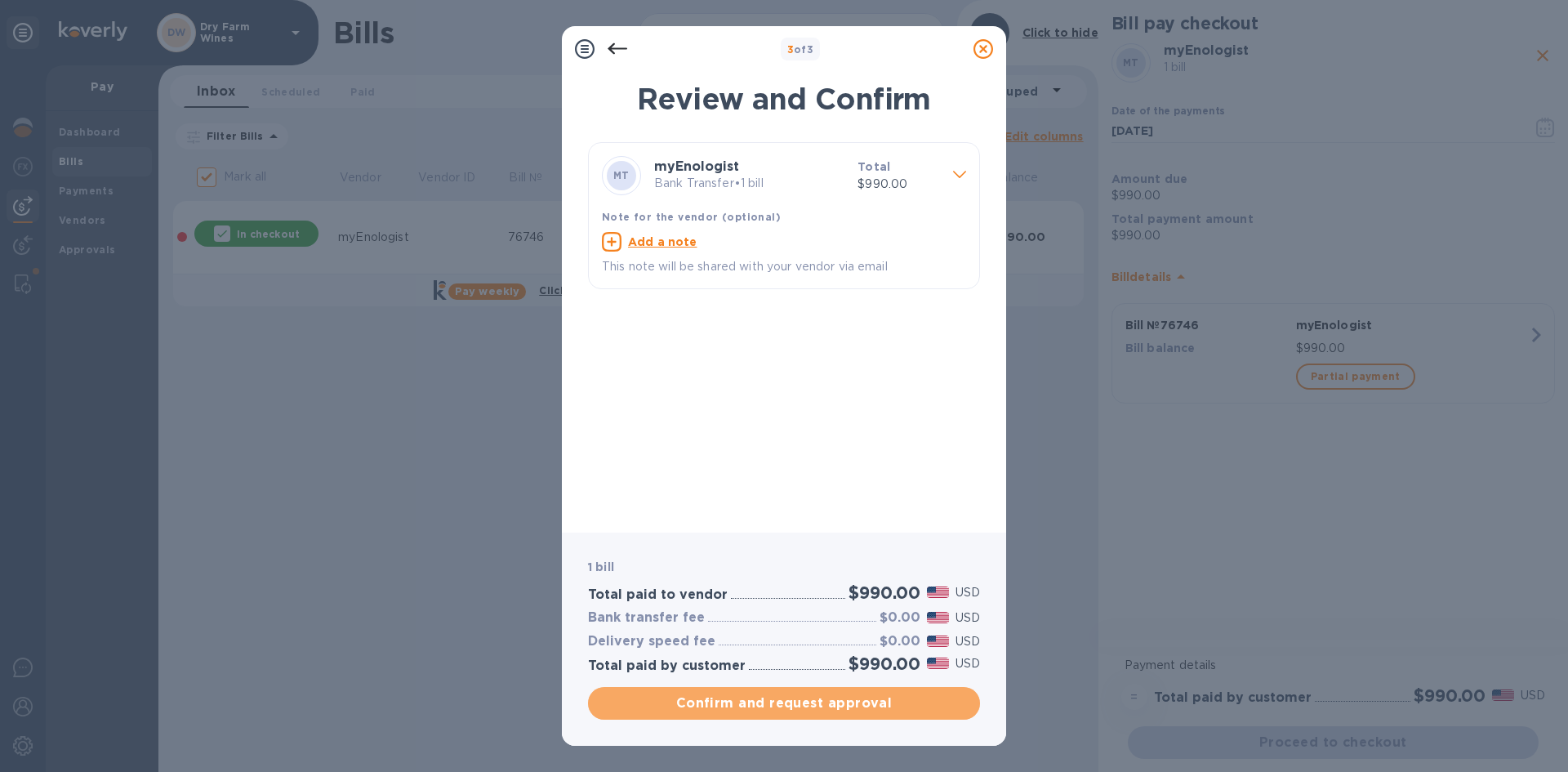
click at [814, 689] on button "Confirm and request approval" at bounding box center [784, 703] width 392 height 33
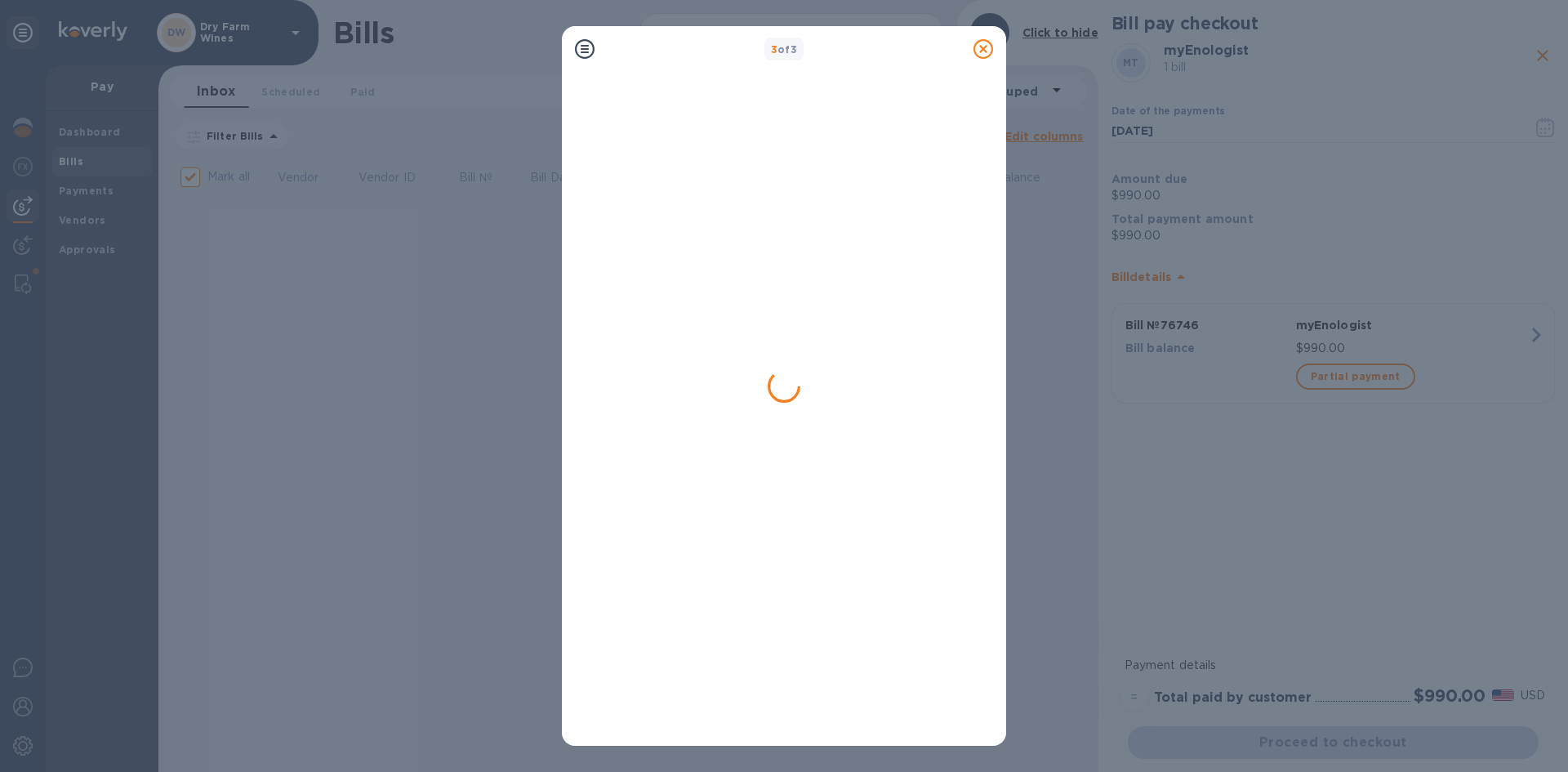
checkbox input "false"
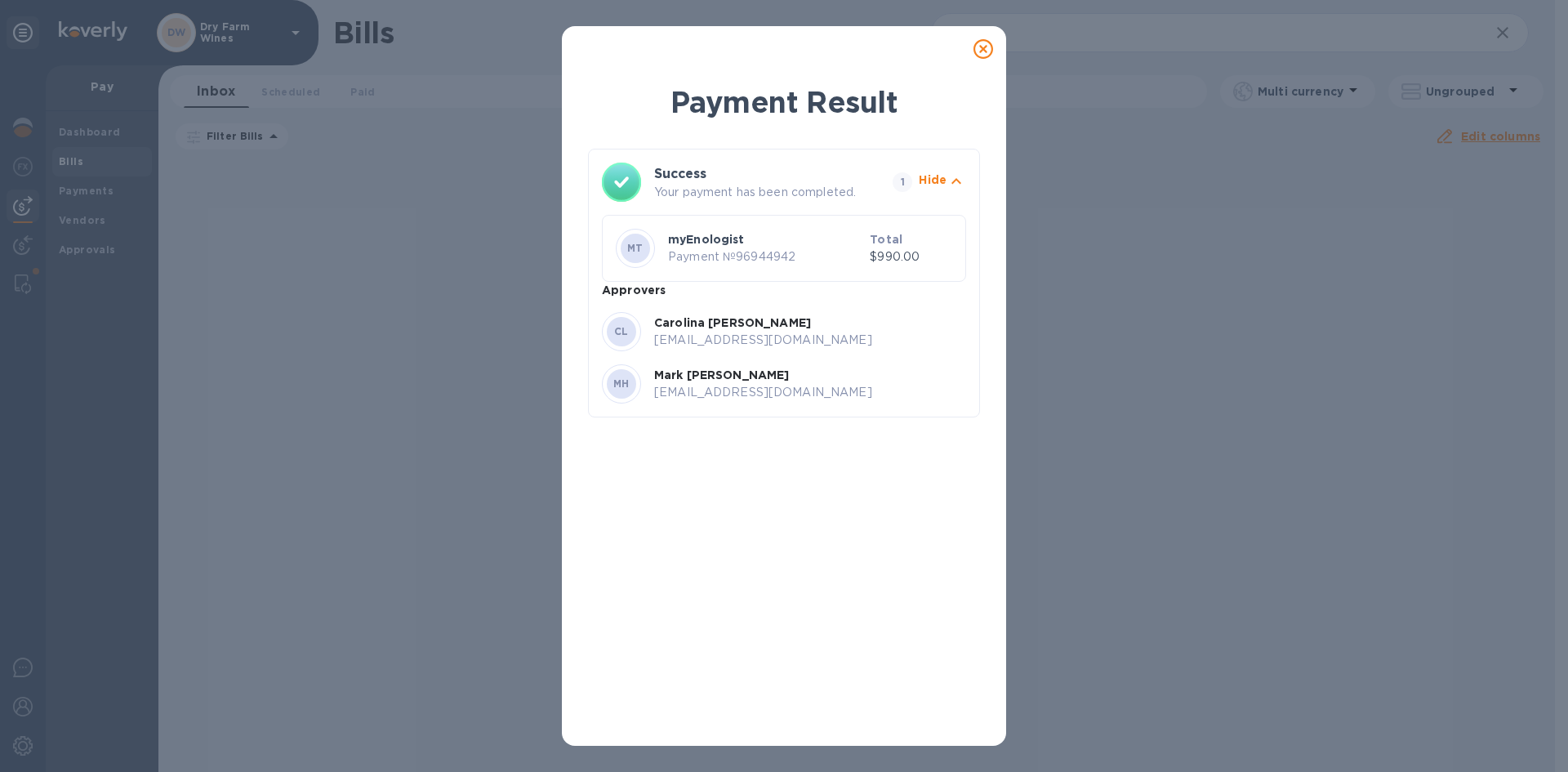
click at [987, 51] on icon at bounding box center [983, 48] width 19 height 19
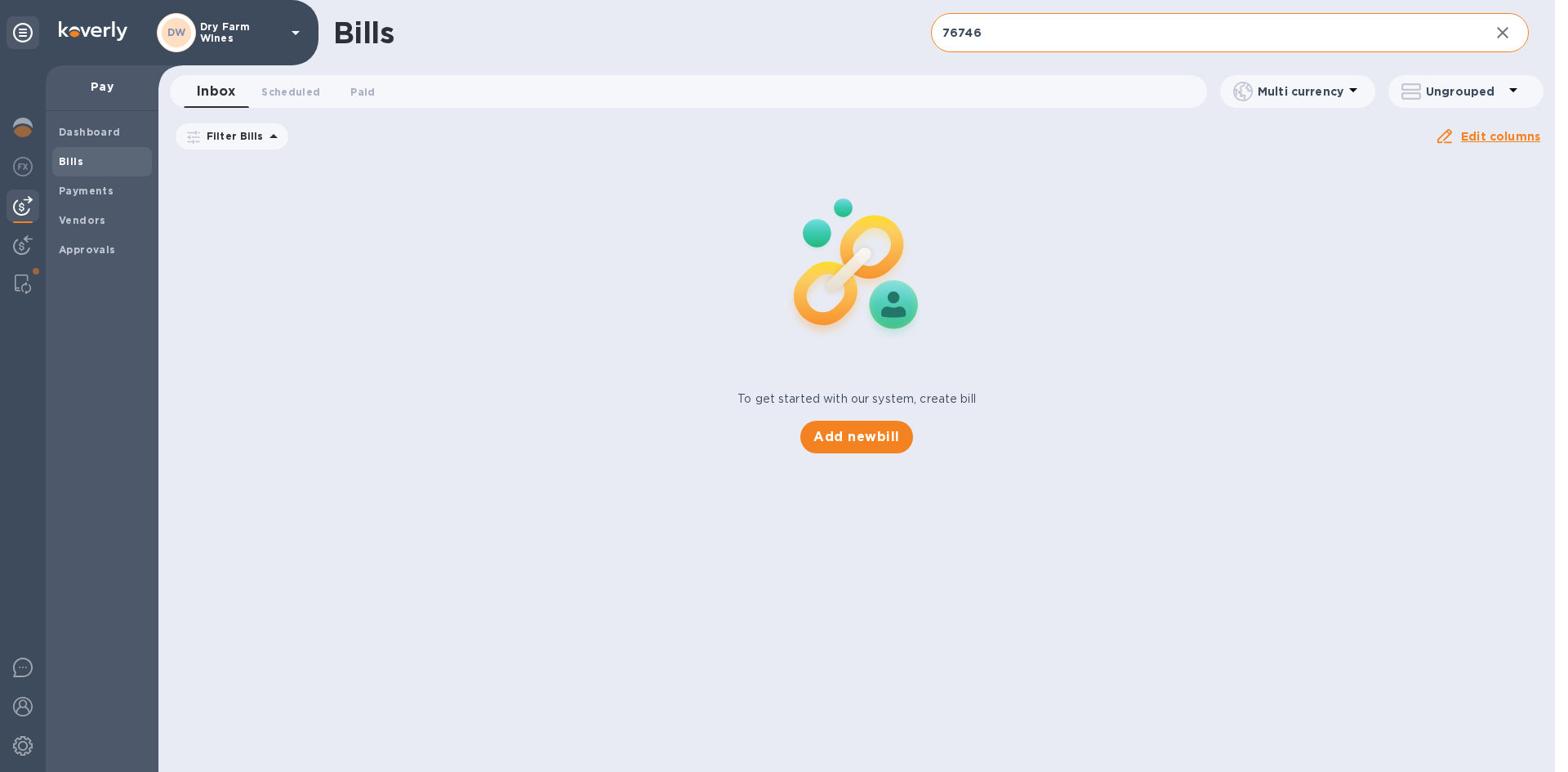
click at [1060, 44] on input "76746" at bounding box center [1203, 33] width 546 height 40
paste input "GF593"
type input "GF593"
click at [91, 220] on b "Vendors" at bounding box center [82, 220] width 48 height 12
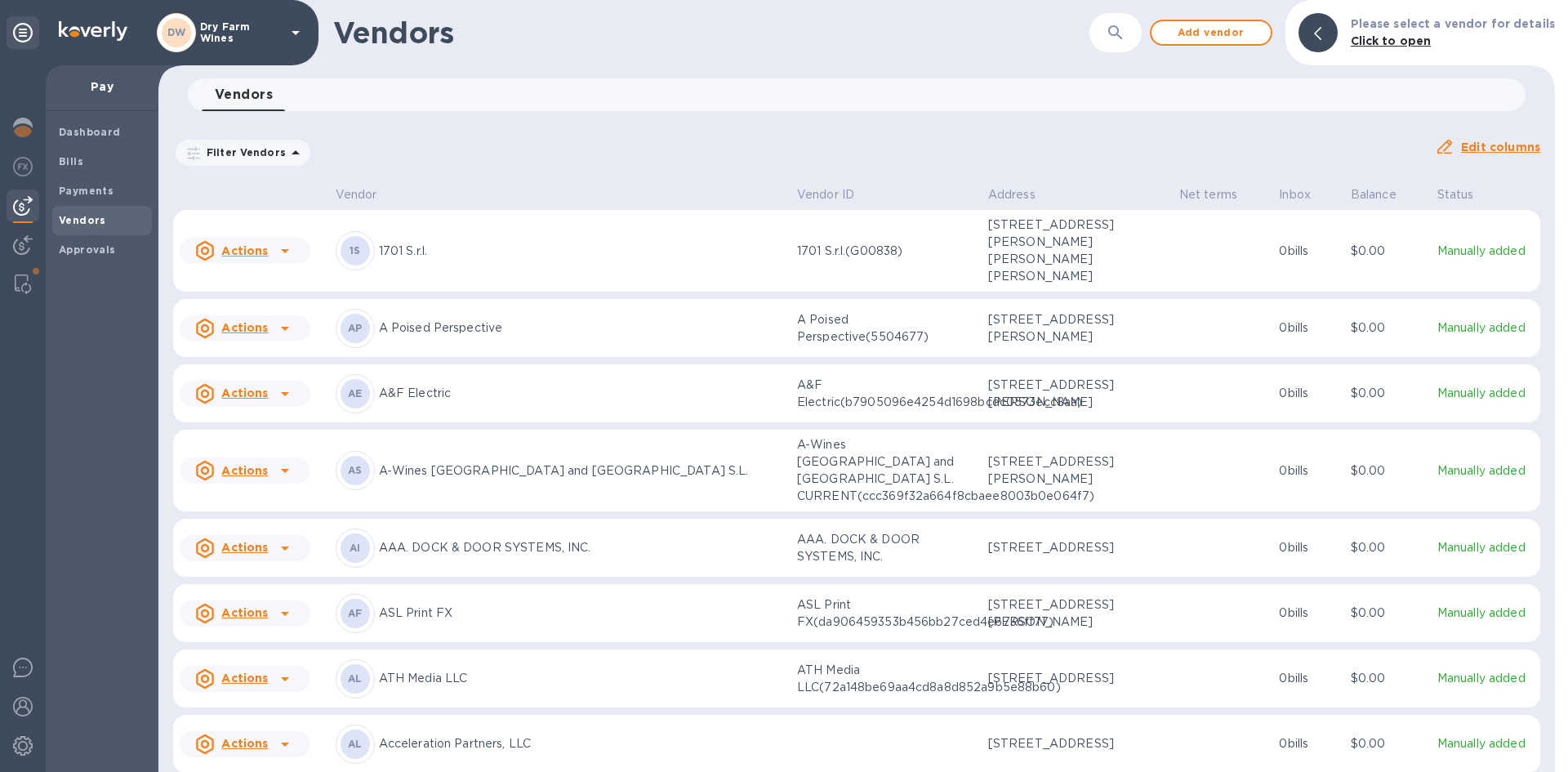
click at [1116, 30] on icon "button" at bounding box center [1115, 32] width 19 height 19
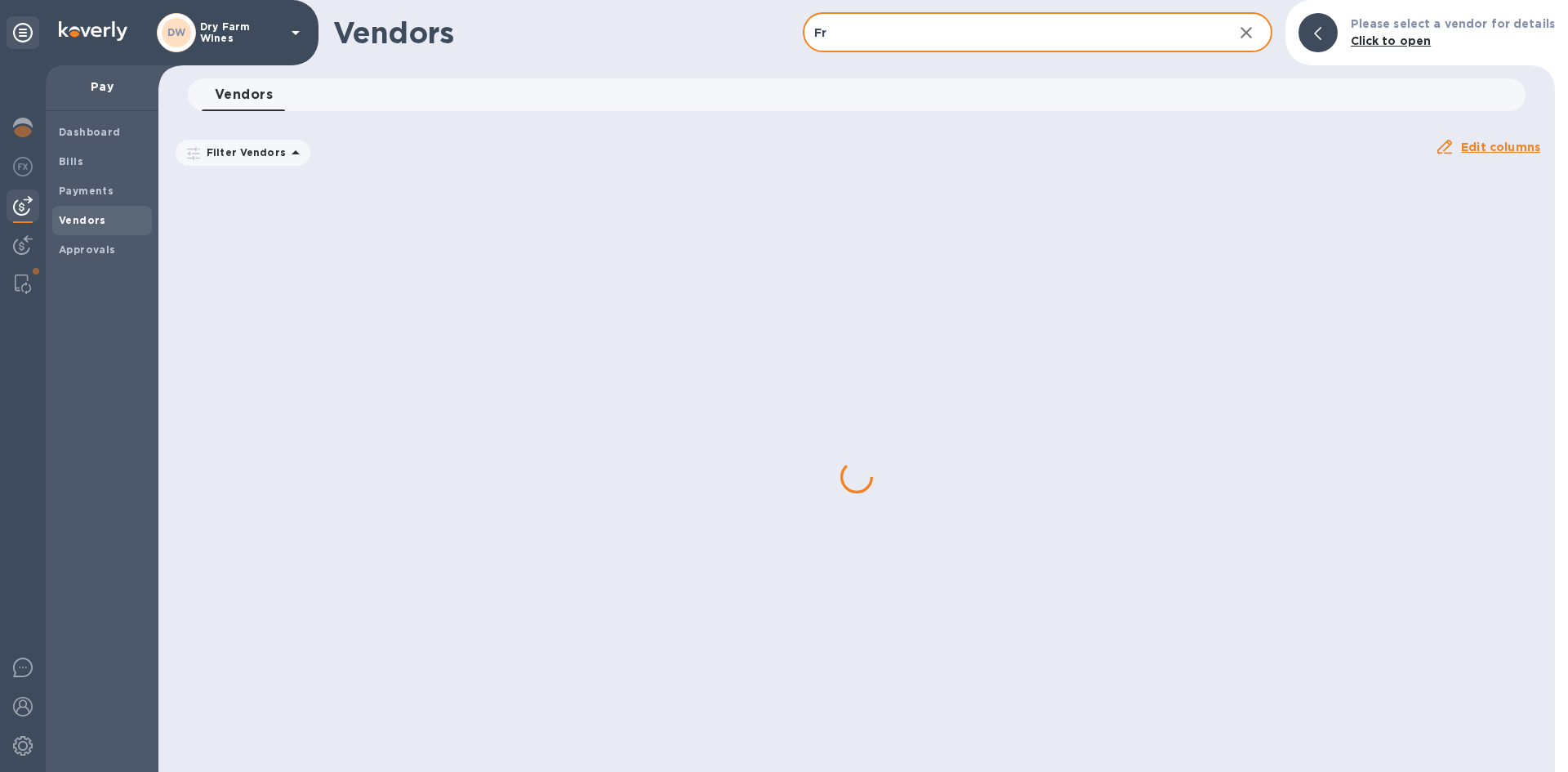
type input "F"
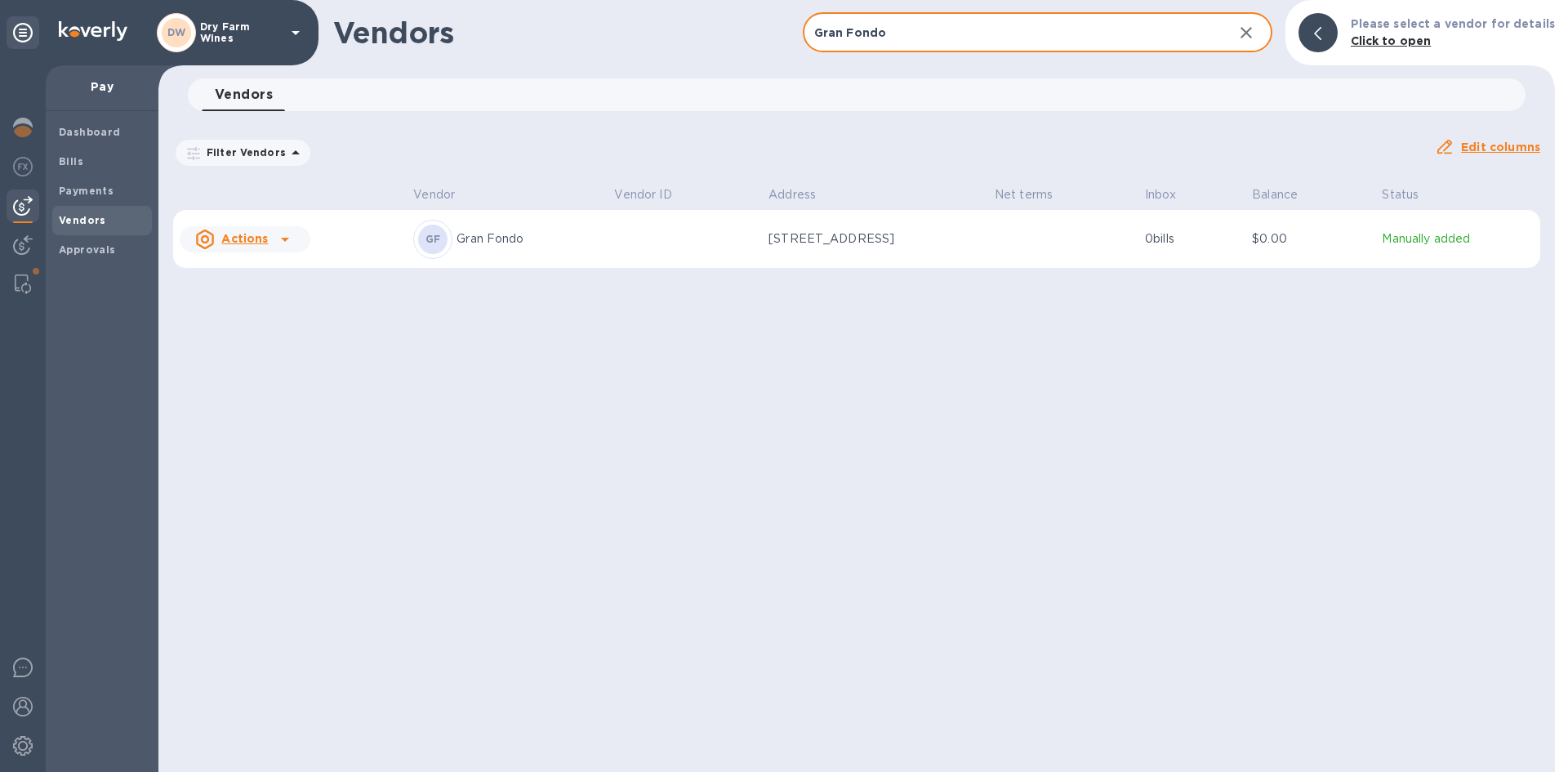
type input "Gran Fondo"
click at [608, 241] on td at bounding box center [685, 240] width 155 height 59
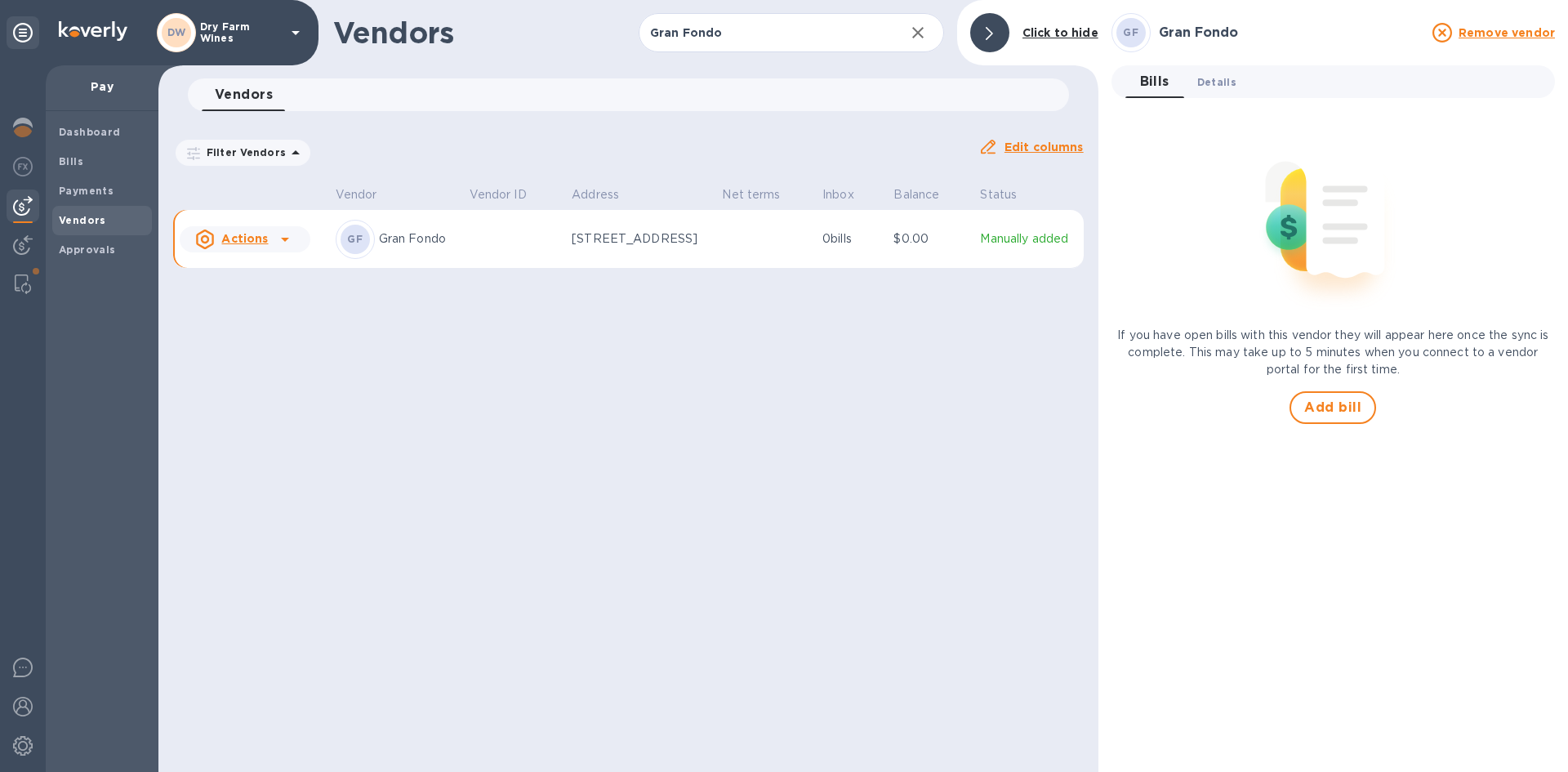
click at [1221, 80] on span "Details 0" at bounding box center [1217, 81] width 39 height 17
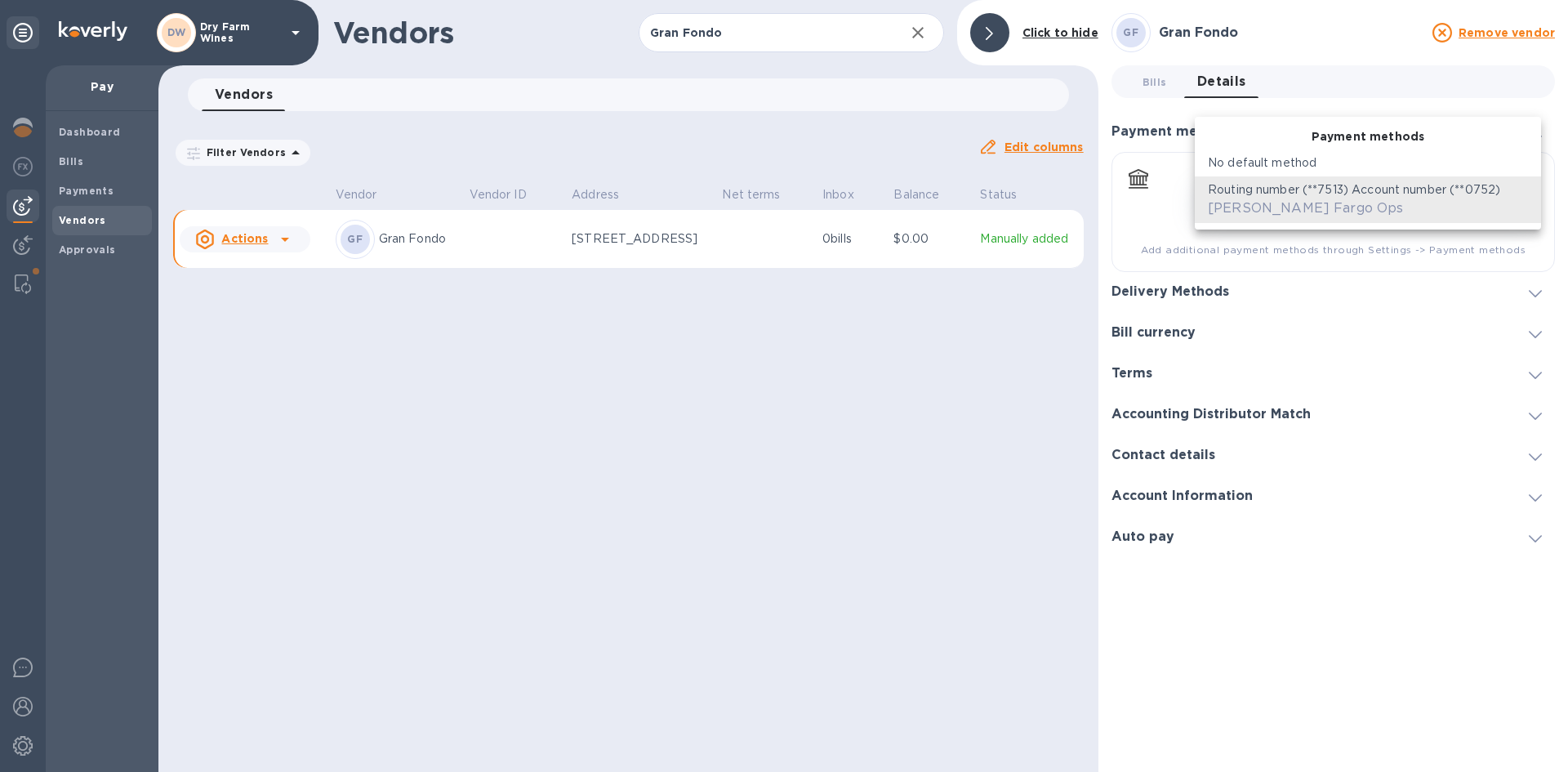
click at [1531, 199] on body "DW Dry Farm Wines Pay Dashboard Bills Payments Vendors Approvals Vendors Gran F…" at bounding box center [784, 386] width 1568 height 772
click at [1485, 274] on div at bounding box center [784, 386] width 1568 height 772
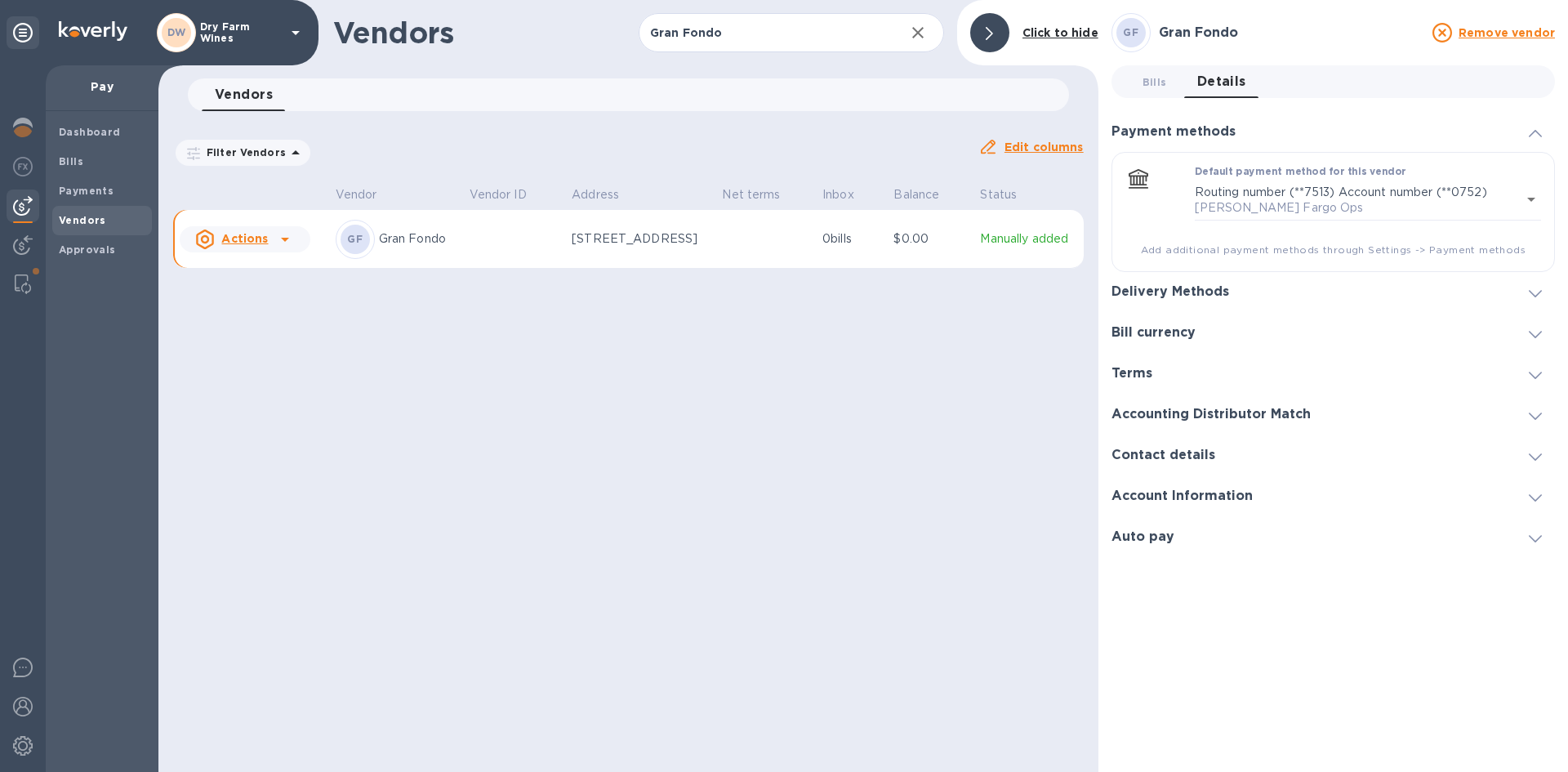
click at [1499, 278] on div "Delivery Methods" at bounding box center [1333, 292] width 443 height 41
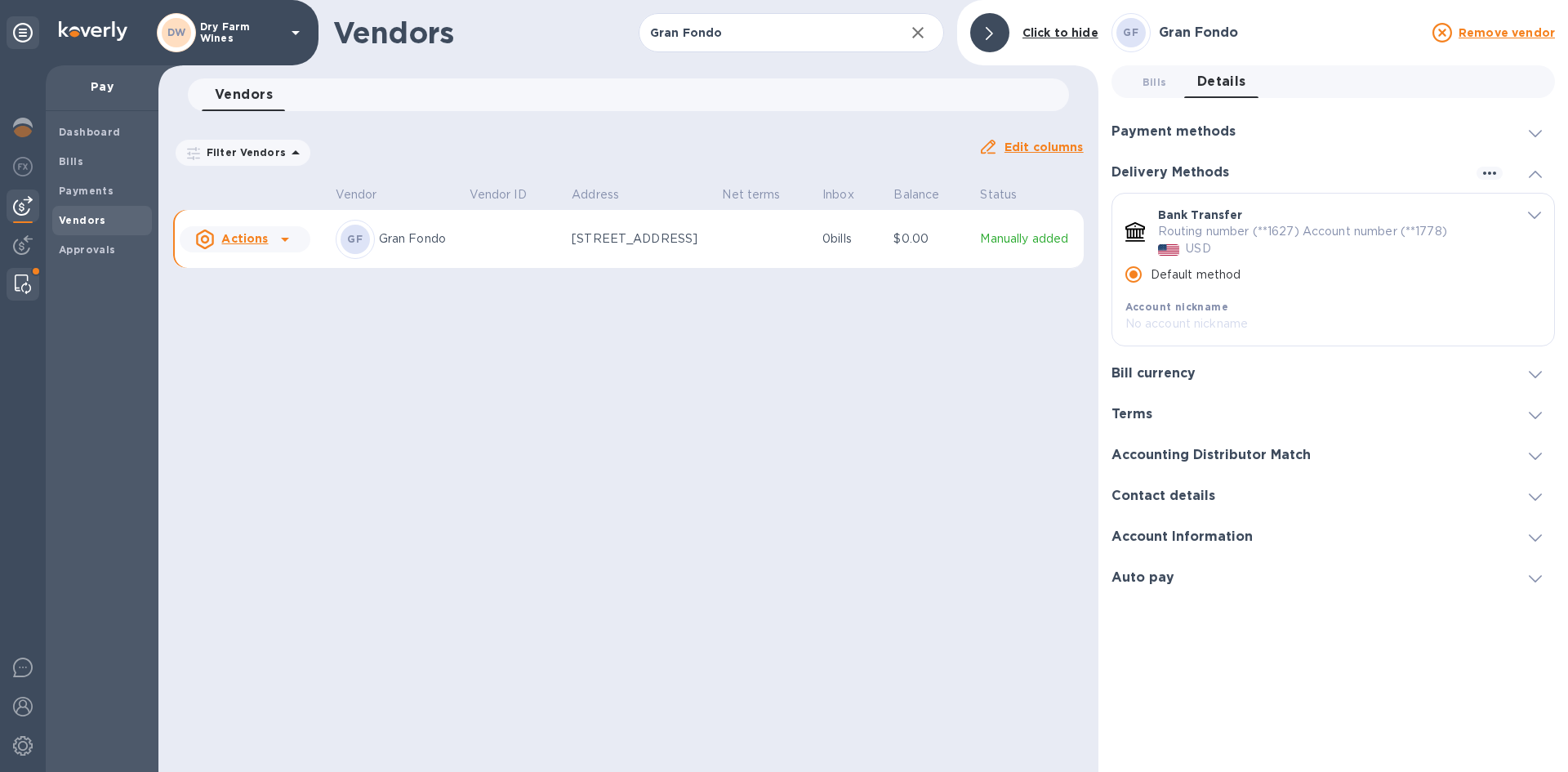
click at [36, 270] on span at bounding box center [36, 271] width 10 height 10
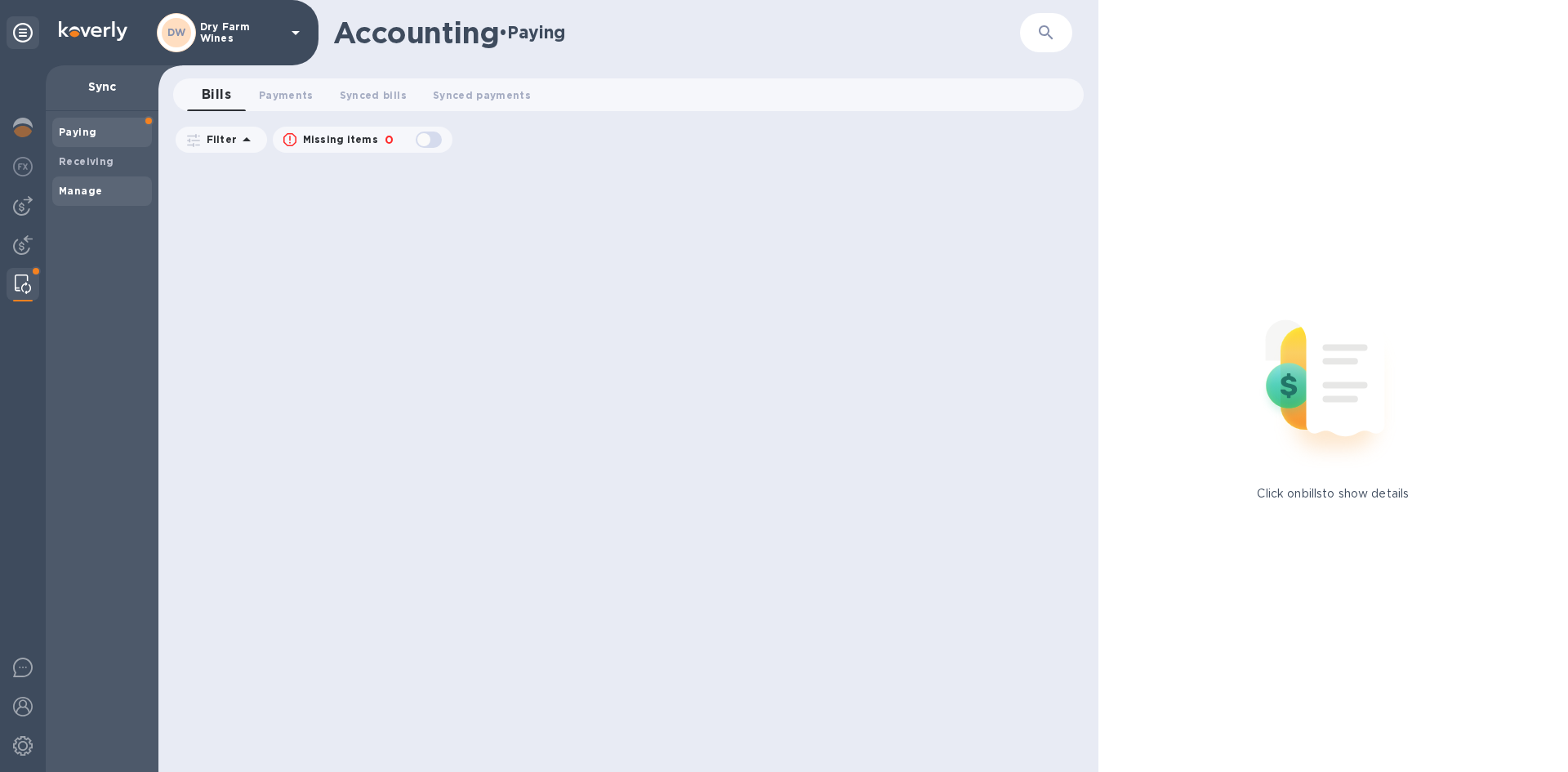
click at [84, 188] on b "Manage" at bounding box center [80, 190] width 43 height 12
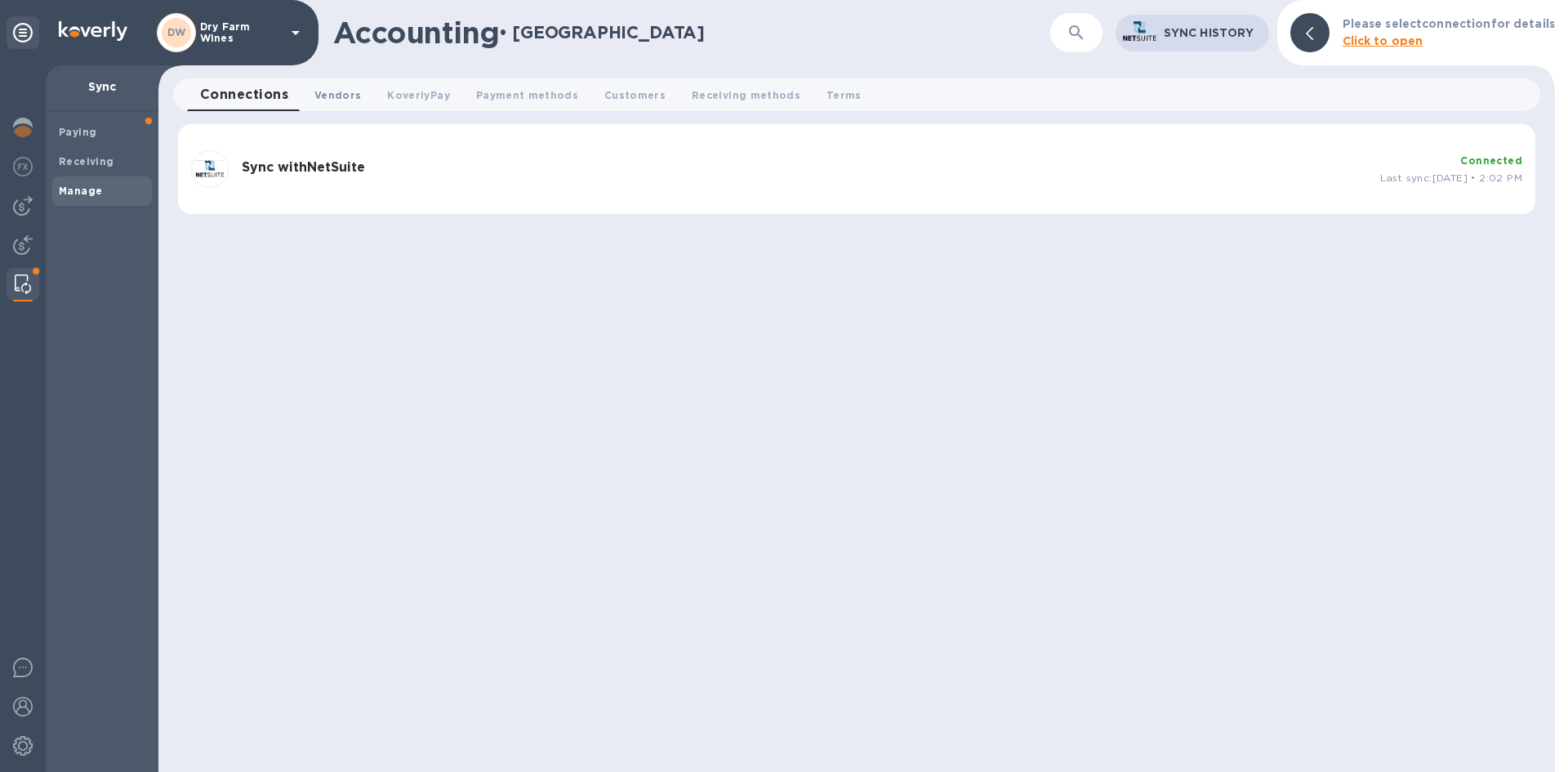
click at [329, 96] on span "Vendors 0" at bounding box center [337, 95] width 47 height 17
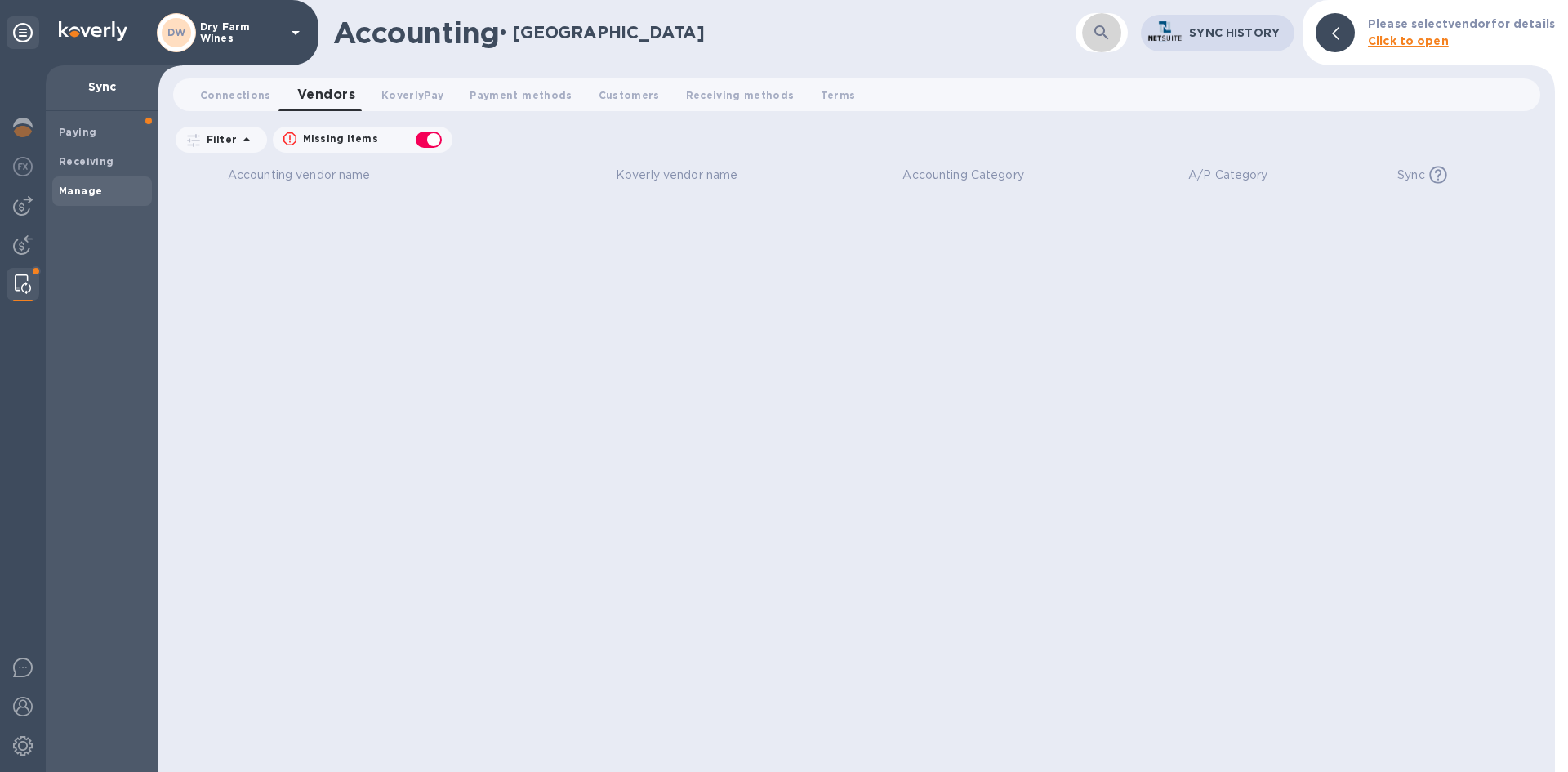
click at [1089, 32] on button "button" at bounding box center [1102, 32] width 39 height 39
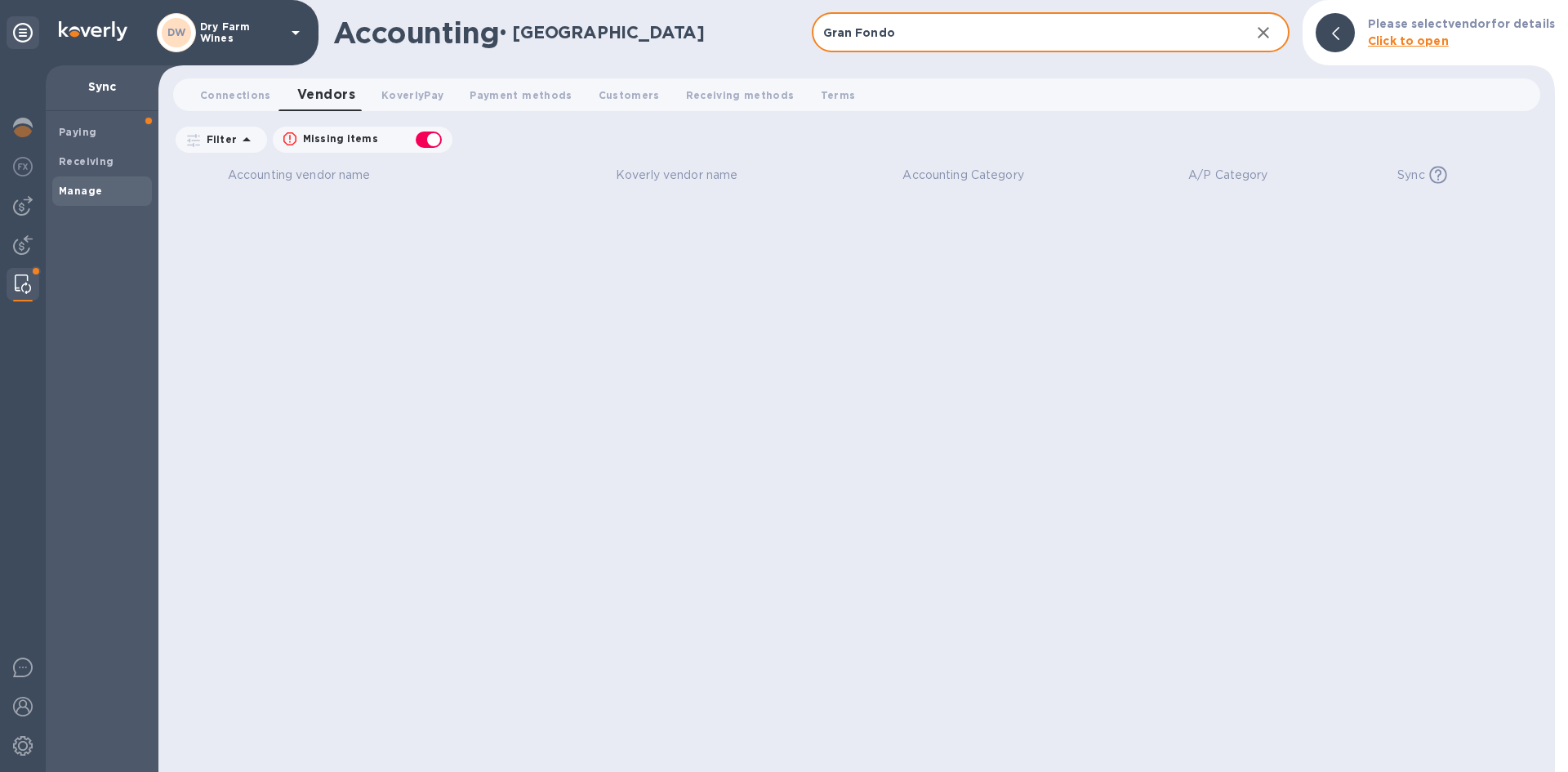
type input "Gran Fondo"
click at [1089, 32] on input "Gran Fondo" at bounding box center [1025, 33] width 426 height 40
click at [920, 38] on input "Gran Fondo" at bounding box center [1025, 33] width 426 height 40
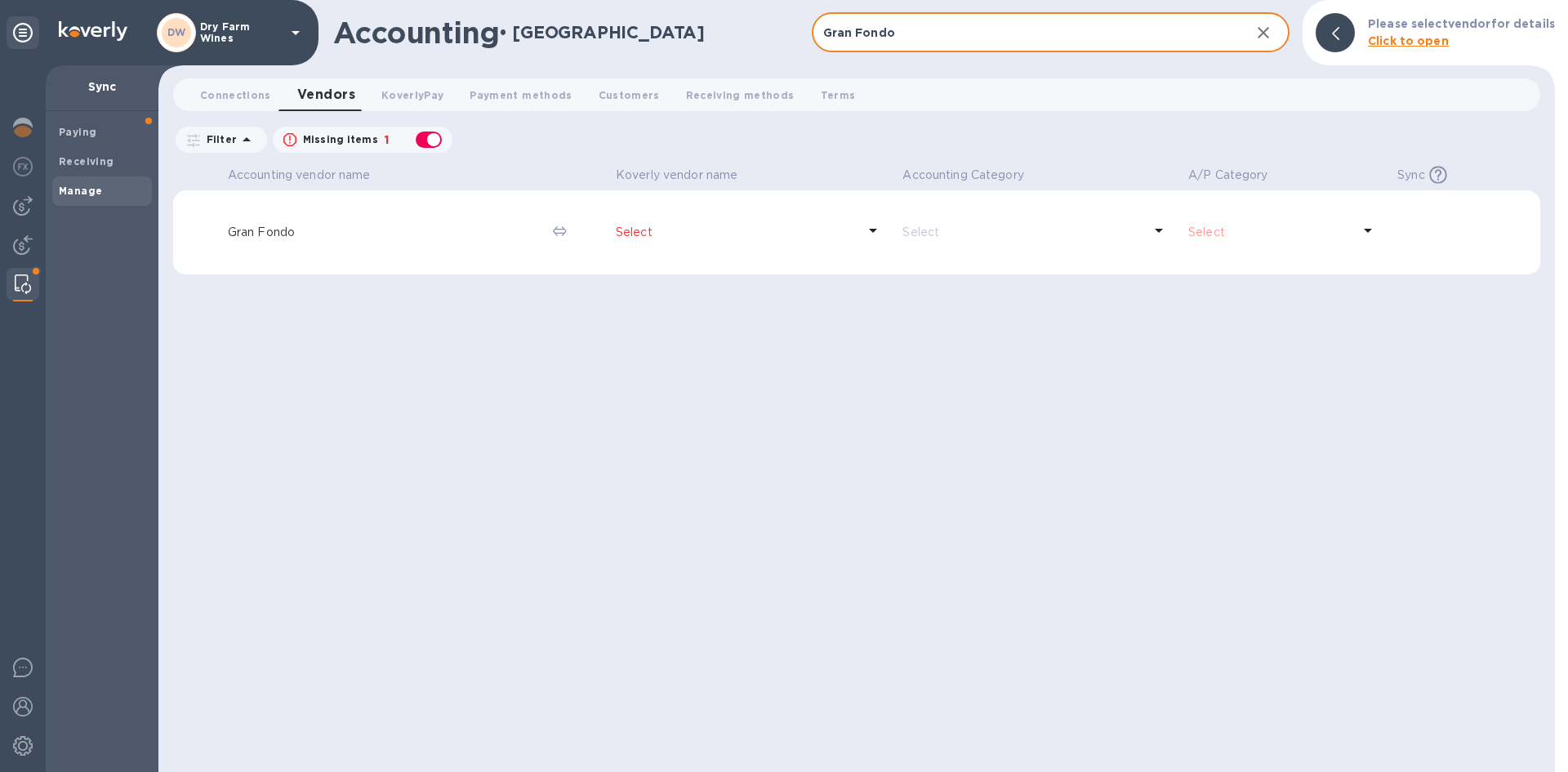
click at [650, 232] on p "Select" at bounding box center [737, 232] width 241 height 17
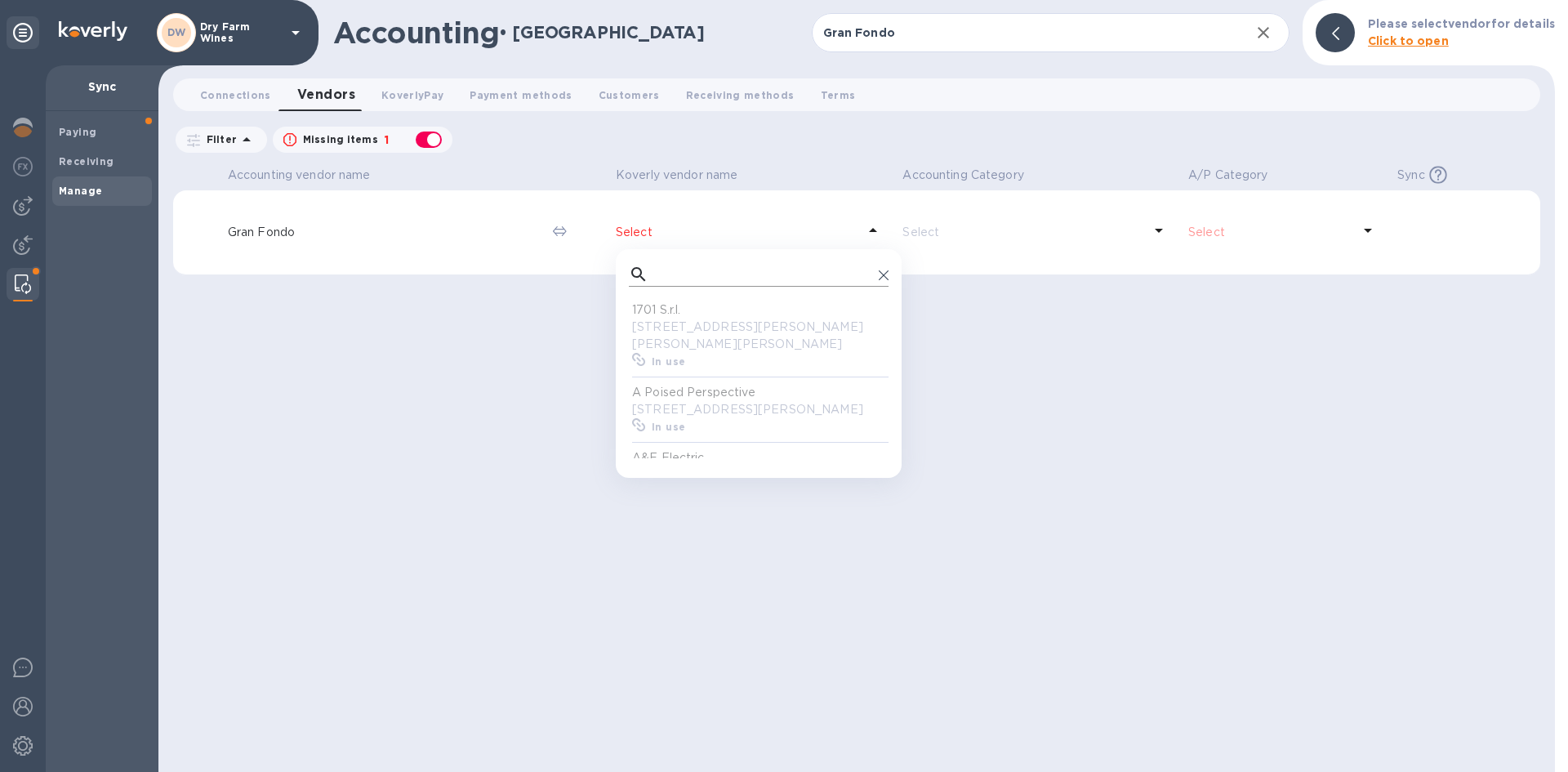
scroll to position [151, 253]
click at [661, 278] on input "text" at bounding box center [763, 274] width 218 height 25
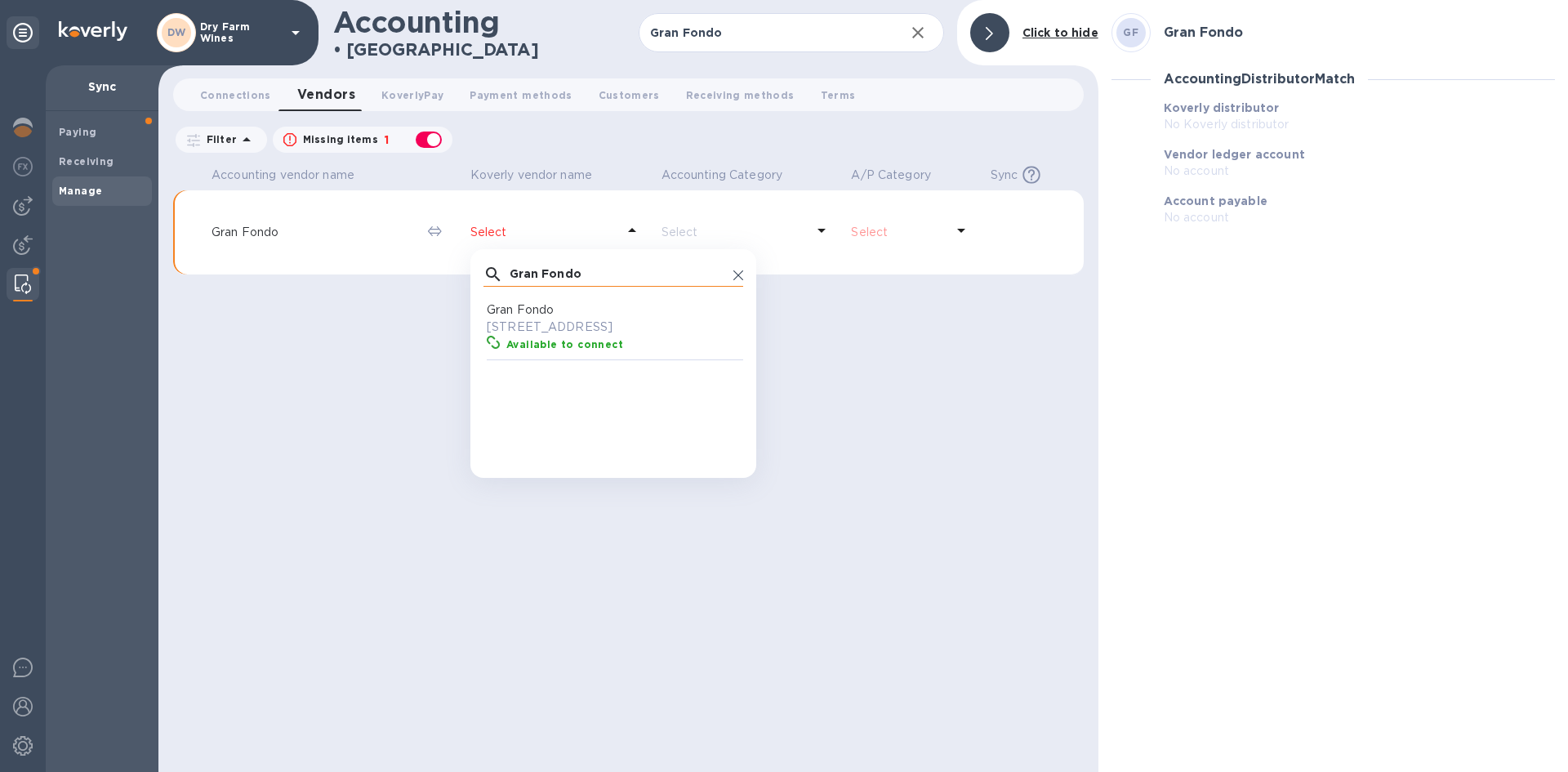
scroll to position [151, 253]
type input "Gran Fondo"
click at [650, 326] on p "1143 Rosedale Avenue, Glendale, CA 91201 US" at bounding box center [616, 327] width 260 height 17
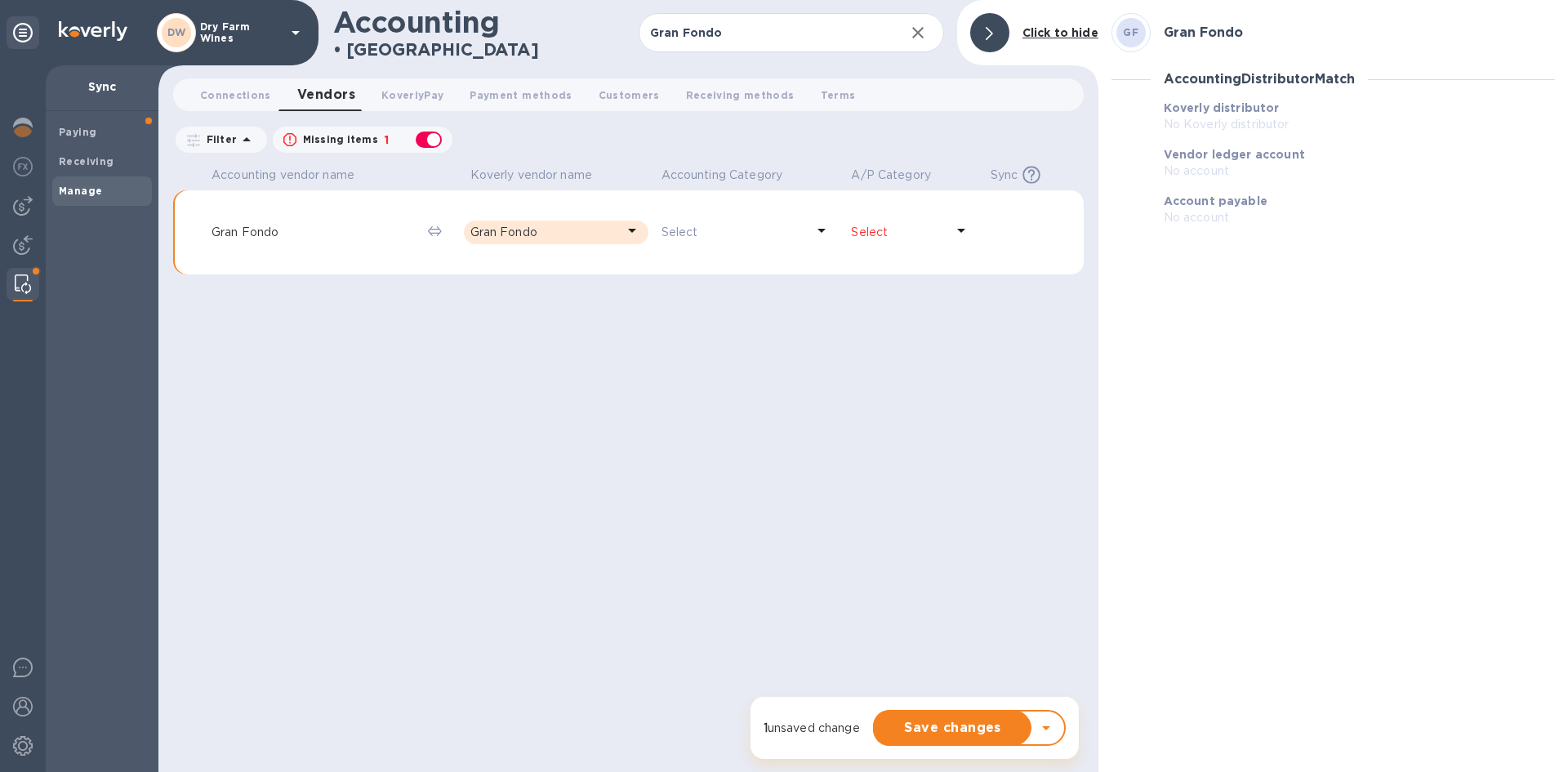
click at [932, 231] on p "Select" at bounding box center [898, 232] width 94 height 17
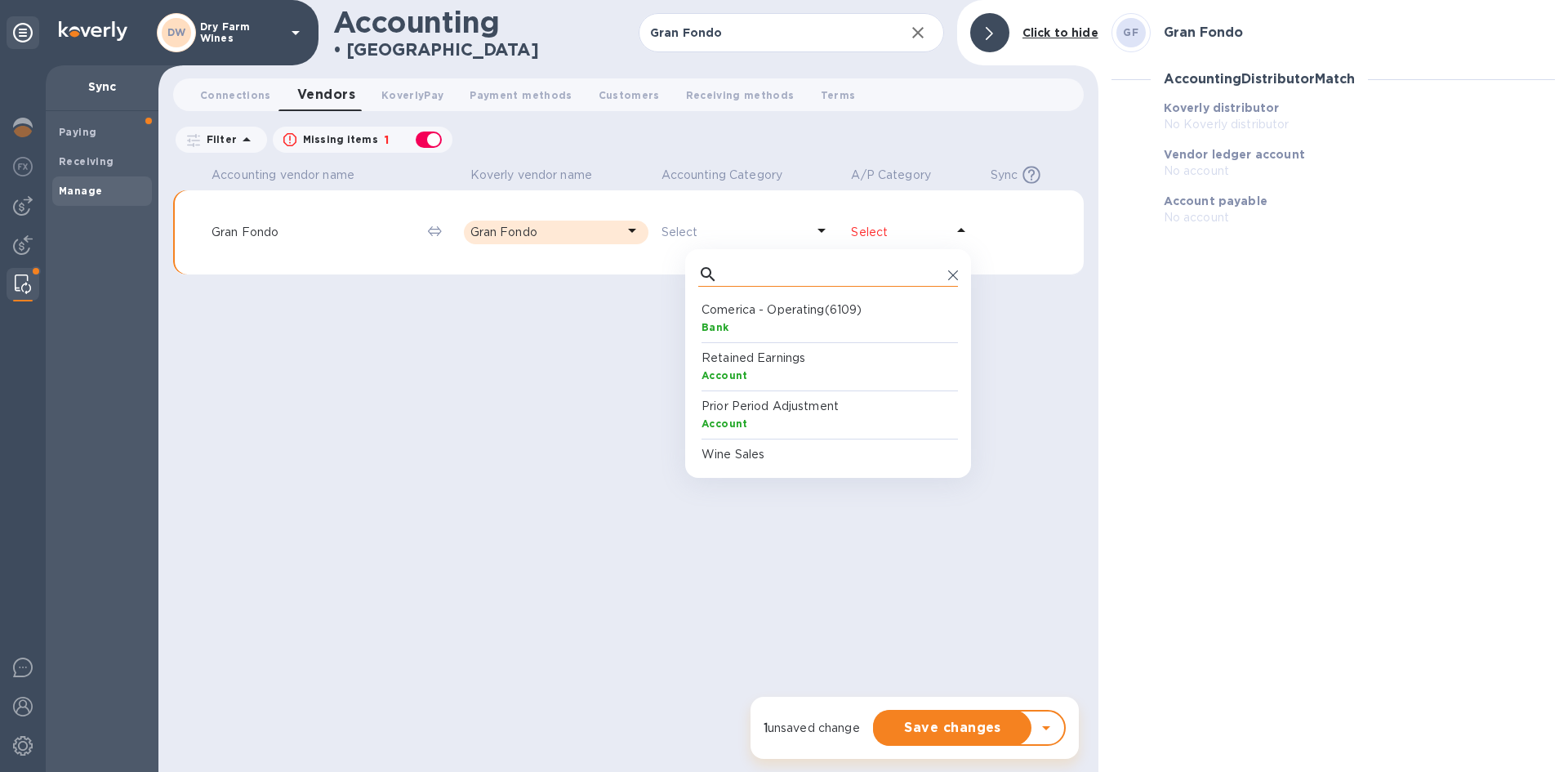
click at [849, 283] on input "text" at bounding box center [833, 274] width 218 height 25
type input "account"
click at [754, 313] on p "Accounts Payable" at bounding box center [831, 310] width 260 height 17
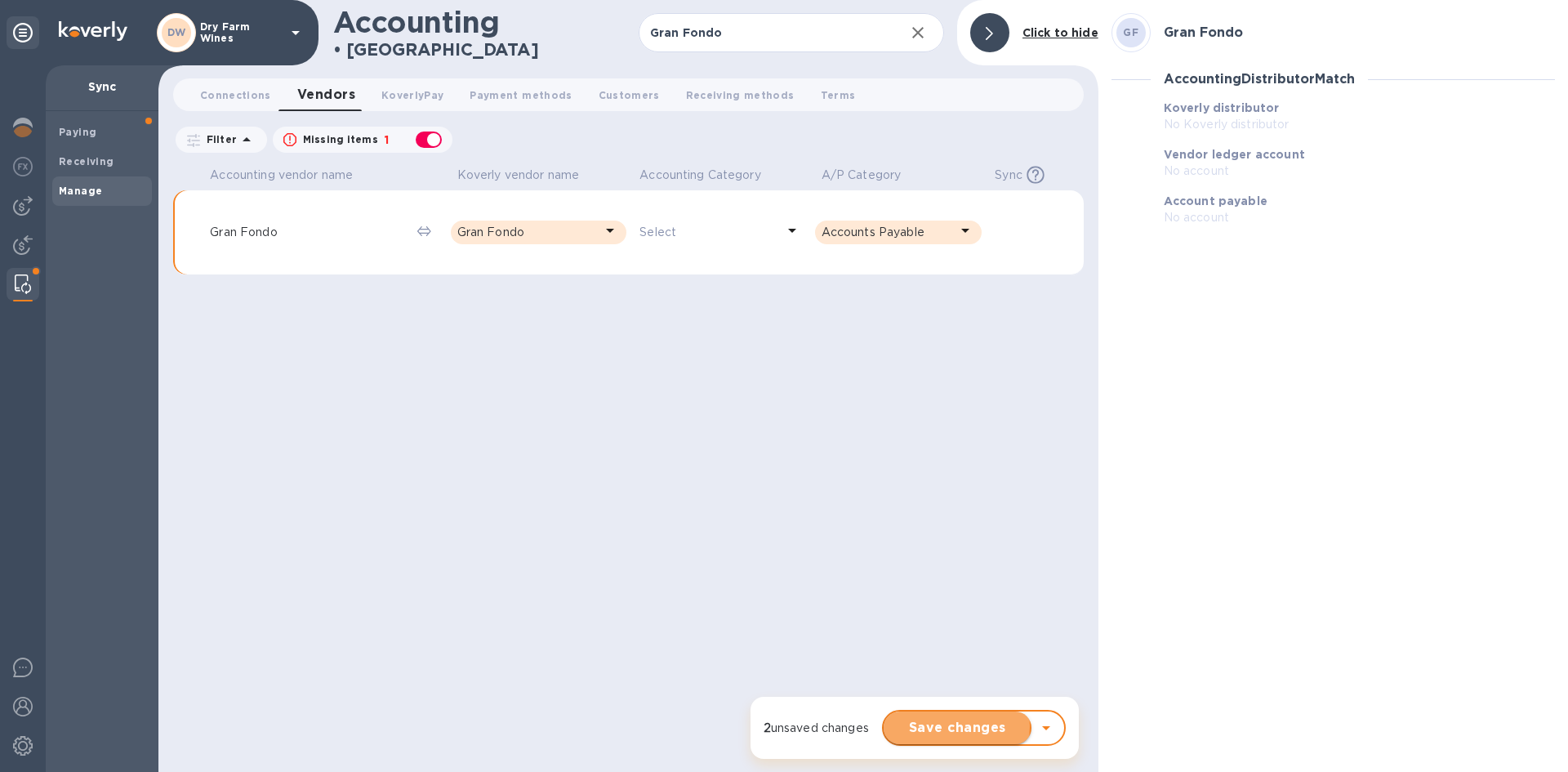
click at [941, 726] on span "Save changes" at bounding box center [957, 727] width 122 height 19
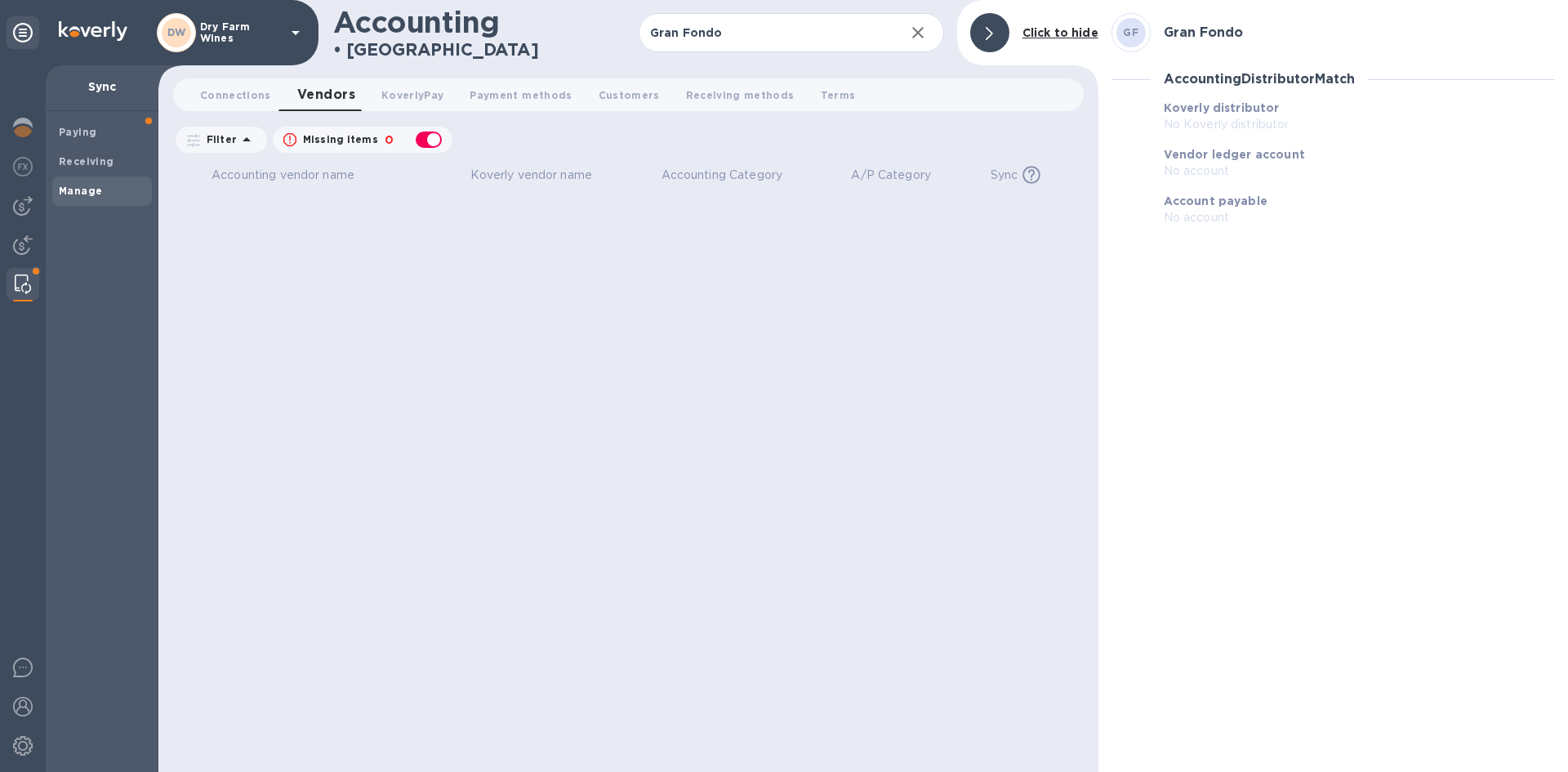
click at [198, 113] on div "Connections 0 Vendors 0 KoverlyPay 0 Payment methods 0 Customers 0 Receiving me…" at bounding box center [628, 98] width 940 height 39
click at [214, 94] on span "Connections 0" at bounding box center [236, 95] width 71 height 17
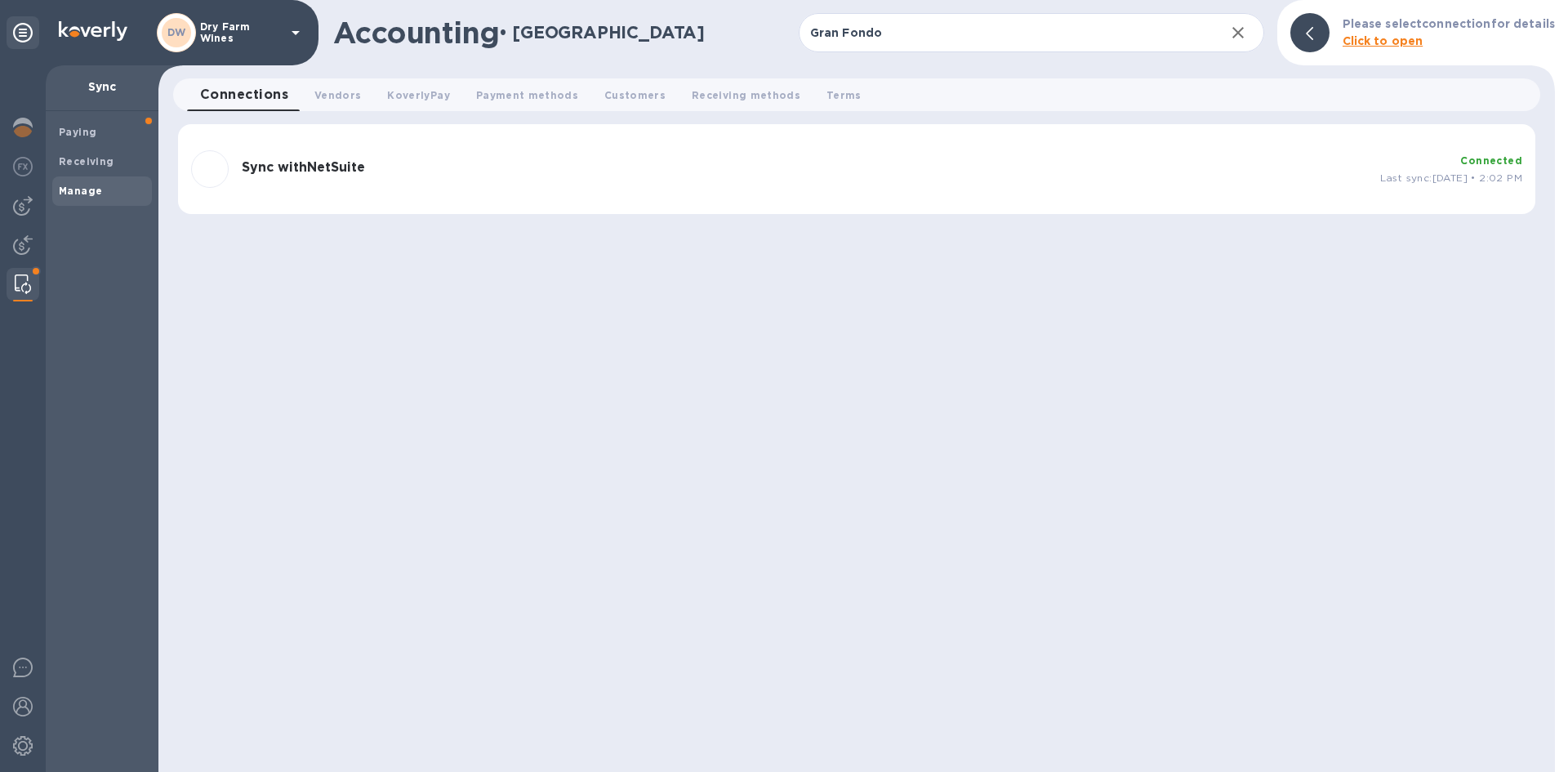
drag, startPoint x: 793, startPoint y: 188, endPoint x: 942, endPoint y: 205, distance: 150.0
click at [793, 188] on div "Sync with NetSuite Connected Last sync: Sep 4th, 2025 • 2:02 PM" at bounding box center [857, 168] width 1344 height 50
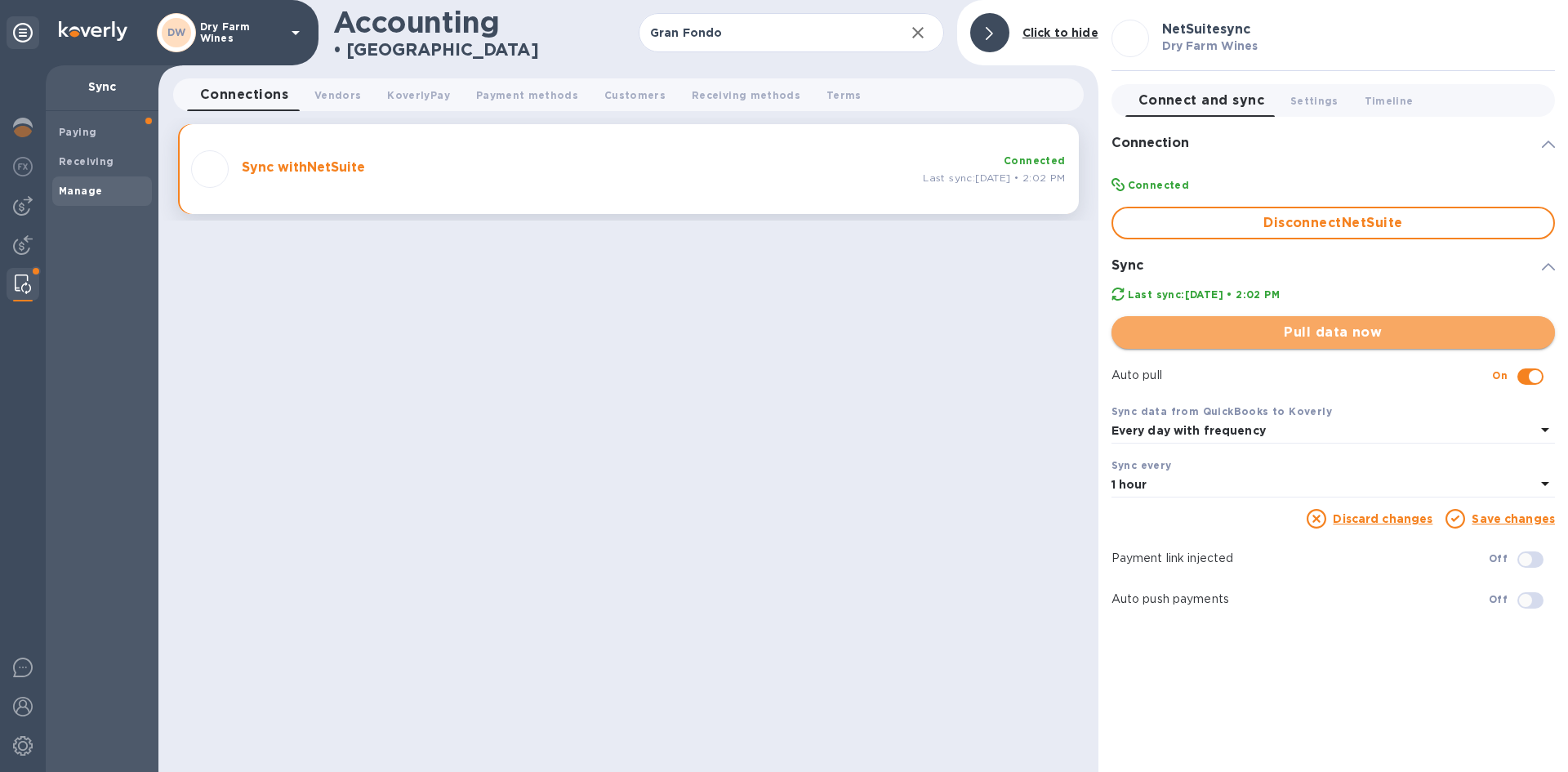
click at [1316, 334] on span "Pull data now" at bounding box center [1333, 332] width 417 height 19
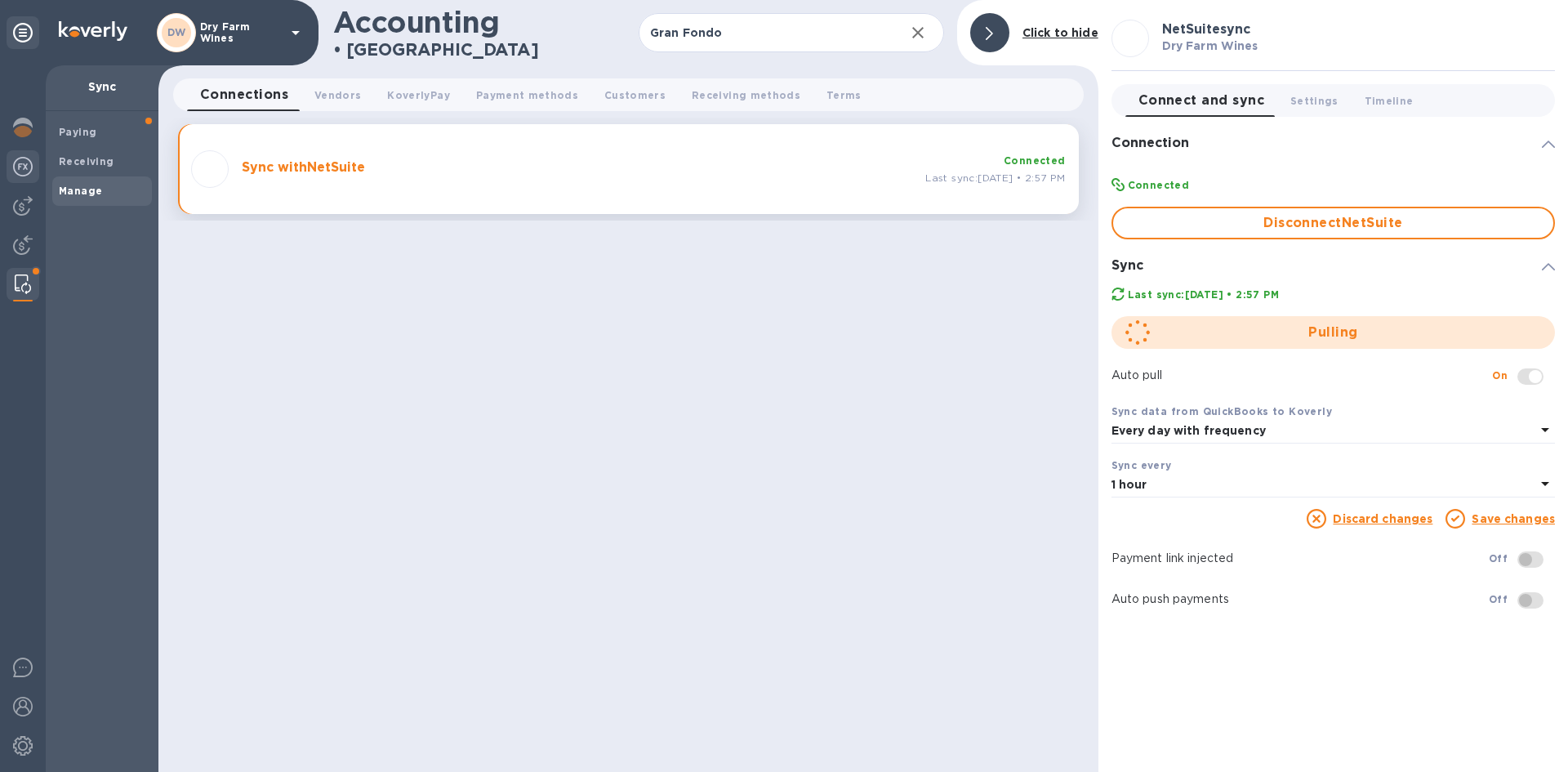
click at [22, 165] on img at bounding box center [22, 166] width 19 height 19
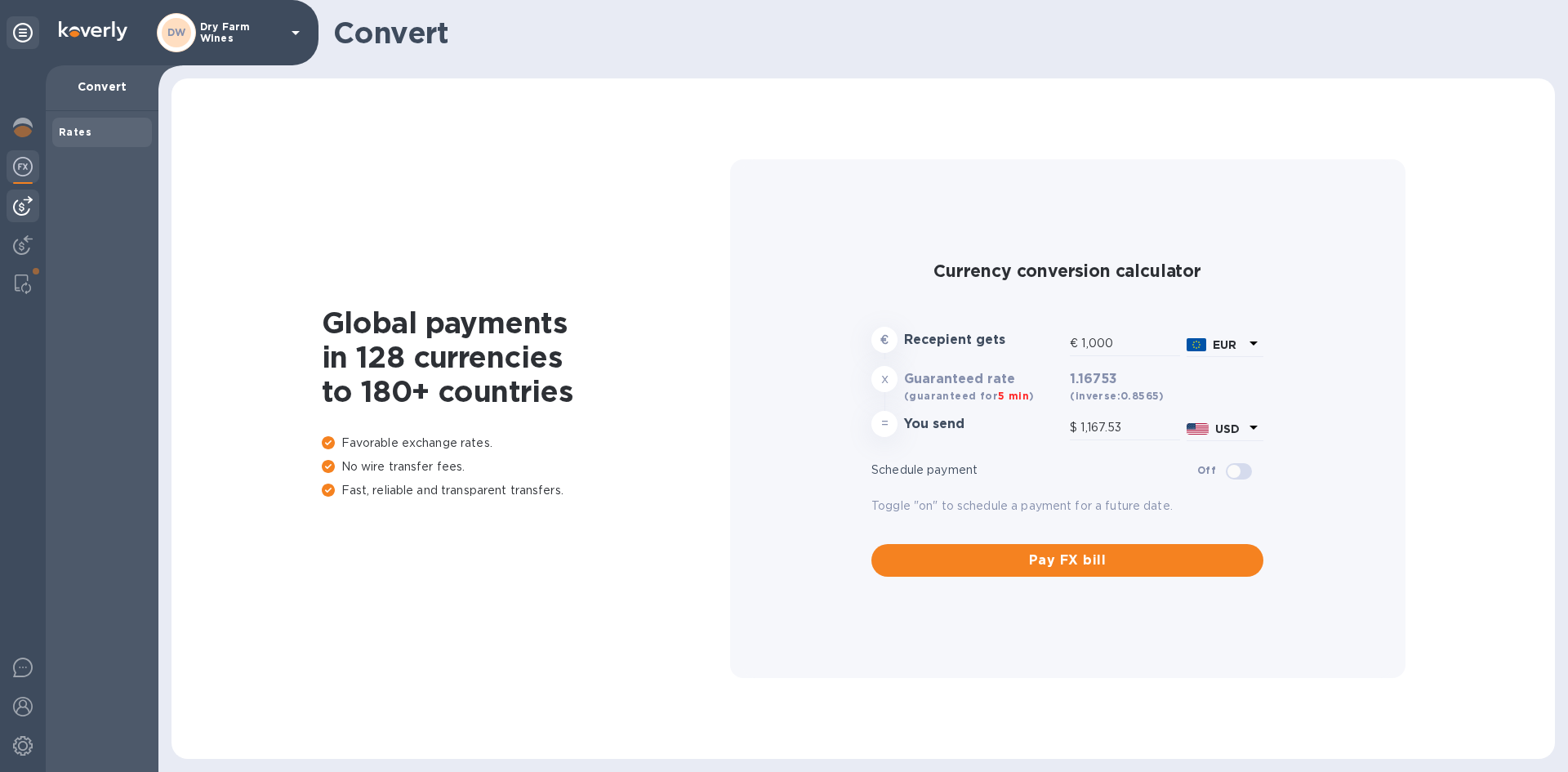
click at [26, 198] on img at bounding box center [22, 205] width 19 height 19
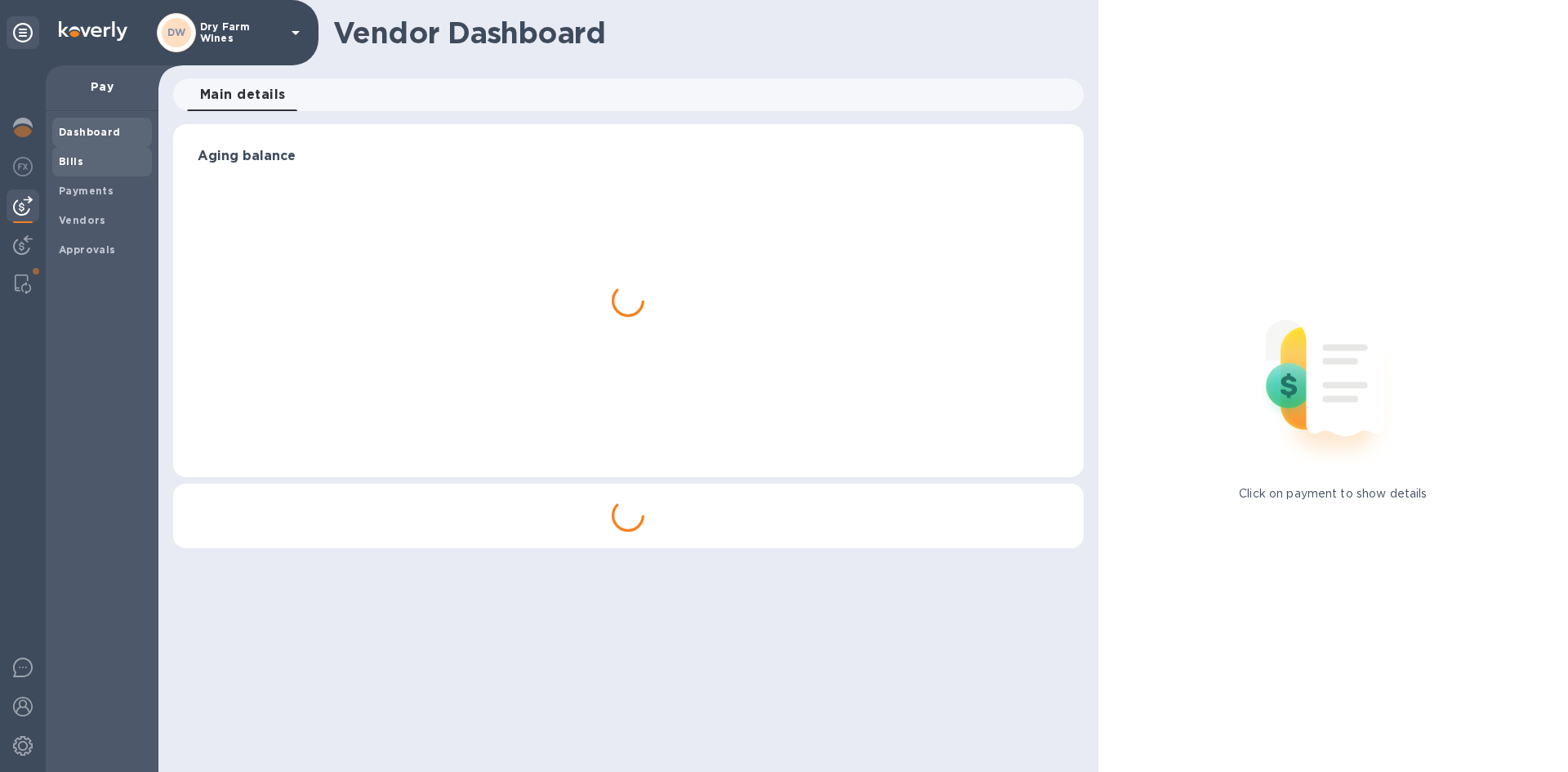
click at [75, 149] on div "Bills" at bounding box center [101, 162] width 100 height 29
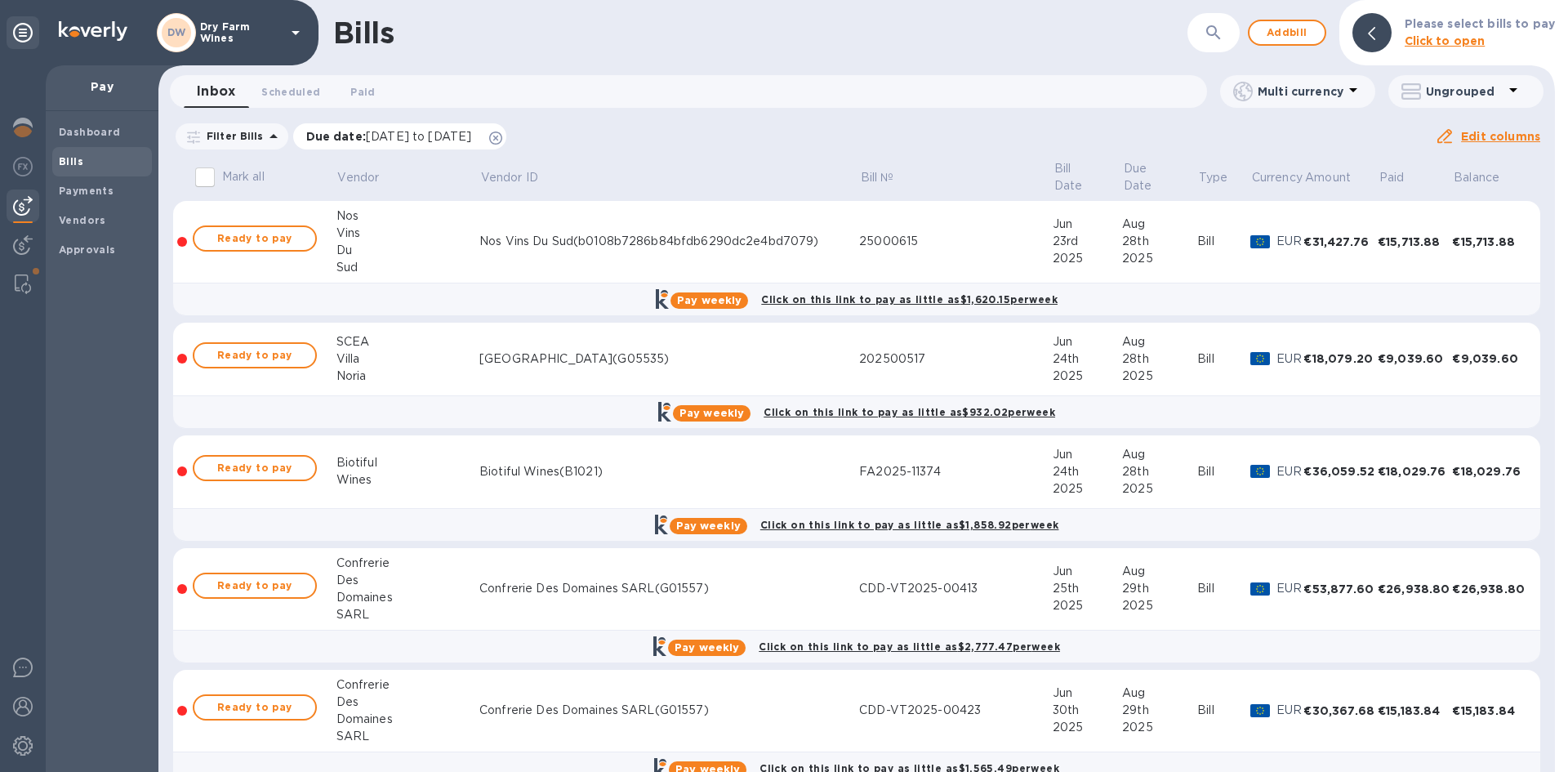
click at [502, 134] on icon at bounding box center [496, 138] width 13 height 13
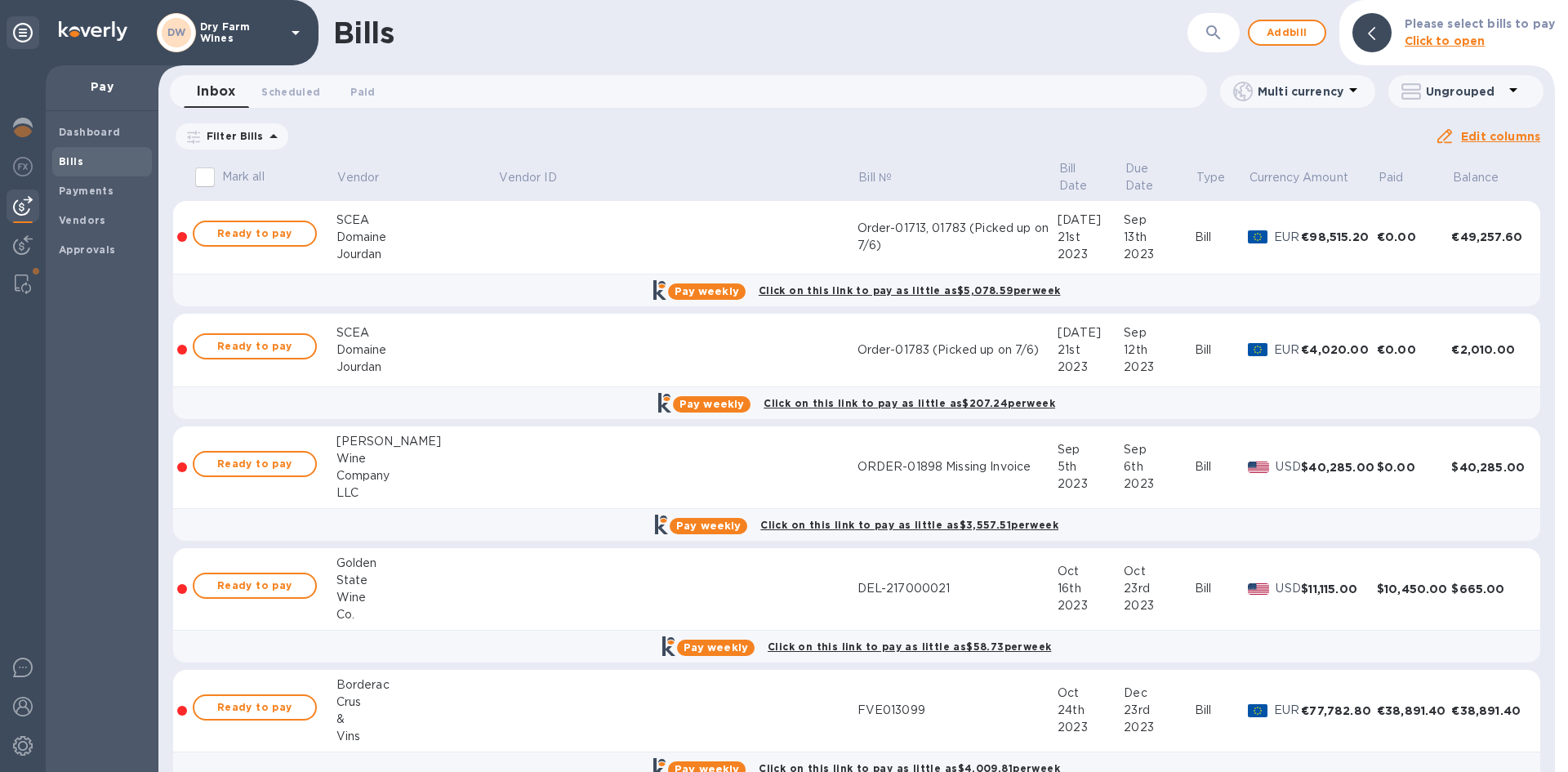
click at [1215, 33] on icon "button" at bounding box center [1213, 32] width 19 height 19
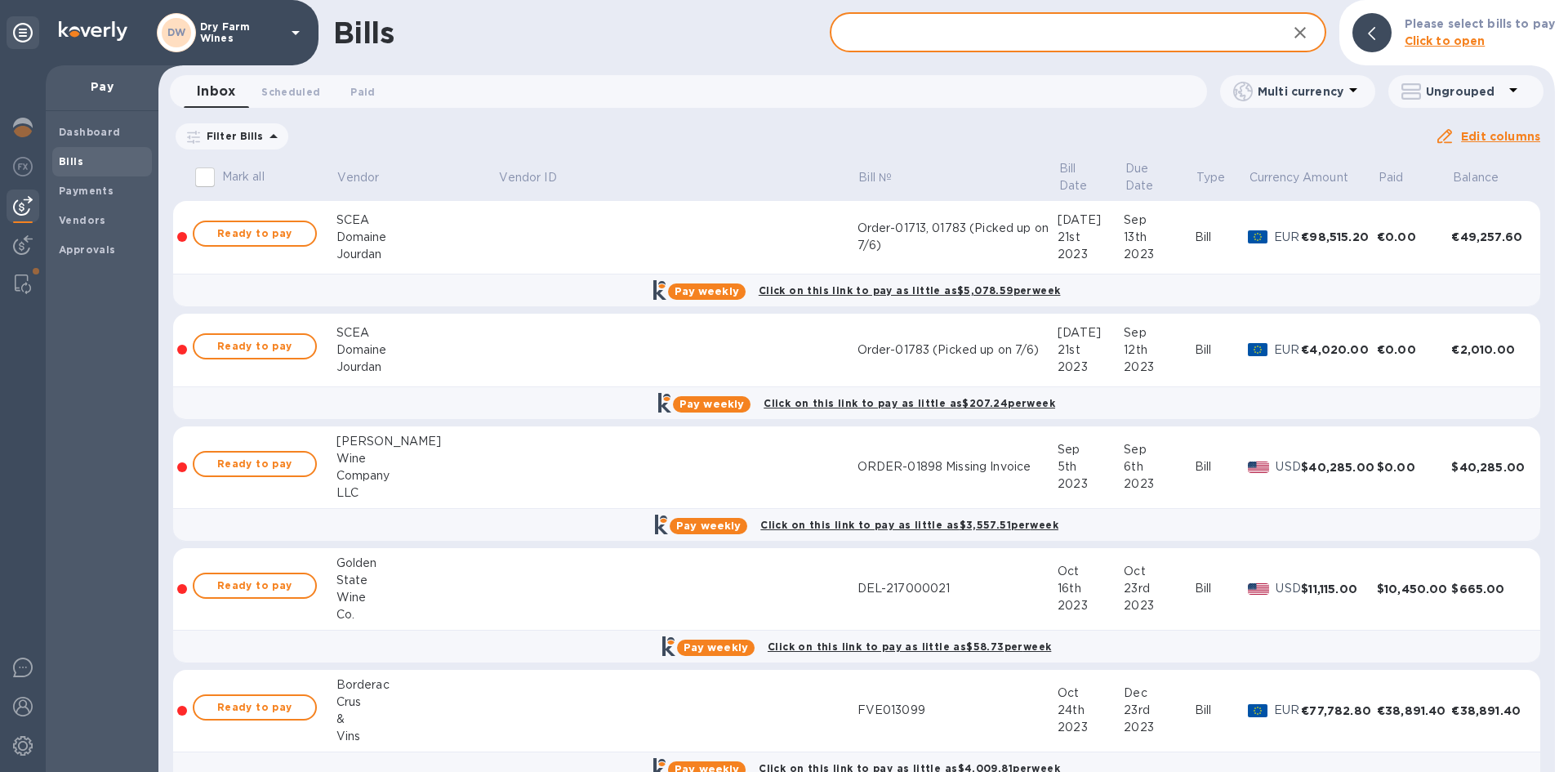
type input "v"
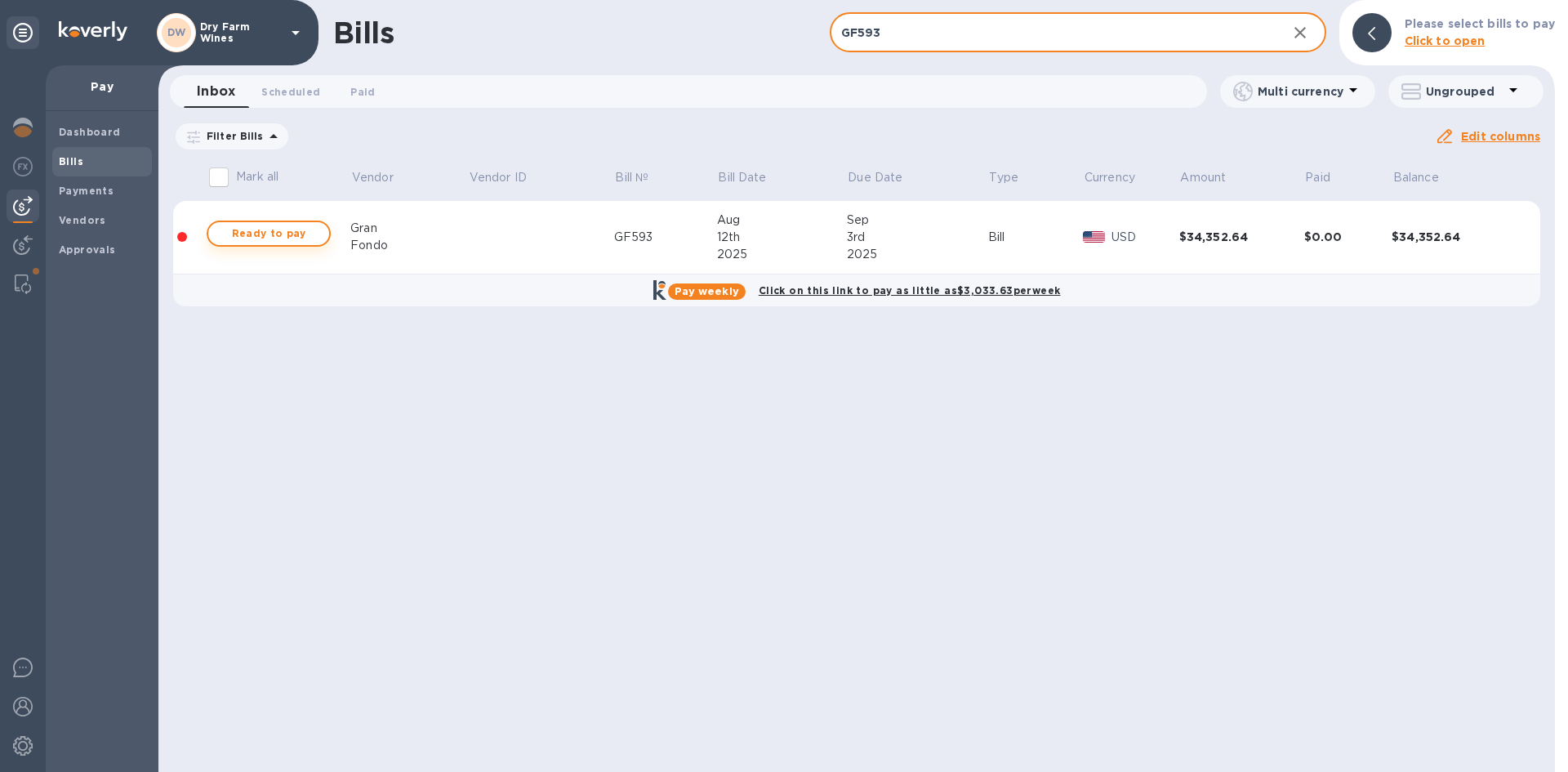
type input "GF593"
click at [257, 241] on span "Ready to pay" at bounding box center [269, 233] width 95 height 19
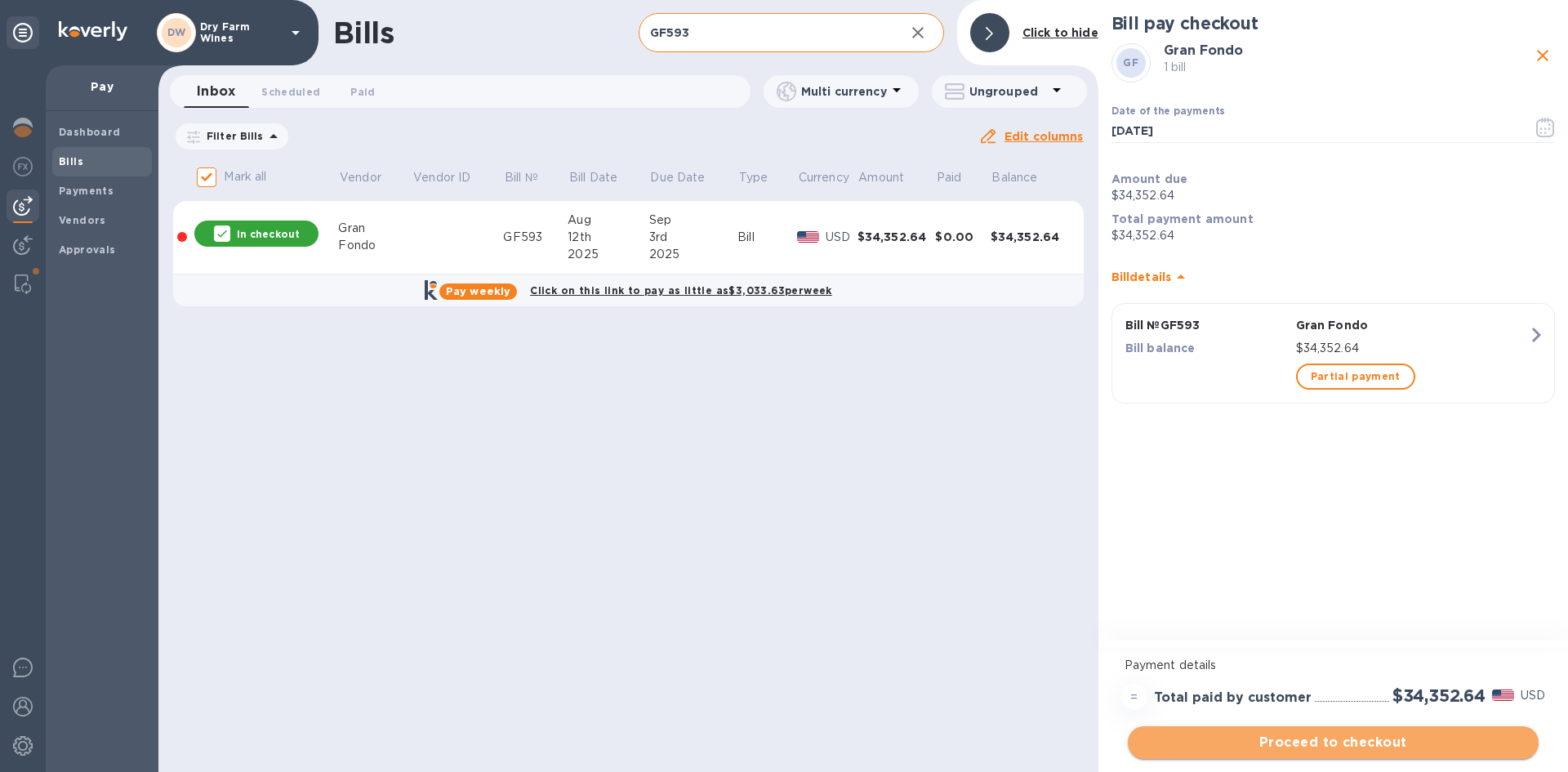
click at [1442, 747] on span "Proceed to checkout" at bounding box center [1333, 742] width 385 height 19
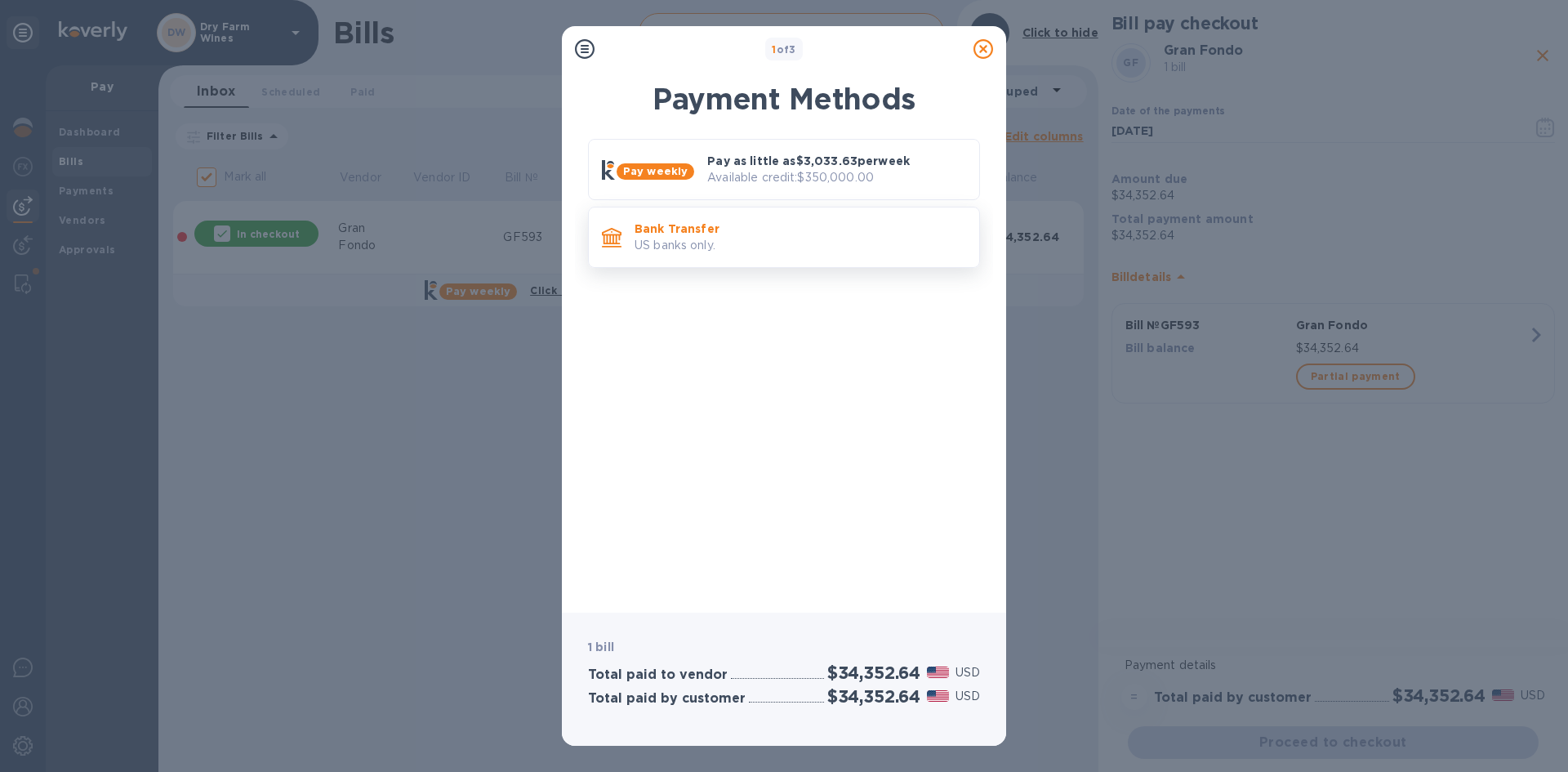
click at [831, 246] on p "US banks only." at bounding box center [800, 245] width 332 height 17
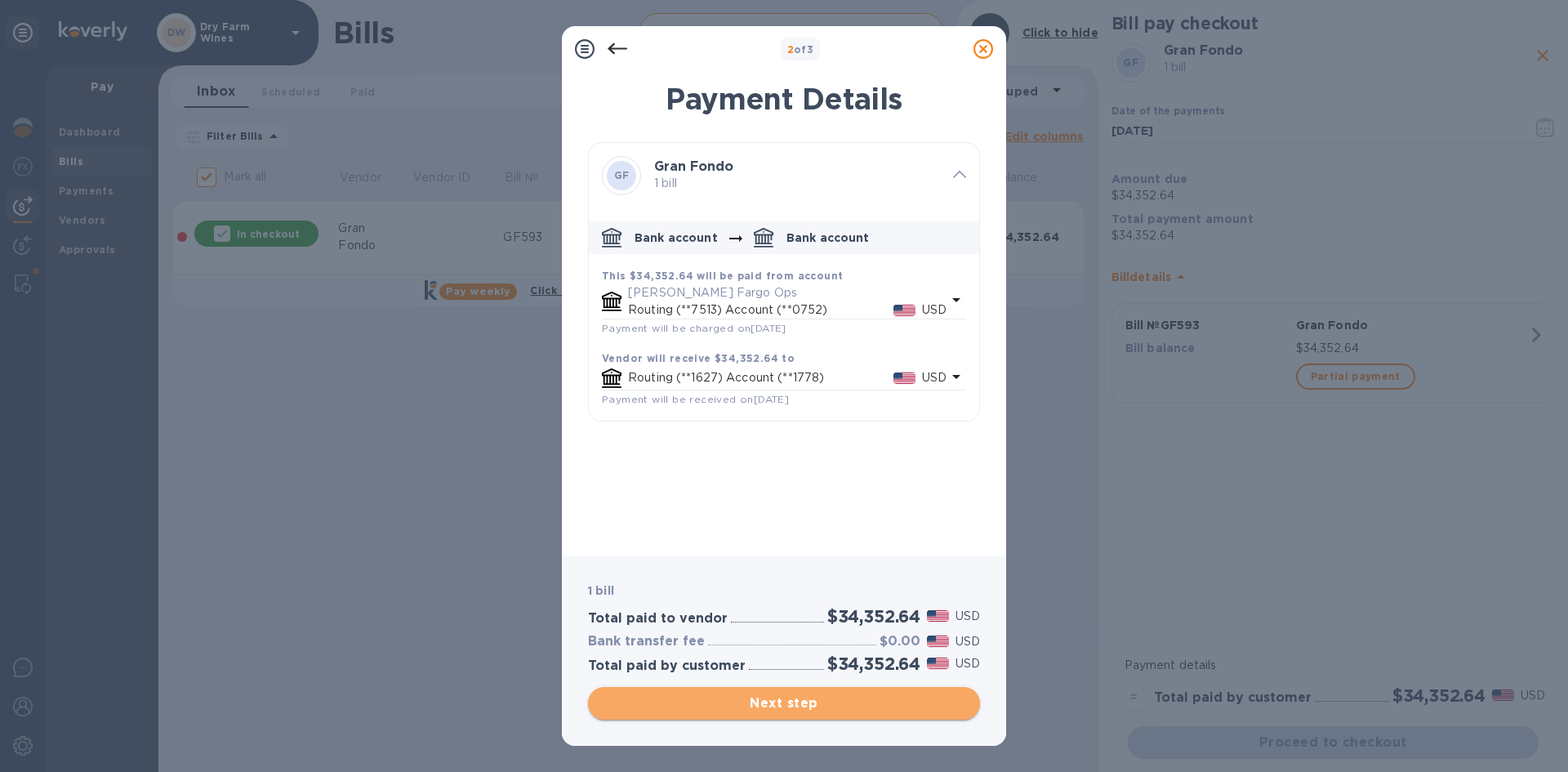
click at [833, 700] on span "Next step" at bounding box center [784, 702] width 366 height 19
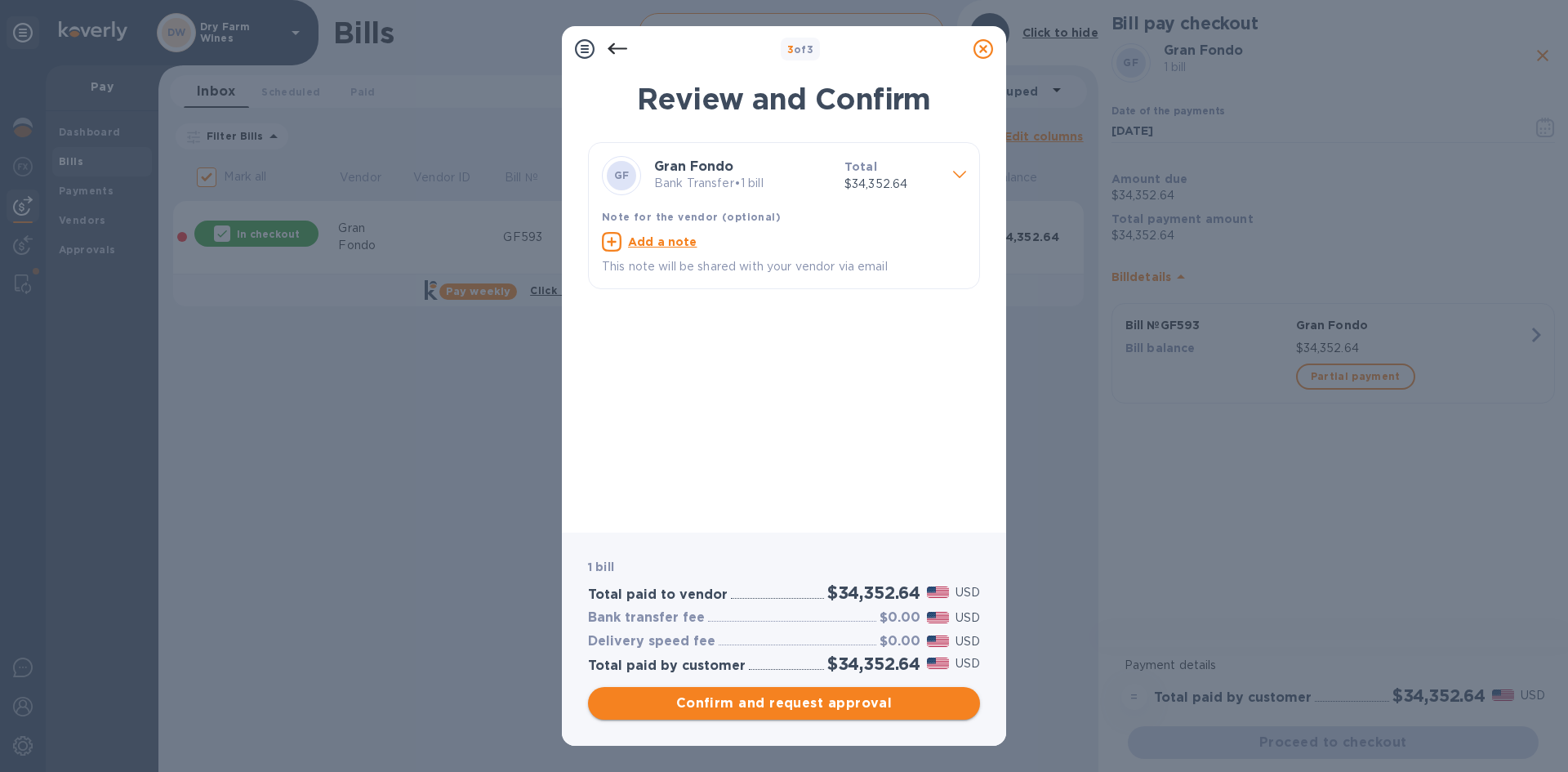
click at [833, 700] on span "Confirm and request approval" at bounding box center [784, 702] width 366 height 19
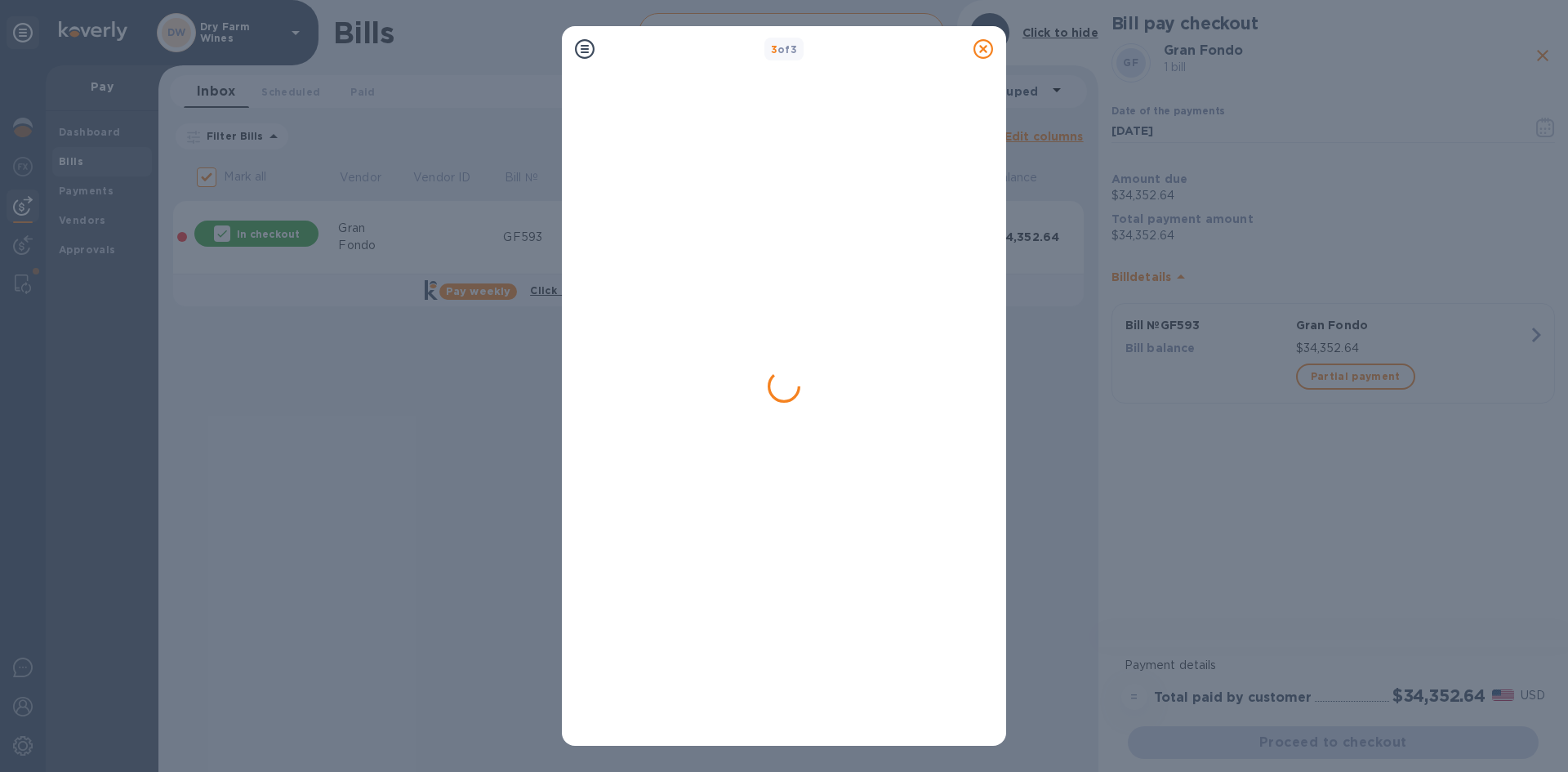
checkbox input "false"
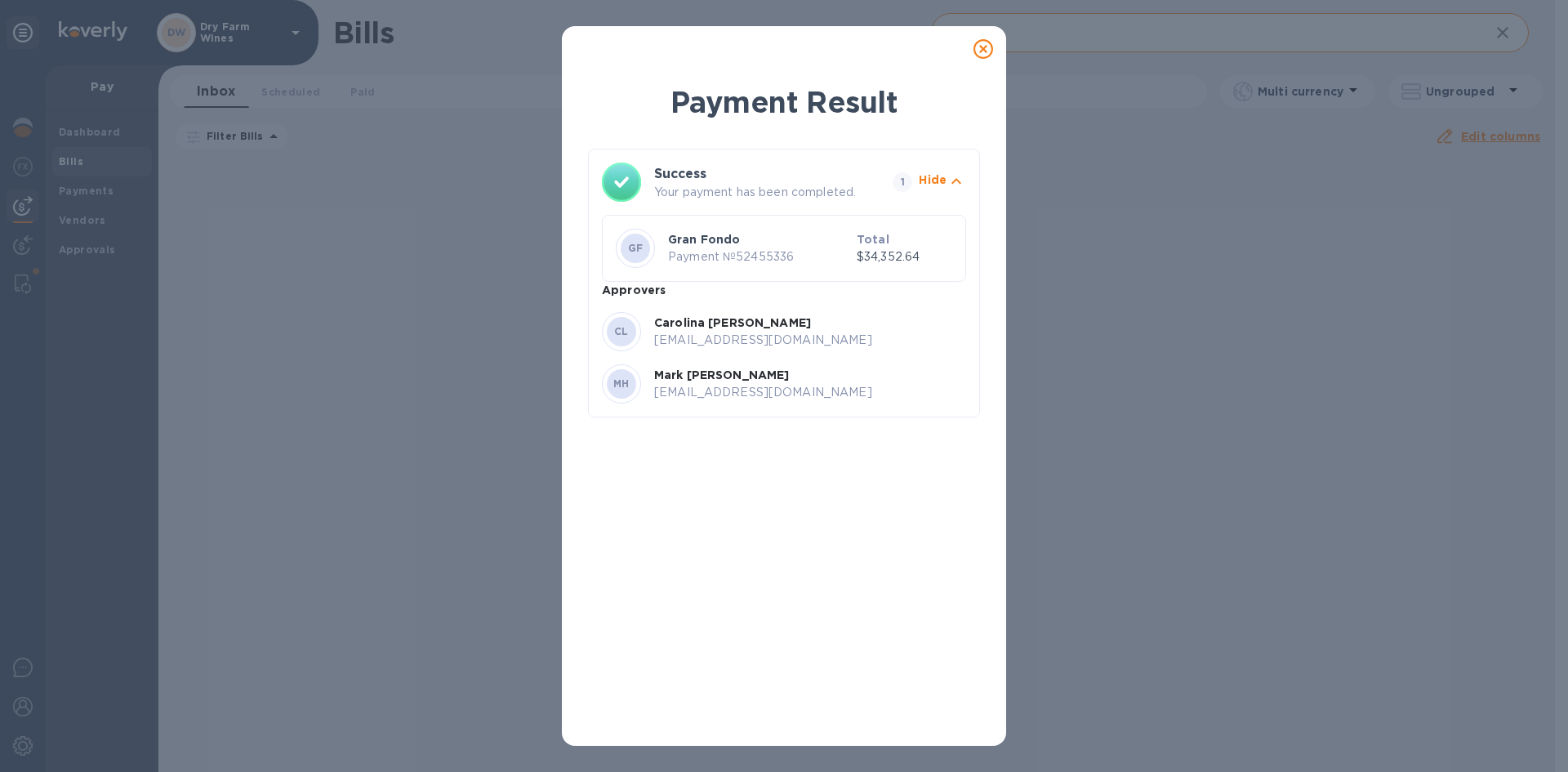
click at [985, 52] on icon at bounding box center [983, 48] width 19 height 19
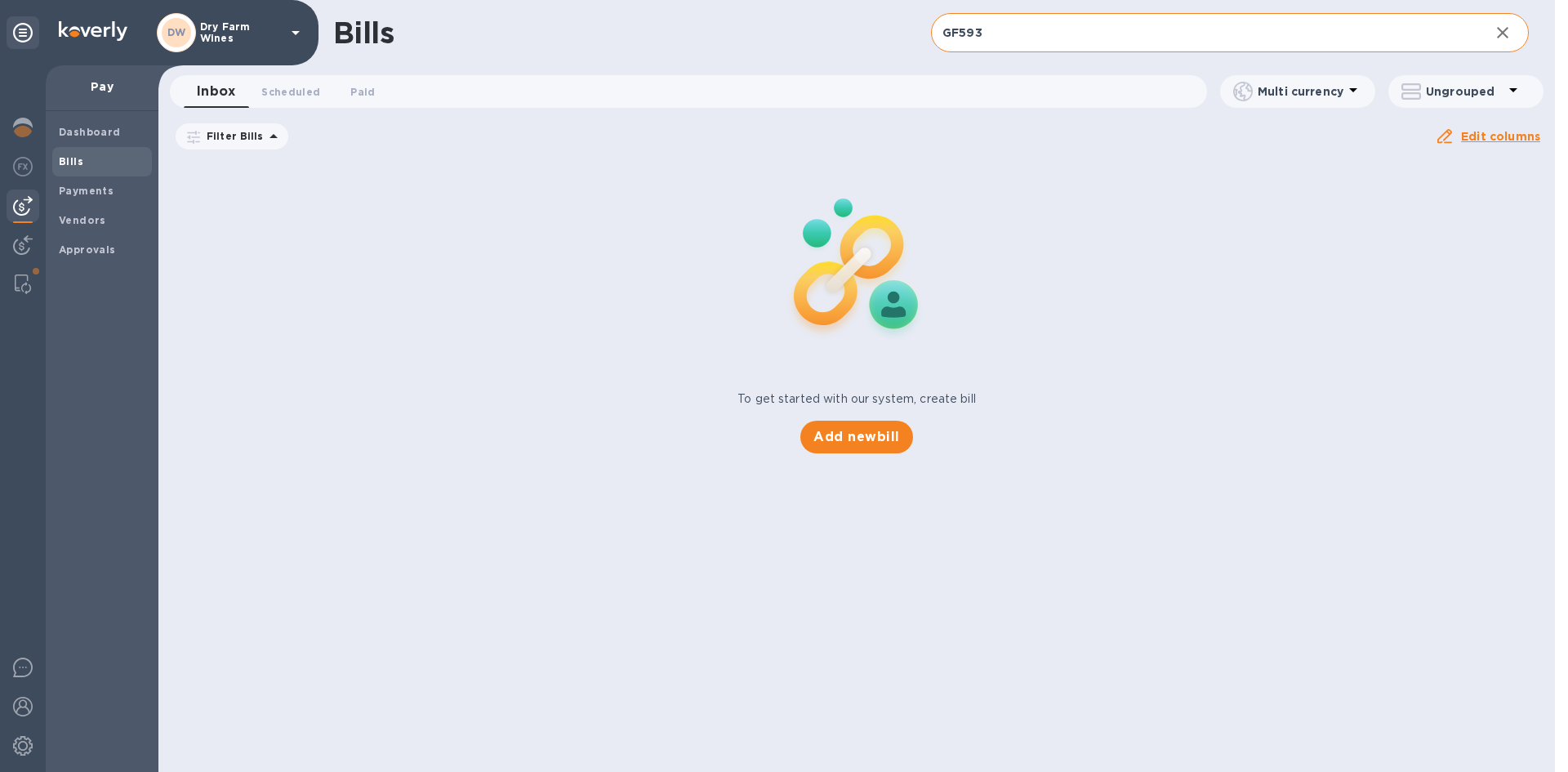
click at [1033, 46] on input "GF593" at bounding box center [1203, 33] width 546 height 40
paste input "FVE014974"
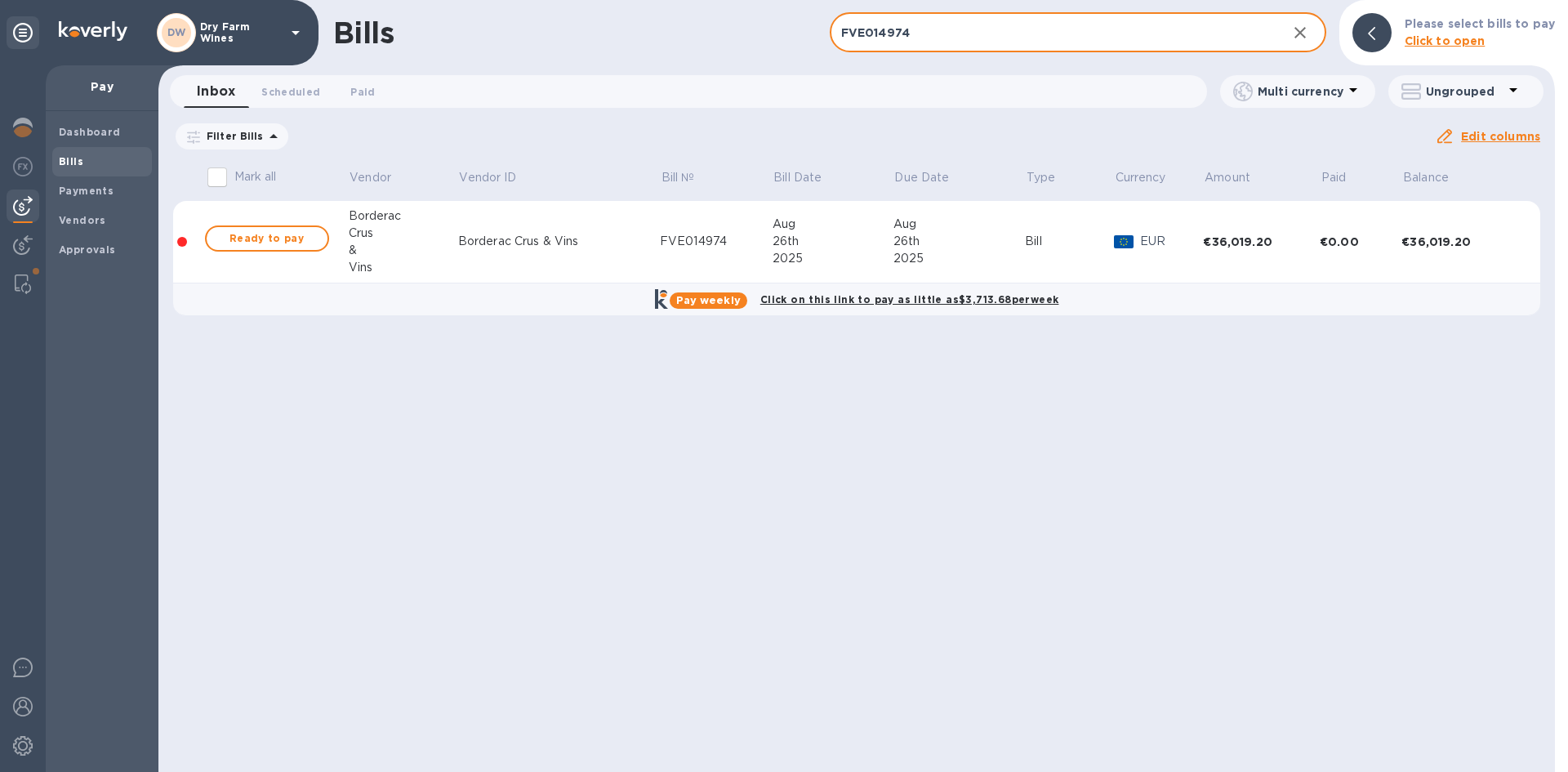
type input "FVE014974"
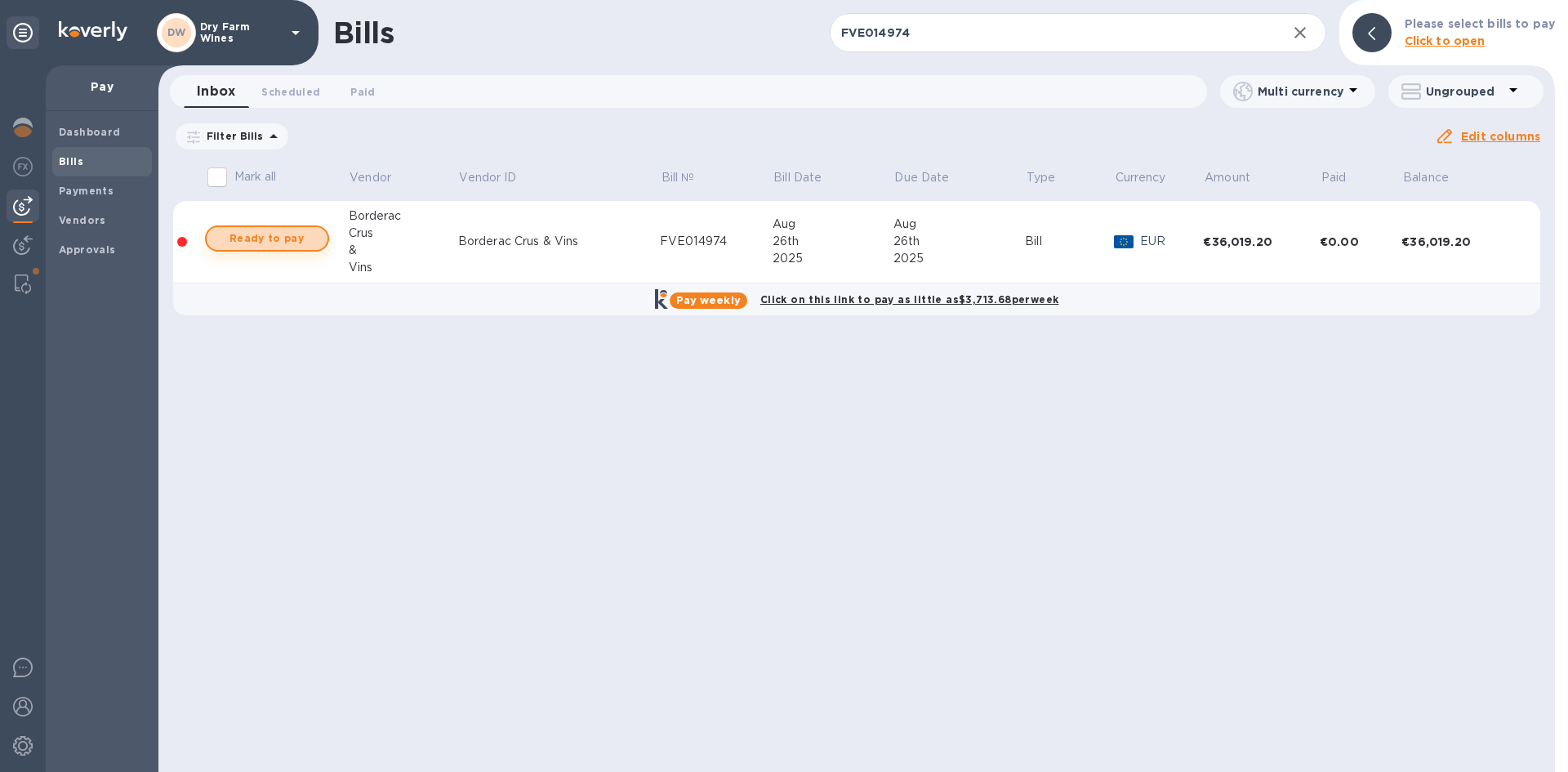
click at [293, 240] on span "Ready to pay" at bounding box center [267, 238] width 95 height 19
checkbox input "true"
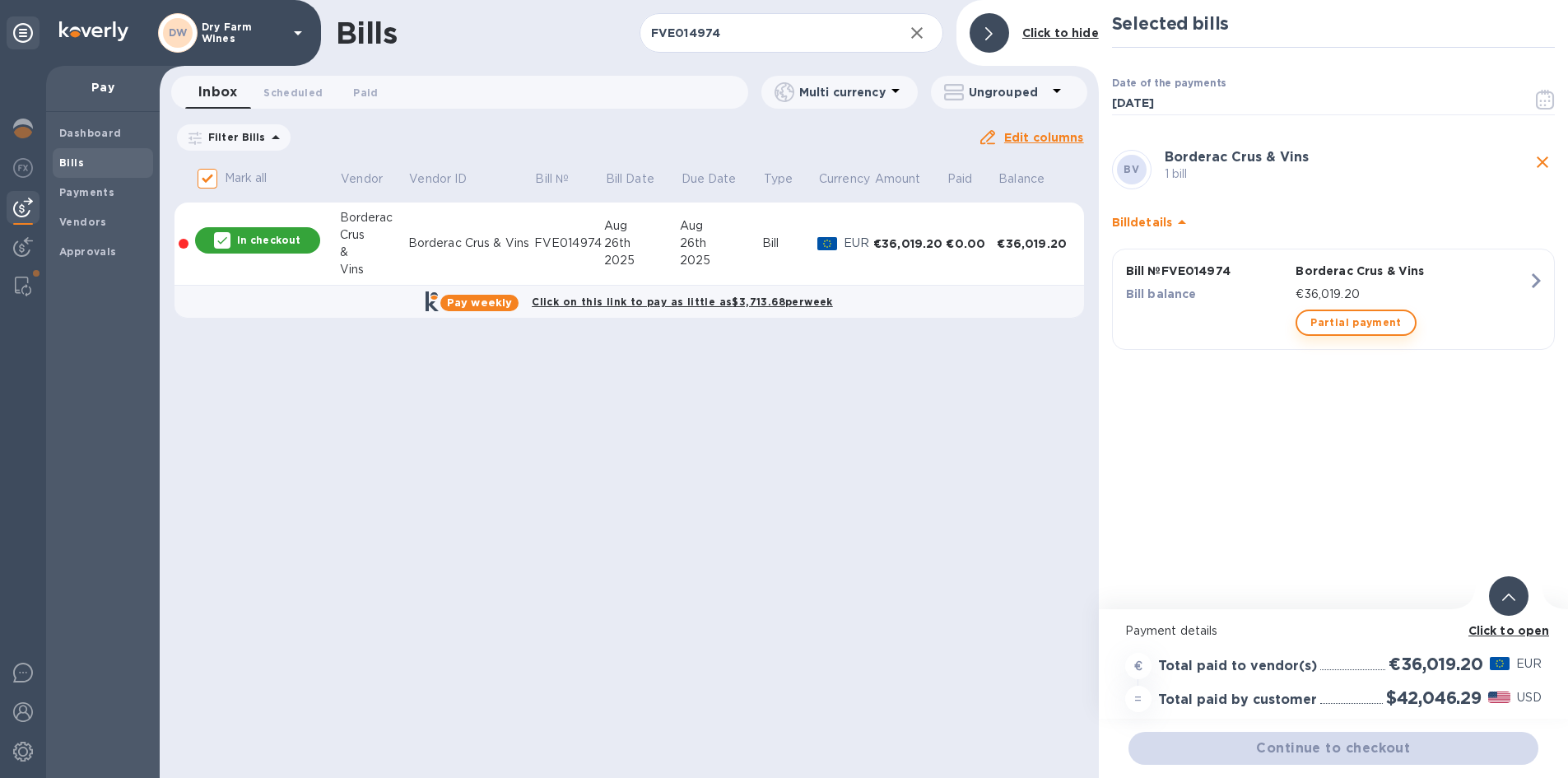
click at [1352, 326] on span "Partial payment" at bounding box center [1355, 322] width 90 height 19
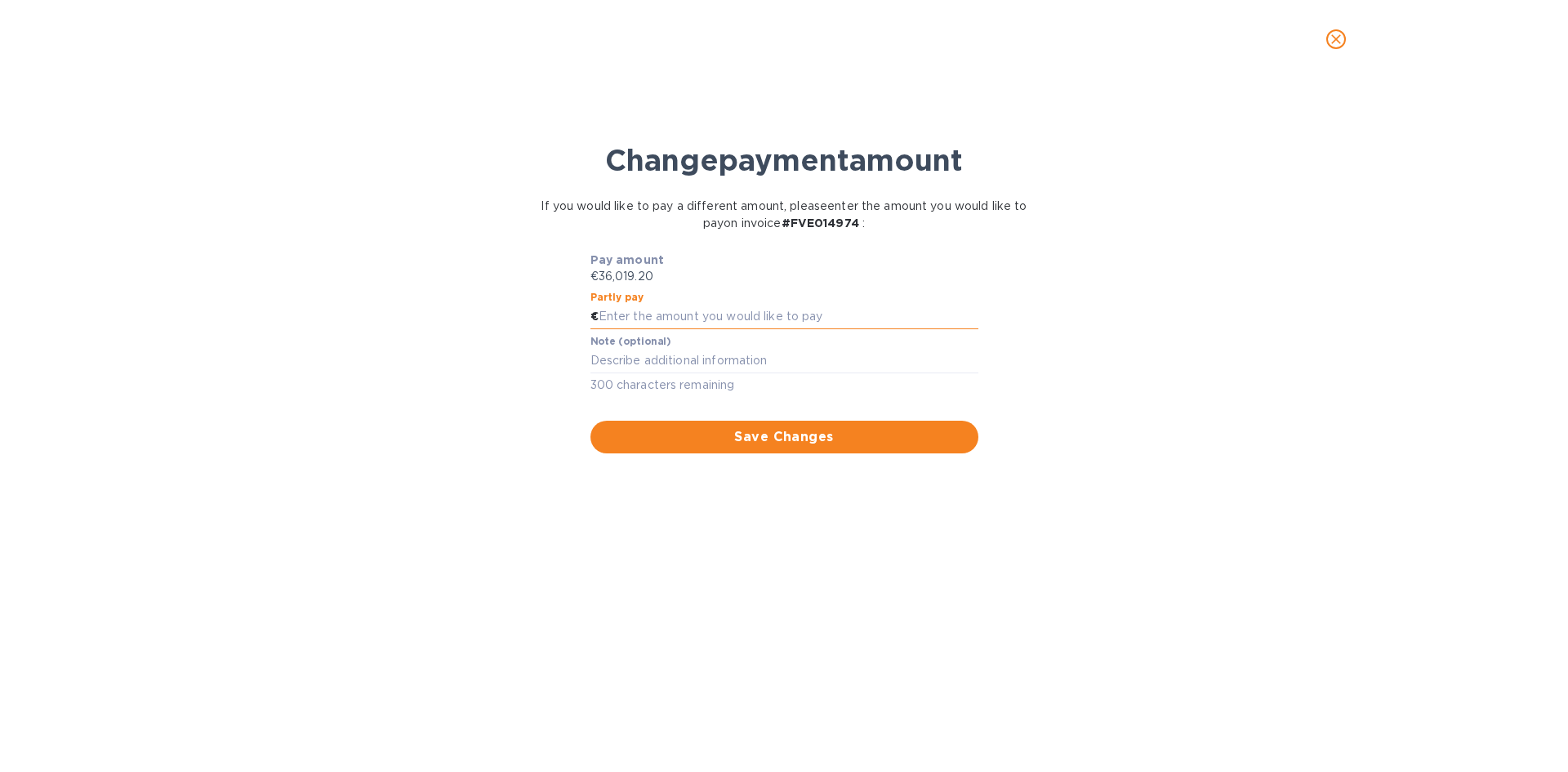
paste input "18,009.60"
type input "18,009.60"
click at [667, 367] on textarea at bounding box center [784, 360] width 388 height 14
type textarea "First Half"
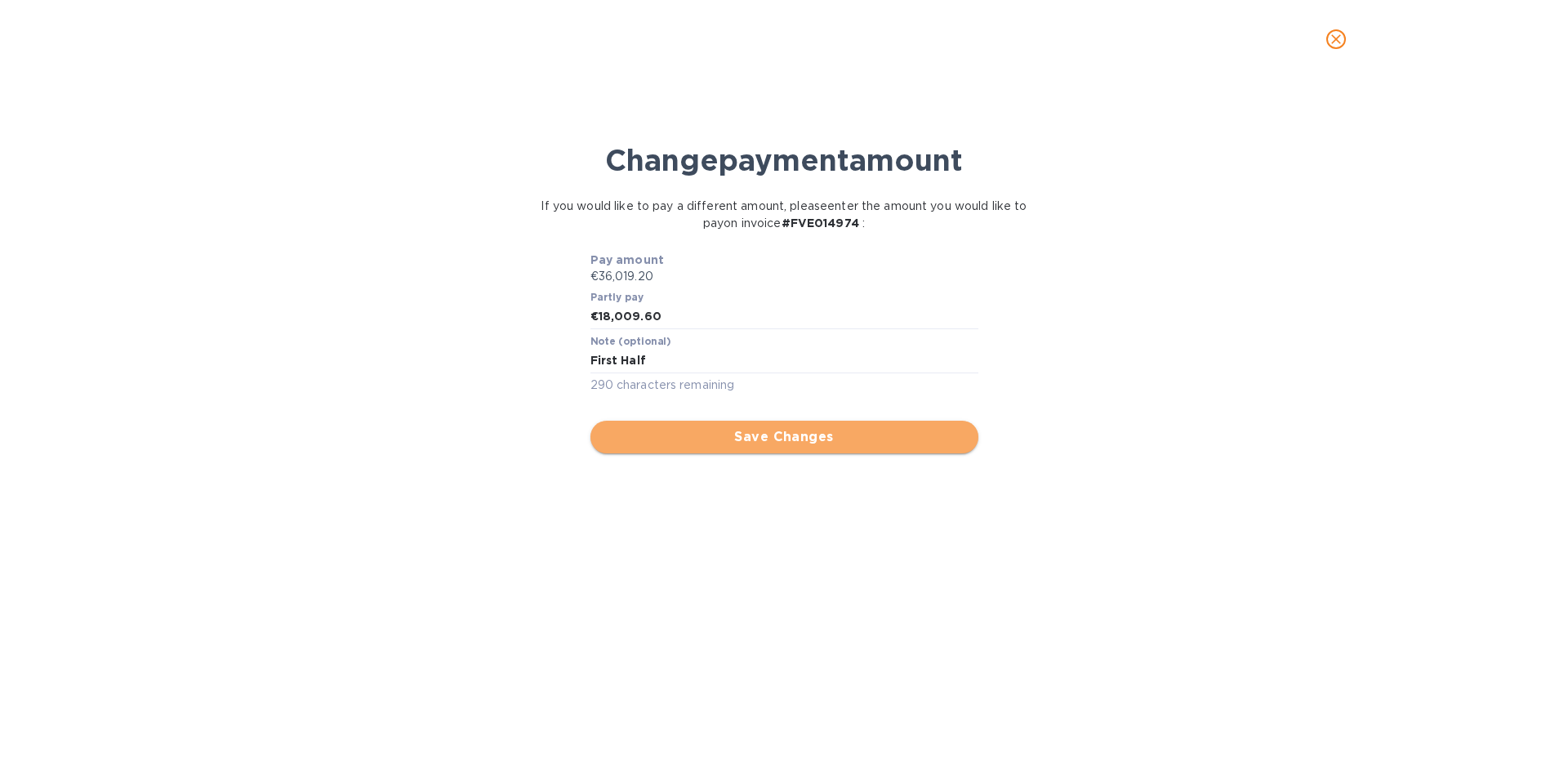
click at [709, 439] on span "Save Changes" at bounding box center [784, 436] width 362 height 19
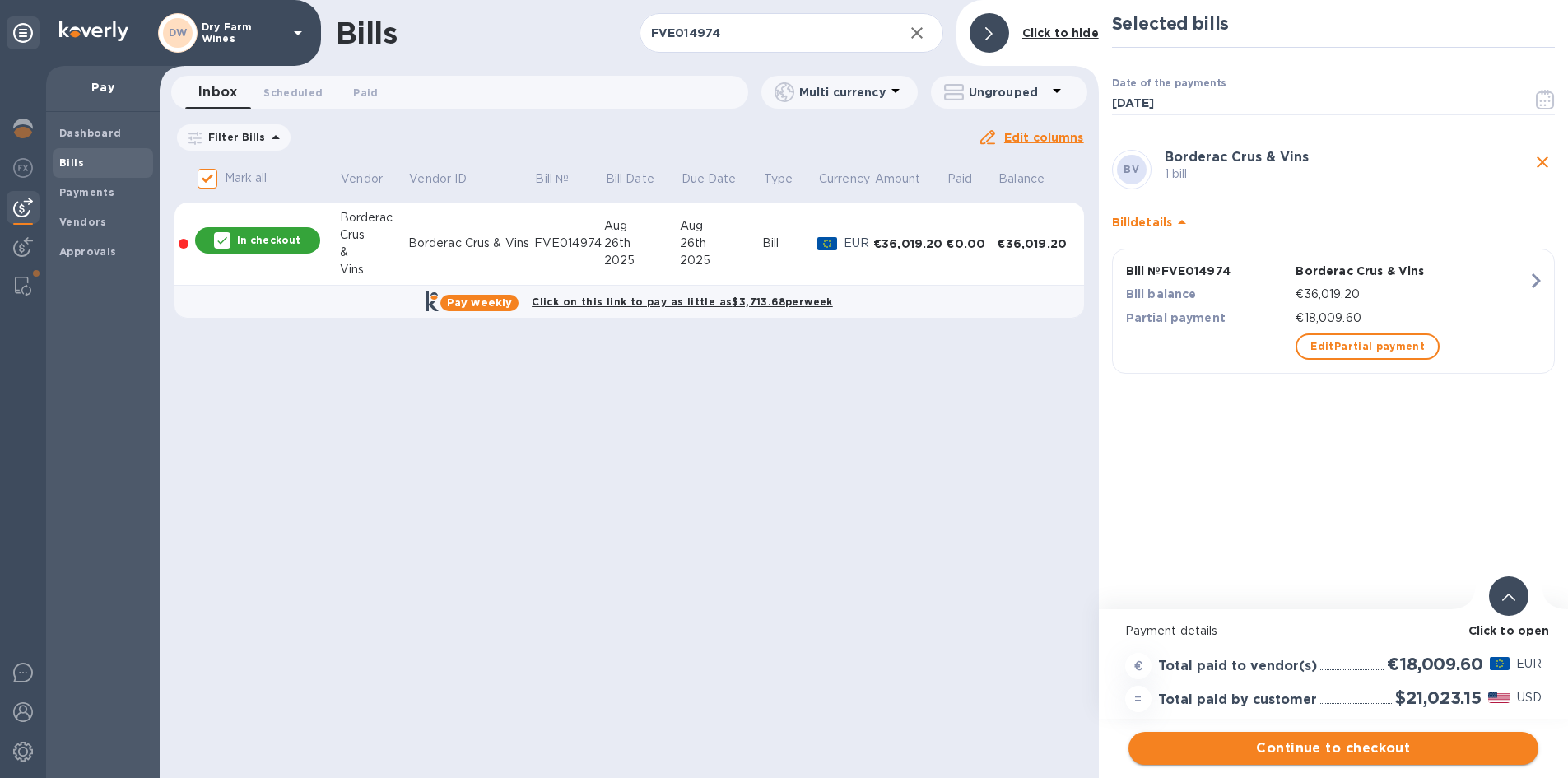
click at [1339, 747] on span "Continue to checkout" at bounding box center [1333, 748] width 383 height 19
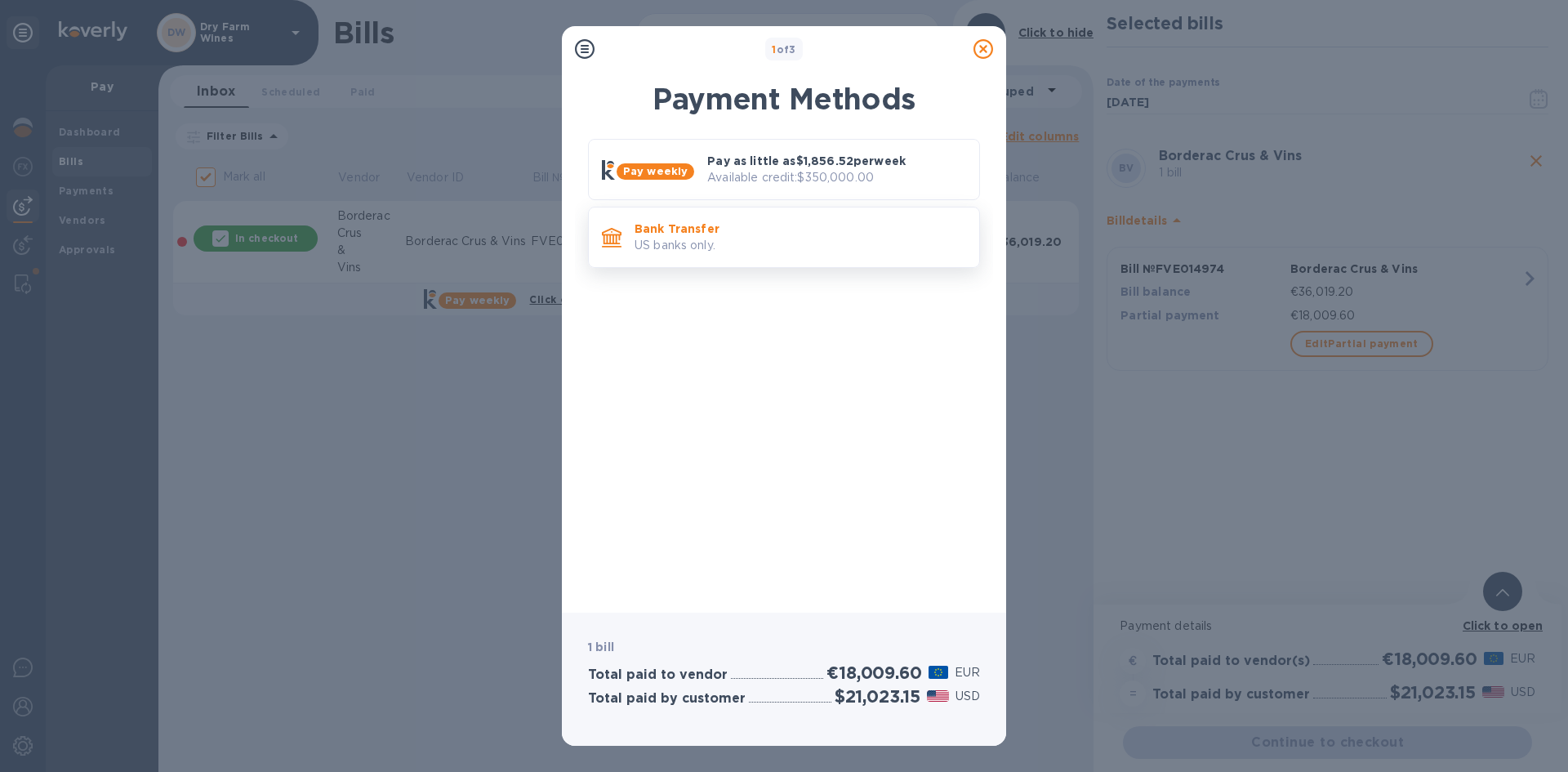
click at [781, 229] on p "Bank Transfer" at bounding box center [800, 229] width 332 height 16
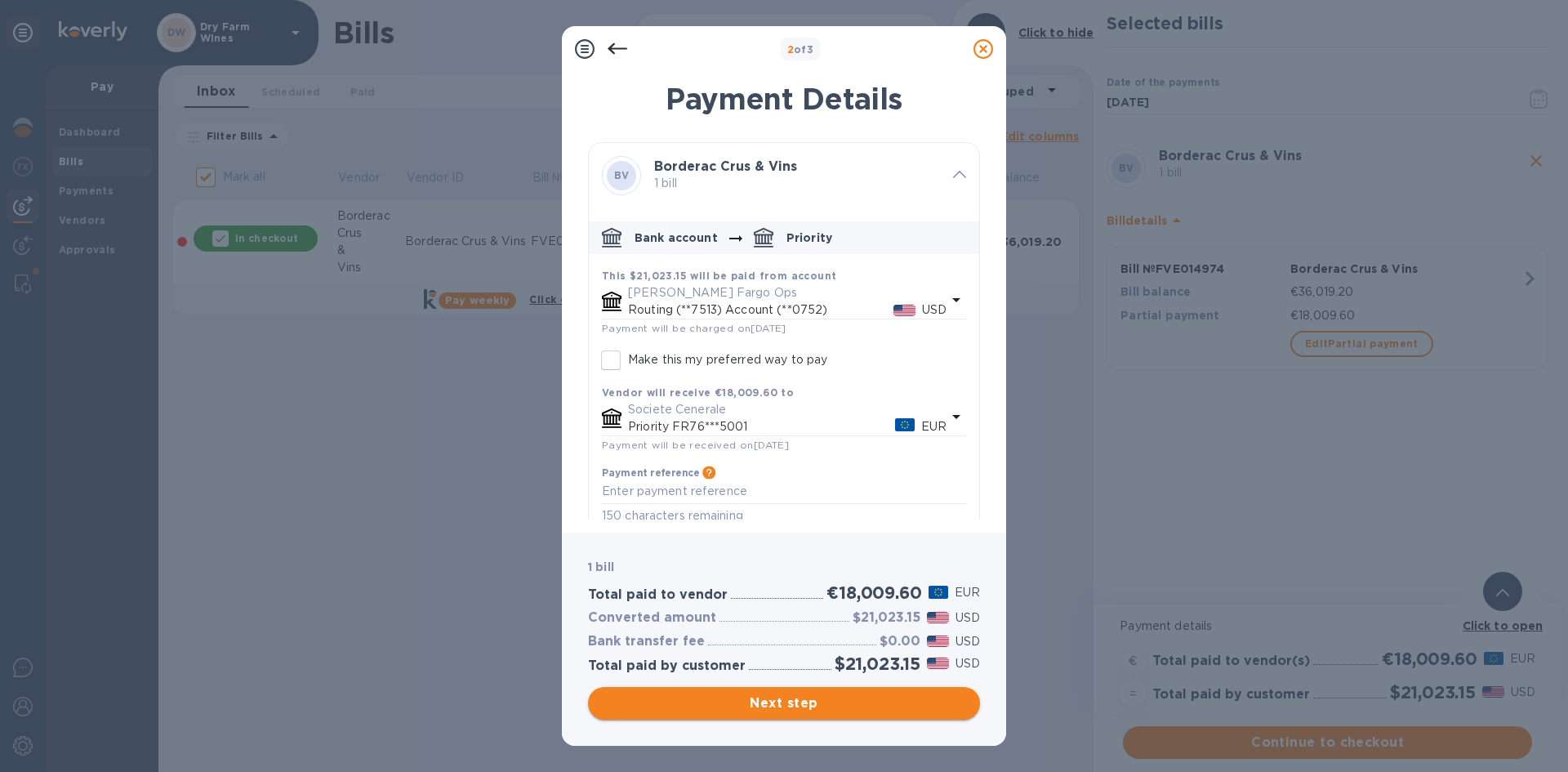
click at [832, 700] on span "Next step" at bounding box center [784, 702] width 366 height 19
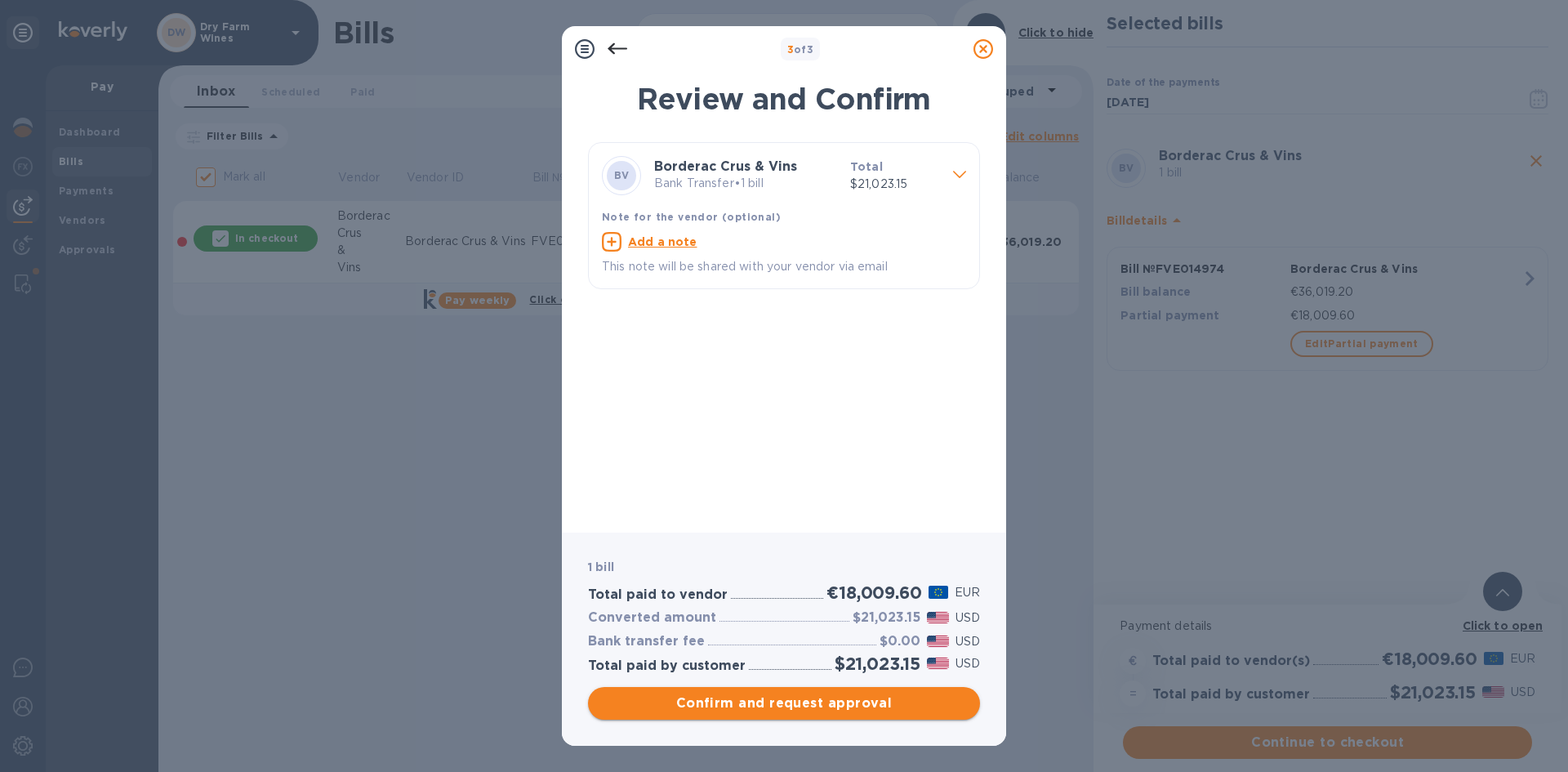
click at [833, 701] on span "Confirm and request approval" at bounding box center [784, 702] width 366 height 19
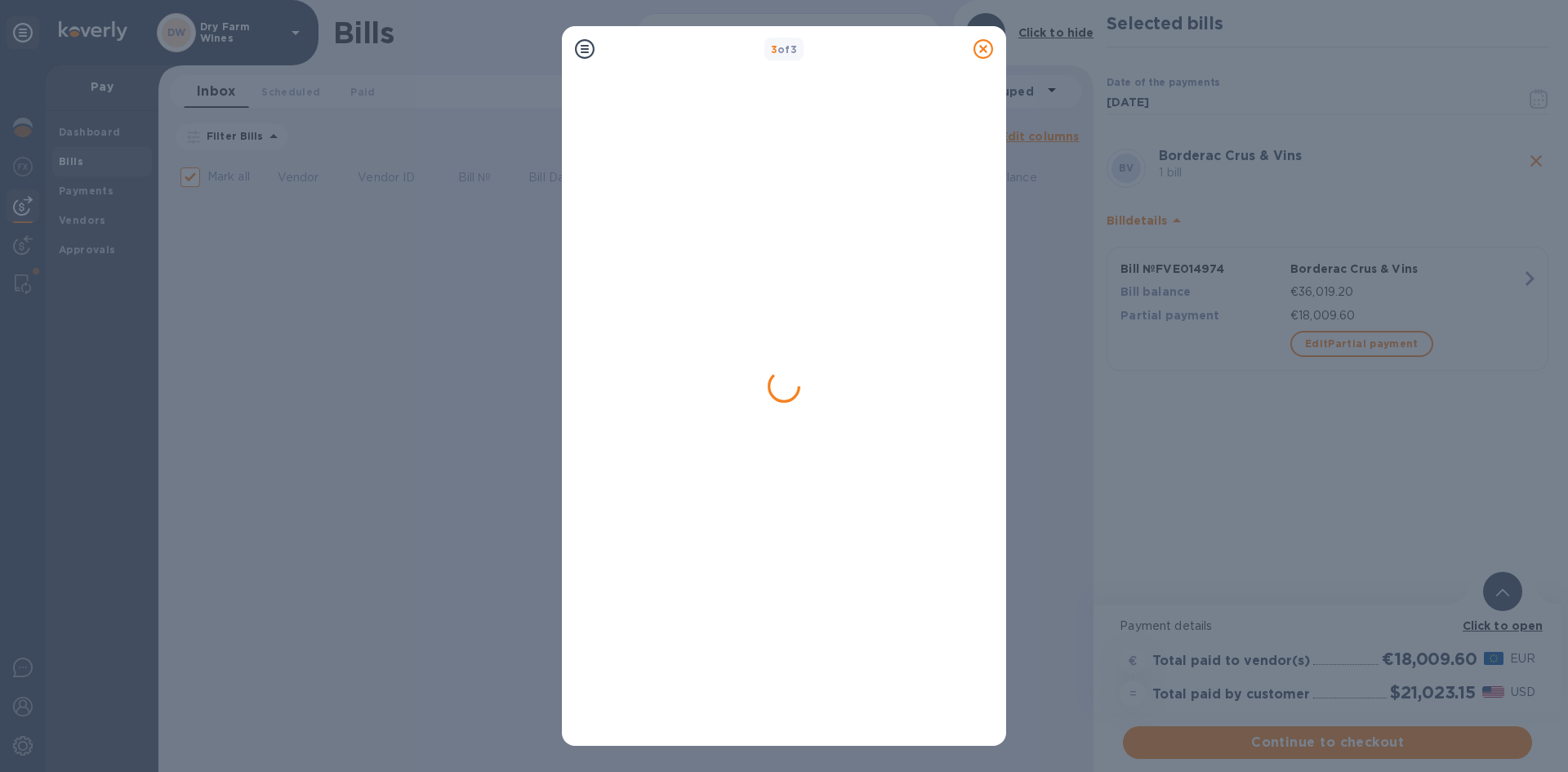
checkbox input "false"
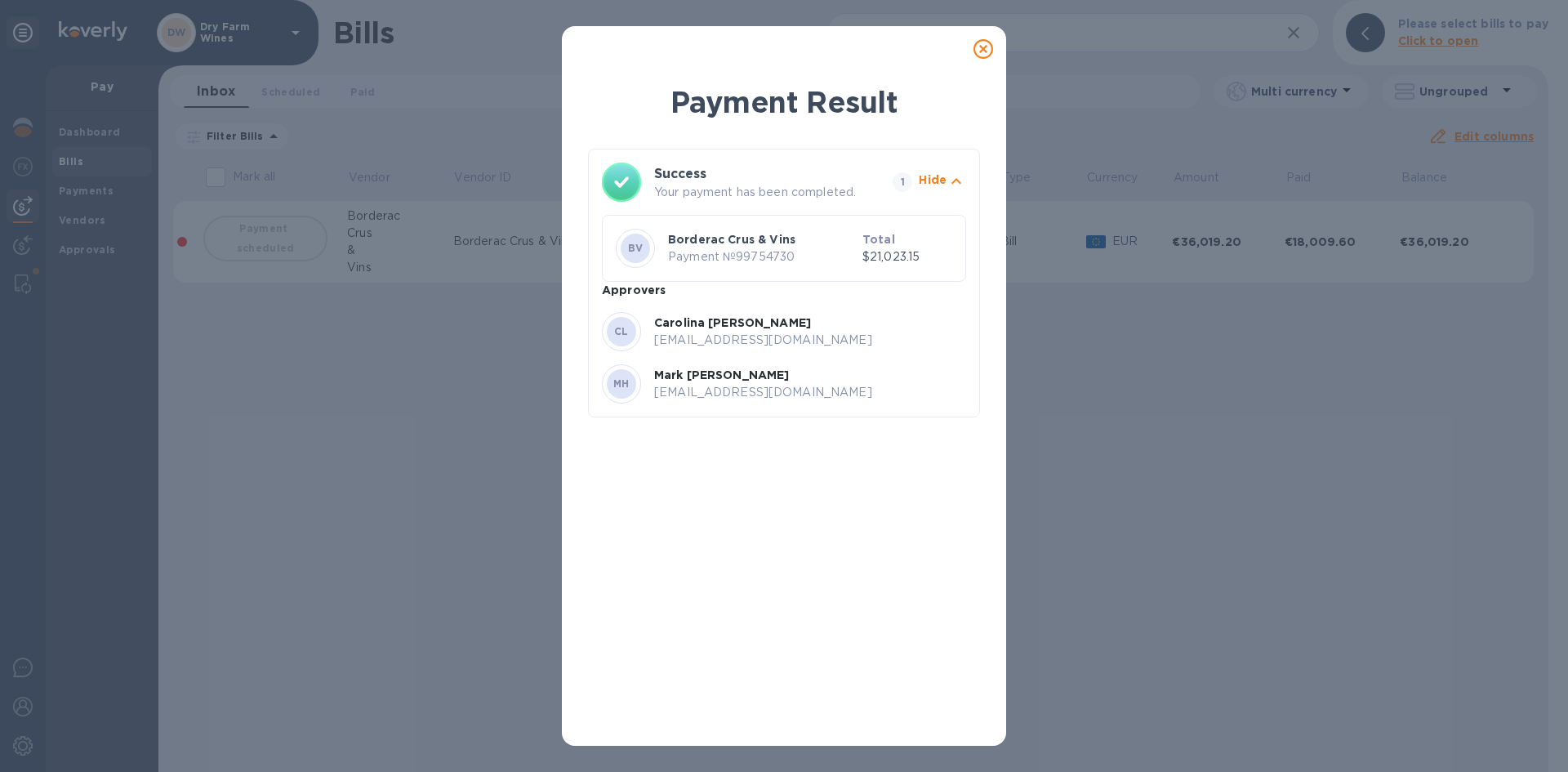
click at [985, 52] on icon at bounding box center [983, 48] width 19 height 19
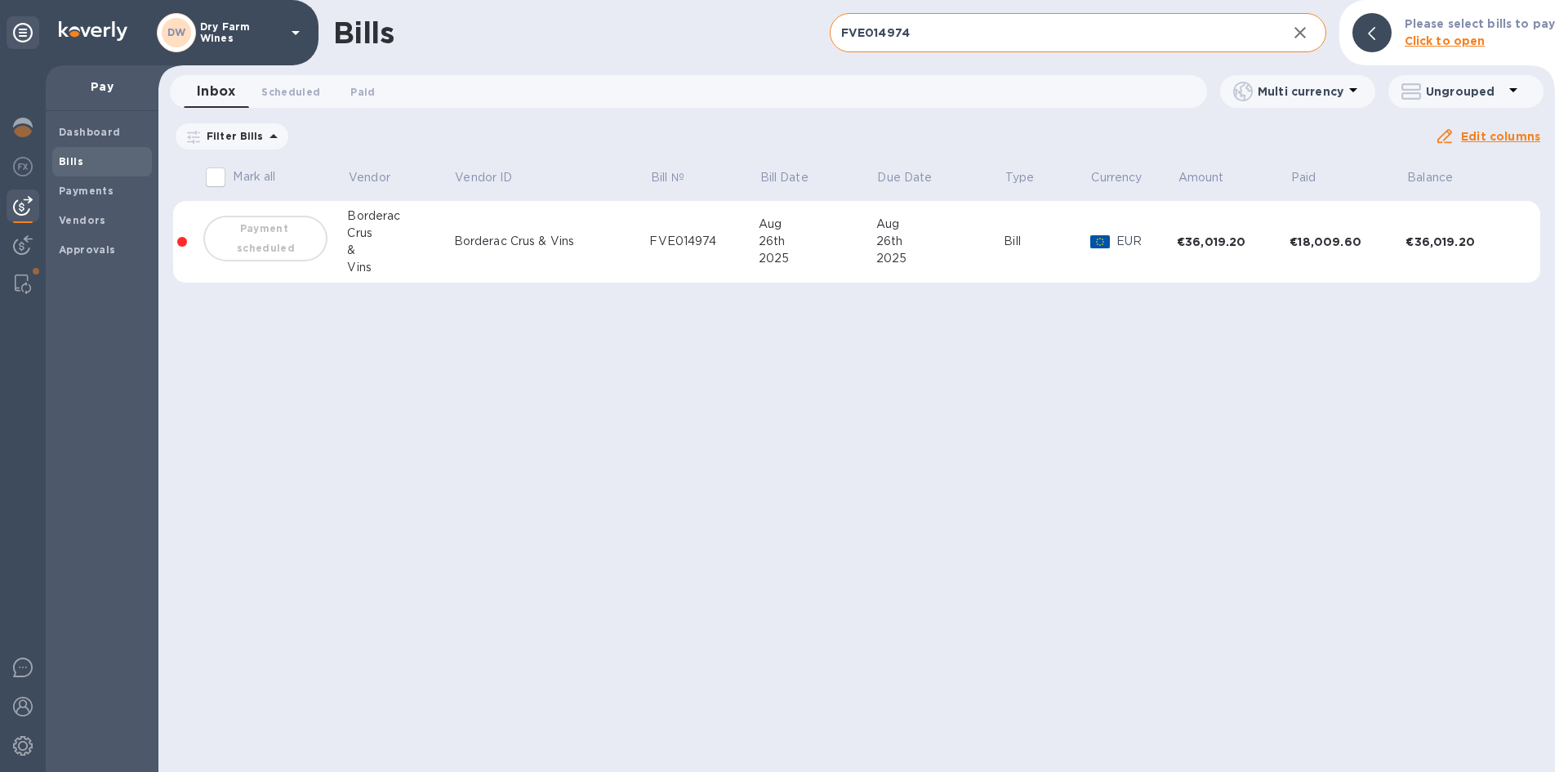
click at [968, 31] on input "FVE014974" at bounding box center [1052, 33] width 444 height 40
paste input "LP2507231"
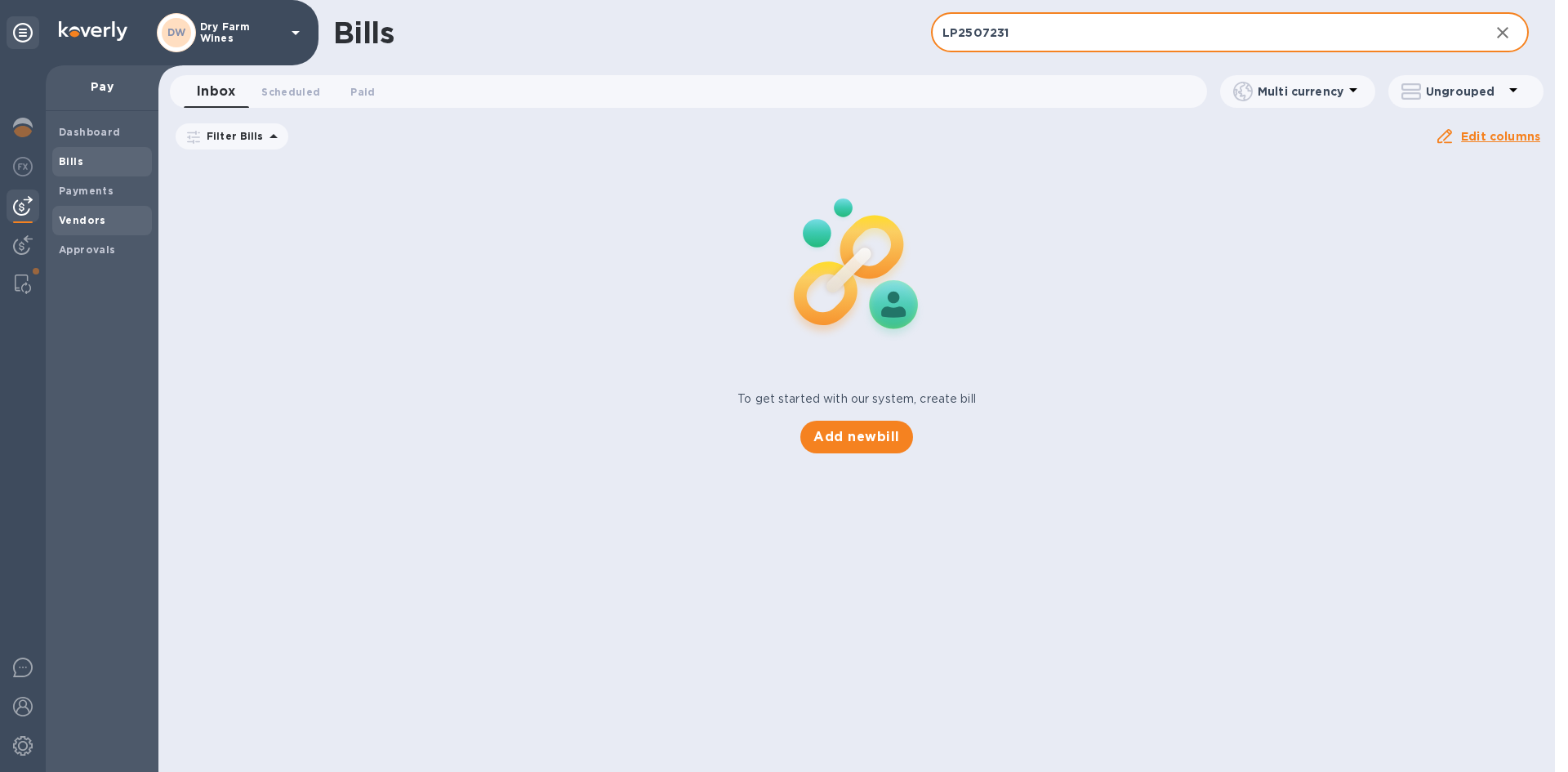
type input "LP2507231"
click at [113, 225] on span "Vendors" at bounding box center [101, 220] width 87 height 16
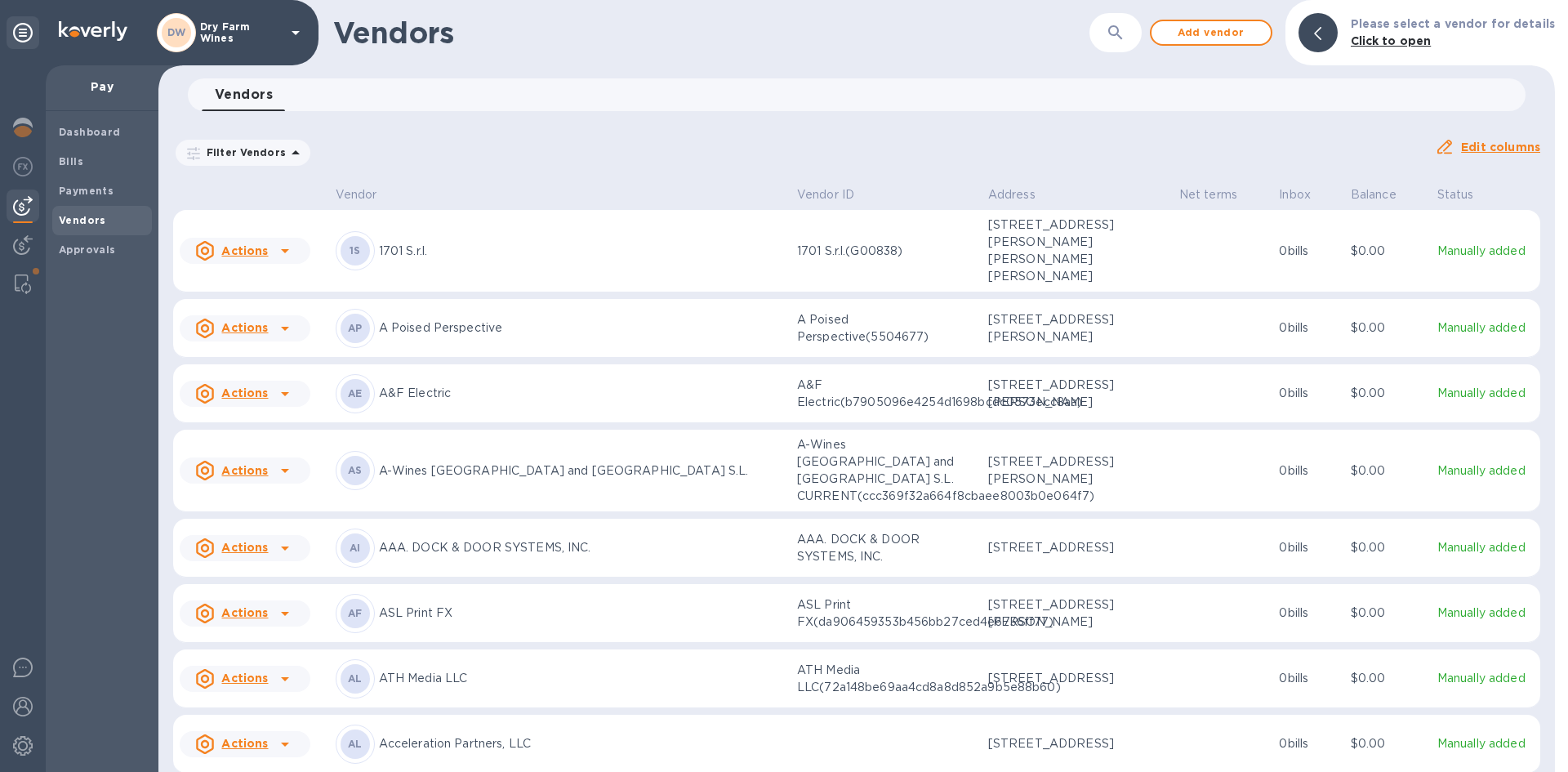
click at [1122, 47] on button "button" at bounding box center [1115, 32] width 39 height 39
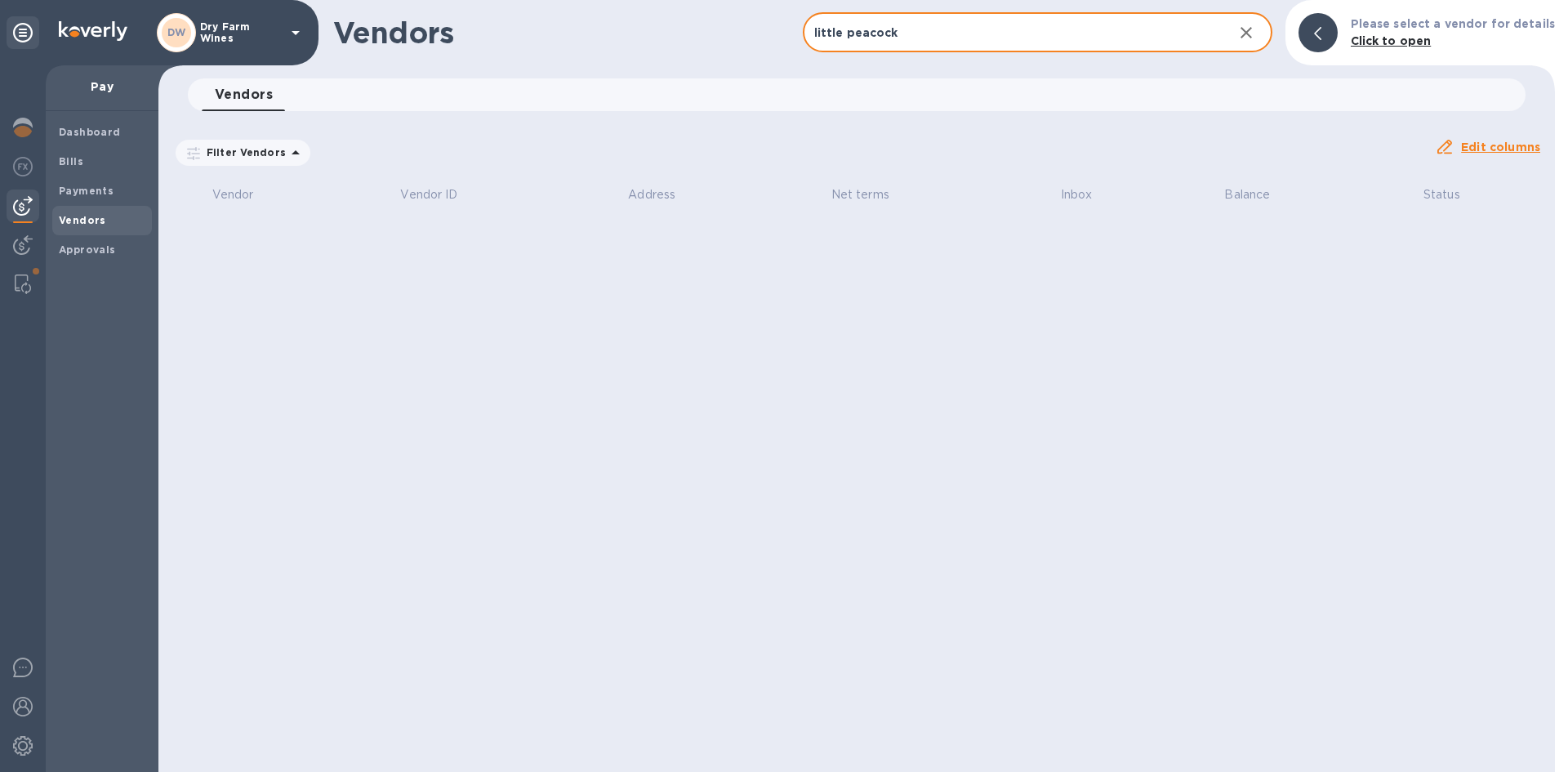
type input "little peacock"
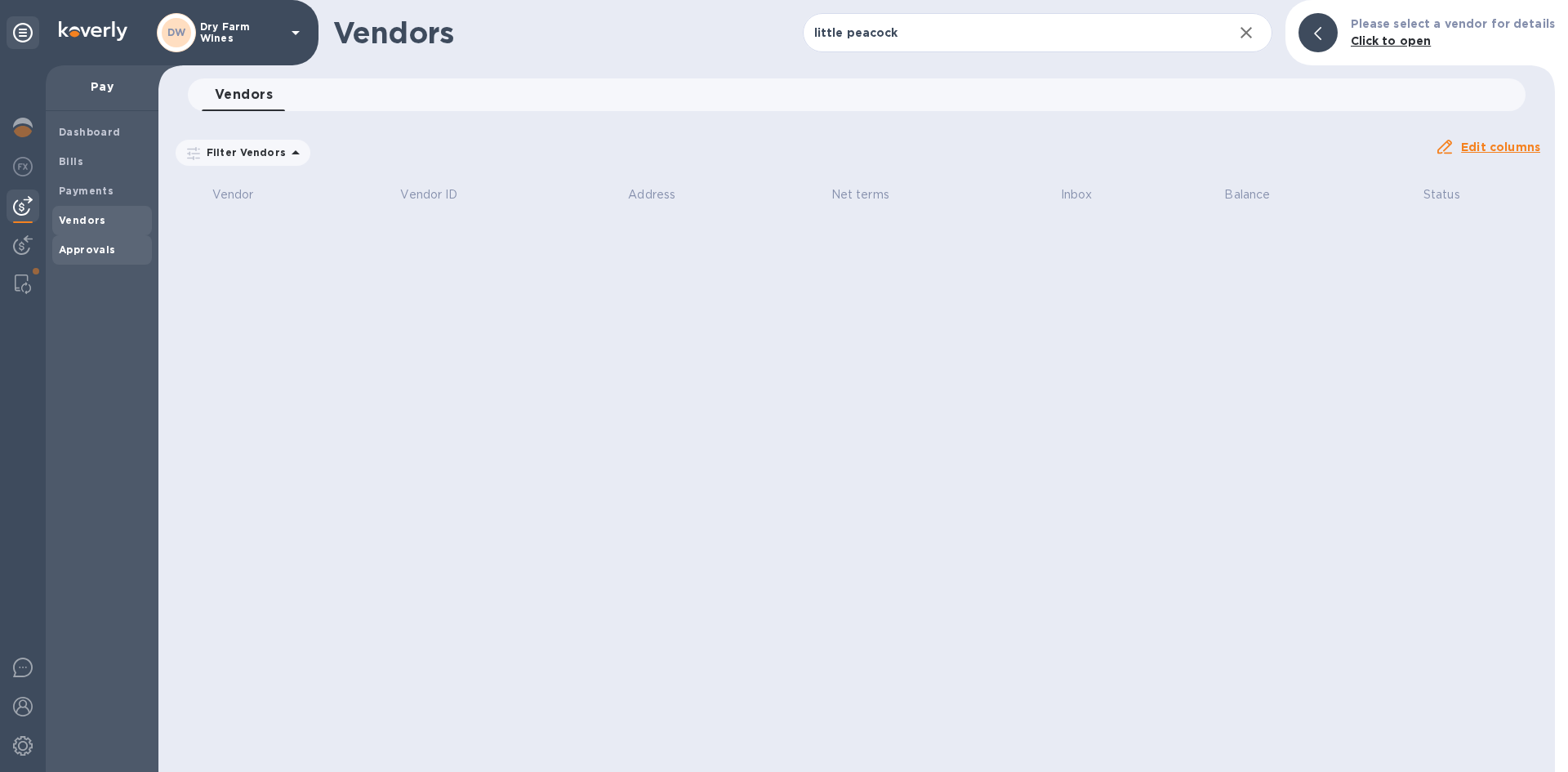
click at [73, 243] on b "Approvals" at bounding box center [87, 249] width 58 height 12
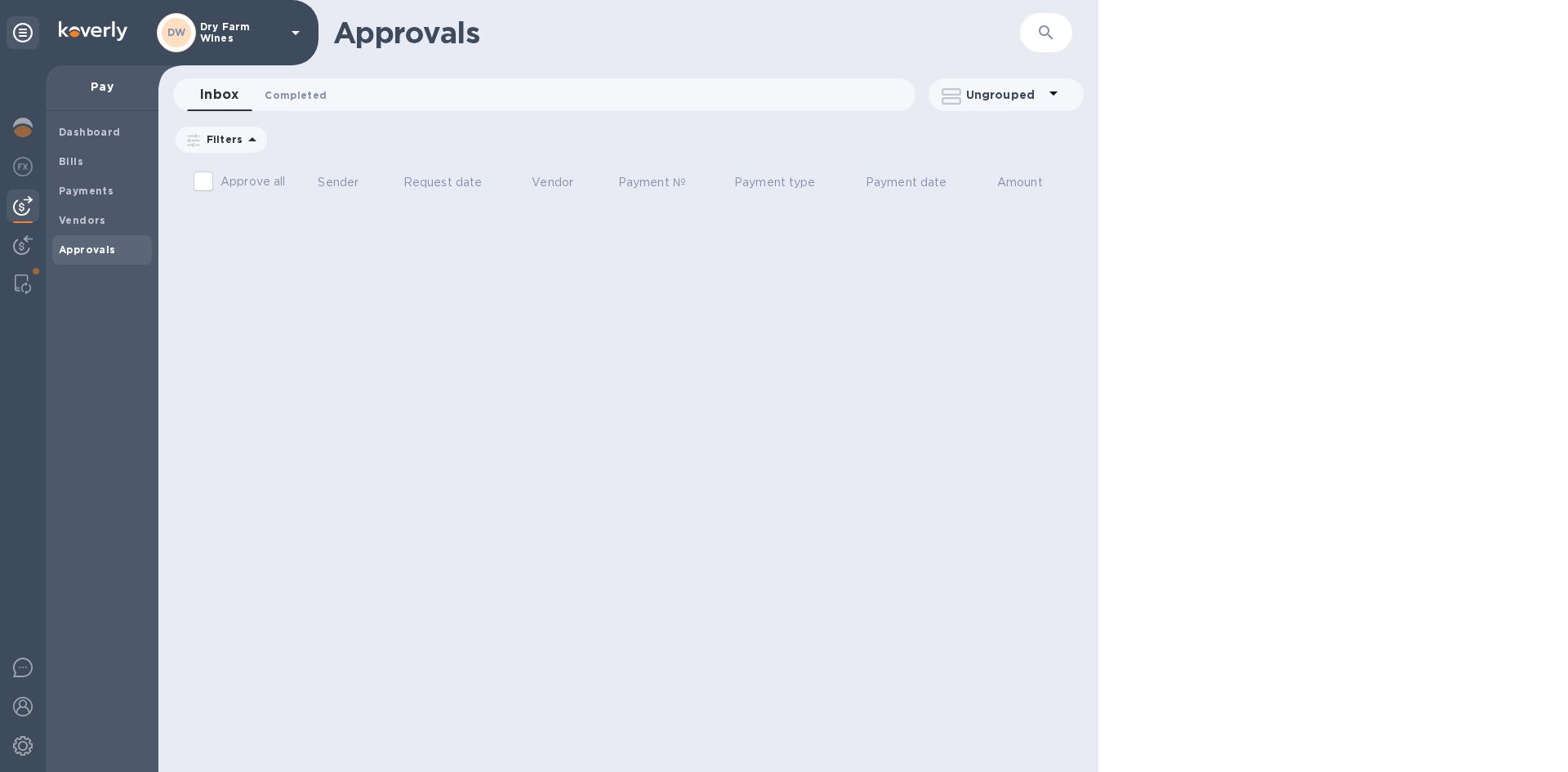
click at [311, 101] on span "Completed 0" at bounding box center [295, 95] width 62 height 17
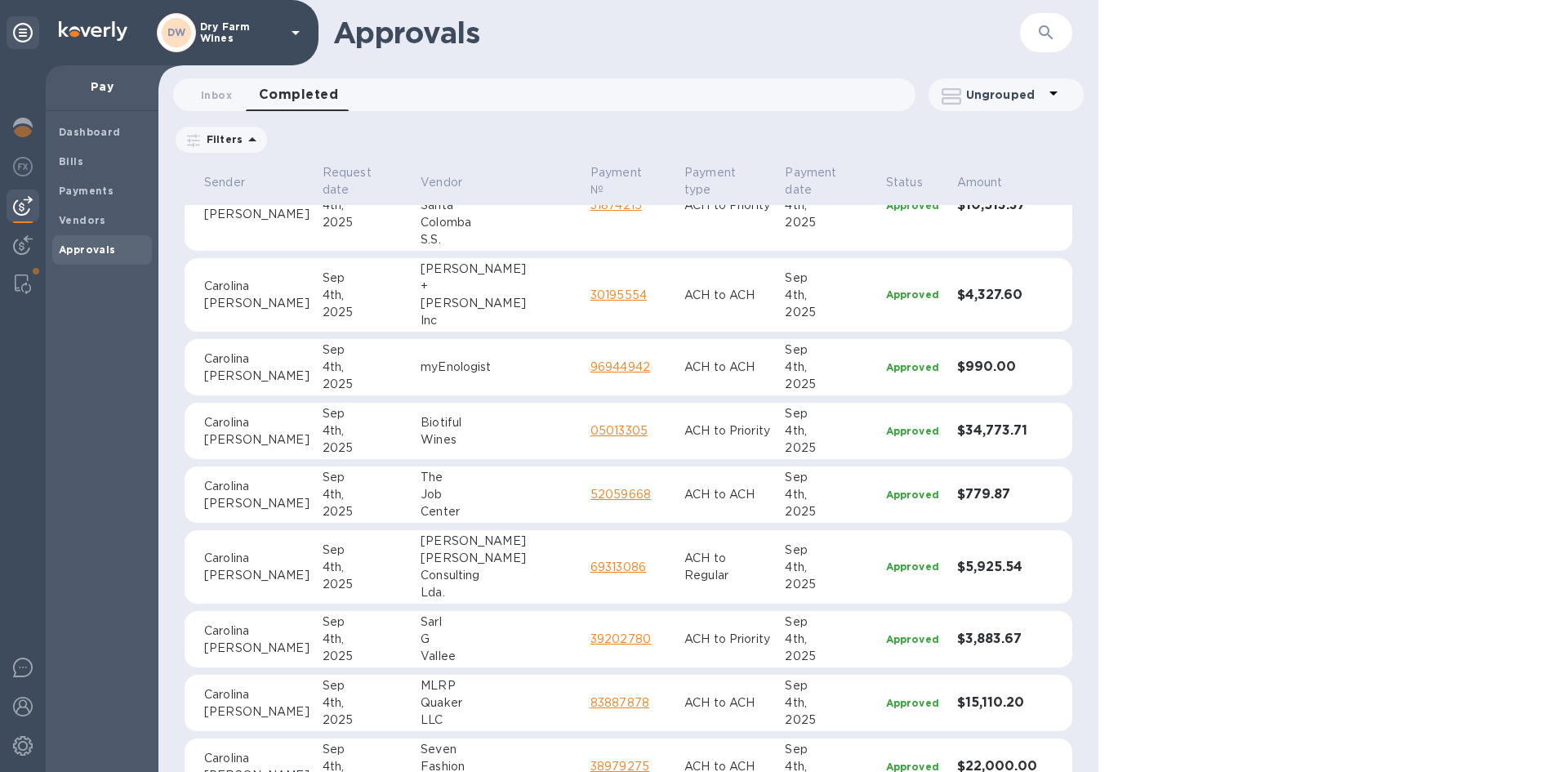
scroll to position [572, 0]
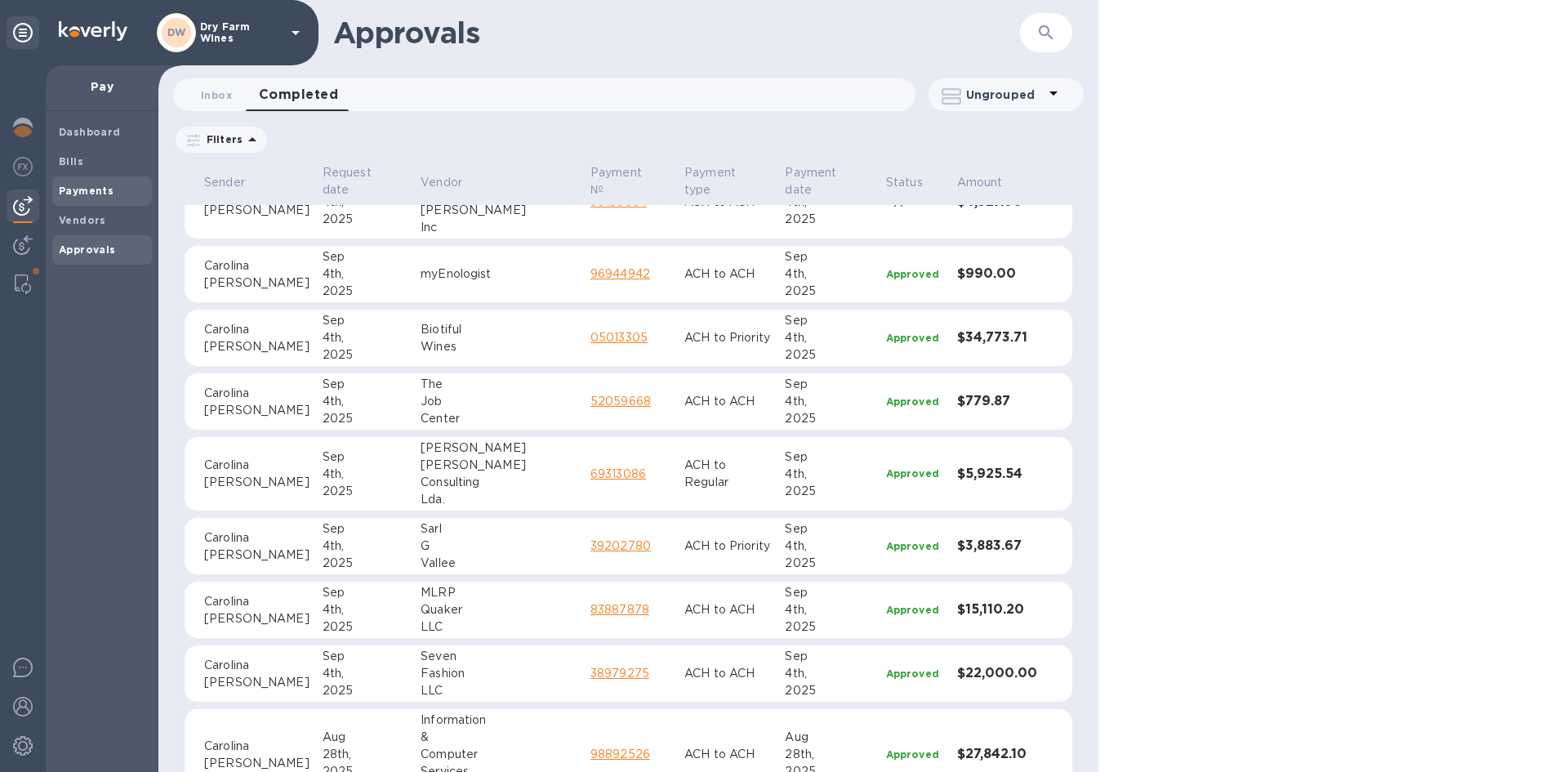
click at [105, 196] on b "Payments" at bounding box center [86, 190] width 55 height 12
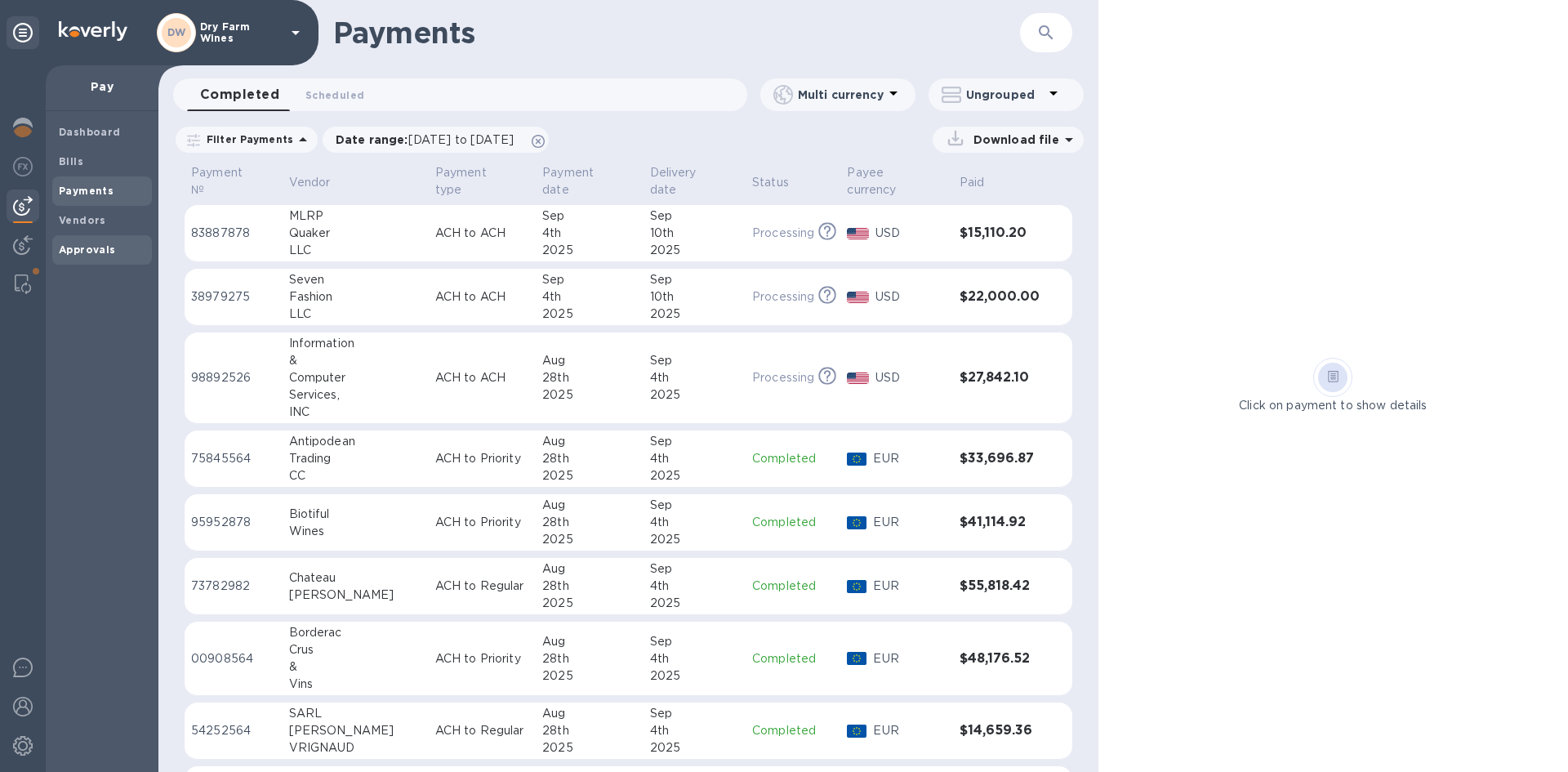
click at [100, 256] on span "Approvals" at bounding box center [87, 250] width 58 height 16
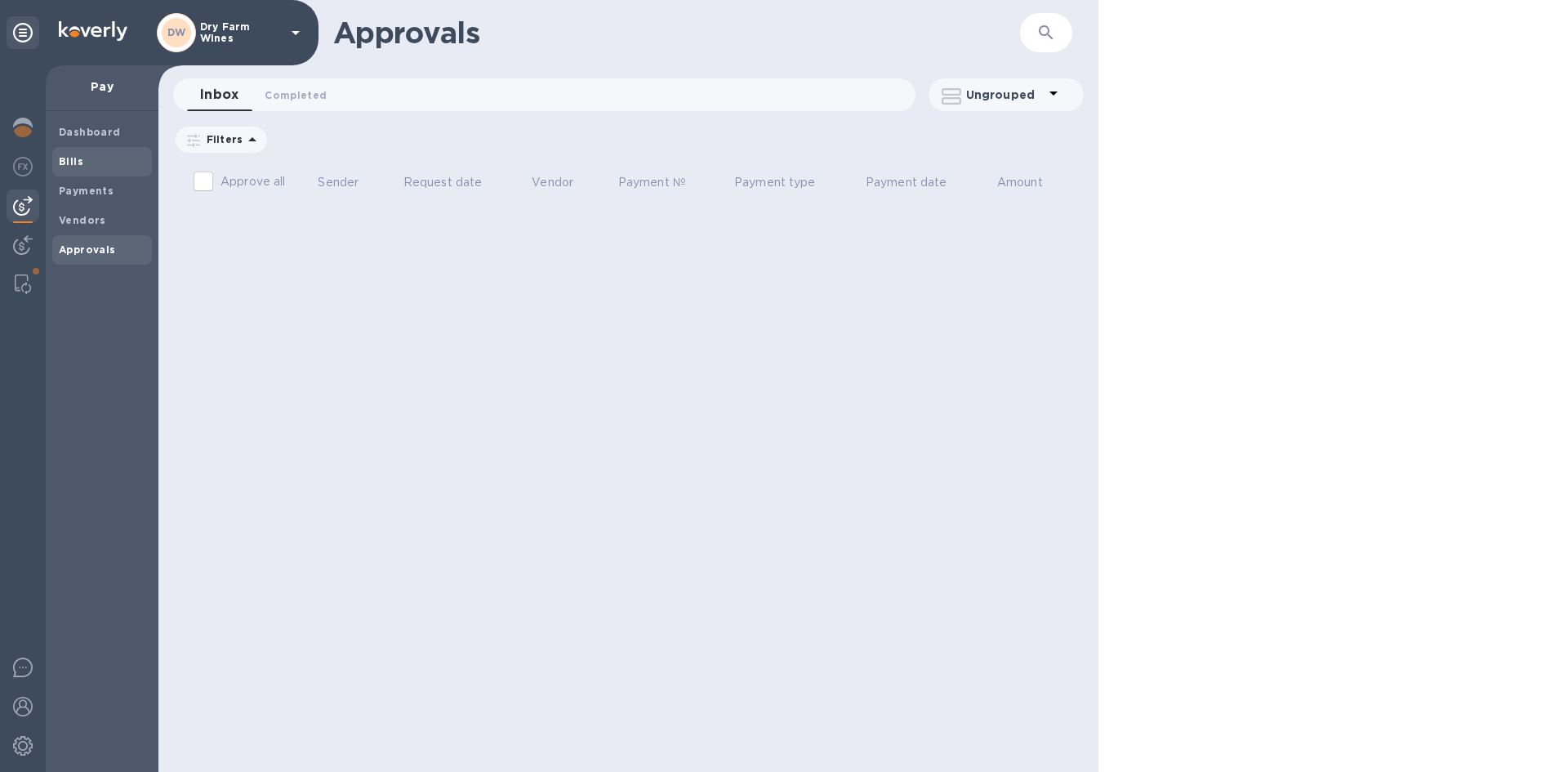
click at [102, 157] on span "Bills" at bounding box center [101, 162] width 87 height 16
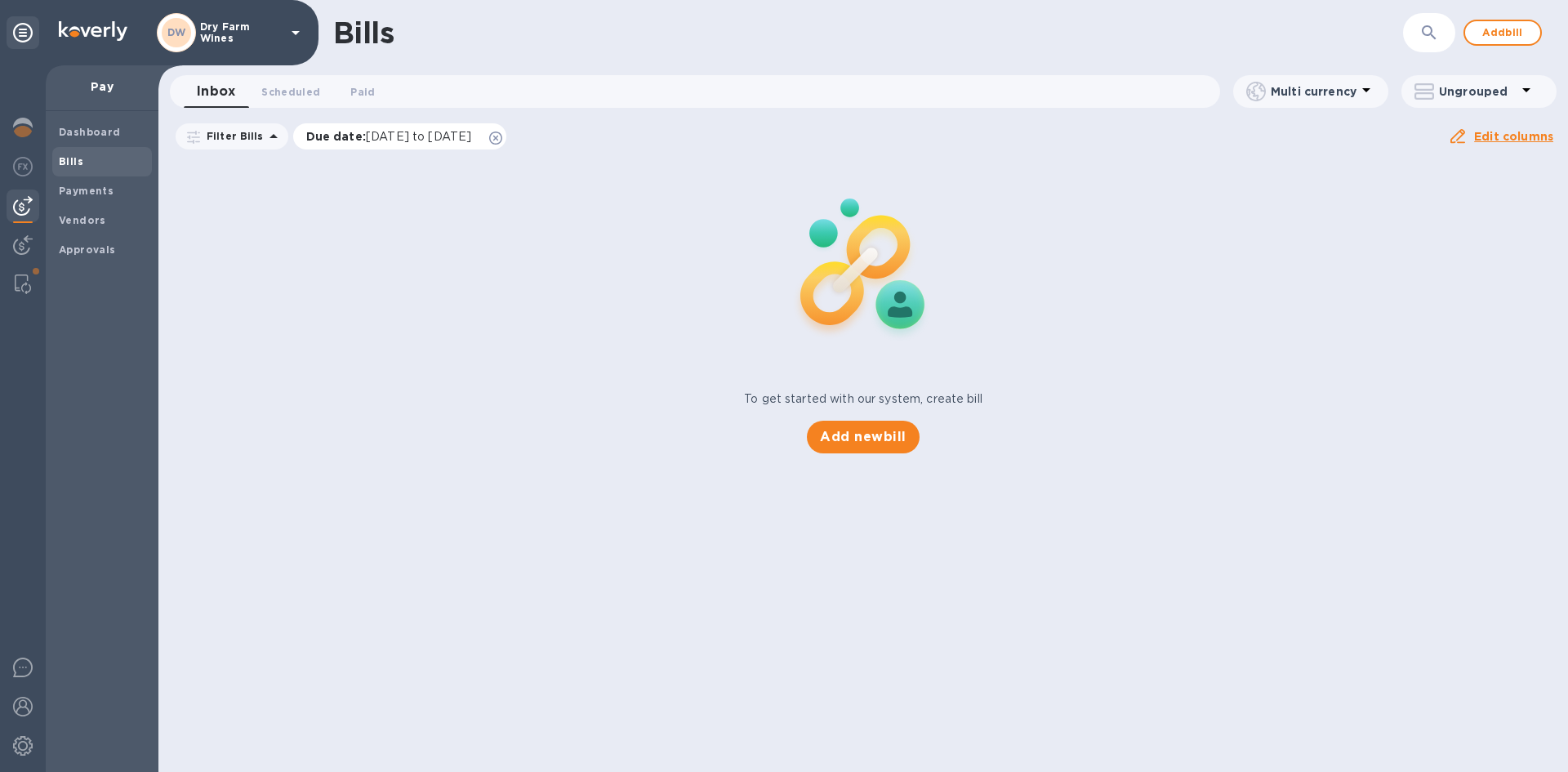
click at [502, 134] on icon at bounding box center [496, 138] width 13 height 13
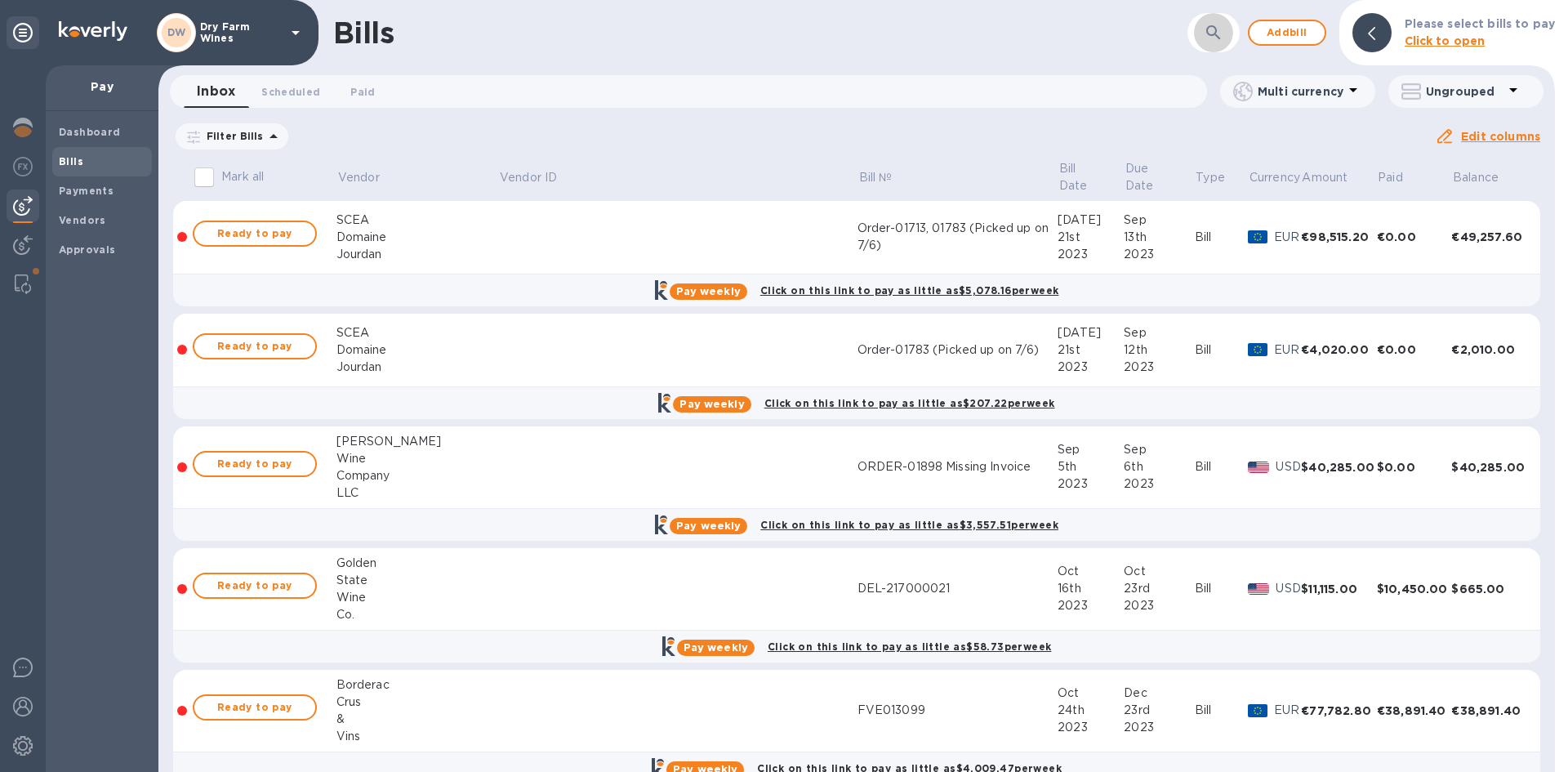
click at [1229, 43] on button "button" at bounding box center [1213, 32] width 39 height 39
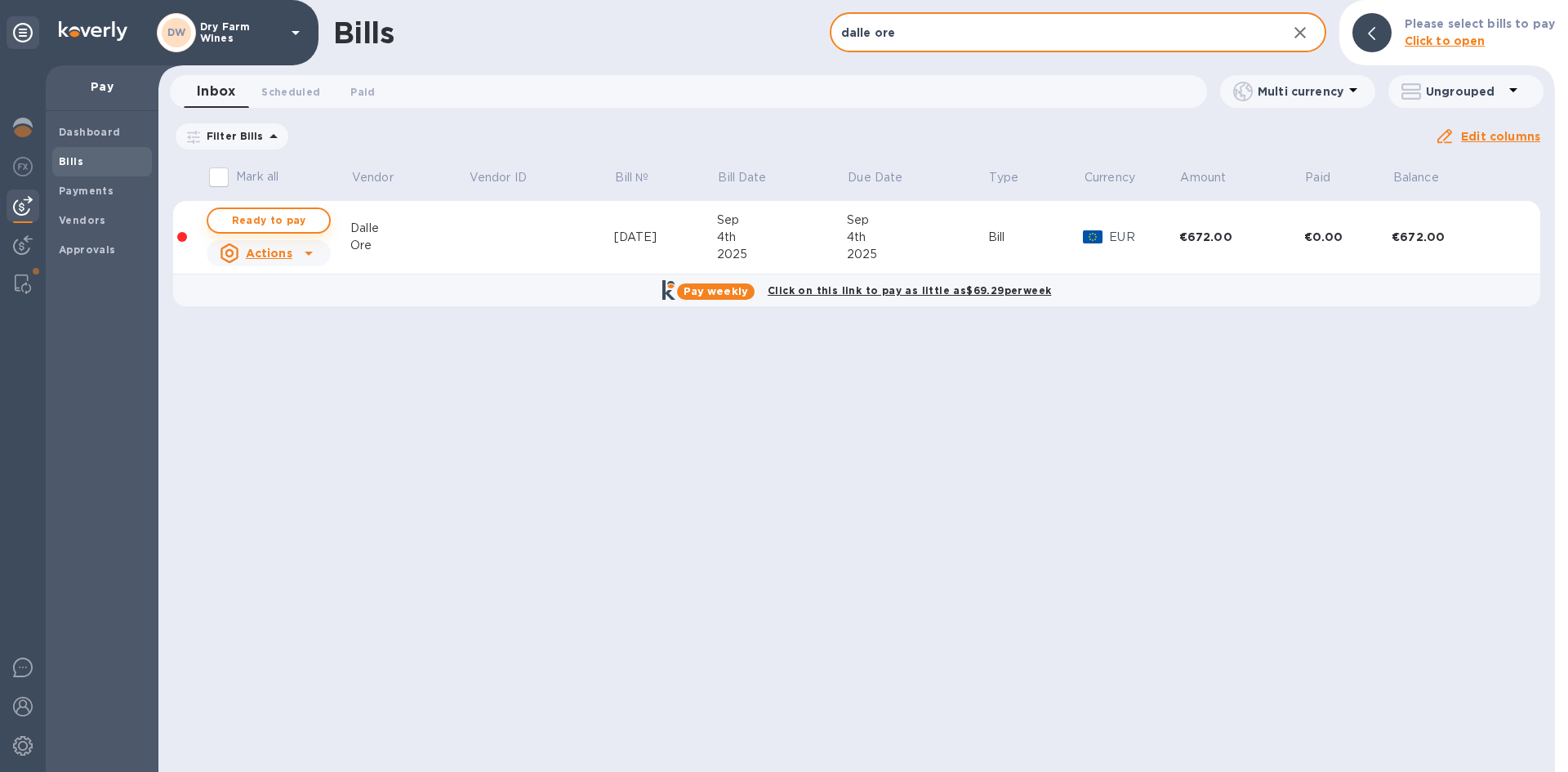
type input "dalle ore"
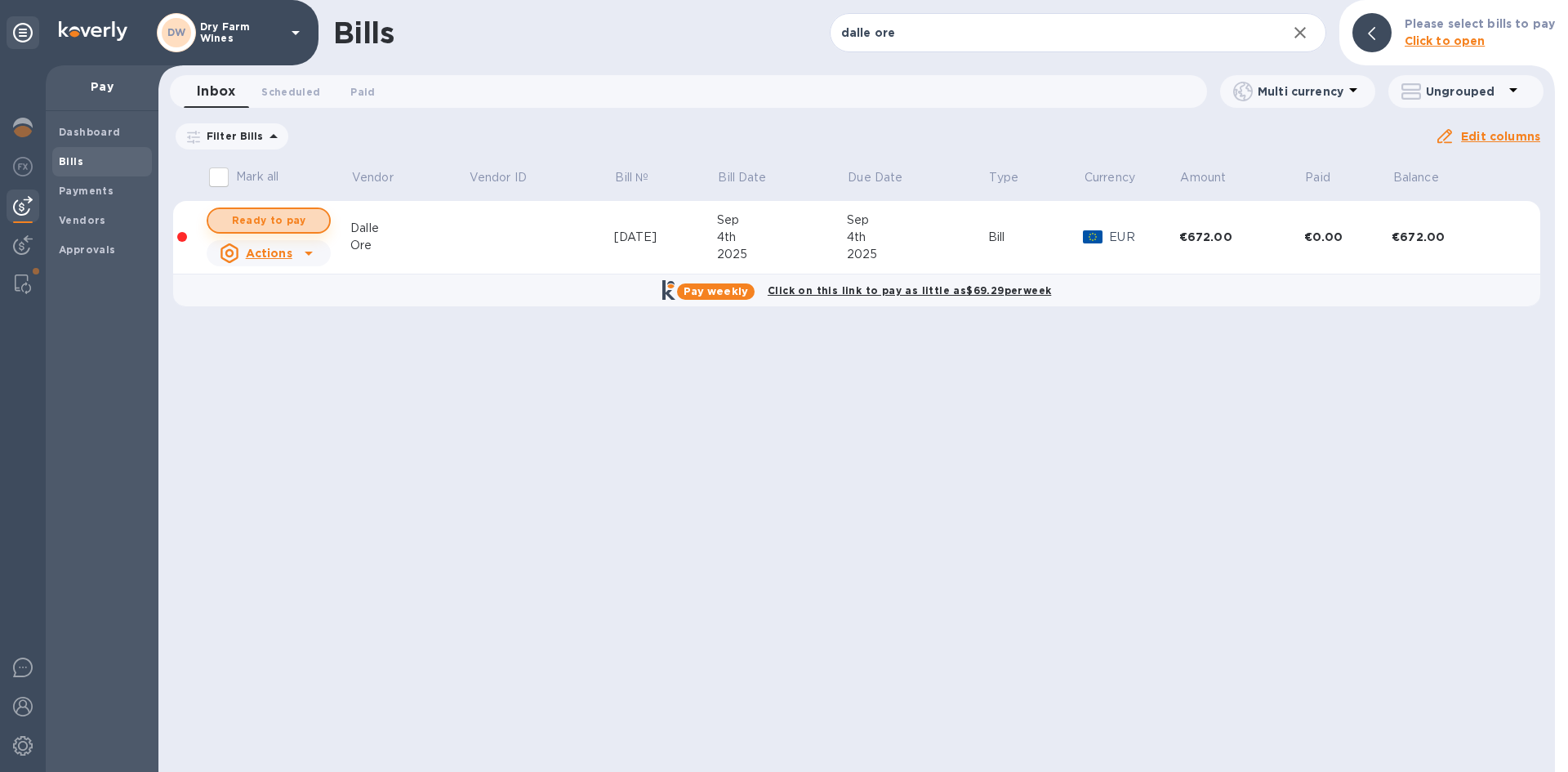
click at [303, 223] on span "Ready to pay" at bounding box center [269, 220] width 95 height 19
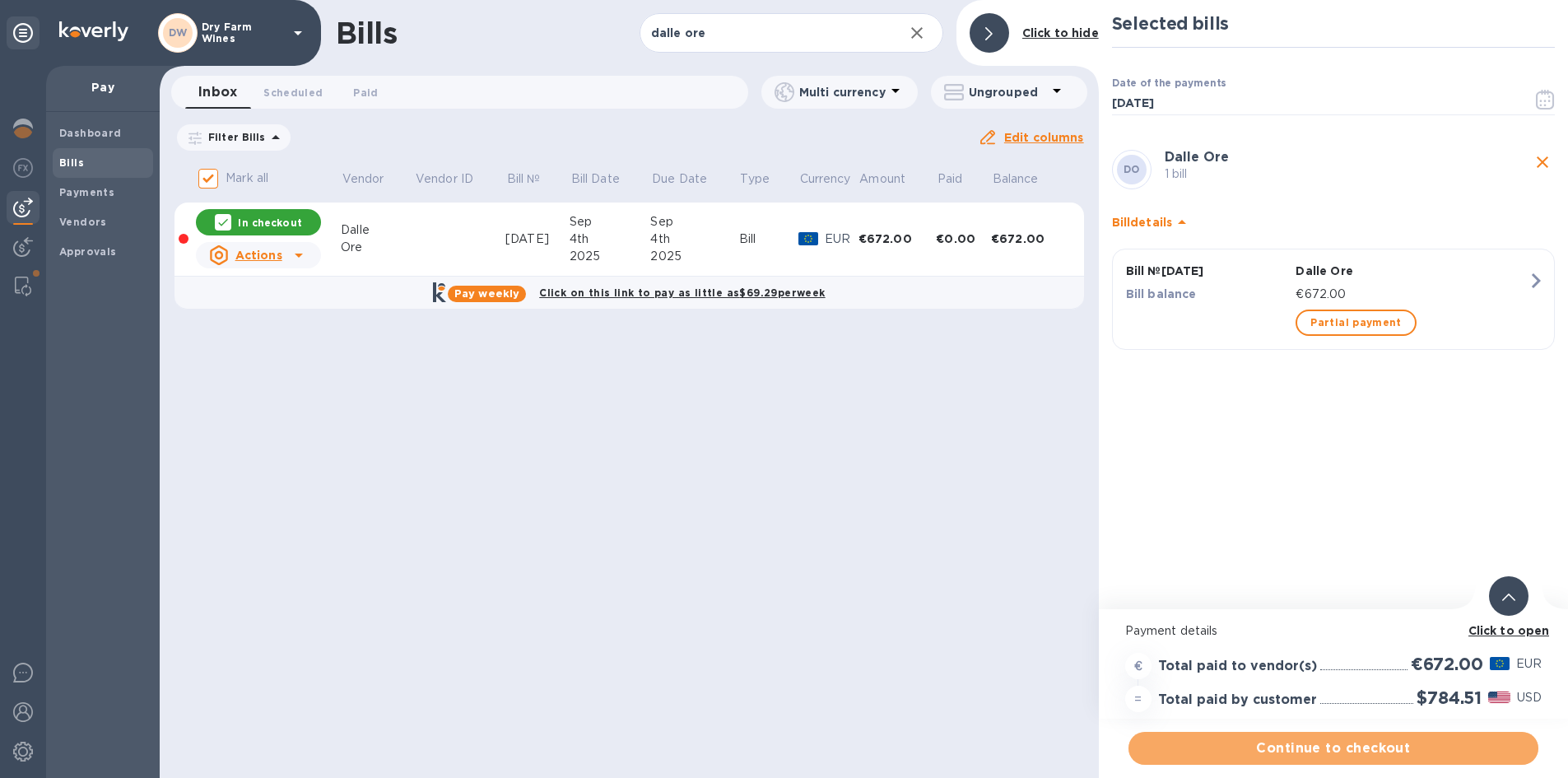
click at [1345, 750] on span "Continue to checkout" at bounding box center [1333, 748] width 383 height 19
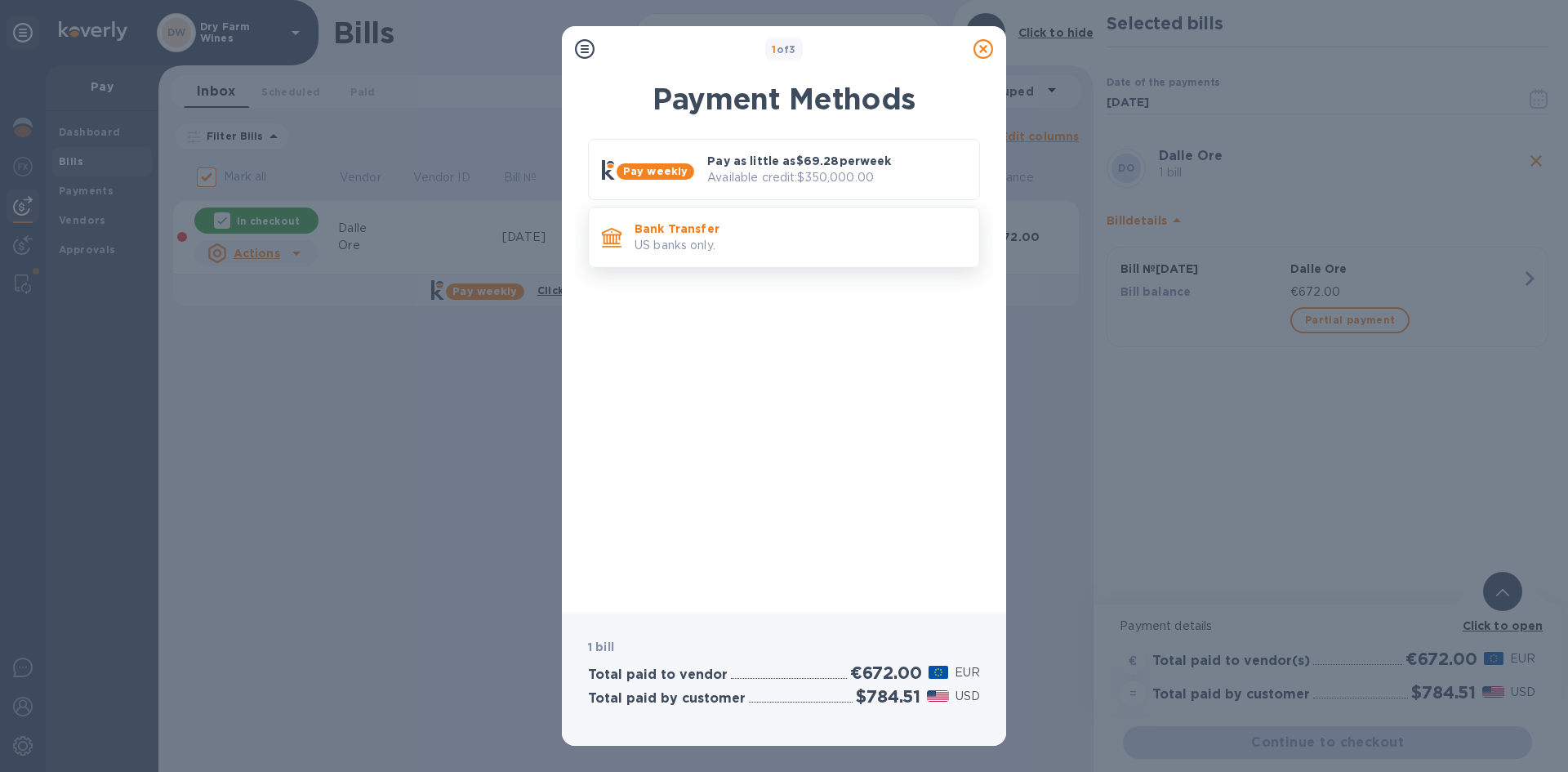
click at [797, 256] on div "Bank Transfer US banks only." at bounding box center [800, 237] width 345 height 47
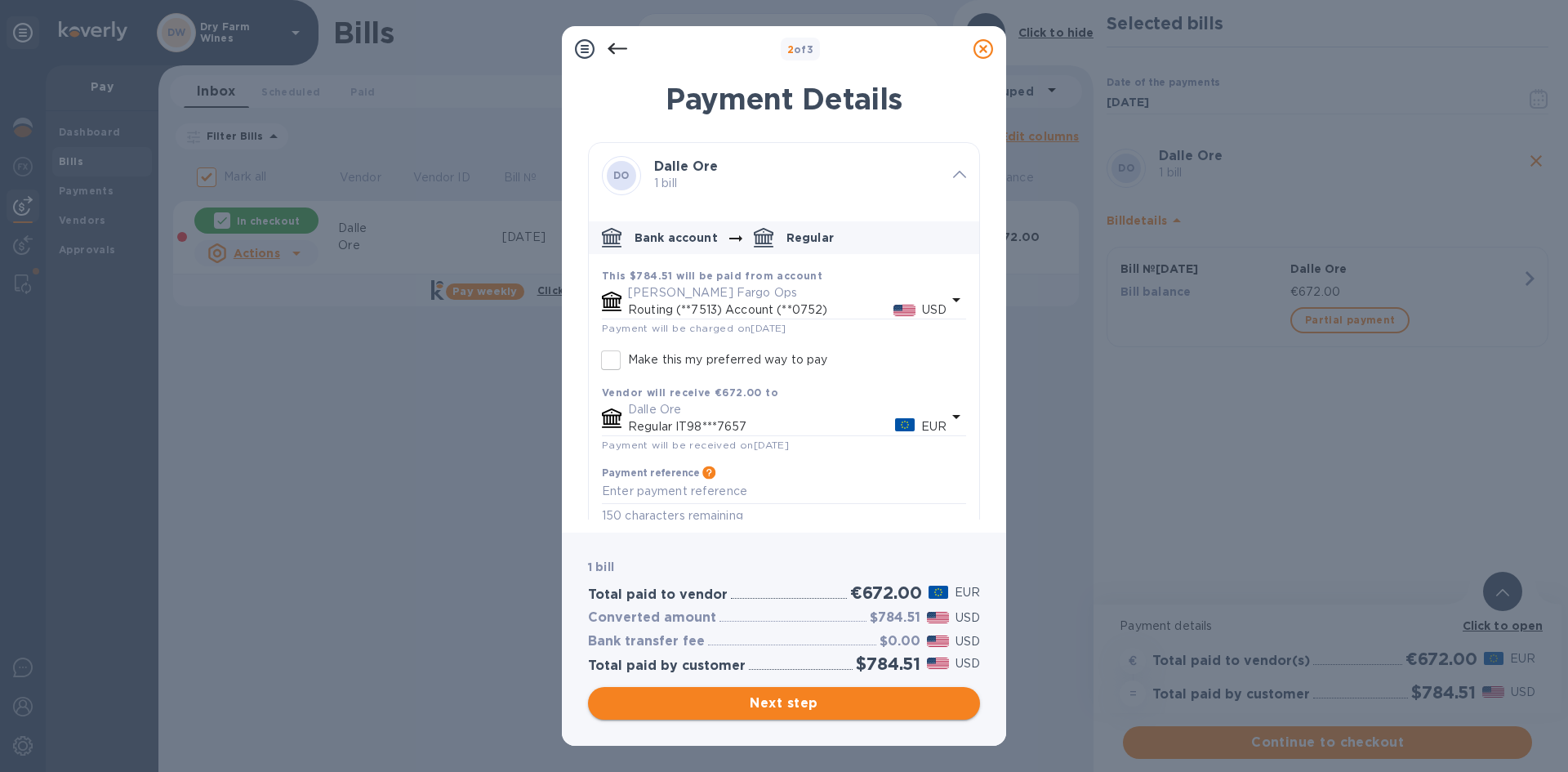
click at [838, 701] on span "Next step" at bounding box center [784, 702] width 366 height 19
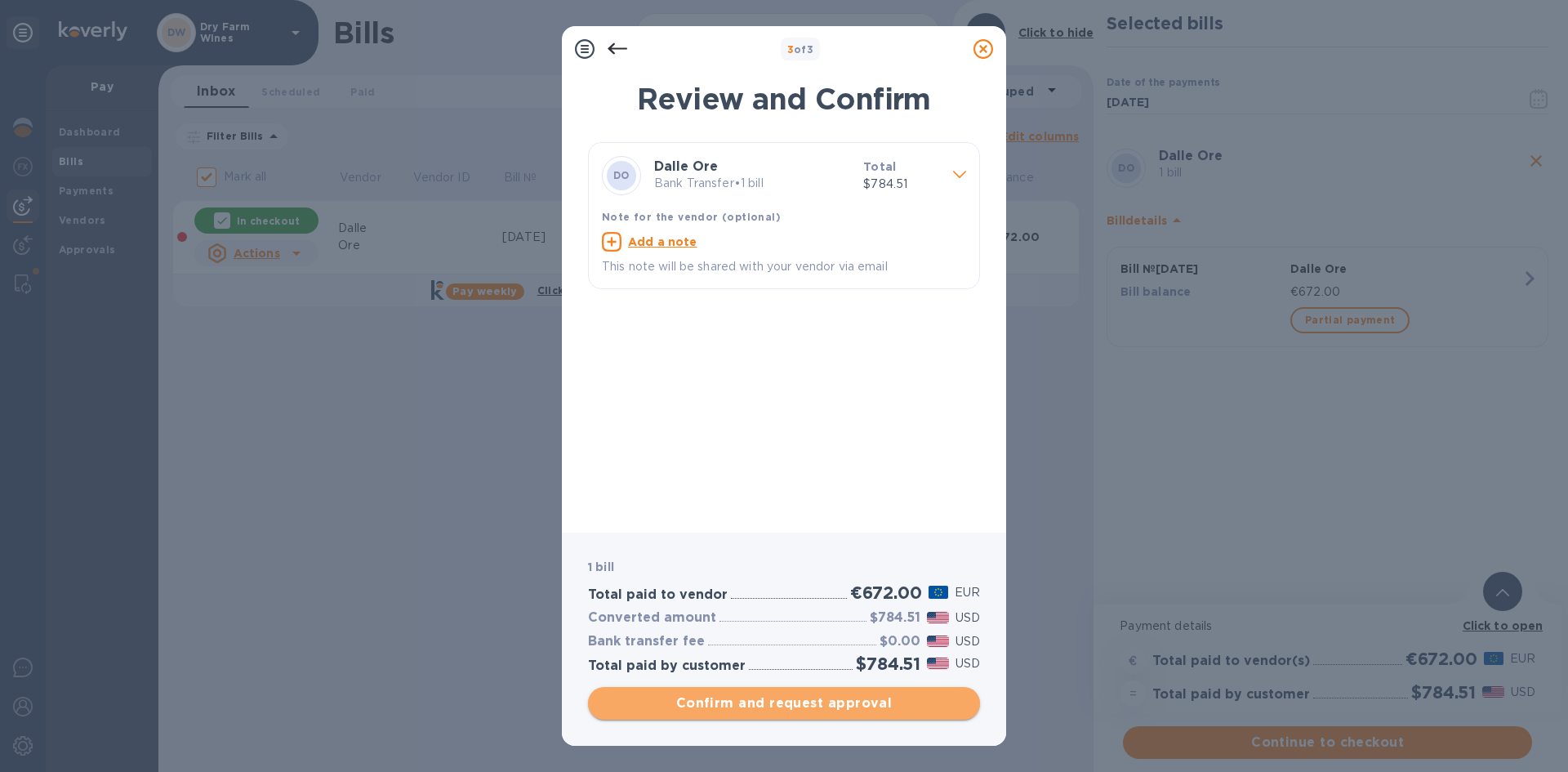
click at [838, 701] on span "Confirm and request approval" at bounding box center [784, 702] width 366 height 19
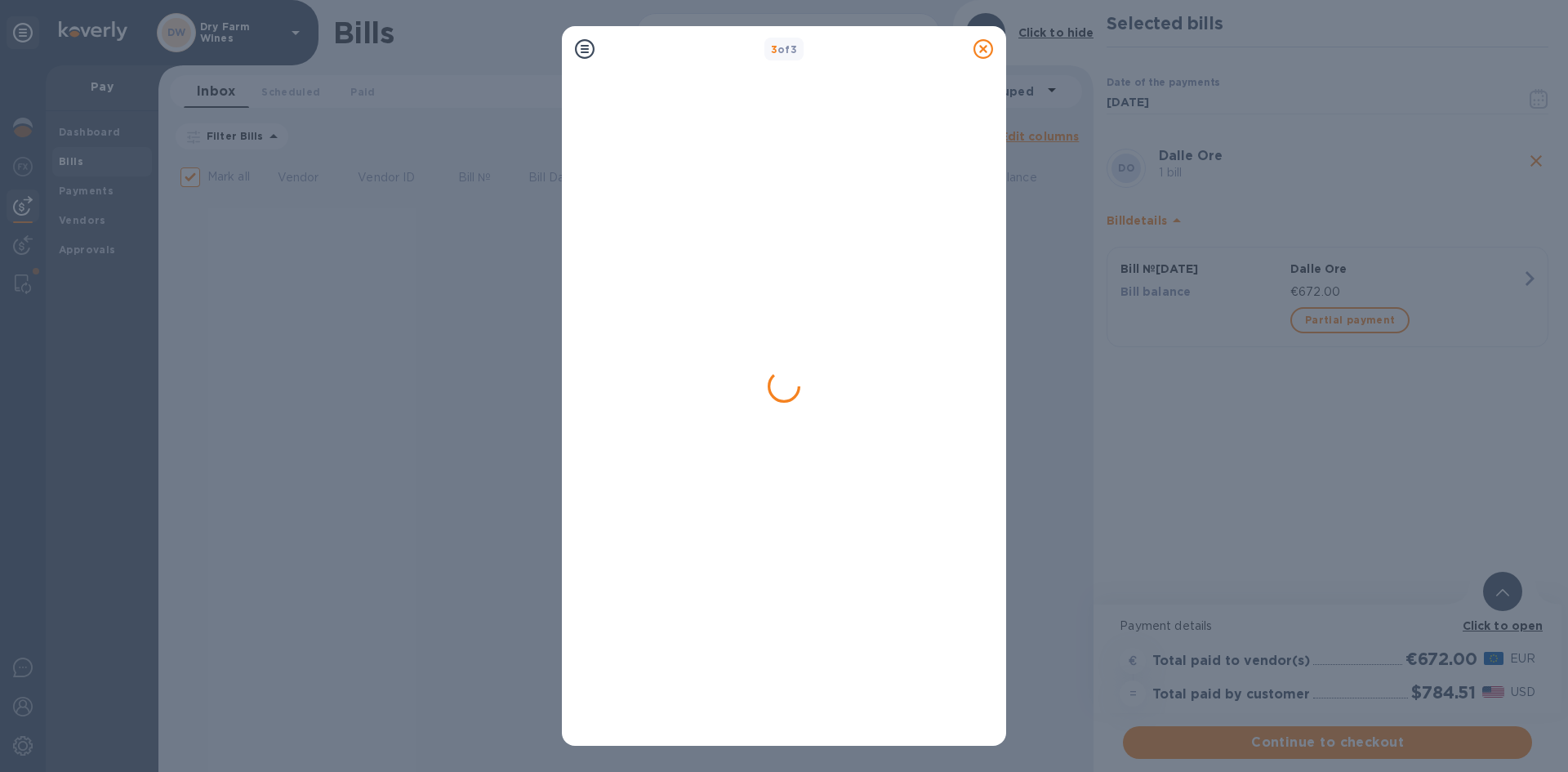
checkbox input "false"
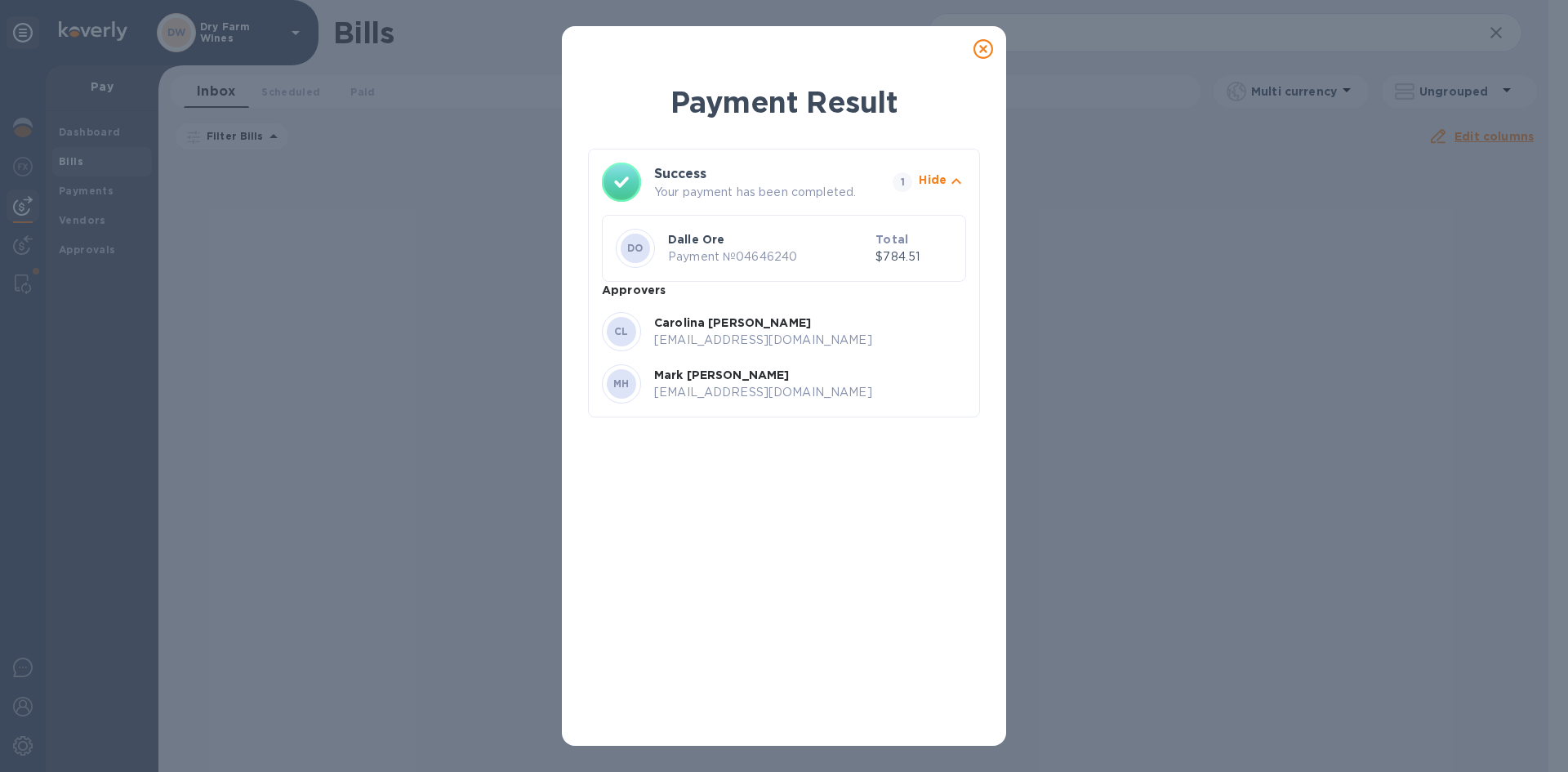
click at [986, 52] on icon at bounding box center [983, 48] width 19 height 19
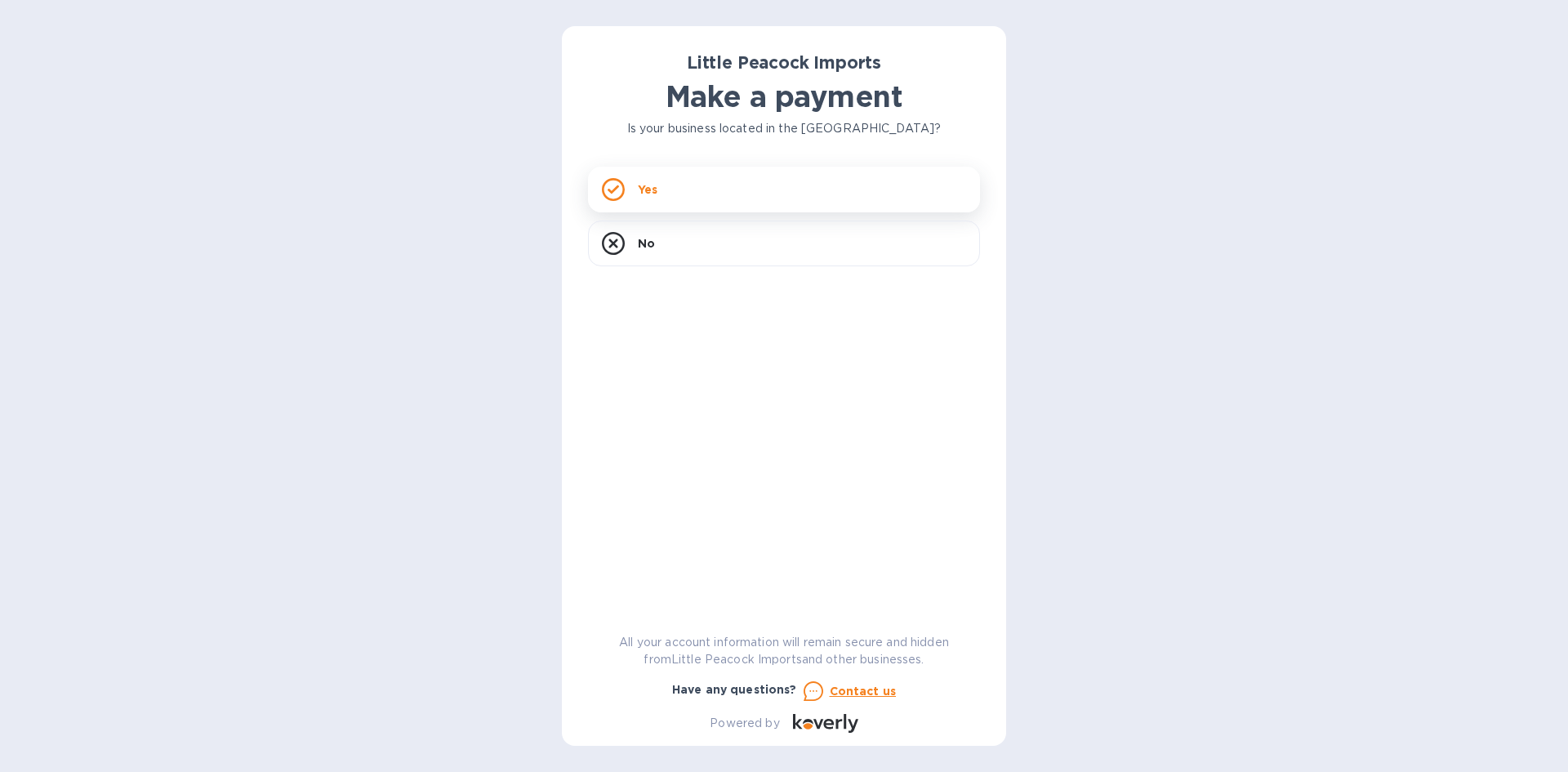
click at [695, 188] on div "Yes" at bounding box center [784, 189] width 392 height 46
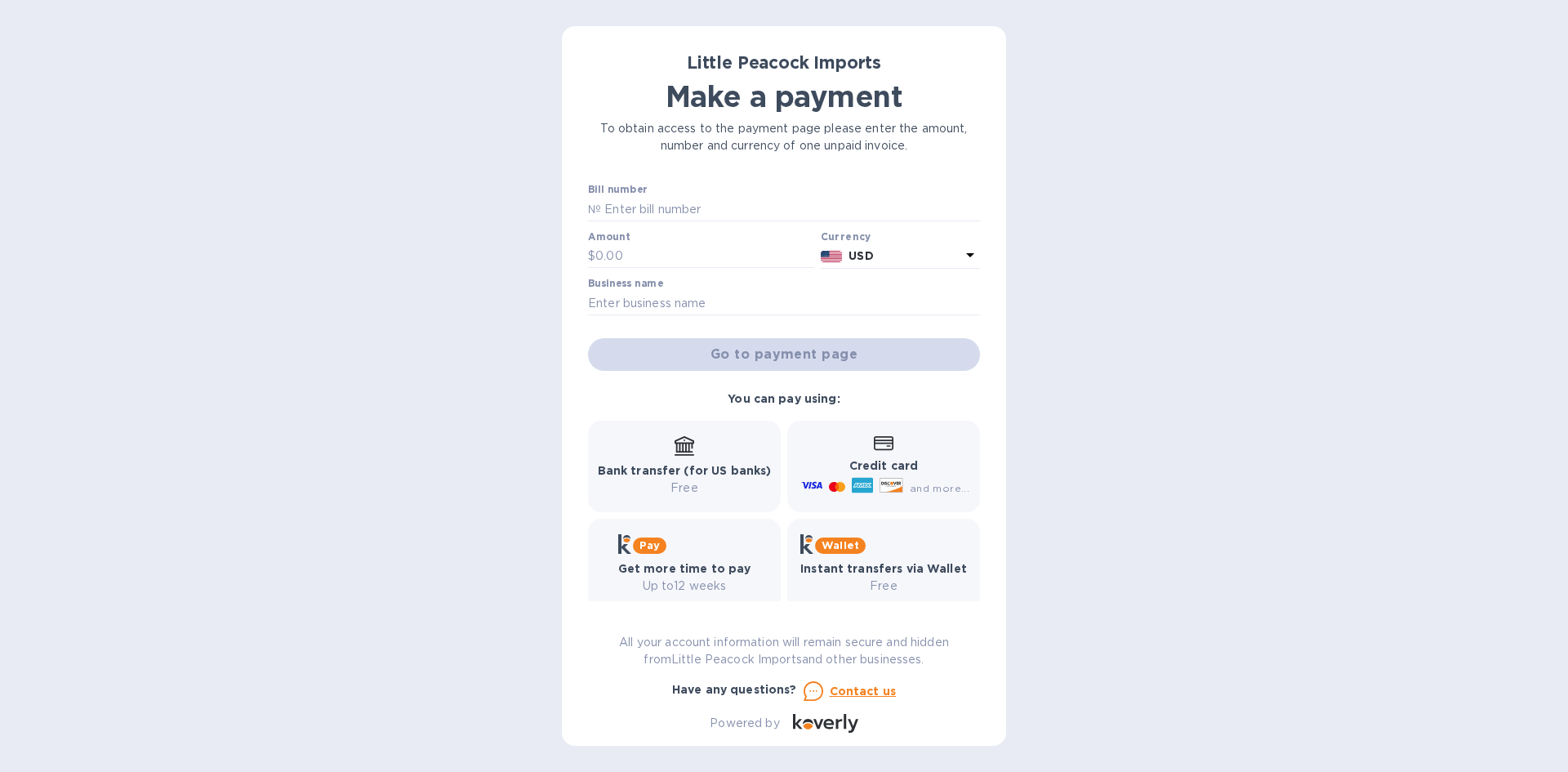
click at [700, 196] on div "Bill number №" at bounding box center [784, 202] width 392 height 38
click at [694, 207] on input "text" at bounding box center [790, 209] width 379 height 25
type input "LP2507231"
click at [682, 246] on input "text" at bounding box center [704, 256] width 219 height 25
type input "17,024.00"
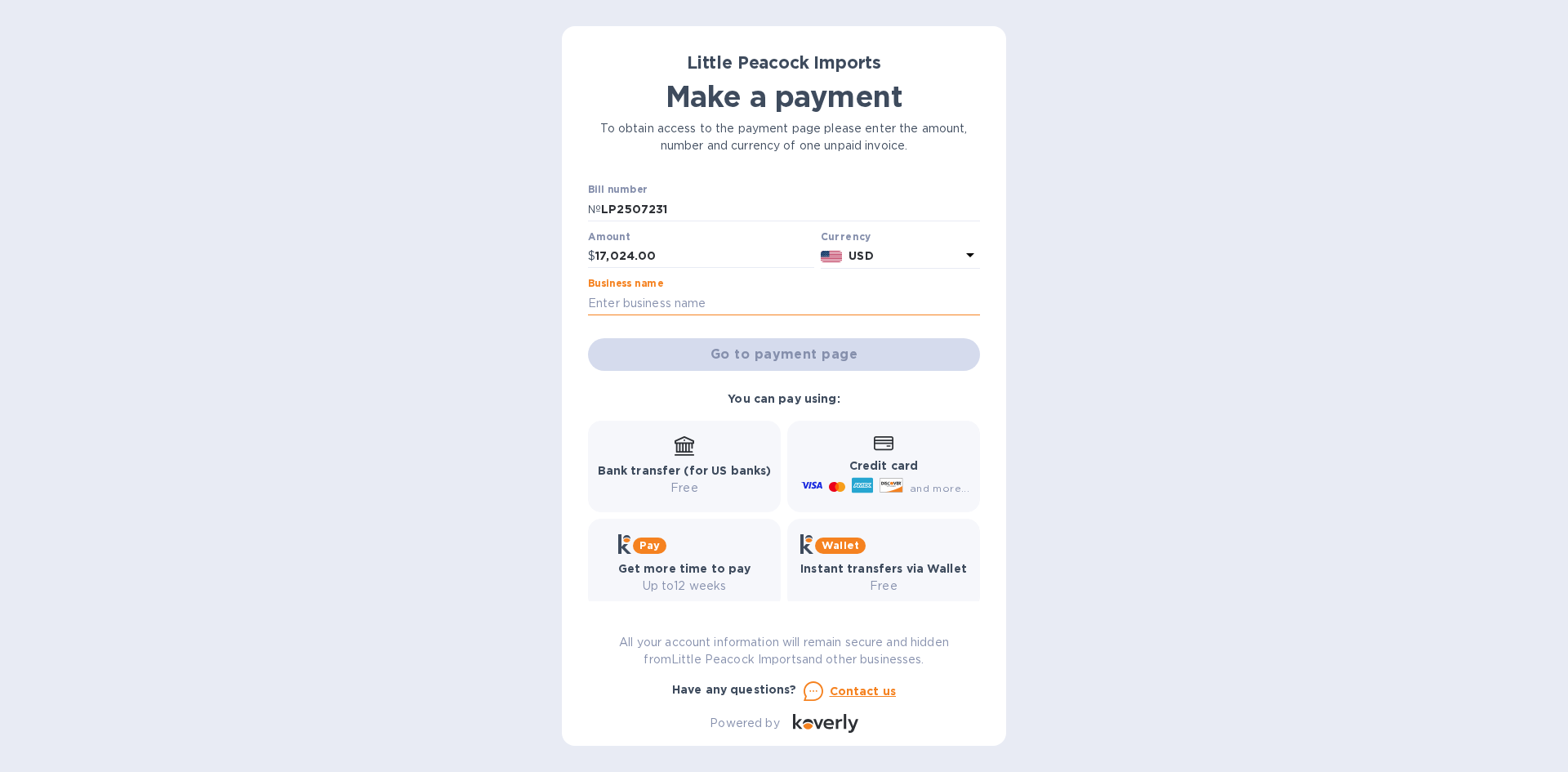
click at [809, 304] on input "text" at bounding box center [784, 303] width 392 height 25
type input "Dry Farm Wines LLC"
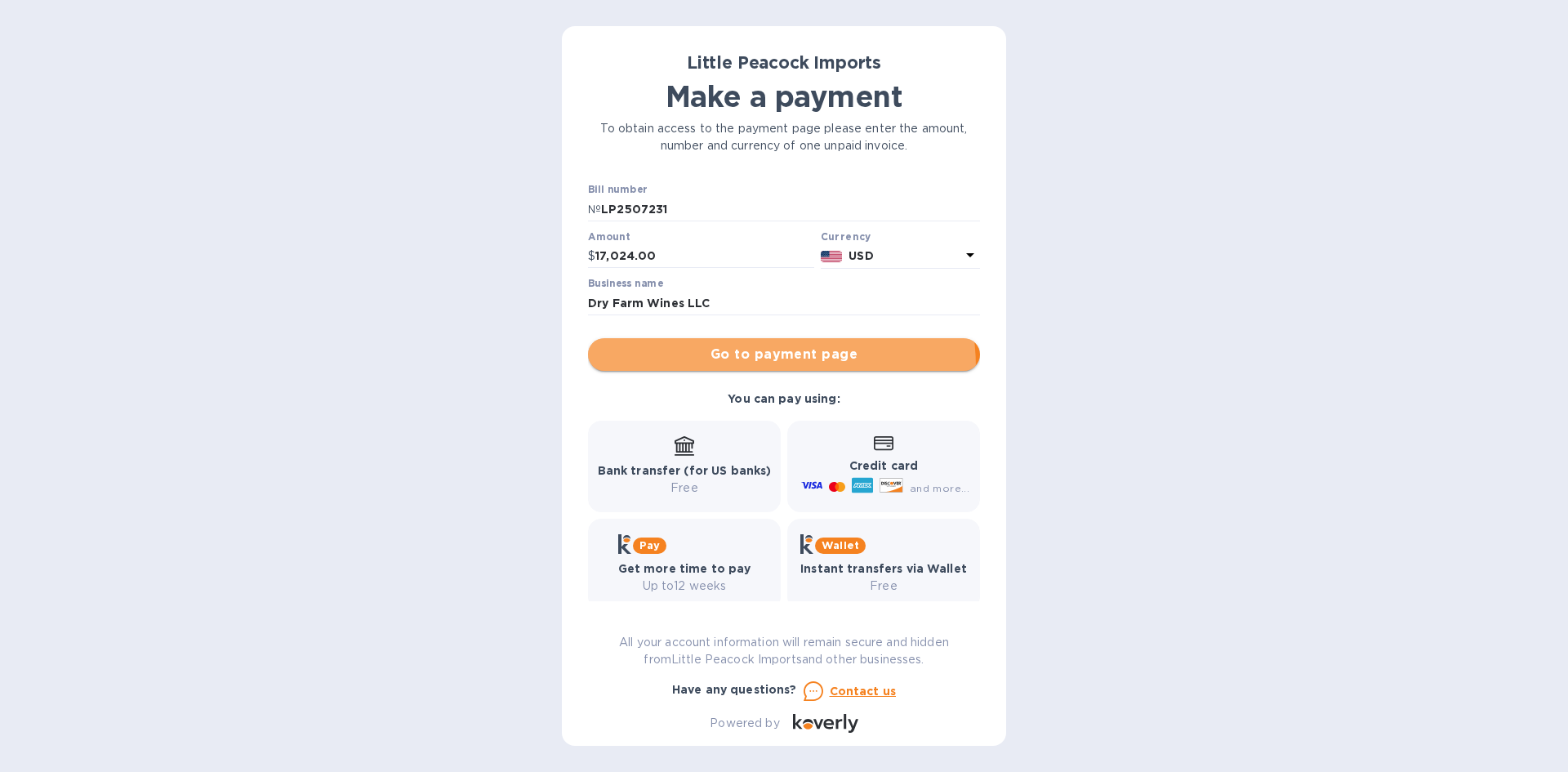
click at [748, 368] on button "Go to payment page" at bounding box center [784, 355] width 392 height 33
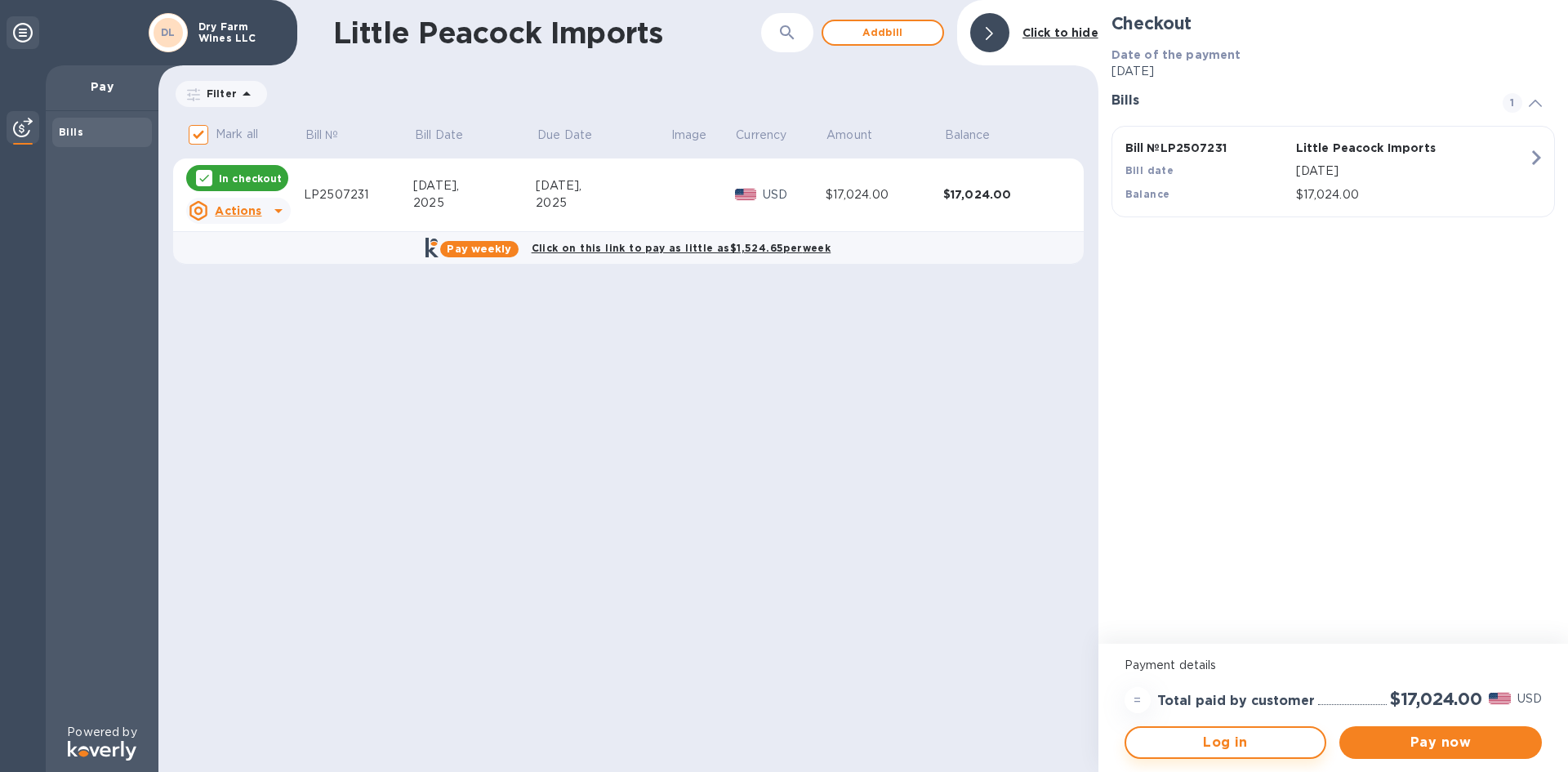
click at [1301, 738] on span "Log in" at bounding box center [1225, 742] width 173 height 19
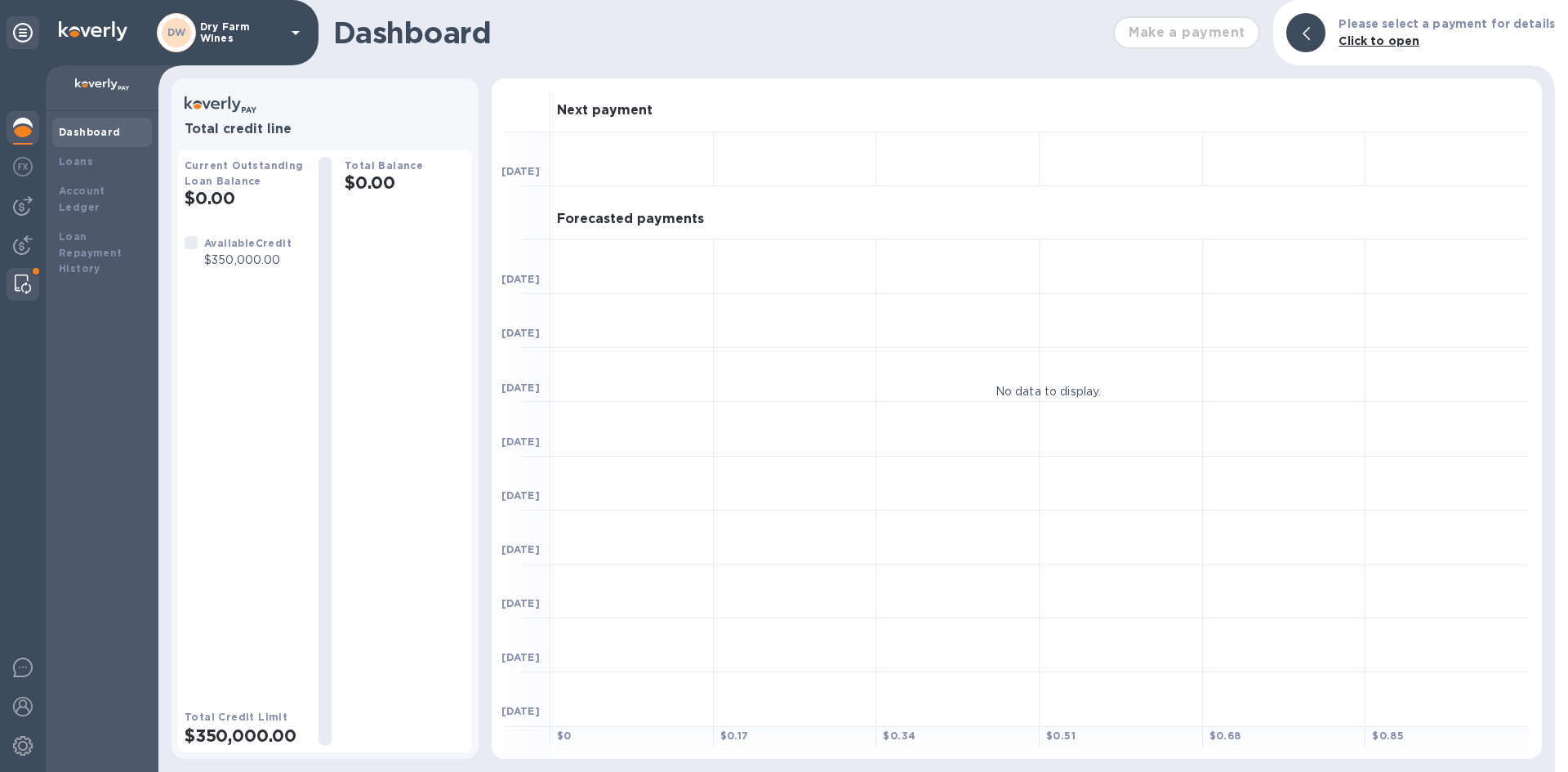
click at [14, 273] on div at bounding box center [23, 284] width 29 height 33
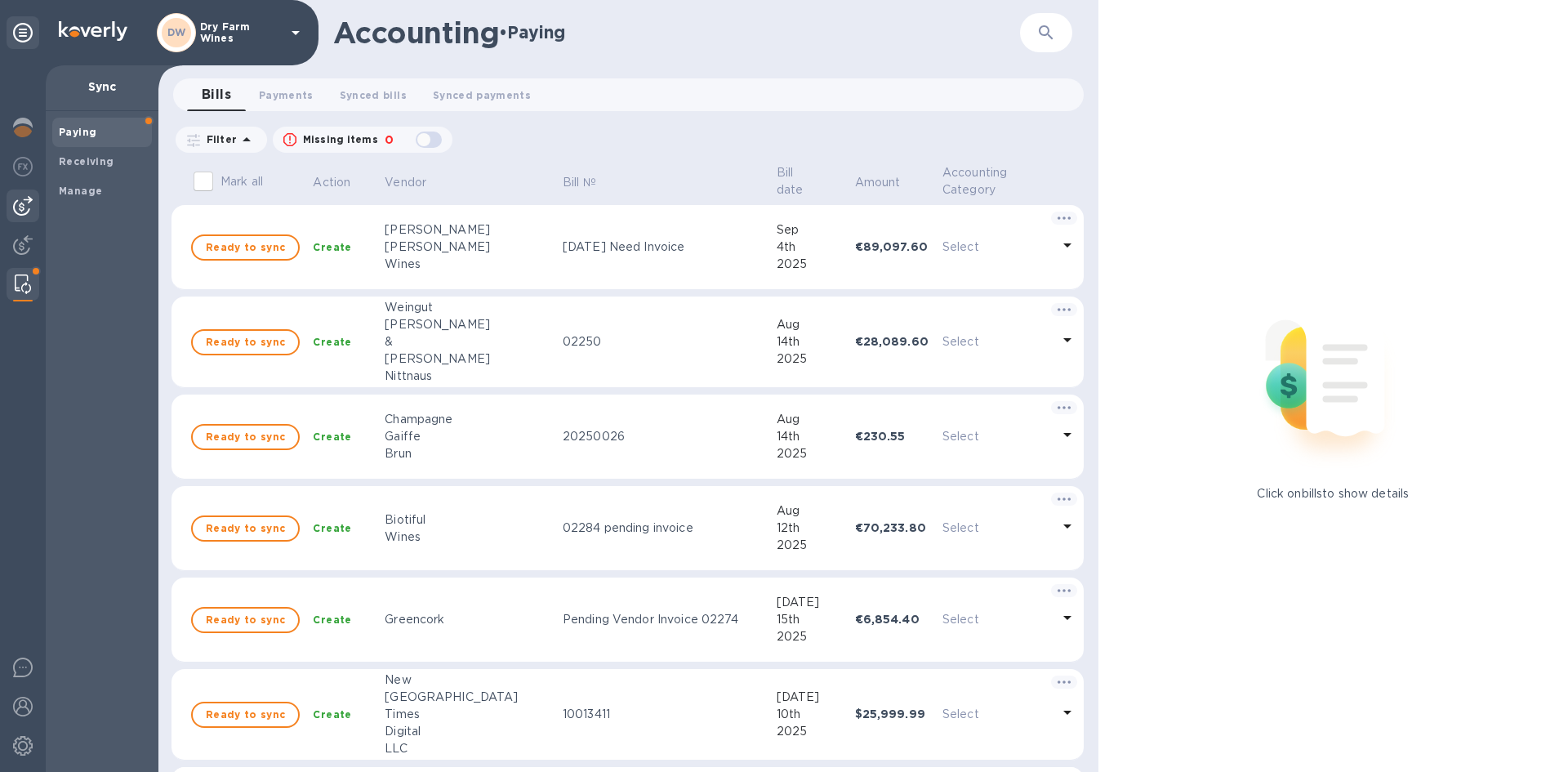
click at [33, 203] on div at bounding box center [23, 206] width 33 height 33
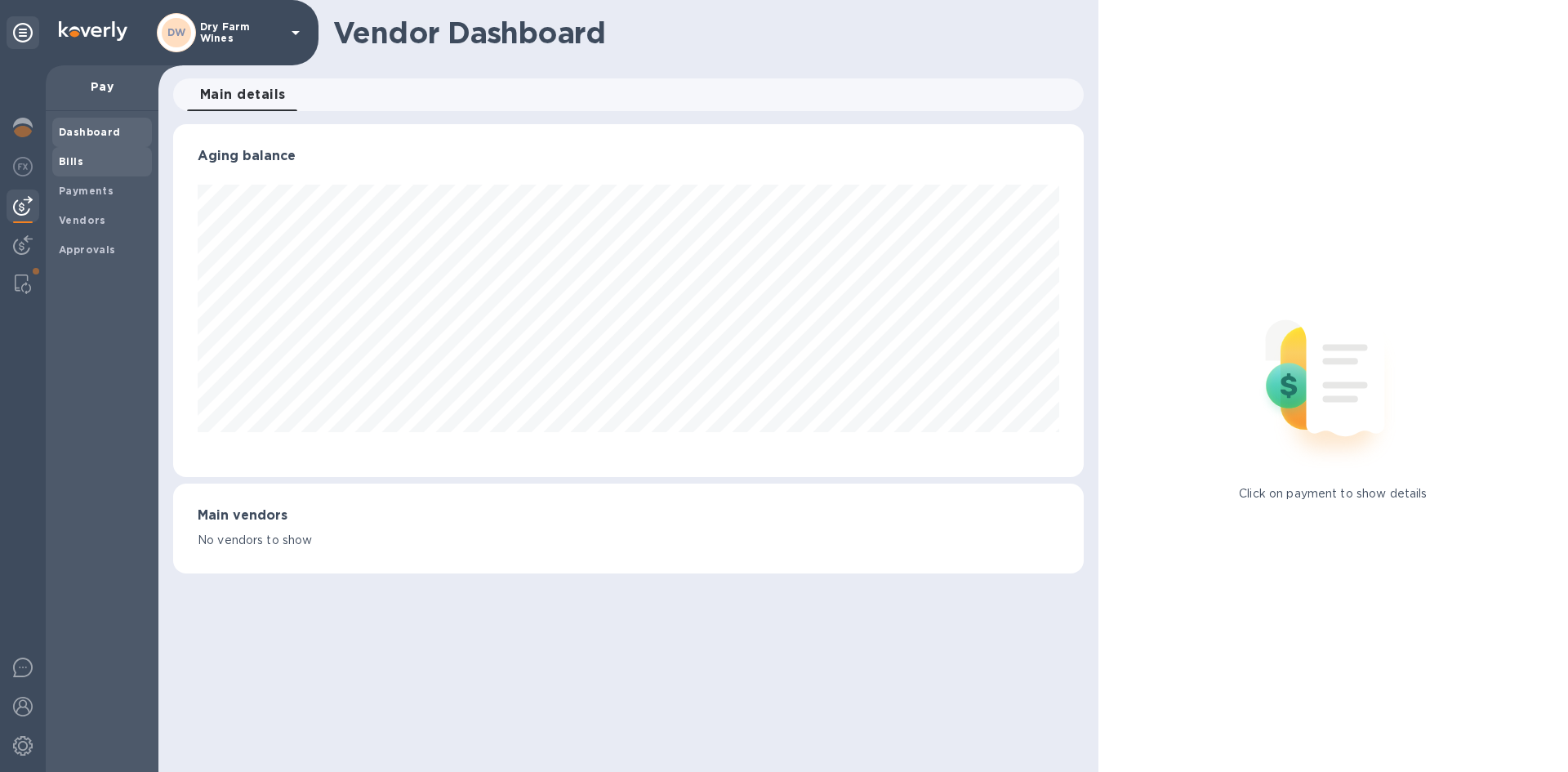
click at [90, 166] on span "Bills" at bounding box center [101, 162] width 87 height 16
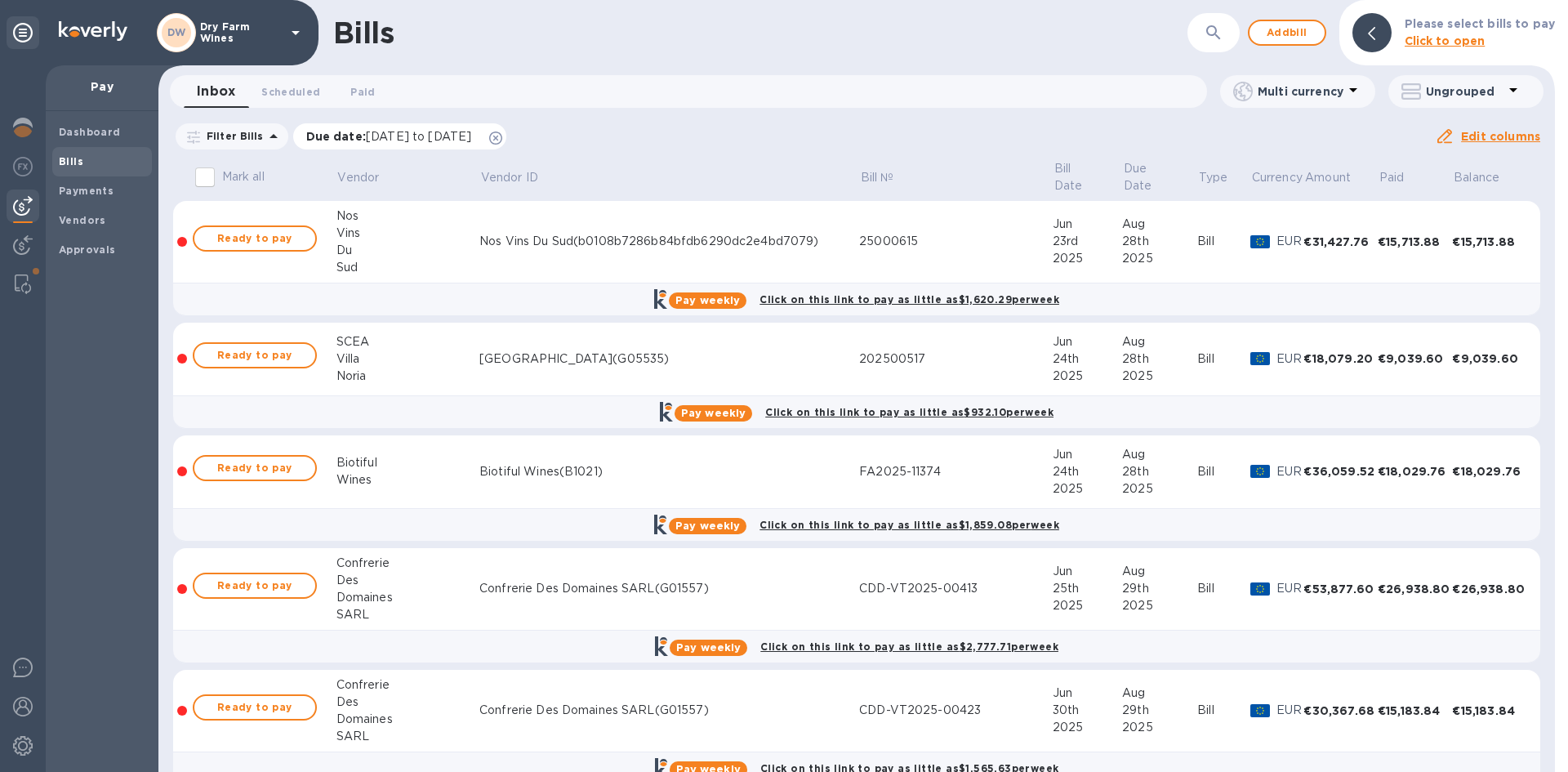
click at [502, 134] on icon at bounding box center [496, 138] width 13 height 13
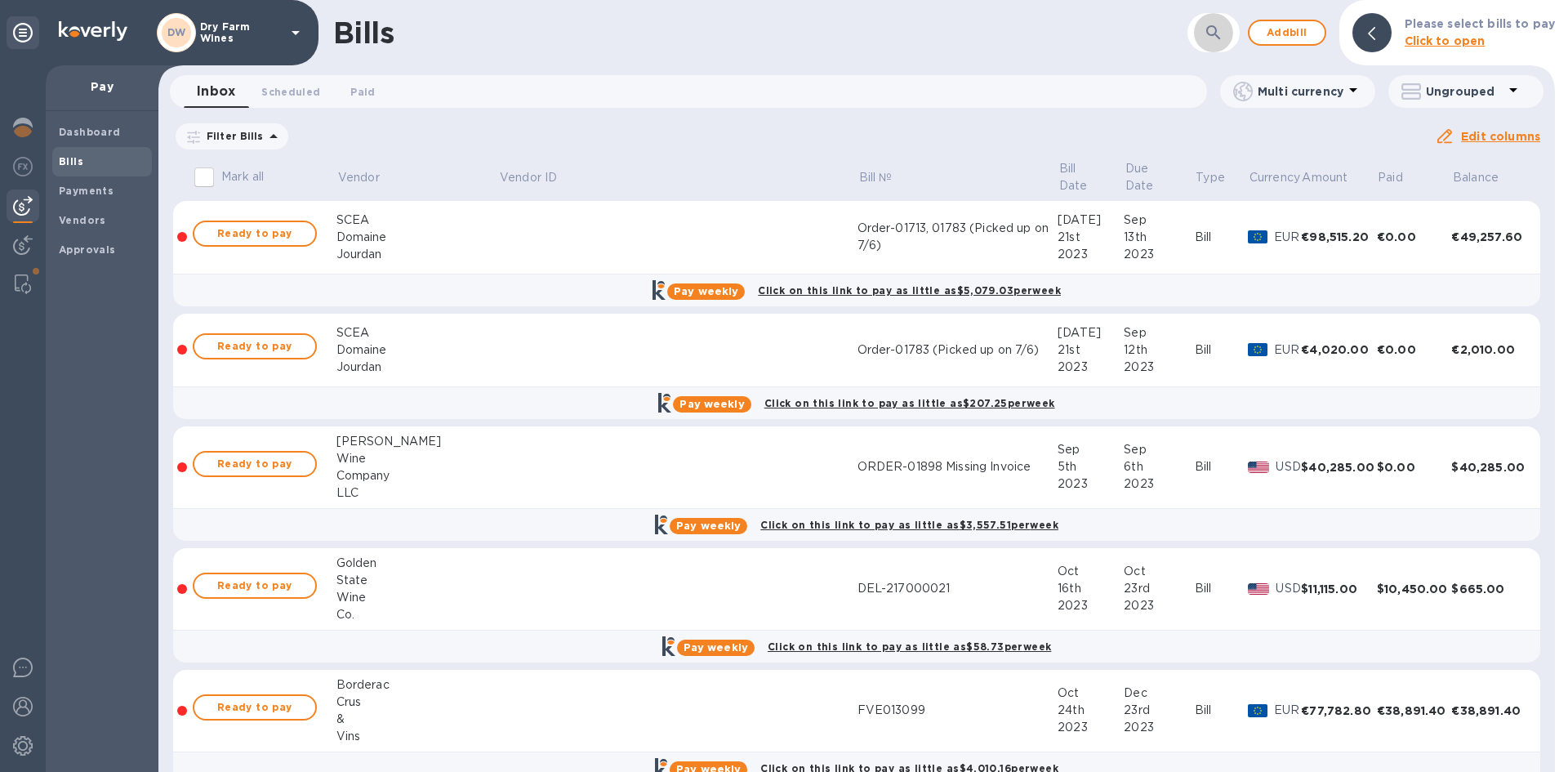
click at [1205, 42] on button "button" at bounding box center [1213, 32] width 39 height 39
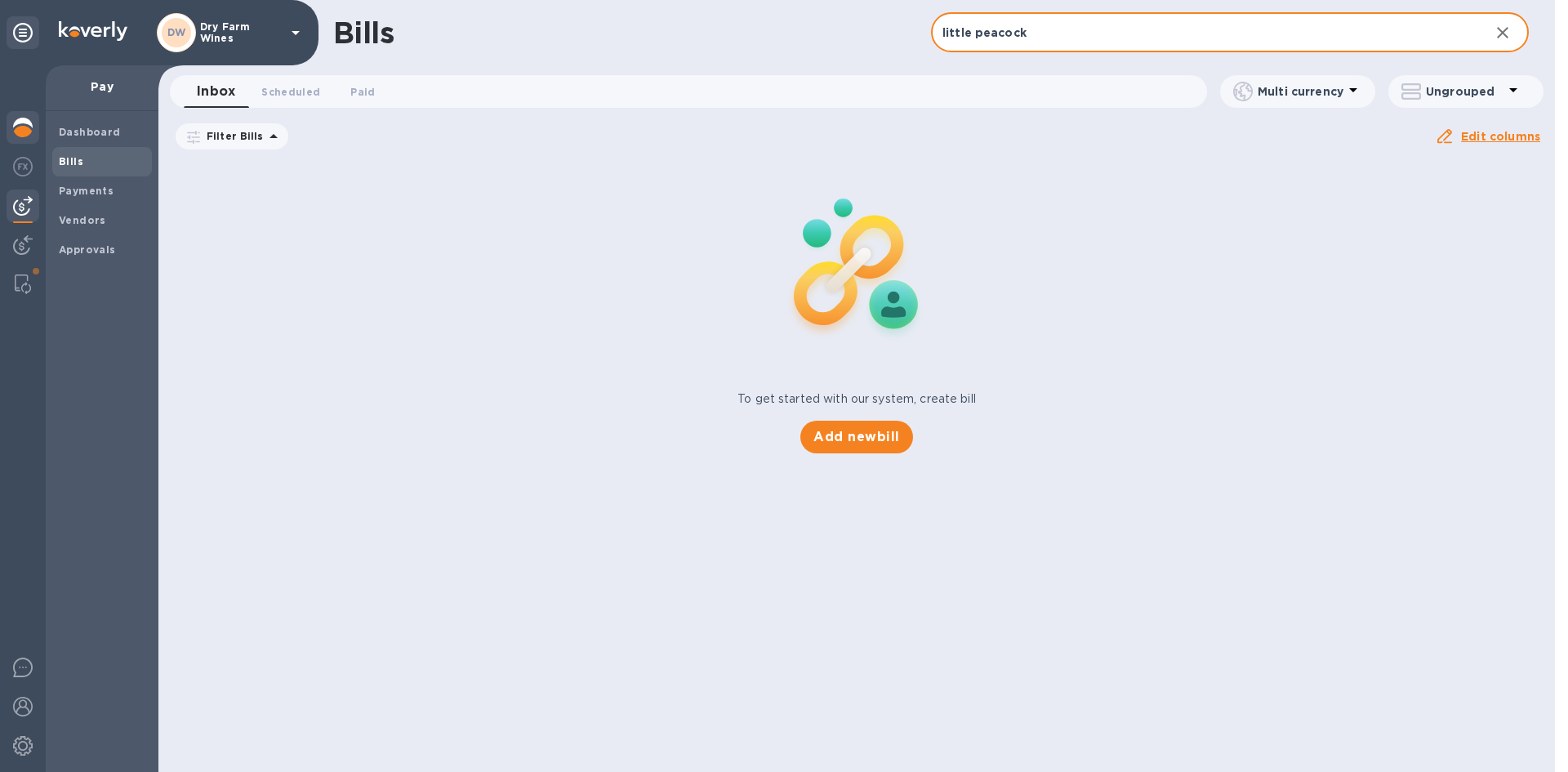
type input "little peacock"
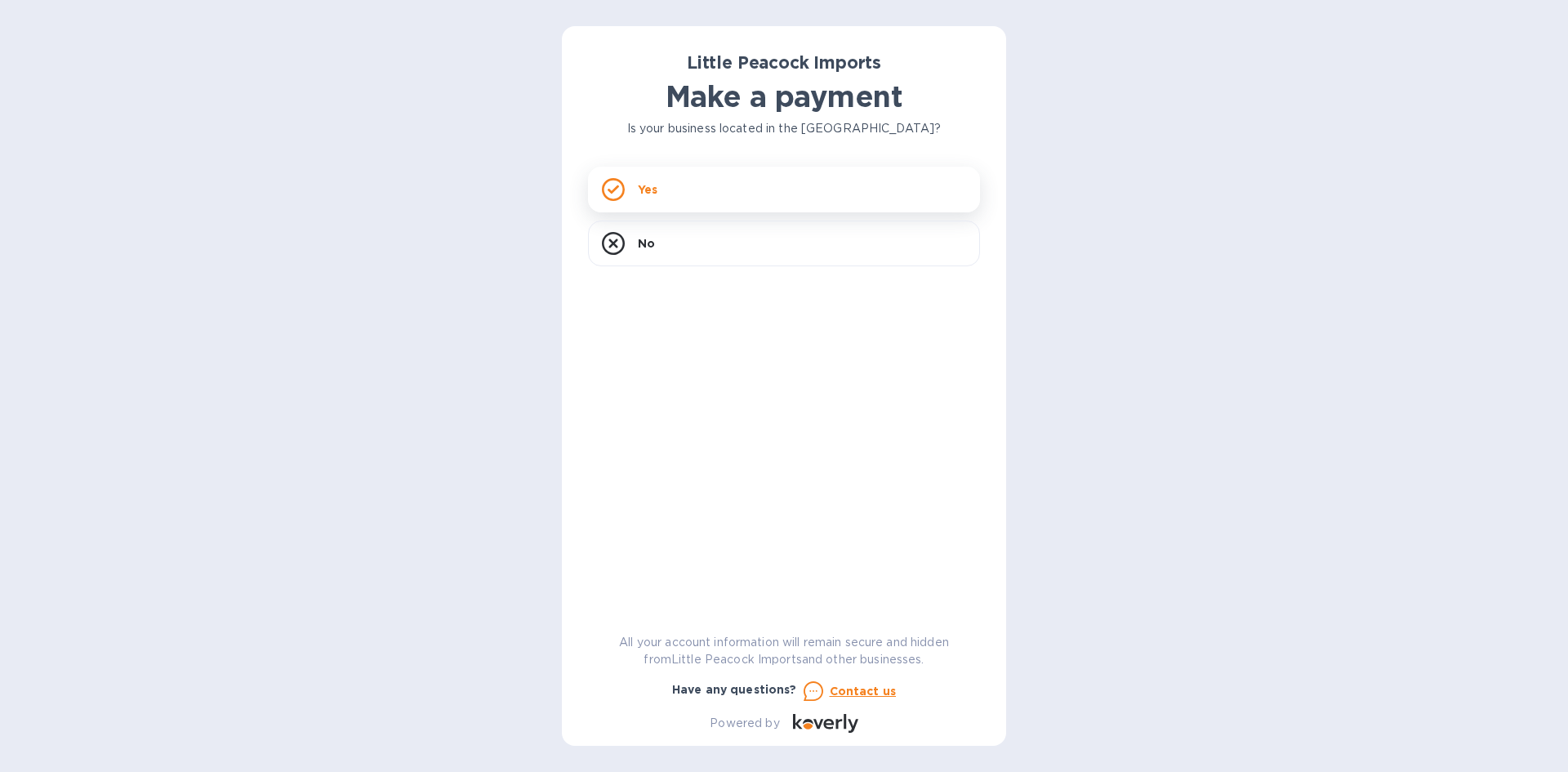
click at [720, 205] on div "Yes" at bounding box center [784, 189] width 392 height 46
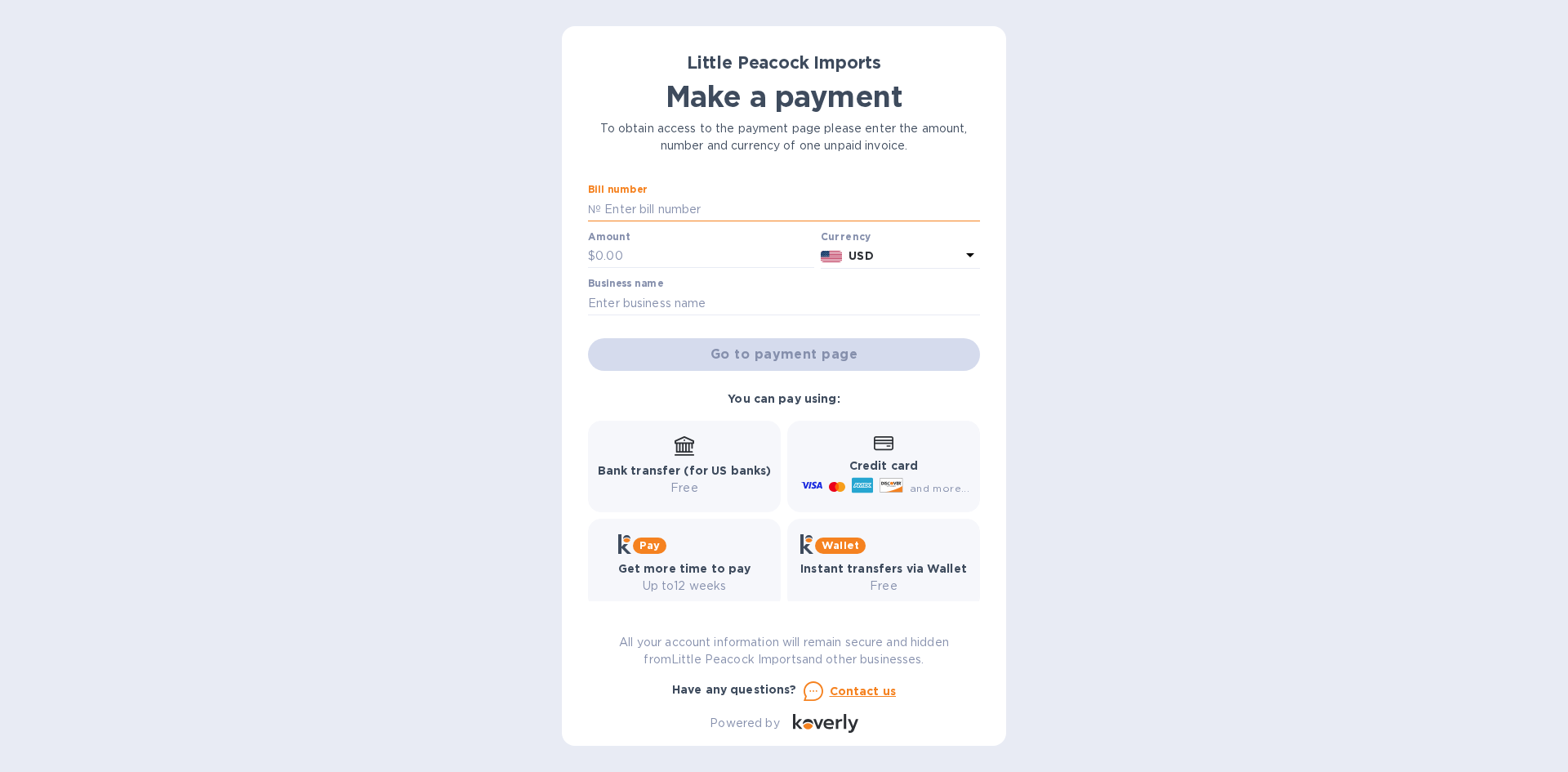
click at [720, 205] on input "text" at bounding box center [790, 209] width 379 height 25
type input "LP2507231"
click at [667, 259] on input "text" at bounding box center [704, 256] width 219 height 25
click at [715, 259] on input "text" at bounding box center [704, 256] width 219 height 25
type input "17,024.00"
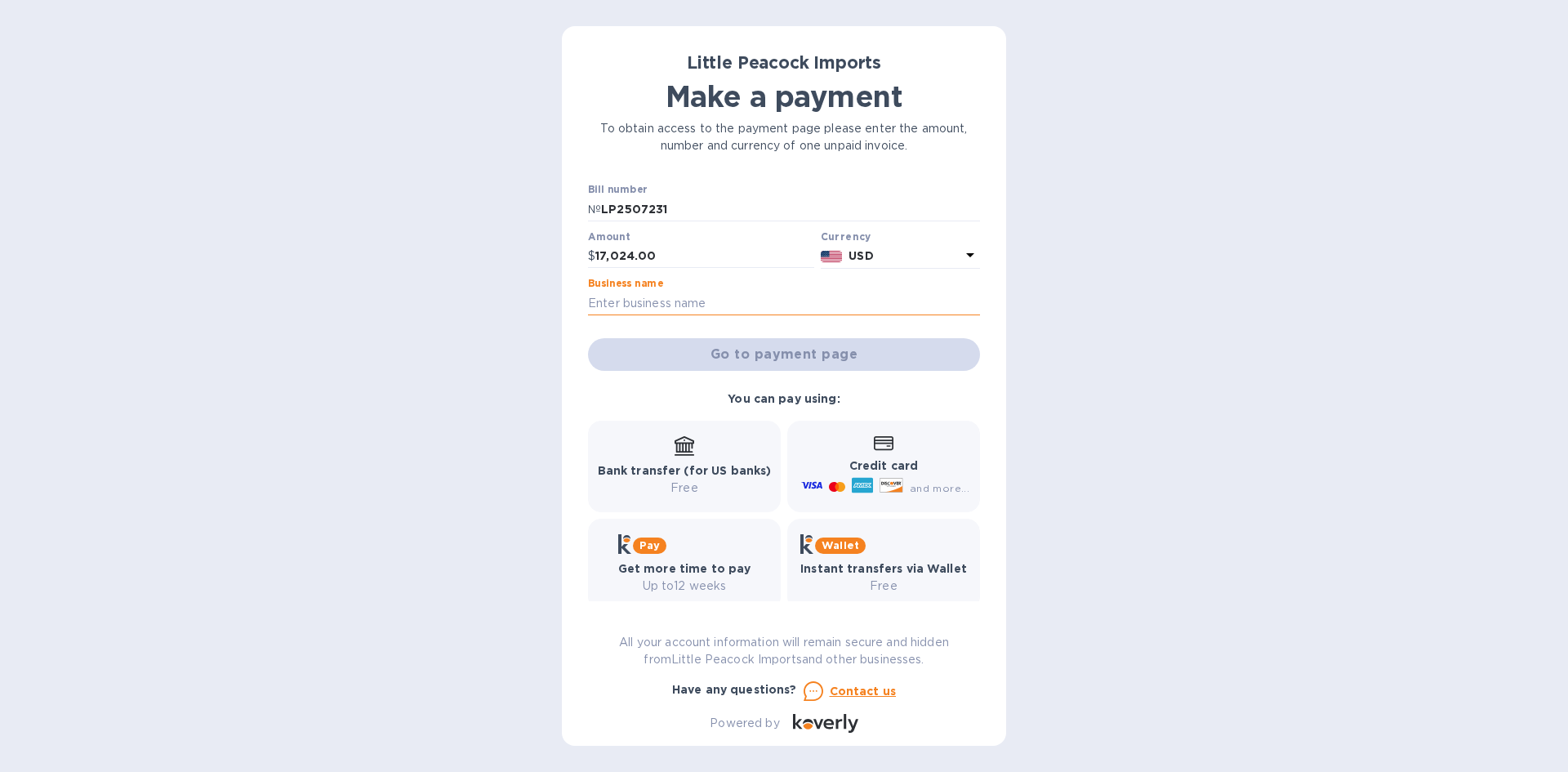
click at [777, 304] on input "text" at bounding box center [784, 303] width 392 height 25
type input "Dry Farm Wines"
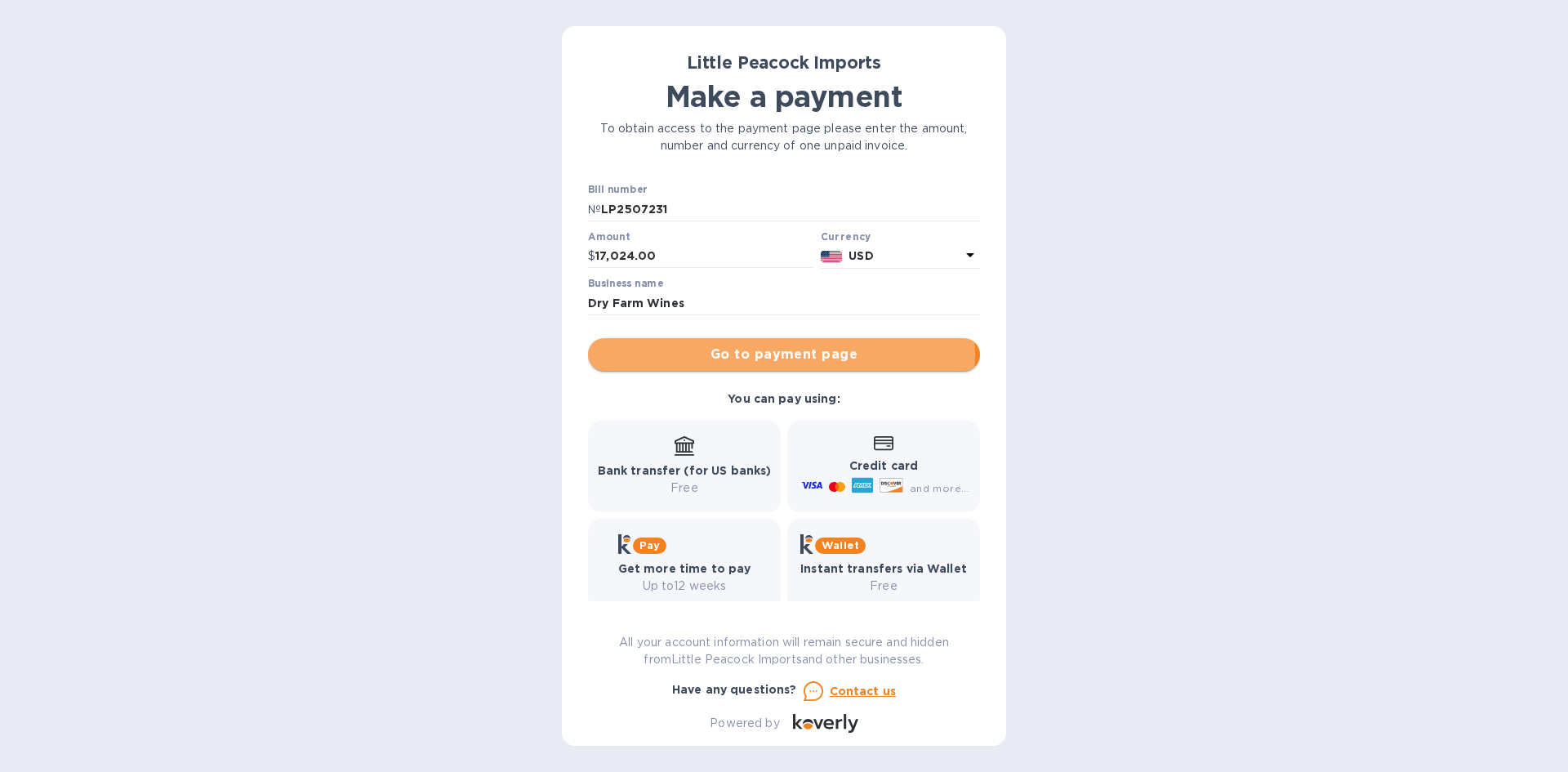
click at [753, 356] on span "Go to payment page" at bounding box center [784, 354] width 366 height 19
